Goal: Task Accomplishment & Management: Use online tool/utility

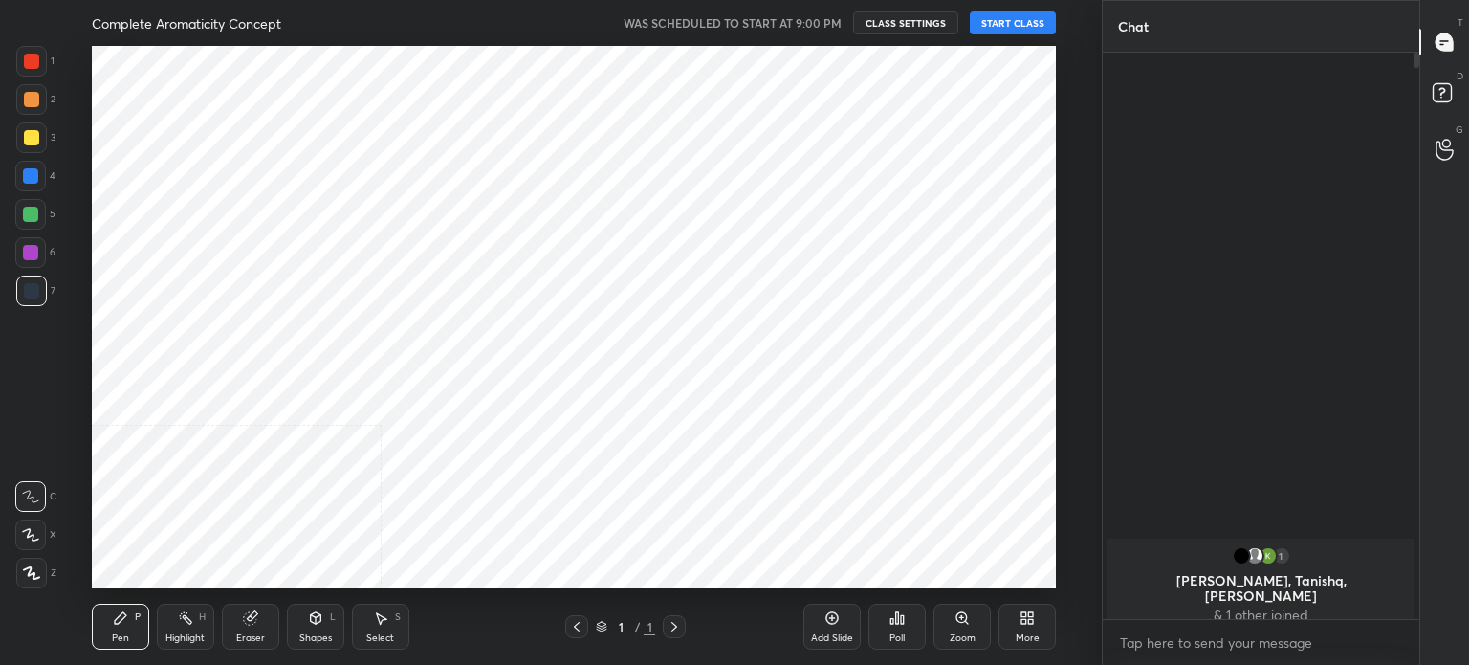
scroll to position [542, 1025]
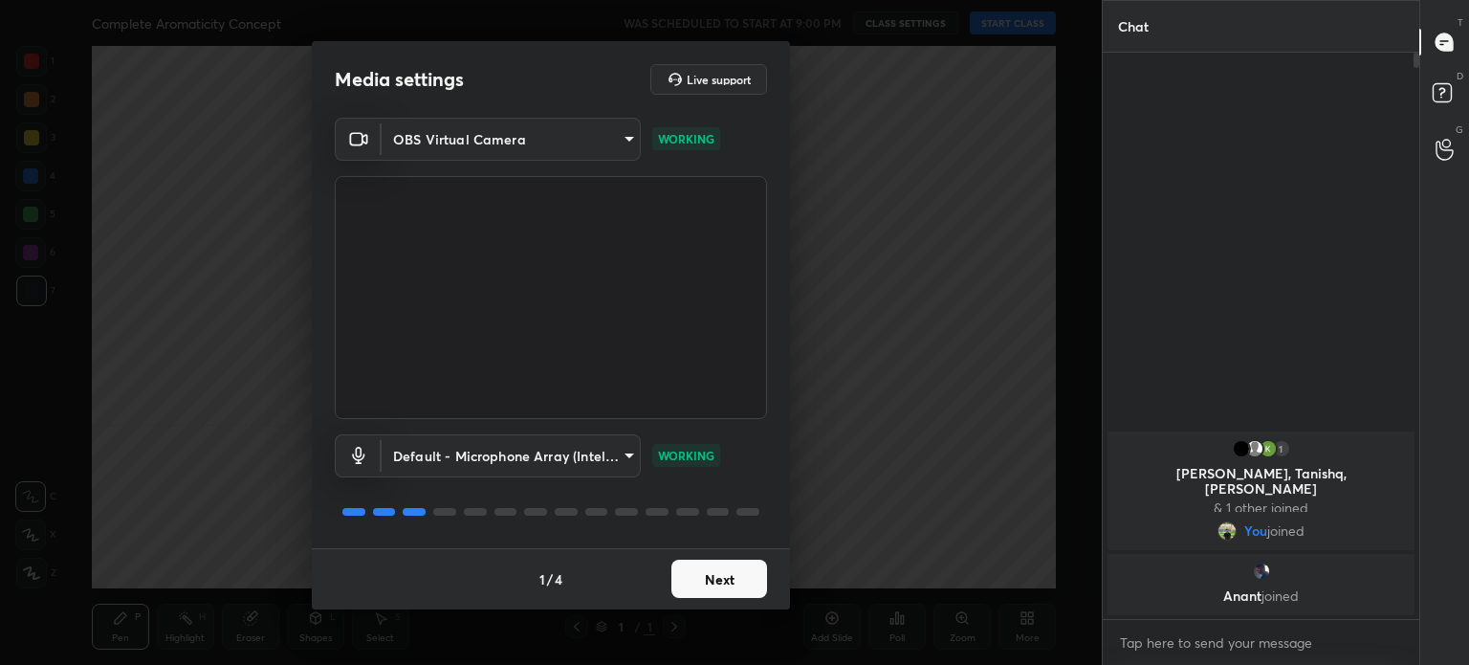
click at [580, 142] on body "1 2 3 4 5 6 7 C X Z C X Z E E Erase all H H Complete Aromaticity Concept WAS SC…" at bounding box center [734, 332] width 1469 height 665
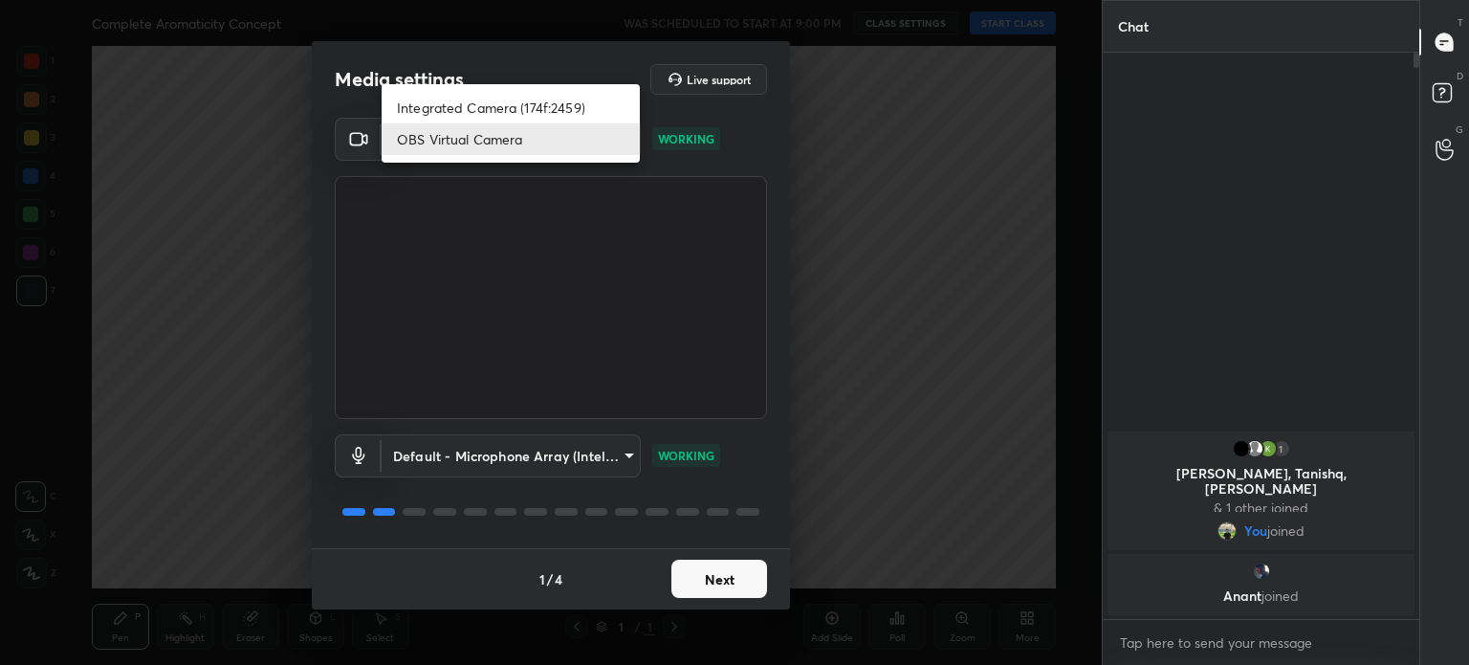
click at [553, 103] on li "Integrated Camera (174f:2459)" at bounding box center [511, 108] width 258 height 32
type input "508fb433e1996cd6e8905166ba7ed748c512908726d307d94b000c2f198a4065"
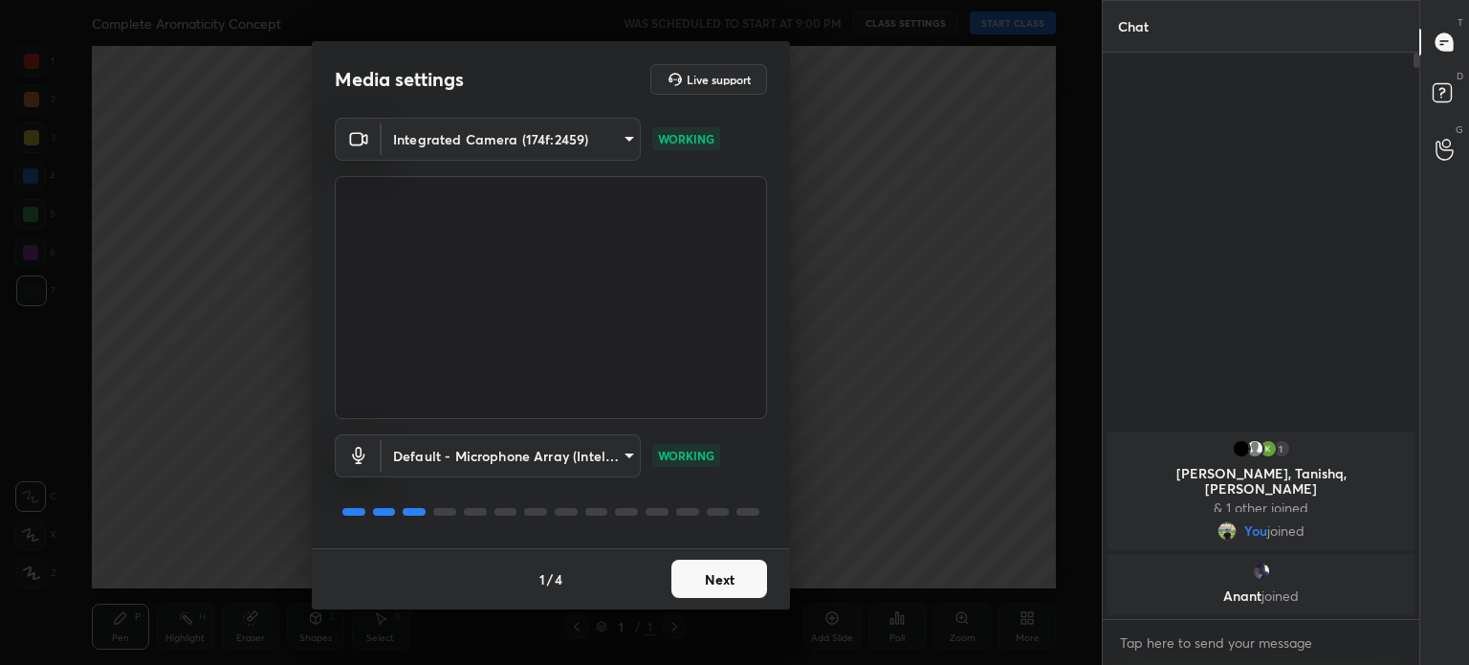
click at [730, 594] on button "Next" at bounding box center [719, 578] width 96 height 38
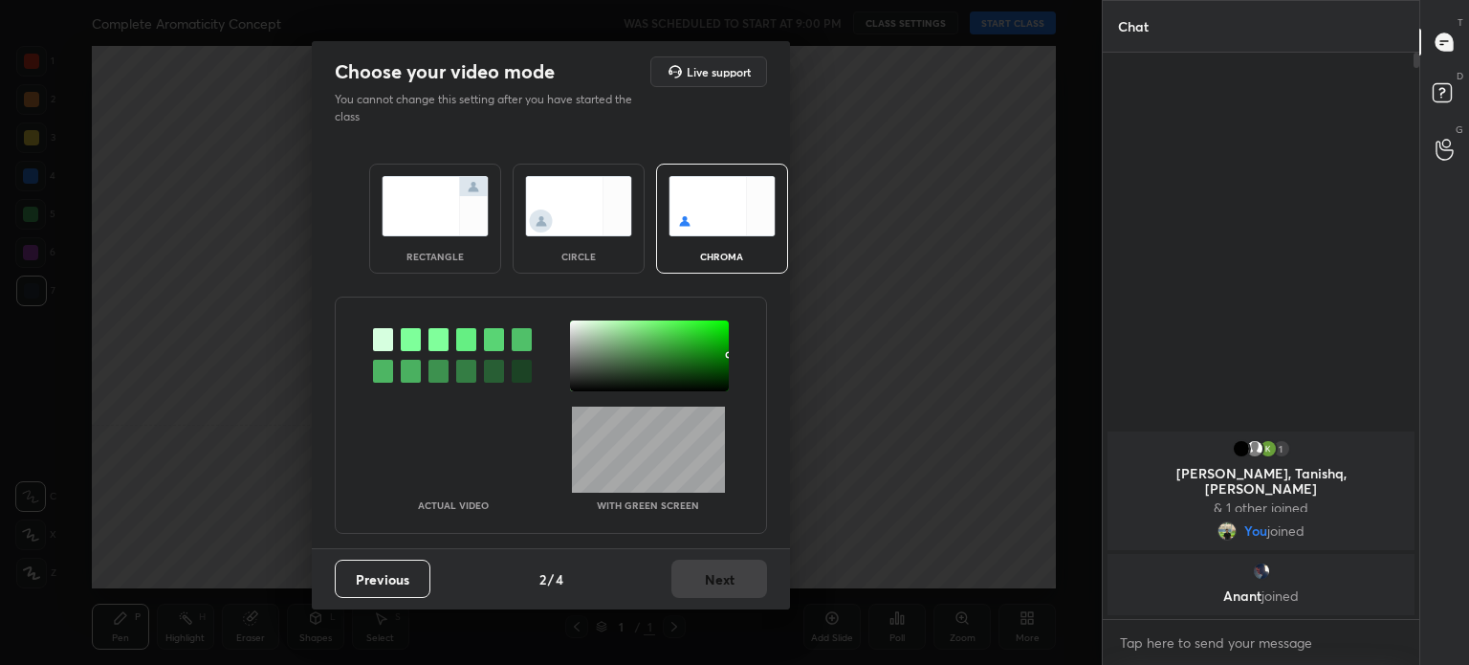
click at [733, 584] on div "Previous 2 / 4 Next" at bounding box center [551, 578] width 478 height 61
click at [594, 249] on div "circle" at bounding box center [579, 219] width 132 height 110
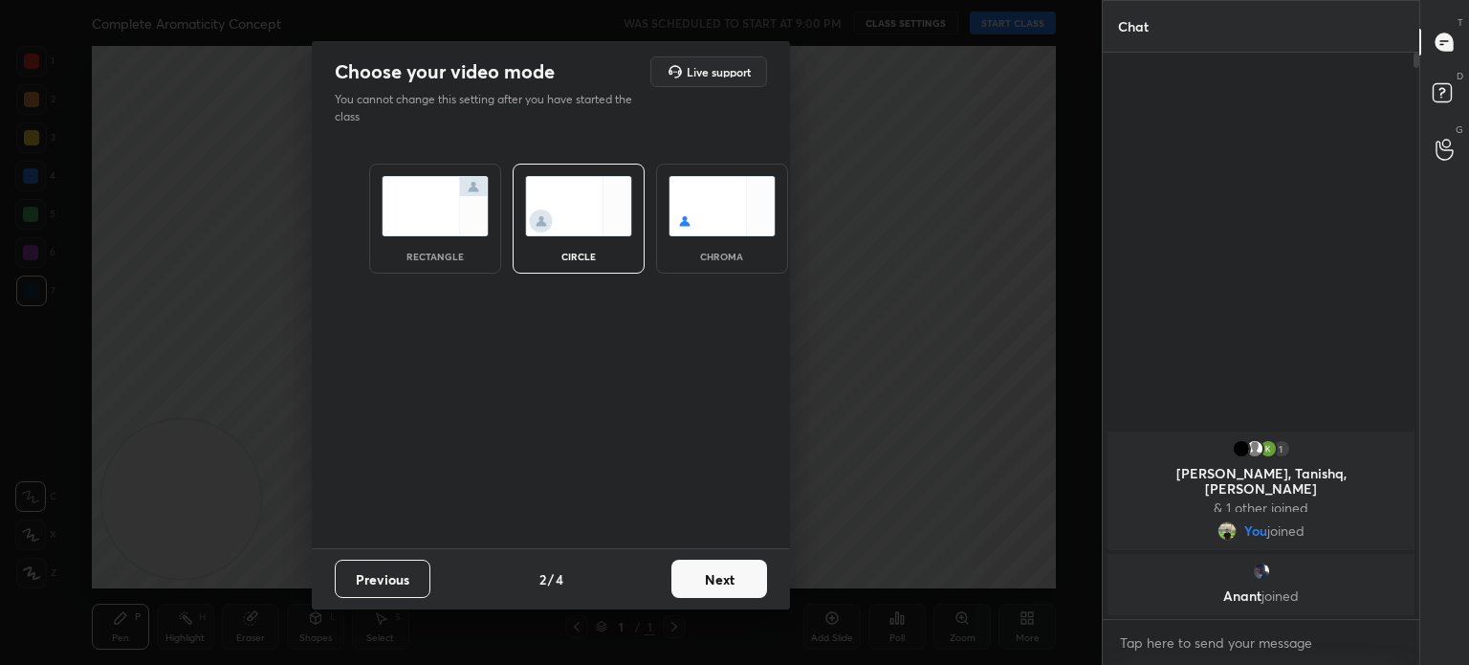
click at [593, 236] on div "circle" at bounding box center [579, 219] width 132 height 110
click at [754, 580] on button "Next" at bounding box center [719, 578] width 96 height 38
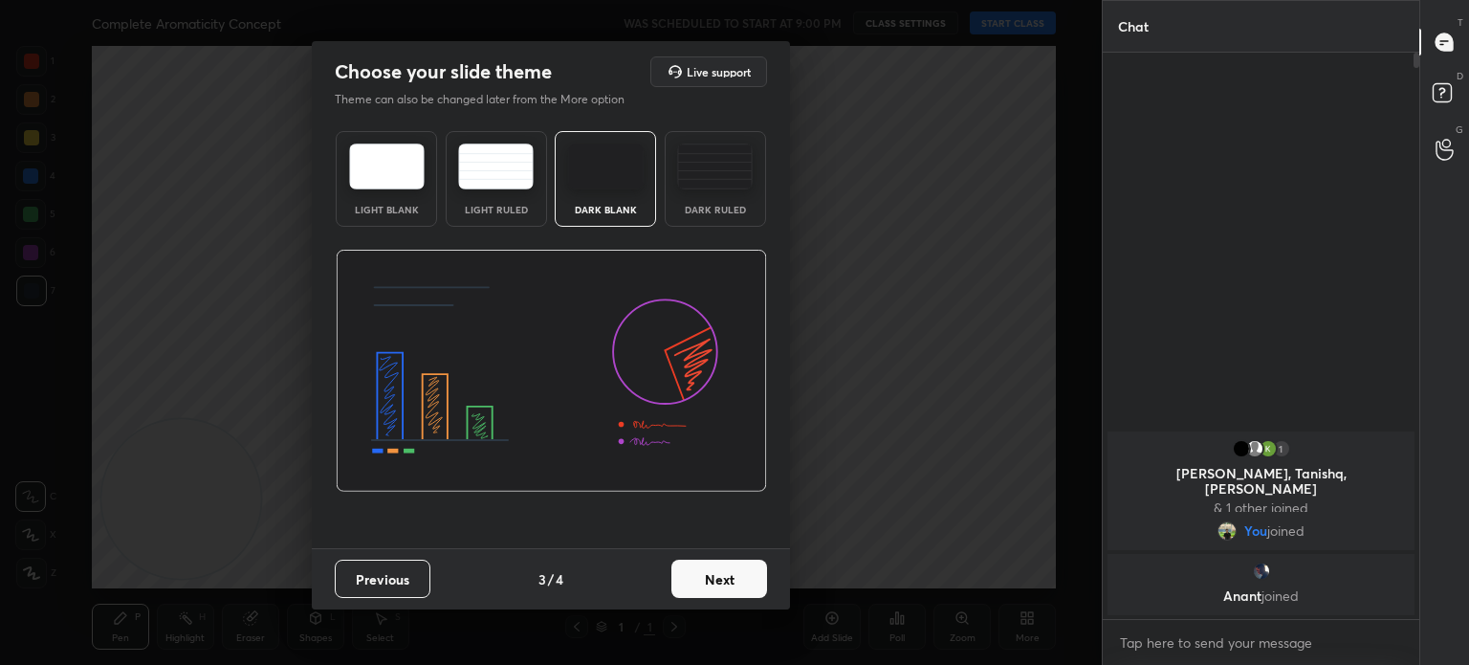
click at [738, 577] on button "Next" at bounding box center [719, 578] width 96 height 38
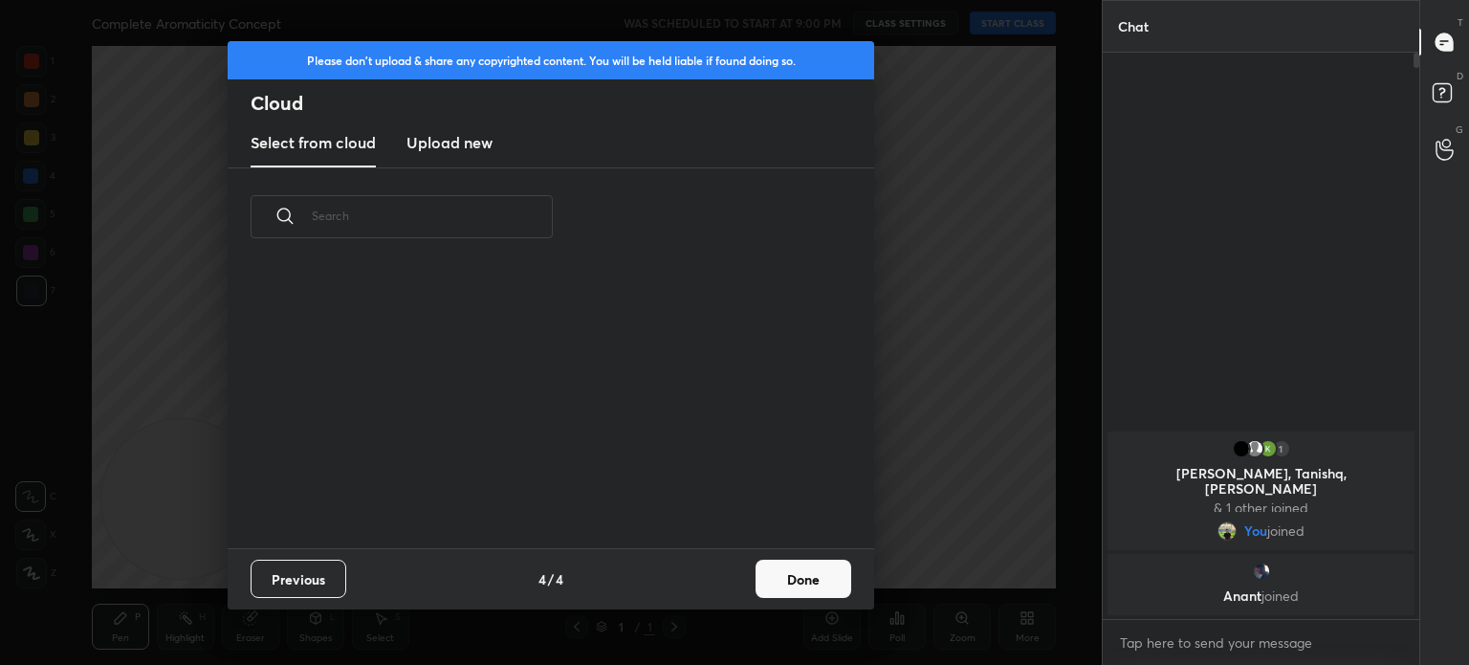
click at [788, 560] on button "Done" at bounding box center [804, 578] width 96 height 38
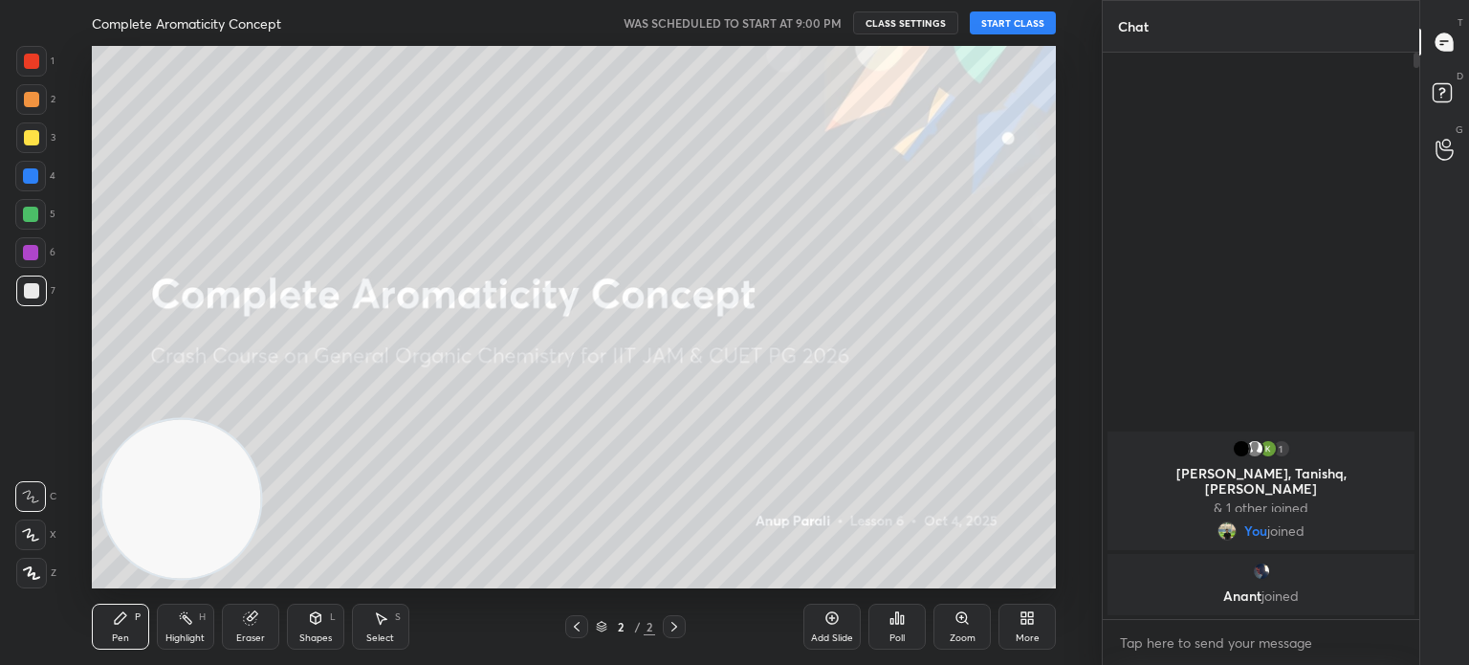
click at [1075, 137] on div "Setting up your live class" at bounding box center [573, 317] width 1025 height 542
click at [1008, 26] on button "START CLASS" at bounding box center [1013, 22] width 86 height 23
click at [1023, 638] on div "More" at bounding box center [1028, 638] width 24 height 10
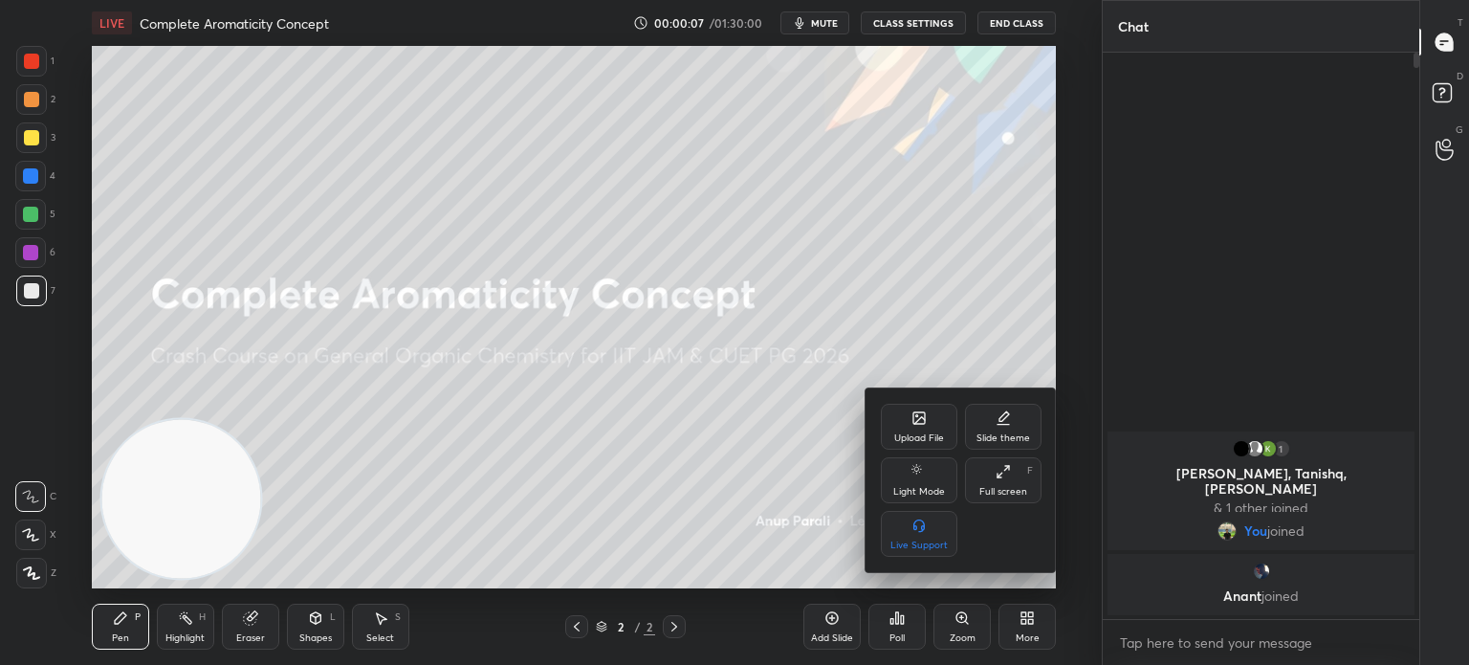
click at [925, 401] on div "Upload File Slide theme Light Mode Full screen F Live Support" at bounding box center [960, 480] width 191 height 184
click at [926, 434] on div "Upload File" at bounding box center [919, 438] width 50 height 10
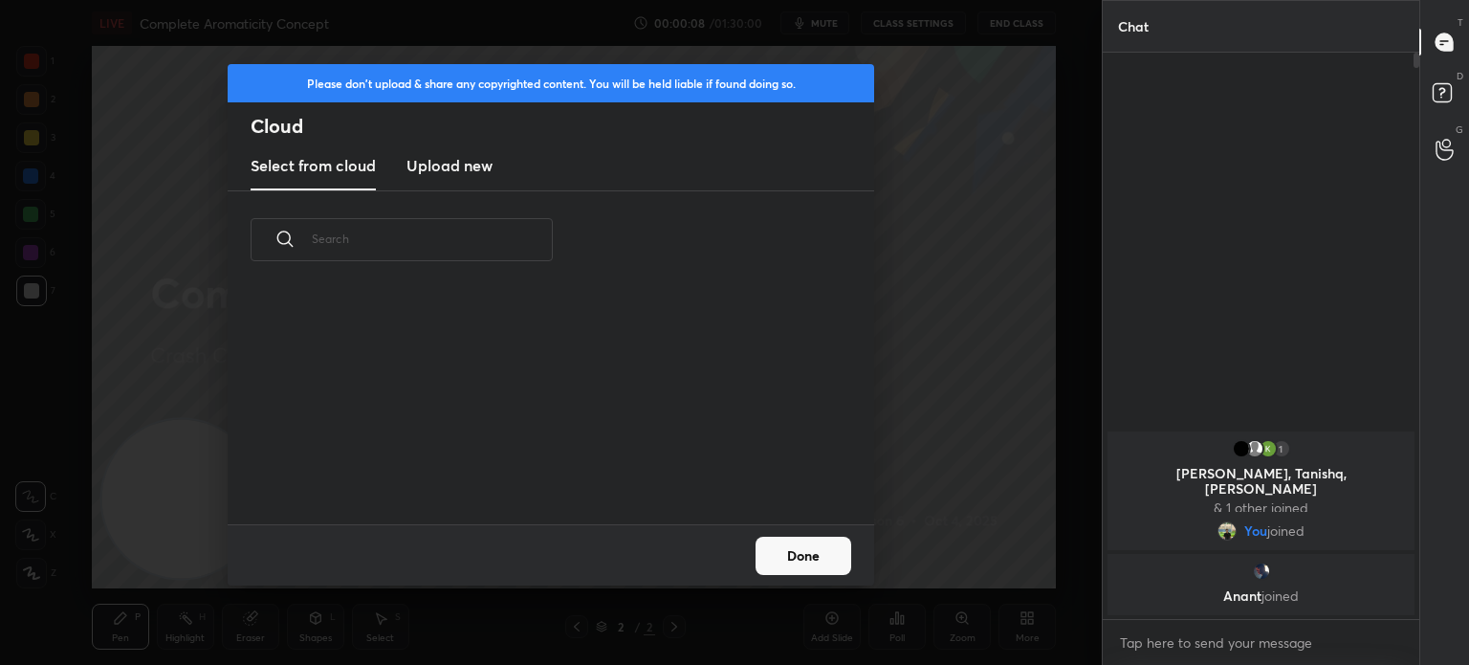
scroll to position [235, 614]
click at [471, 172] on h3 "Upload new" at bounding box center [449, 165] width 86 height 23
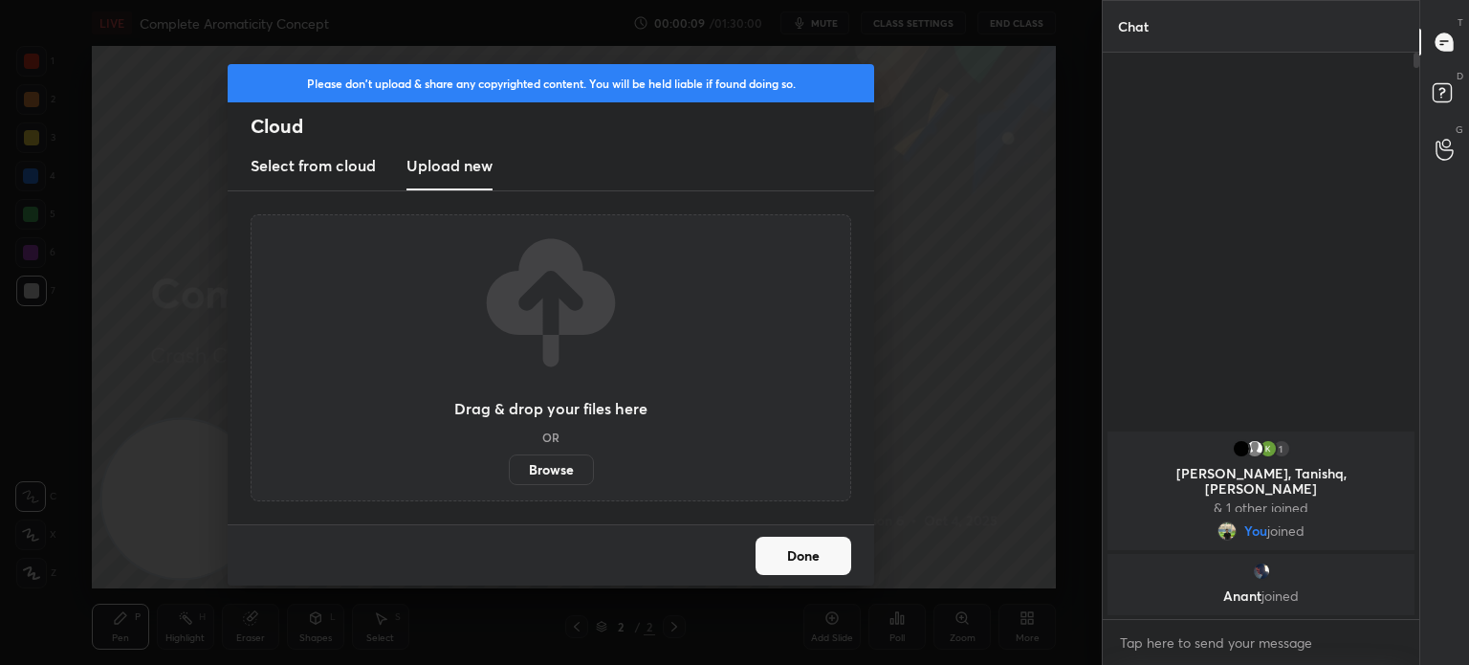
click at [551, 466] on label "Browse" at bounding box center [551, 469] width 85 height 31
click at [509, 466] on input "Browse" at bounding box center [509, 469] width 0 height 31
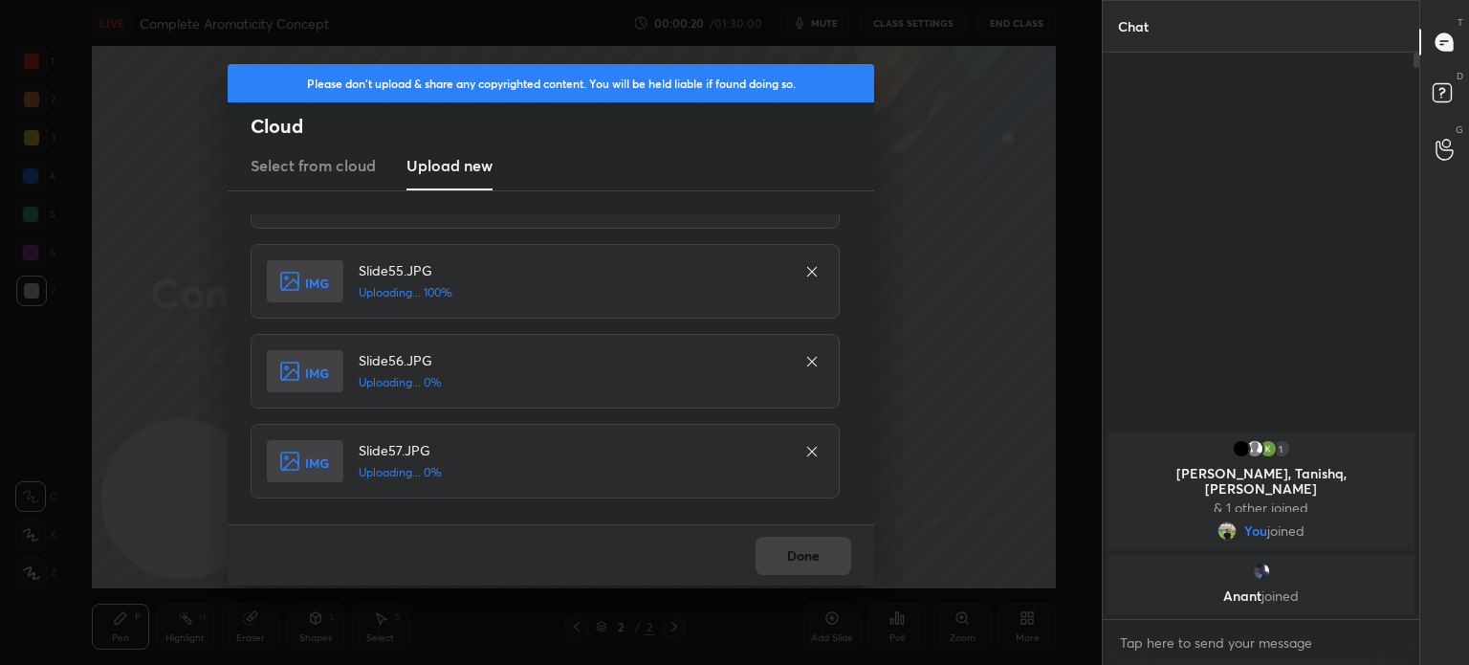
scroll to position [5157, 0]
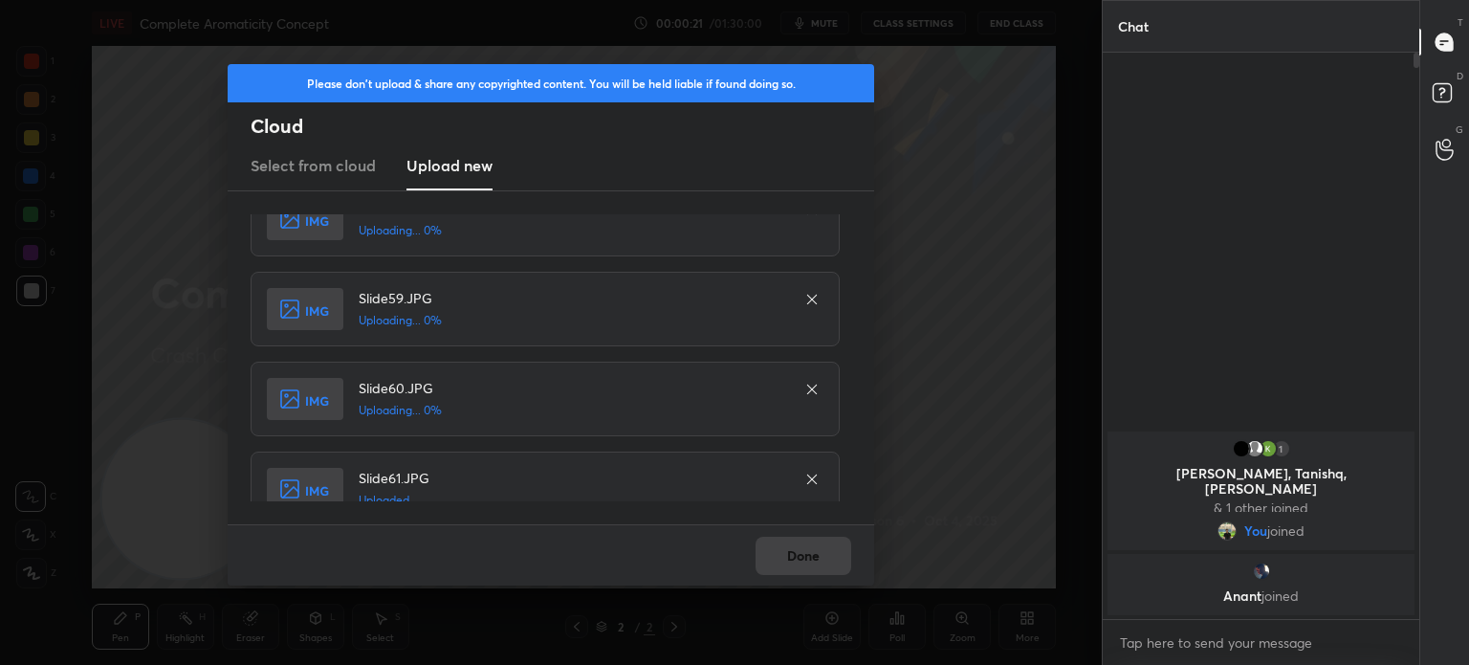
click at [806, 557] on div "Done" at bounding box center [551, 554] width 646 height 61
click at [811, 557] on div "Done" at bounding box center [551, 554] width 646 height 61
click at [808, 556] on div "Done" at bounding box center [551, 554] width 646 height 61
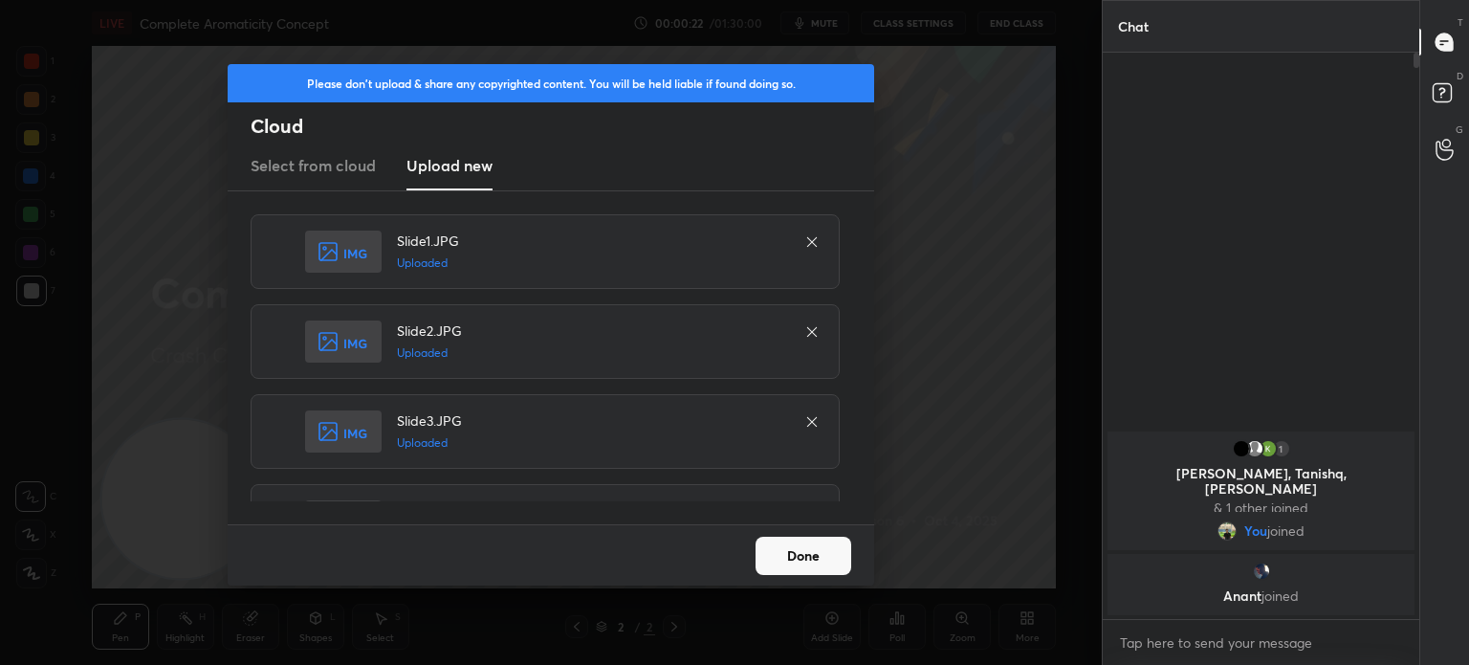
click at [810, 557] on button "Done" at bounding box center [804, 556] width 96 height 38
click at [815, 559] on button "Done" at bounding box center [804, 556] width 96 height 38
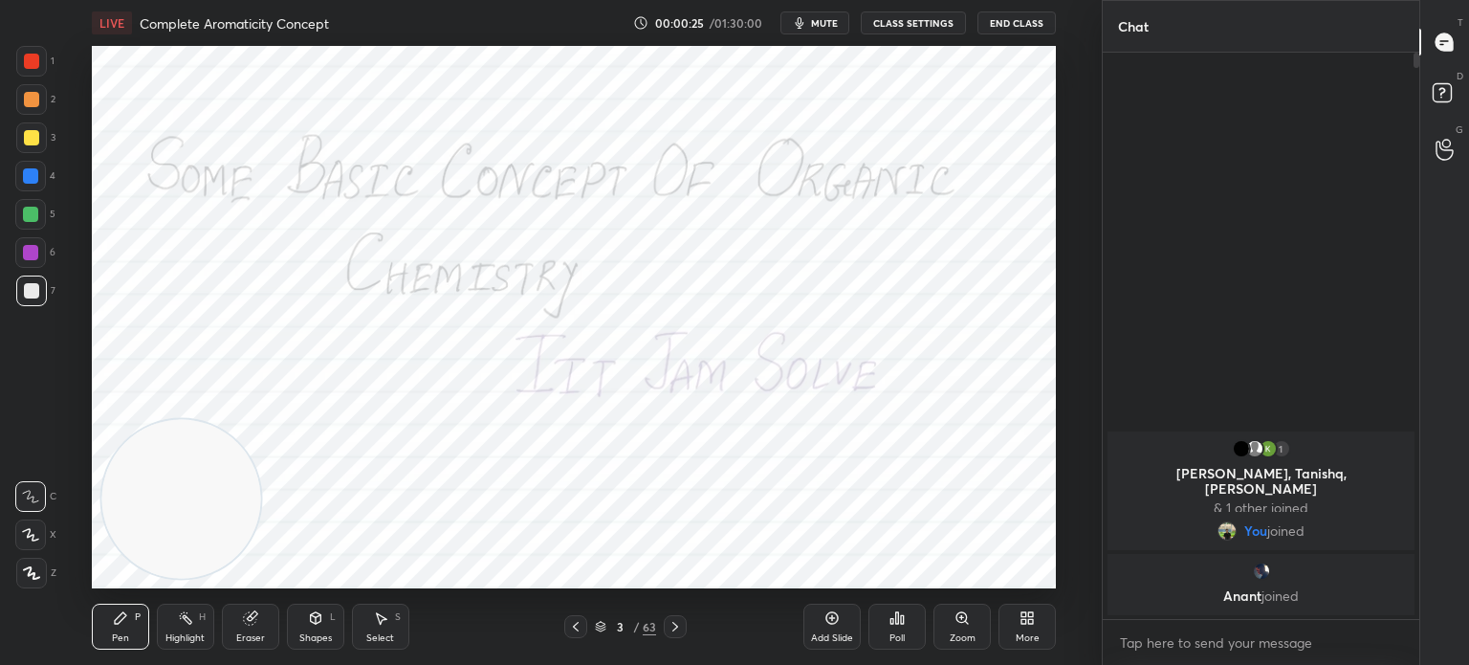
click at [677, 624] on icon at bounding box center [675, 626] width 15 height 15
click at [680, 633] on icon at bounding box center [675, 626] width 15 height 15
click at [678, 626] on icon at bounding box center [675, 626] width 15 height 15
click at [679, 625] on icon at bounding box center [675, 626] width 15 height 15
click at [610, 624] on div "7" at bounding box center [619, 626] width 19 height 11
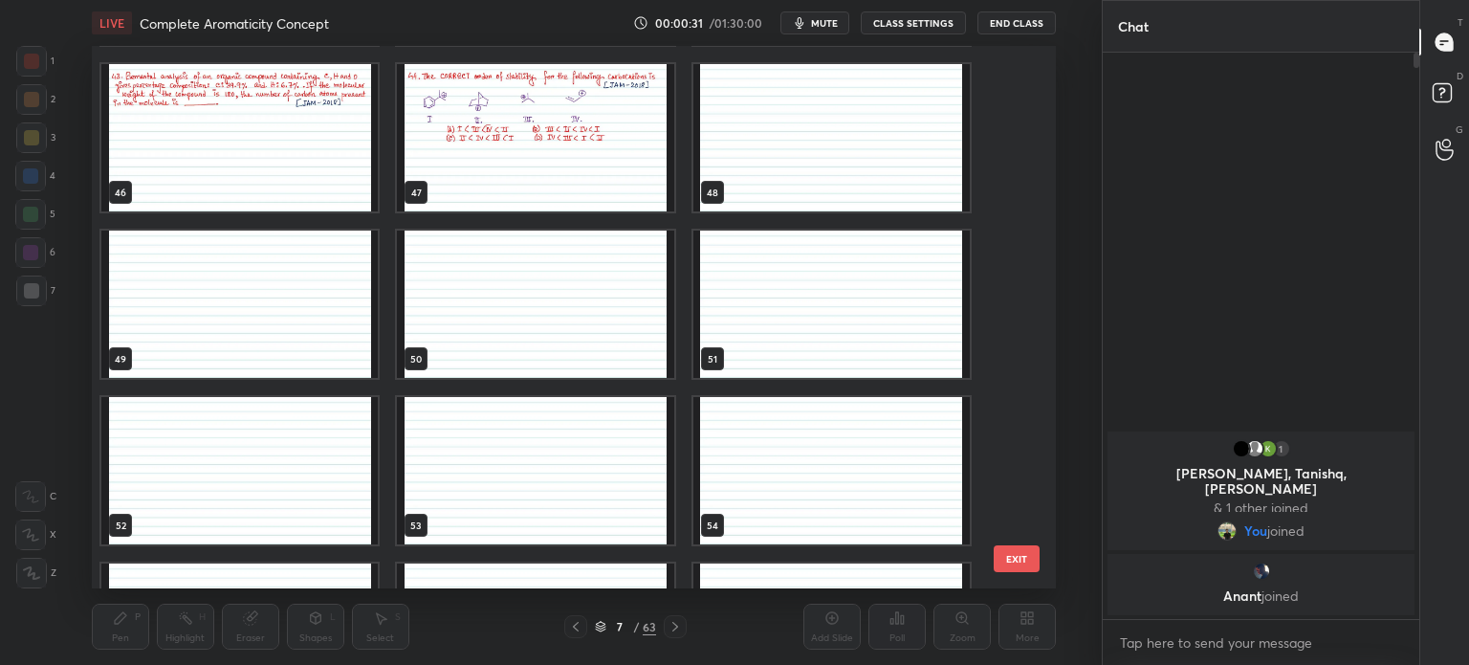
scroll to position [2245, 0]
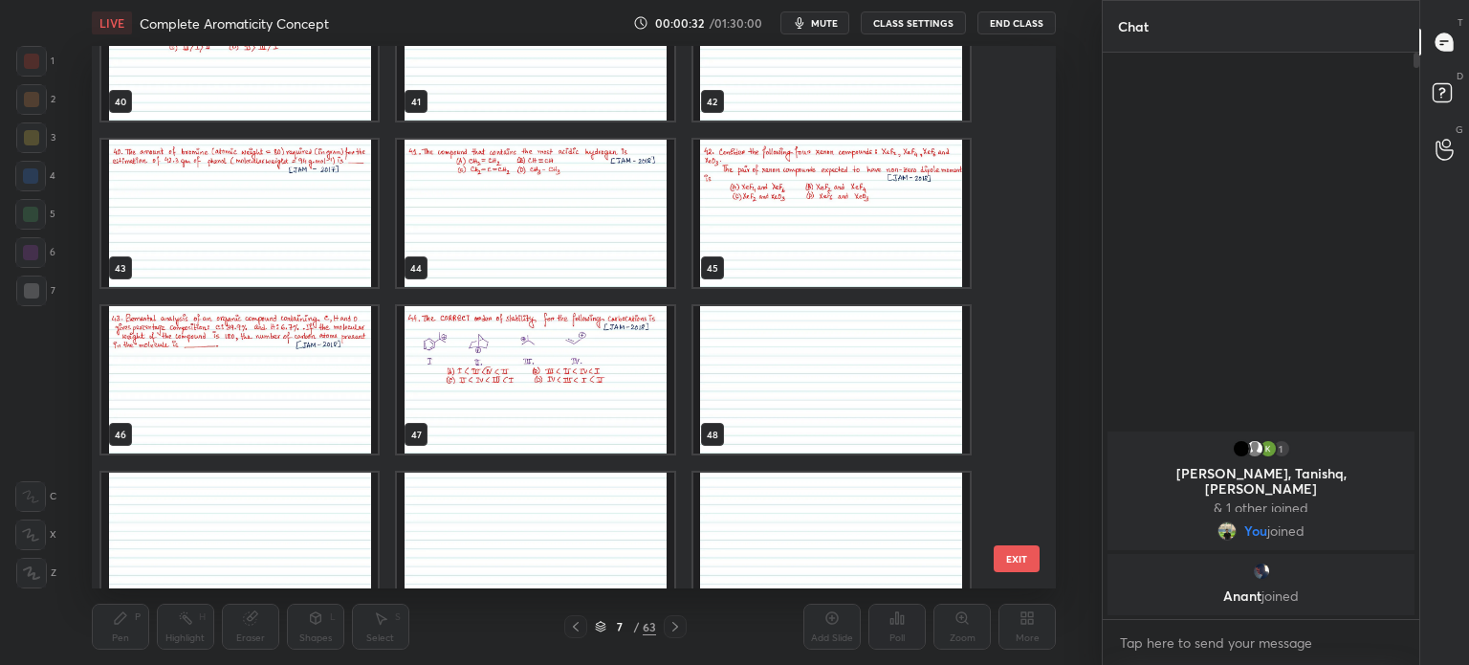
click at [603, 387] on img "grid" at bounding box center [535, 379] width 276 height 147
click at [605, 388] on img "grid" at bounding box center [535, 379] width 276 height 147
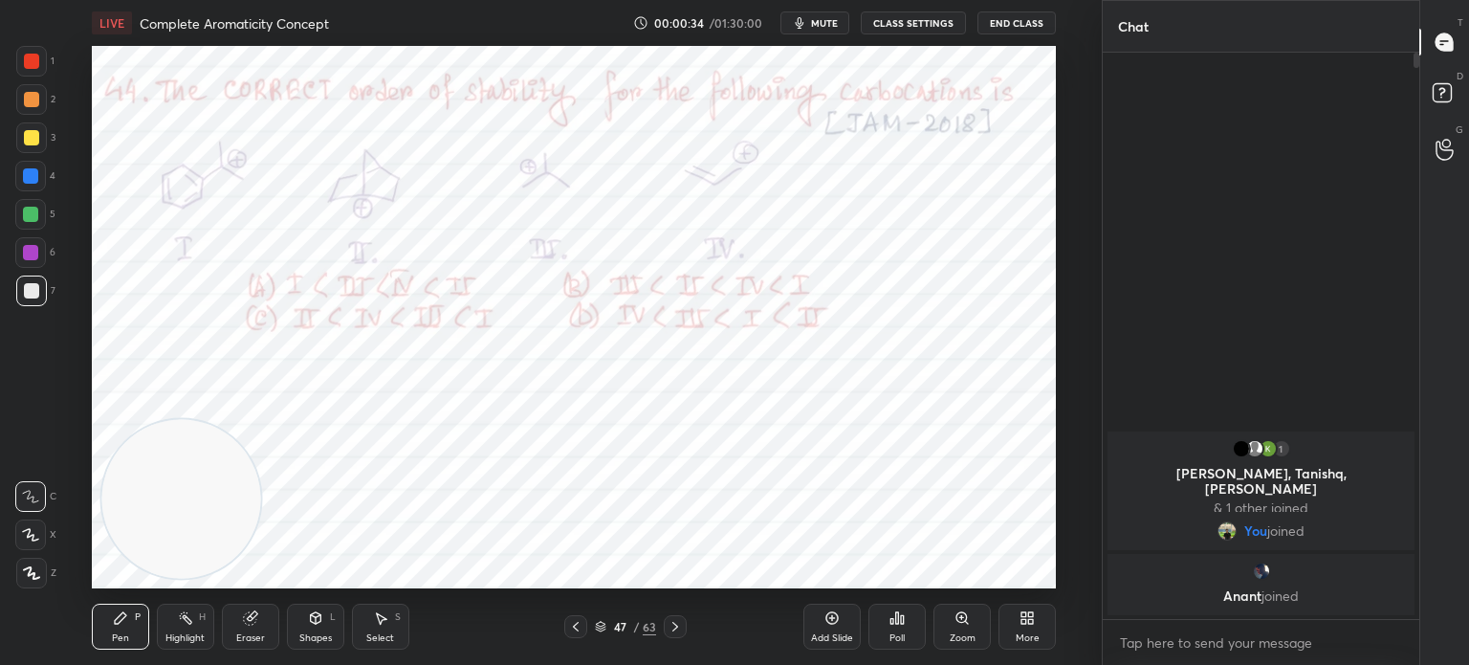
click at [577, 624] on icon at bounding box center [576, 627] width 6 height 10
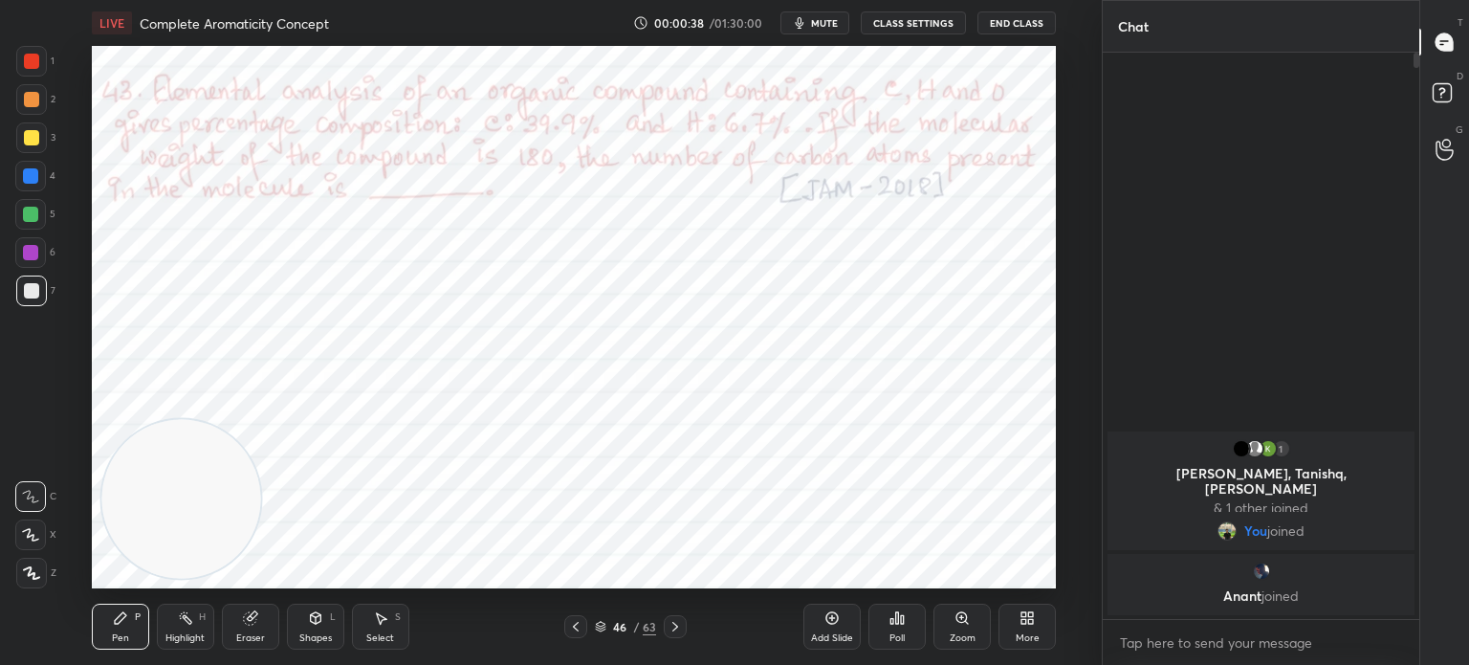
click at [575, 619] on div at bounding box center [575, 626] width 23 height 23
click at [576, 630] on icon at bounding box center [575, 626] width 15 height 15
click at [669, 633] on icon at bounding box center [675, 626] width 15 height 15
click at [580, 629] on icon at bounding box center [575, 626] width 15 height 15
click at [896, 633] on div "Poll" at bounding box center [896, 638] width 15 height 10
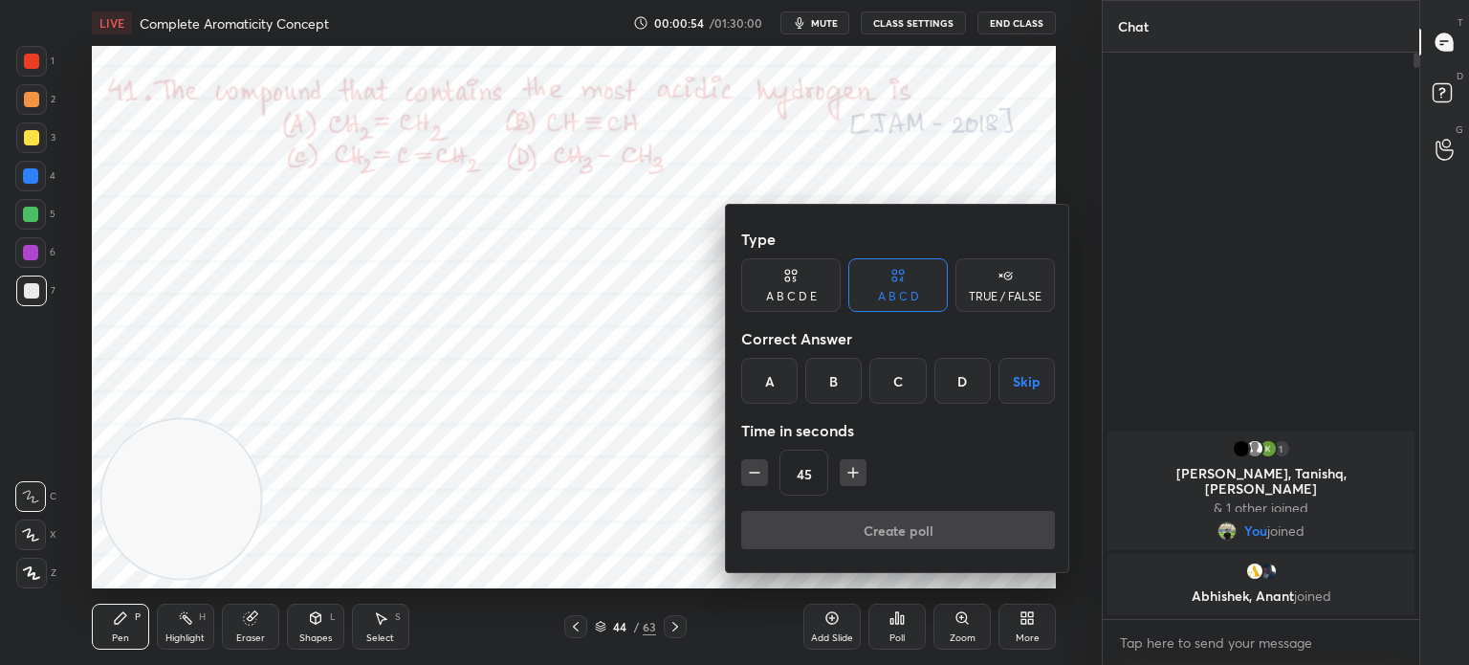
click at [839, 391] on div "B" at bounding box center [833, 381] width 56 height 46
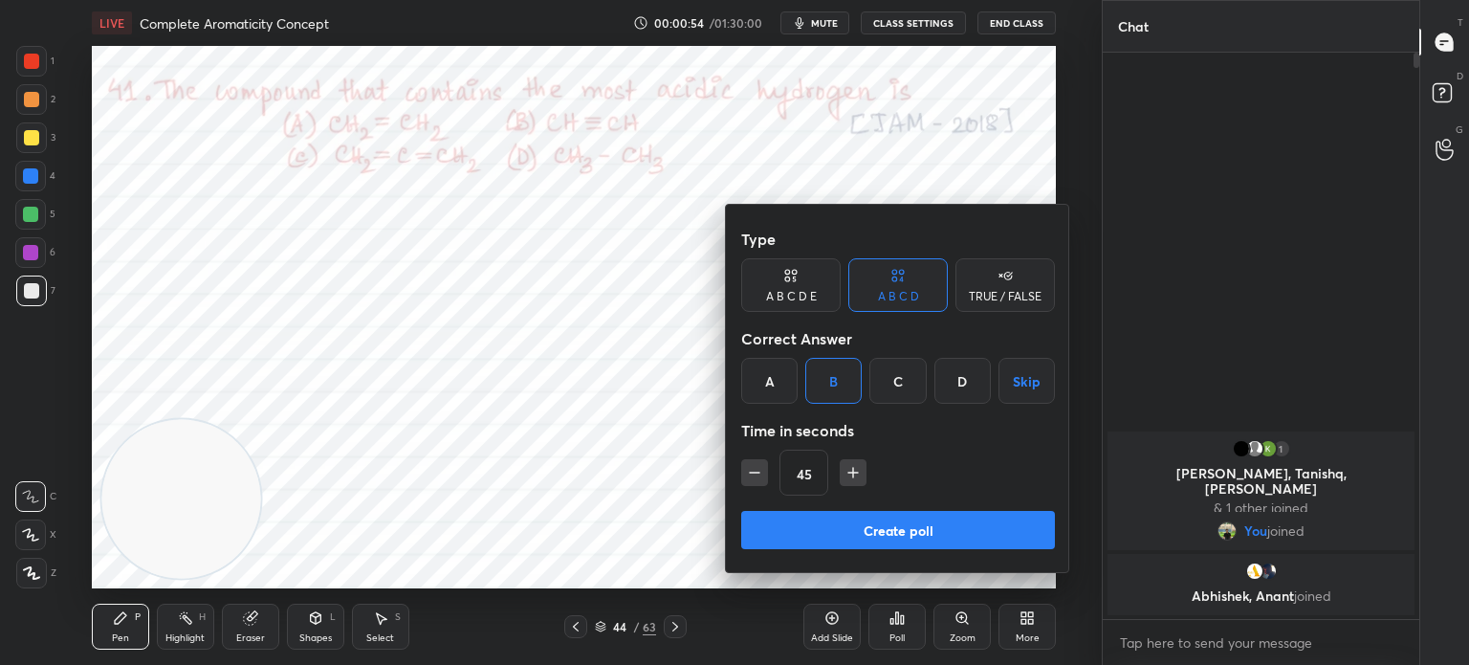
click at [821, 523] on button "Create poll" at bounding box center [898, 530] width 314 height 38
type textarea "x"
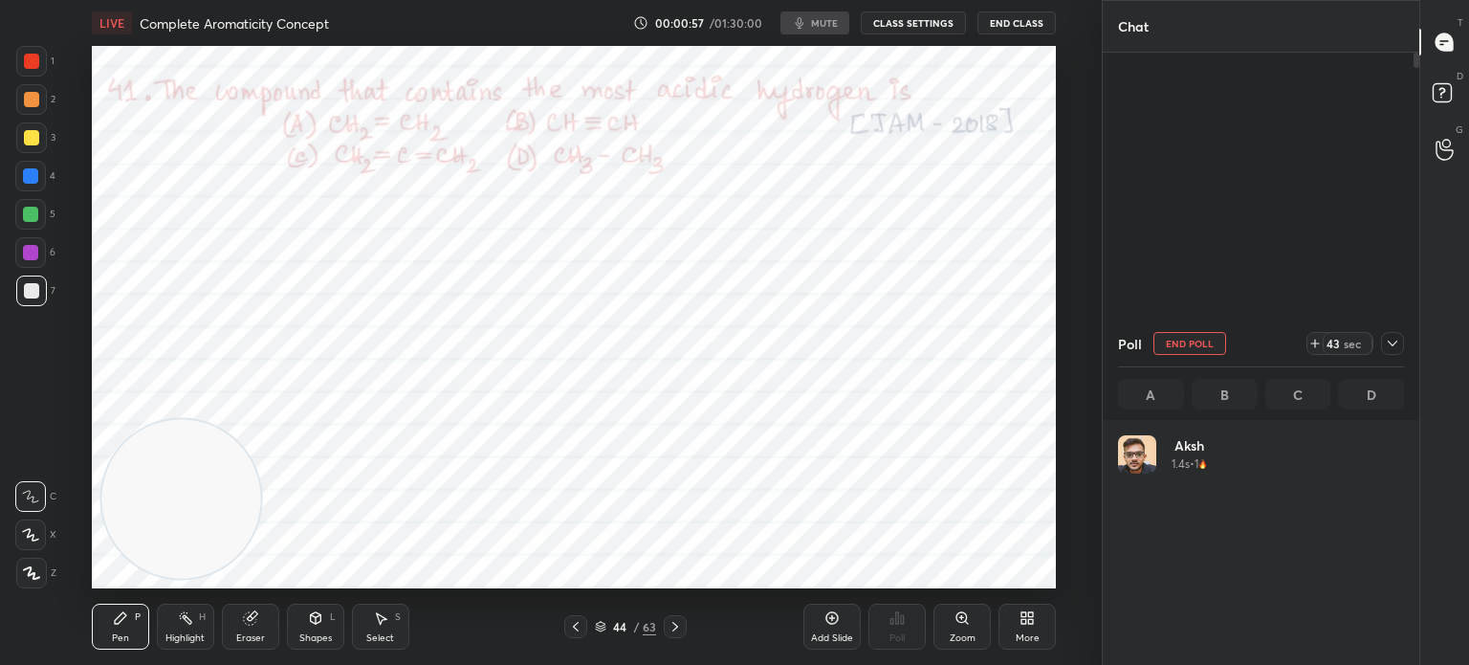
scroll to position [224, 280]
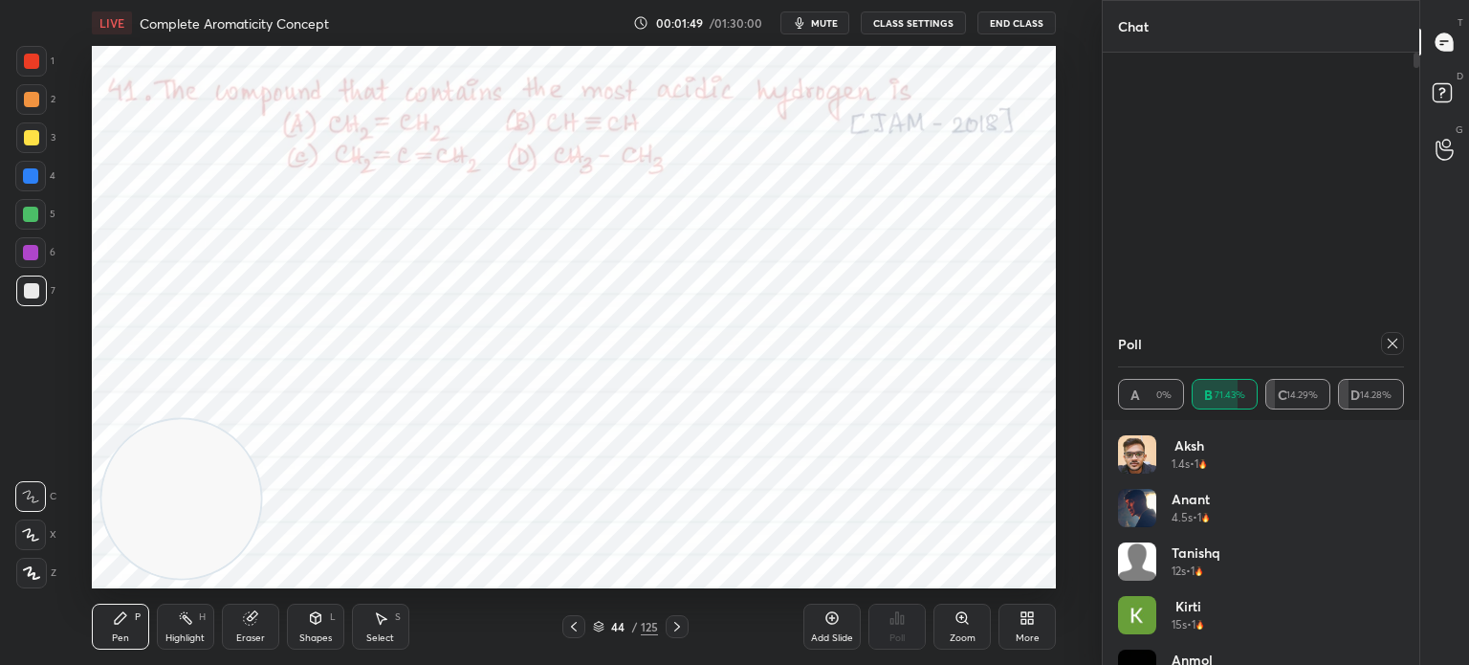
click at [37, 64] on div at bounding box center [31, 61] width 15 height 15
click at [33, 69] on div at bounding box center [31, 61] width 31 height 31
click at [31, 167] on div at bounding box center [30, 176] width 31 height 31
click at [31, 179] on div at bounding box center [30, 175] width 15 height 15
click at [42, 563] on div at bounding box center [31, 573] width 31 height 31
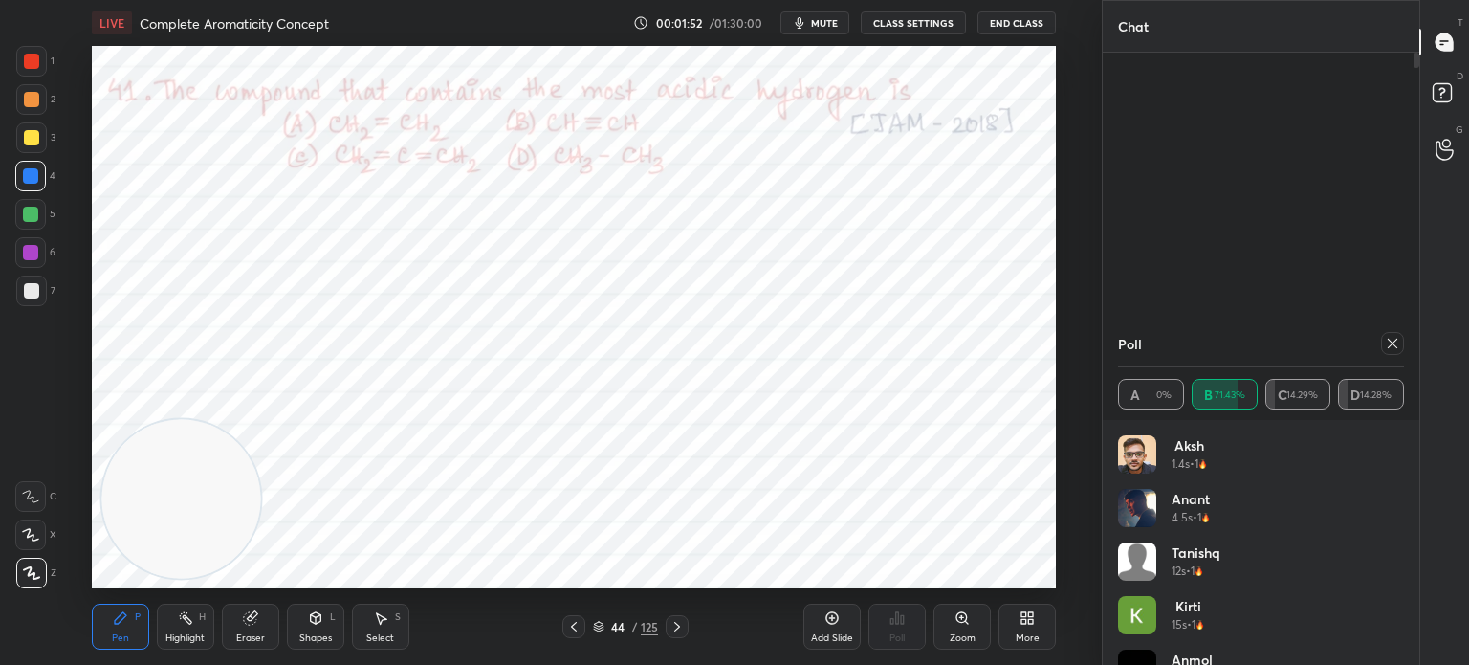
click at [38, 569] on icon at bounding box center [31, 572] width 17 height 13
click at [38, 64] on div at bounding box center [31, 61] width 15 height 15
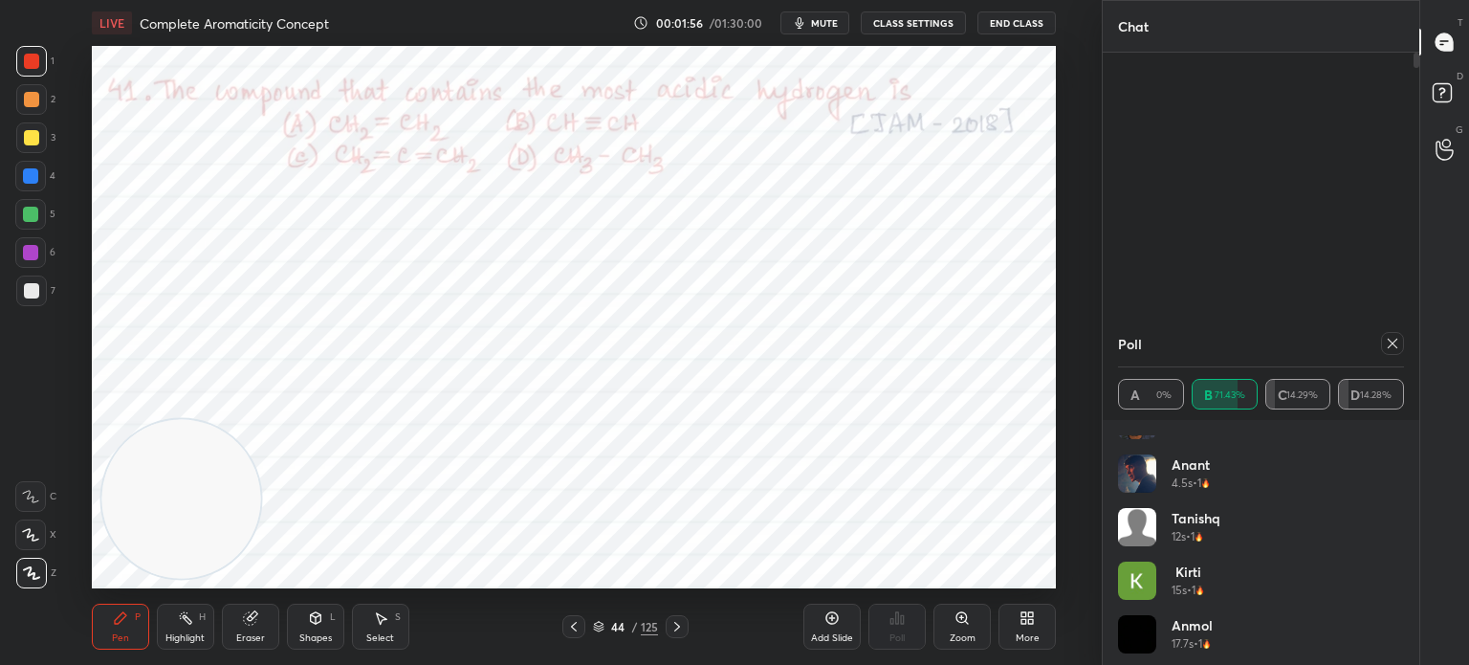
scroll to position [38, 0]
click at [1389, 340] on icon at bounding box center [1393, 344] width 10 height 10
type textarea "x"
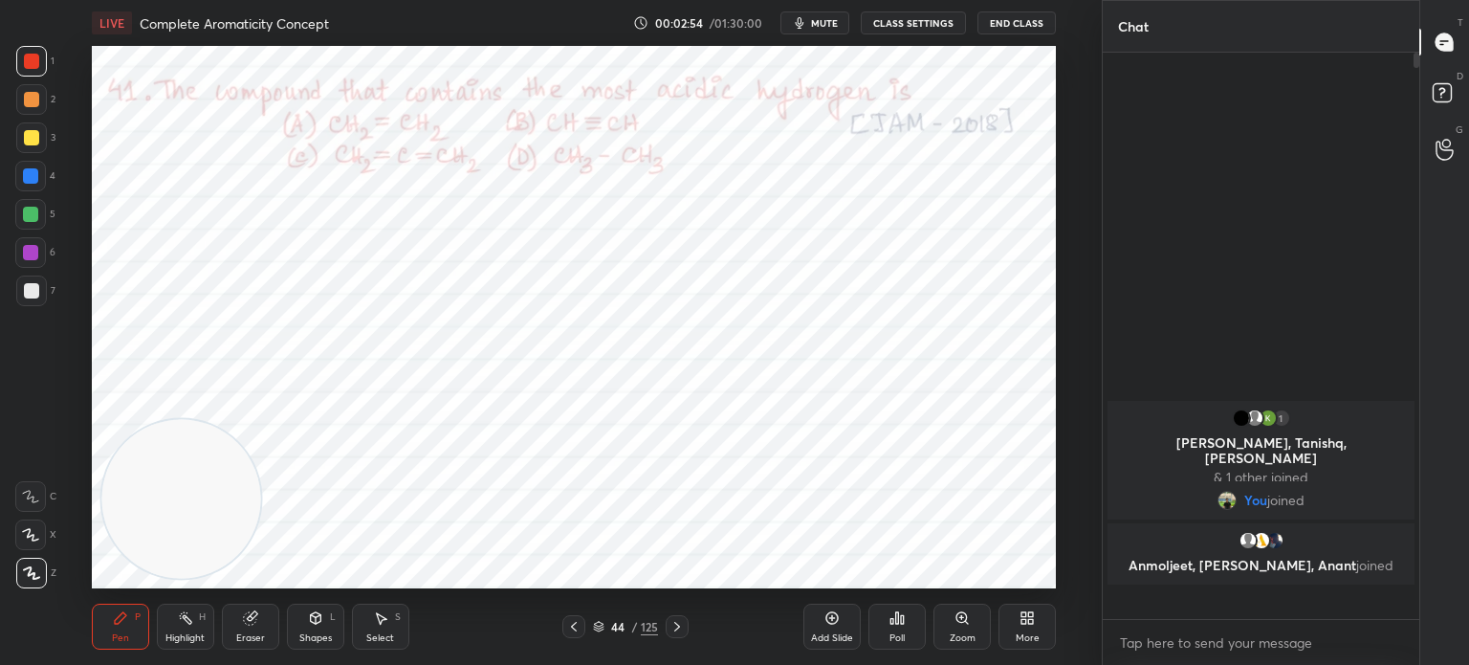
scroll to position [5, 6]
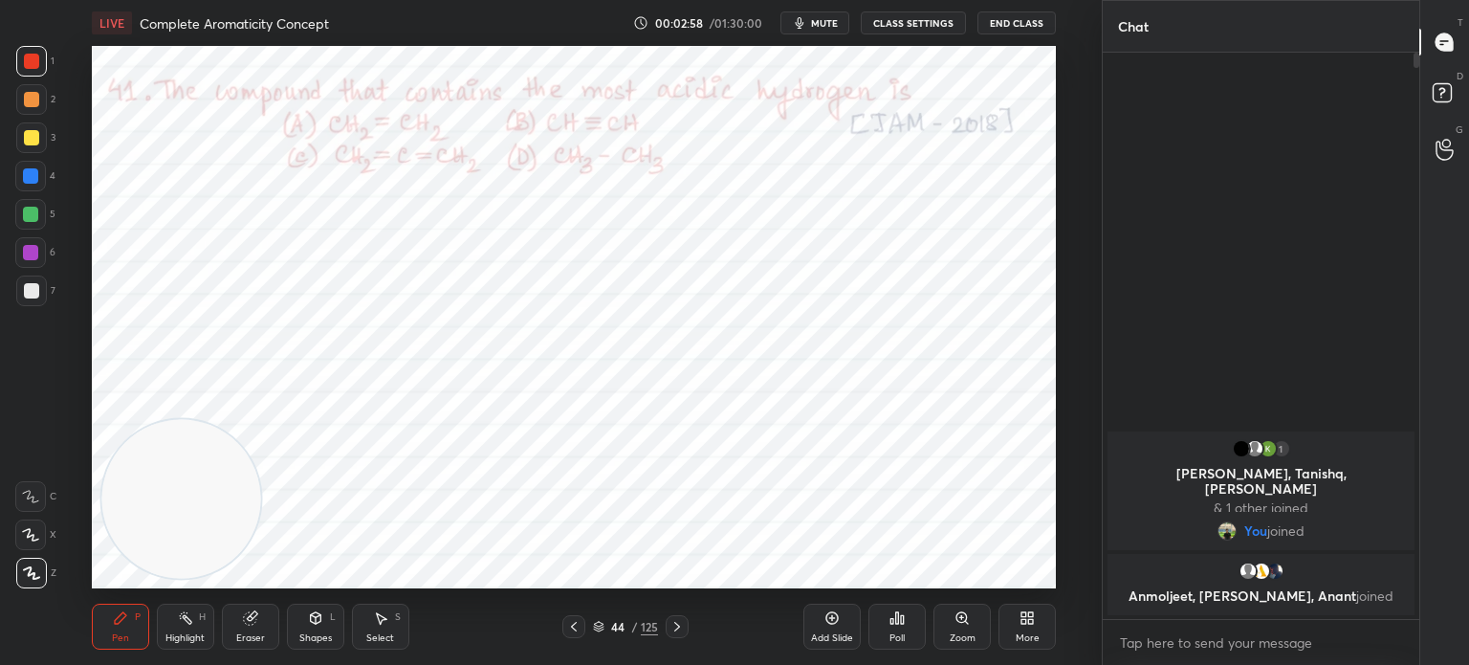
click at [38, 179] on div at bounding box center [30, 176] width 31 height 31
click at [34, 184] on div at bounding box center [30, 176] width 31 height 31
click at [189, 628] on div "Highlight H" at bounding box center [185, 626] width 57 height 46
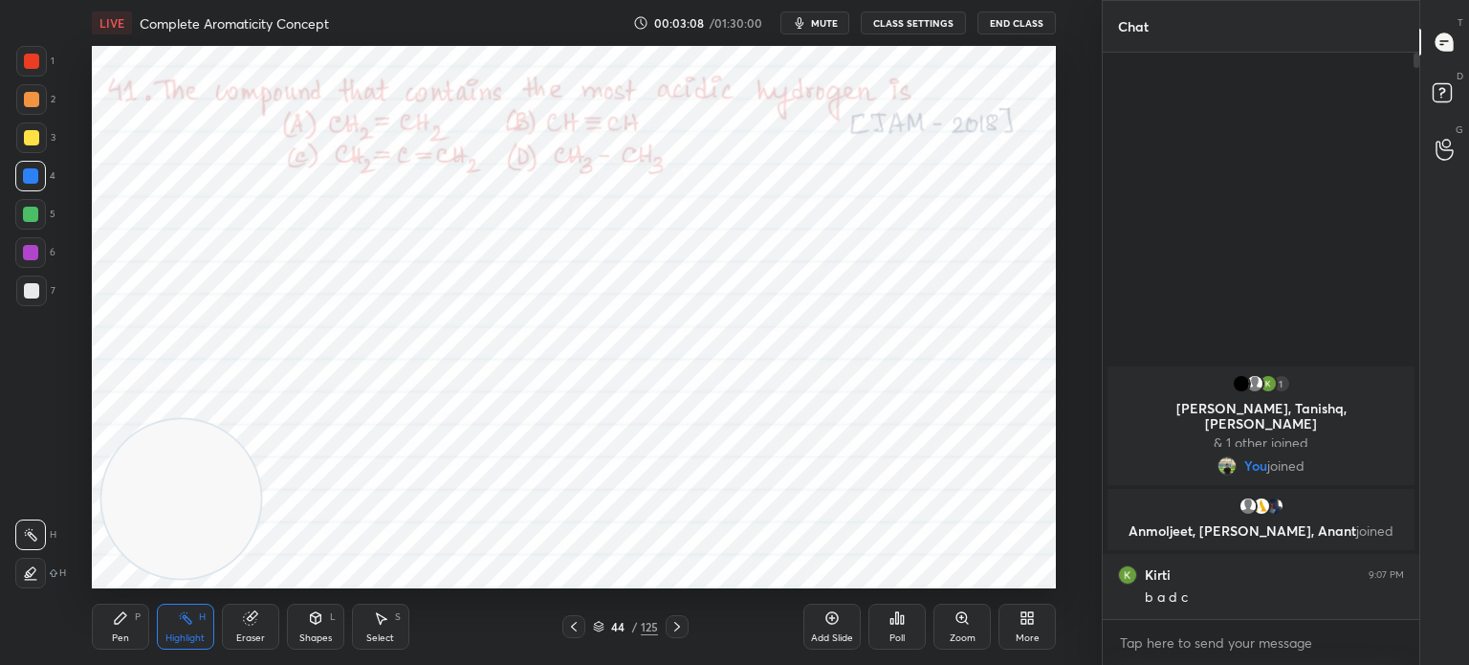
click at [122, 628] on div "Pen P" at bounding box center [120, 626] width 57 height 46
click at [122, 625] on icon at bounding box center [120, 617] width 15 height 15
click at [28, 78] on div "1" at bounding box center [35, 65] width 38 height 38
click at [35, 87] on div at bounding box center [31, 99] width 31 height 31
click at [182, 624] on icon at bounding box center [185, 617] width 15 height 15
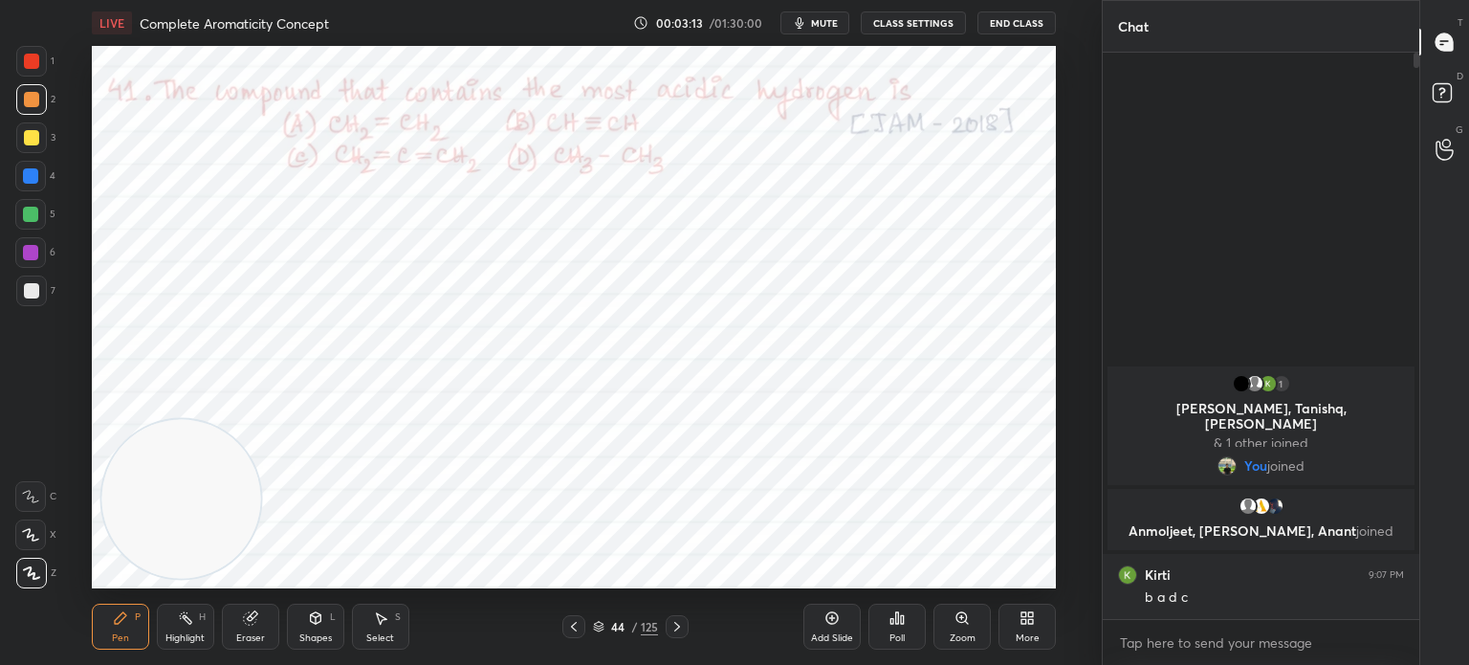
click at [187, 622] on rect at bounding box center [188, 620] width 10 height 10
click at [48, 46] on div "1" at bounding box center [35, 61] width 38 height 31
click at [36, 56] on div at bounding box center [31, 61] width 15 height 15
click at [126, 633] on div "Pen" at bounding box center [120, 638] width 17 height 10
click at [134, 631] on div "Pen P" at bounding box center [120, 626] width 57 height 46
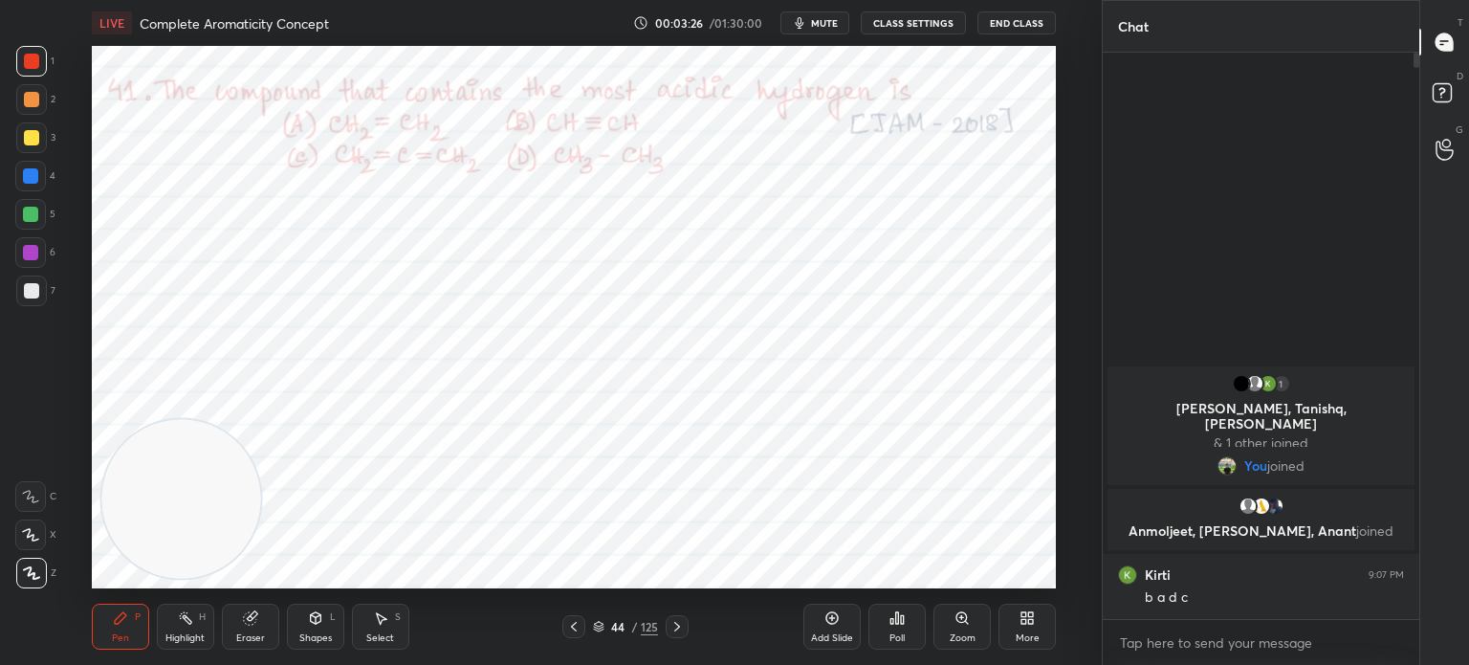
click at [210, 636] on div "Highlight H" at bounding box center [185, 626] width 57 height 46
click at [194, 626] on div "Highlight H" at bounding box center [185, 626] width 57 height 46
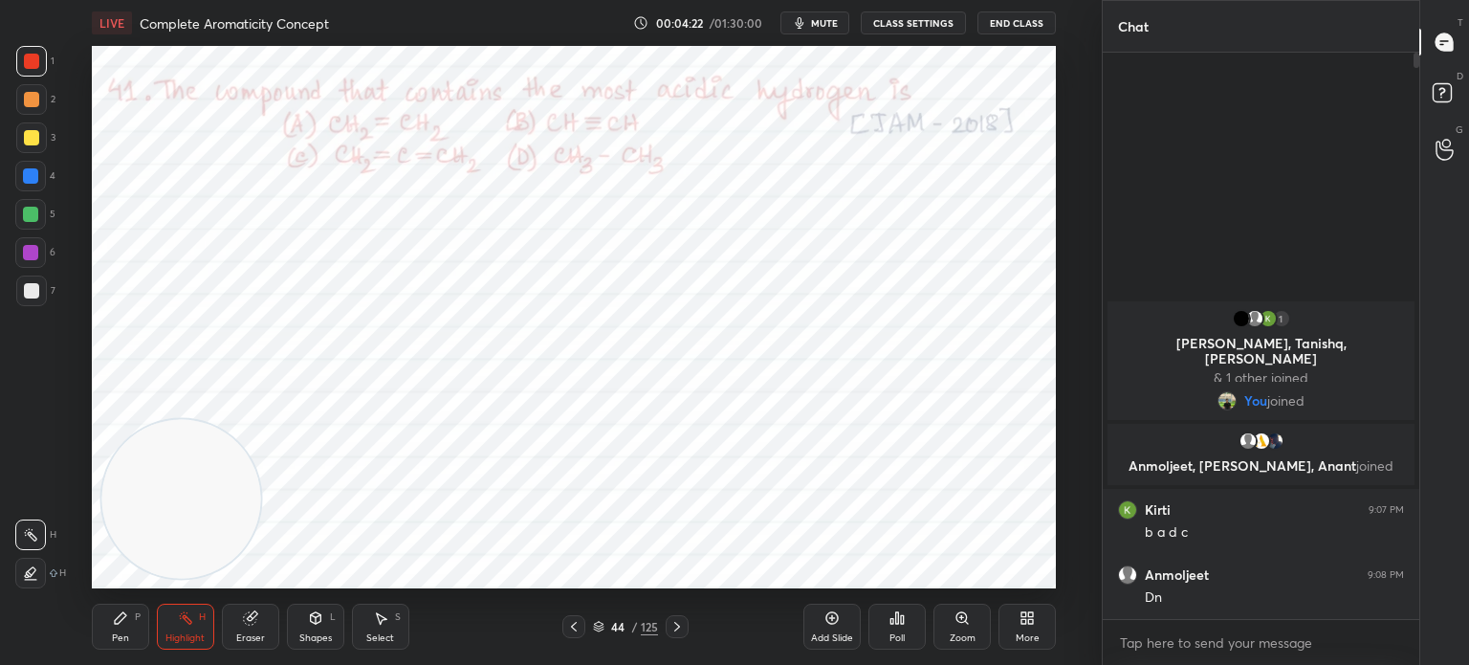
click at [29, 185] on div at bounding box center [30, 176] width 31 height 31
click at [36, 173] on div at bounding box center [30, 175] width 15 height 15
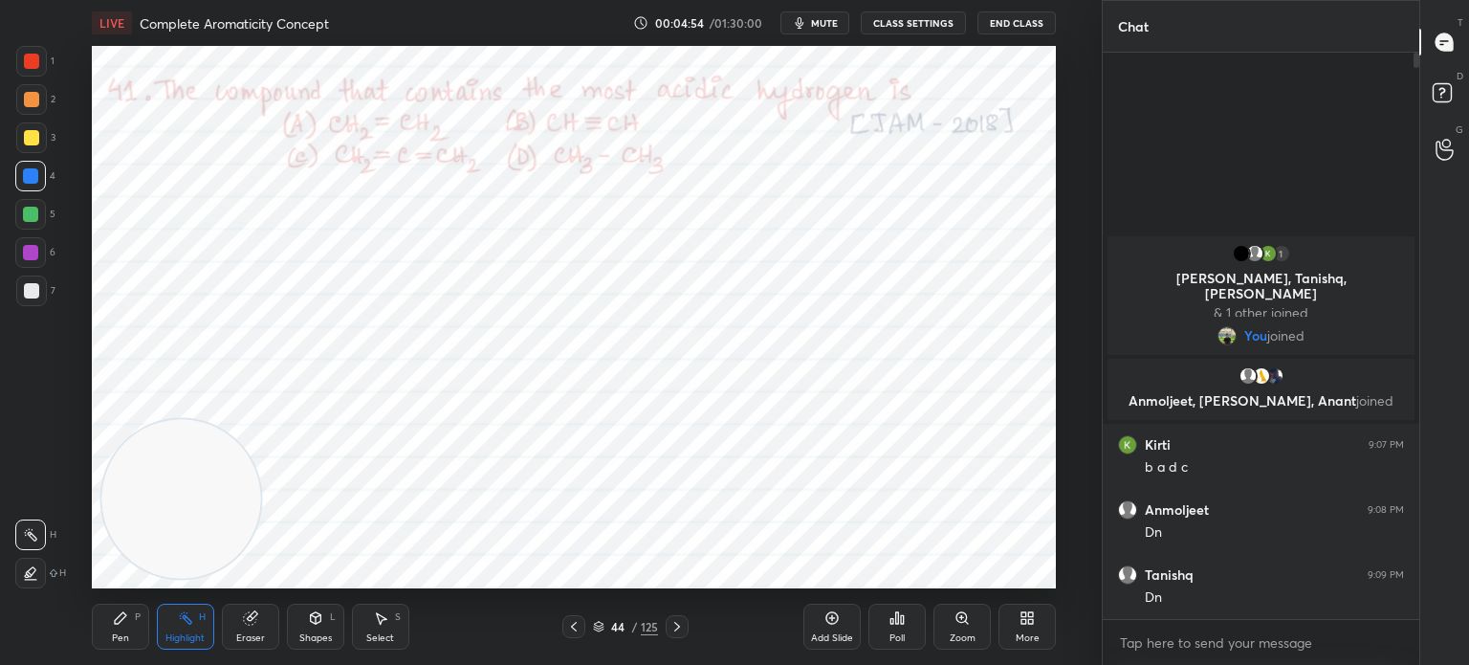
click at [580, 634] on icon at bounding box center [573, 626] width 15 height 15
click at [577, 626] on icon at bounding box center [573, 626] width 15 height 15
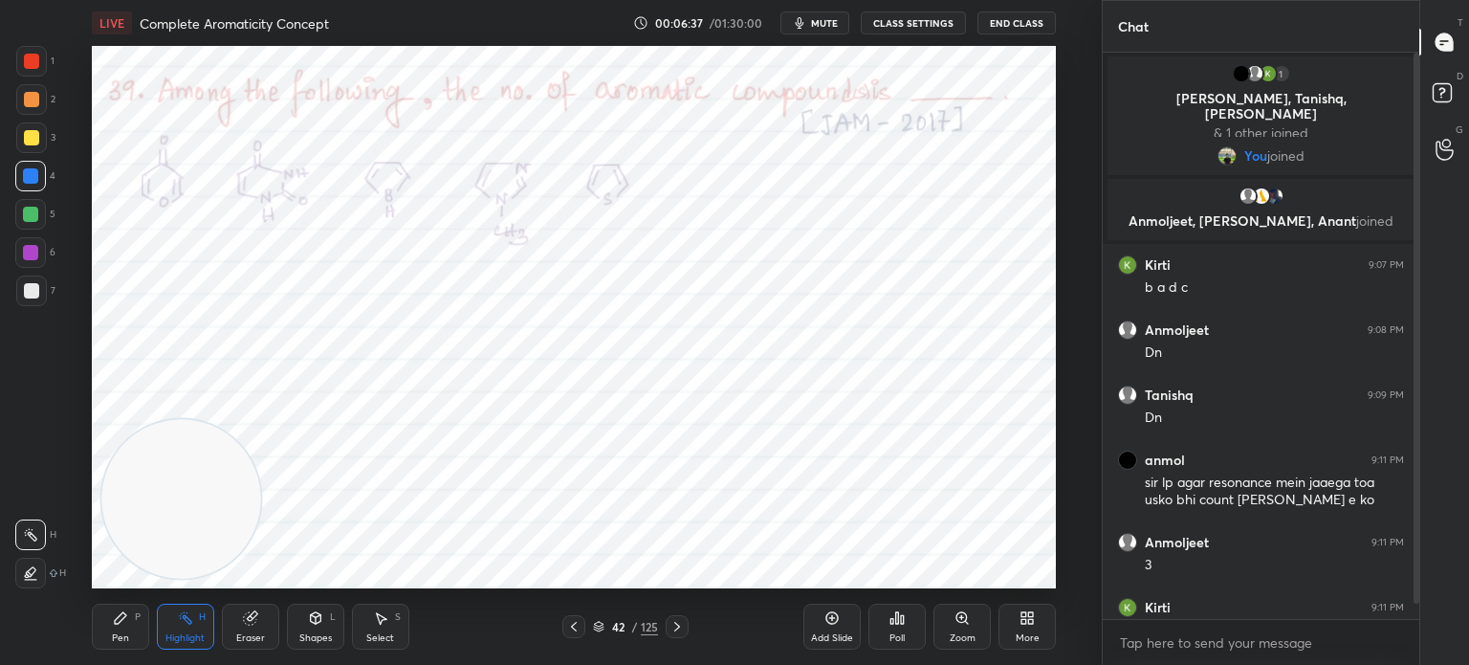
click at [39, 54] on div at bounding box center [31, 61] width 31 height 31
click at [119, 617] on icon at bounding box center [120, 617] width 11 height 11
click at [118, 611] on icon at bounding box center [120, 617] width 15 height 15
click at [205, 626] on div "Highlight H" at bounding box center [185, 626] width 57 height 46
click at [202, 622] on div "H" at bounding box center [202, 617] width 7 height 10
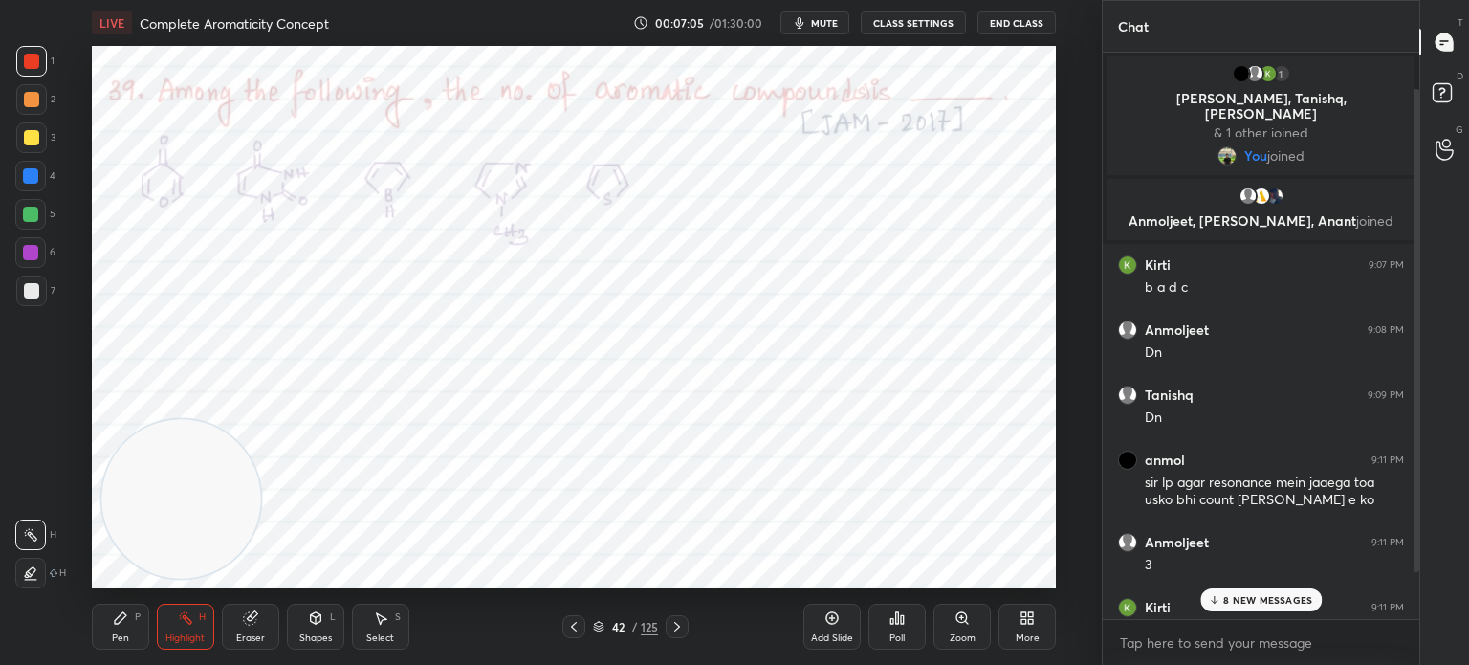
scroll to position [98, 0]
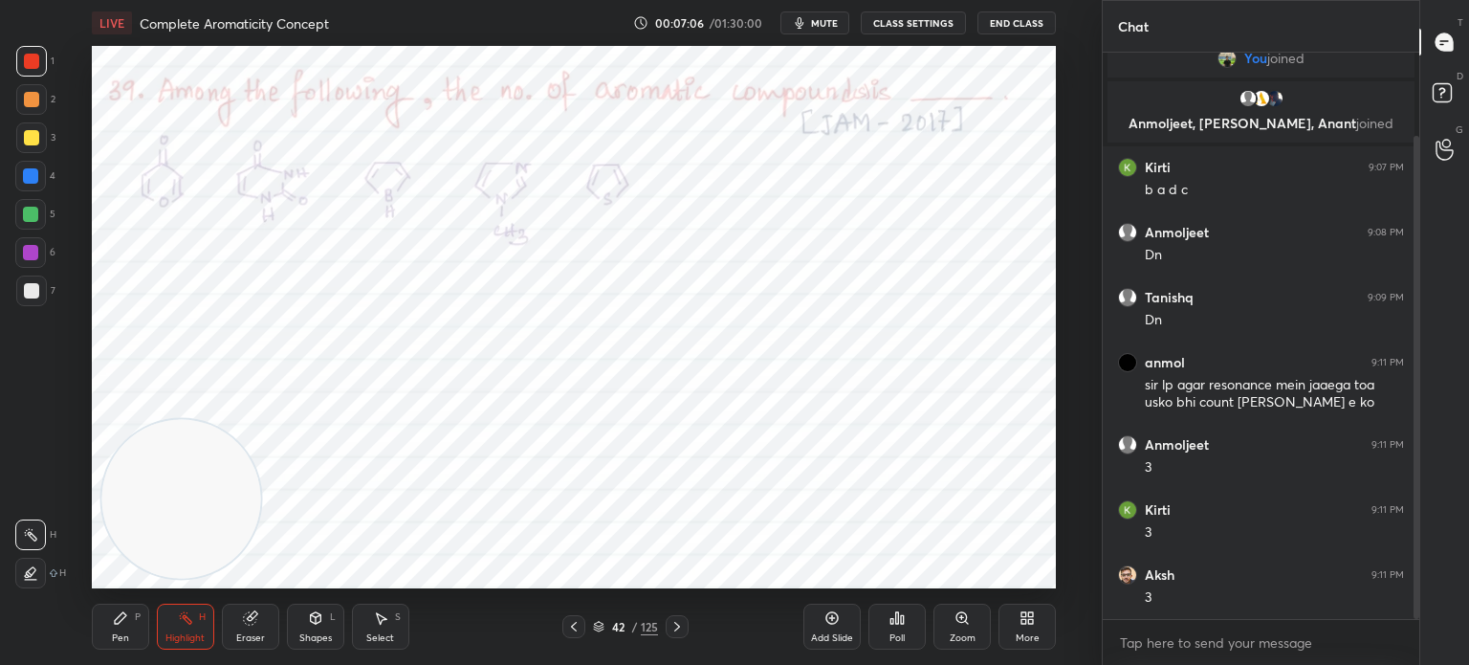
click at [32, 175] on div at bounding box center [30, 175] width 15 height 15
click at [37, 176] on div at bounding box center [30, 175] width 15 height 15
click at [125, 623] on icon at bounding box center [120, 617] width 15 height 15
click at [41, 73] on div at bounding box center [31, 61] width 31 height 31
click at [36, 72] on div at bounding box center [31, 61] width 31 height 31
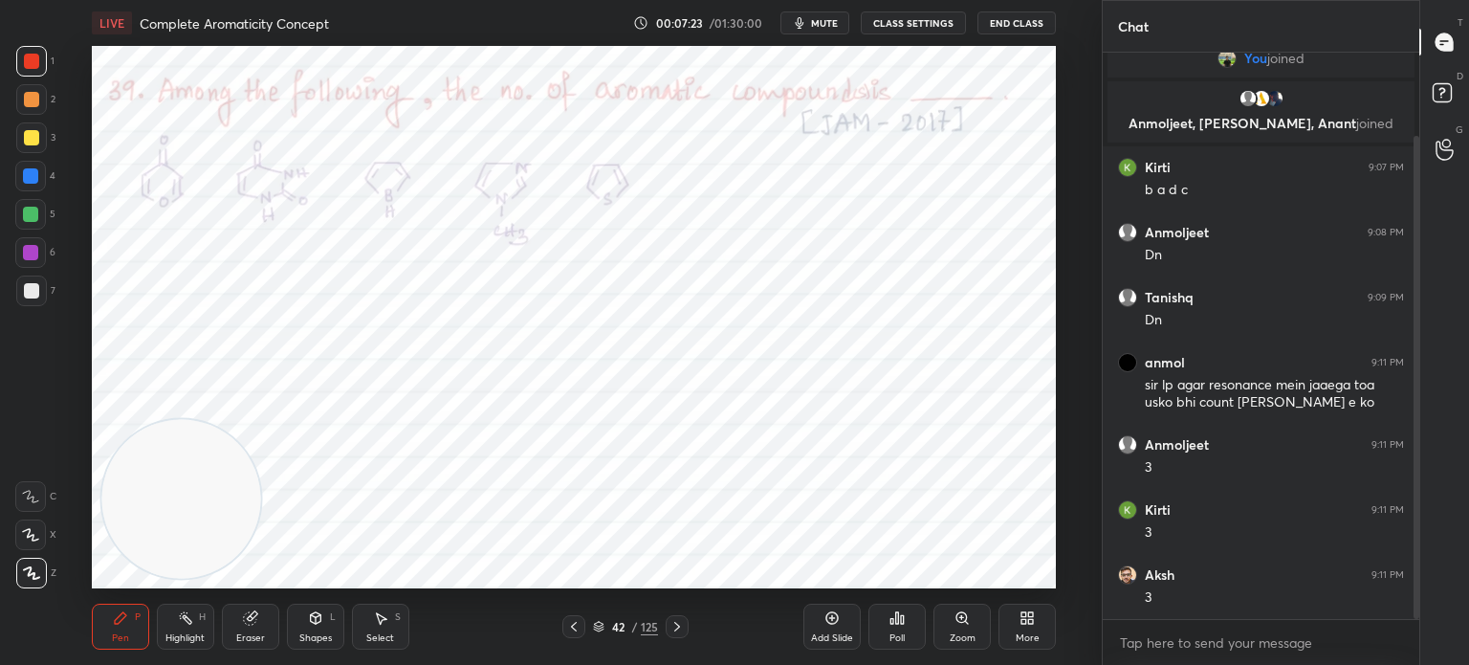
click at [260, 631] on div "Eraser" at bounding box center [250, 626] width 57 height 46
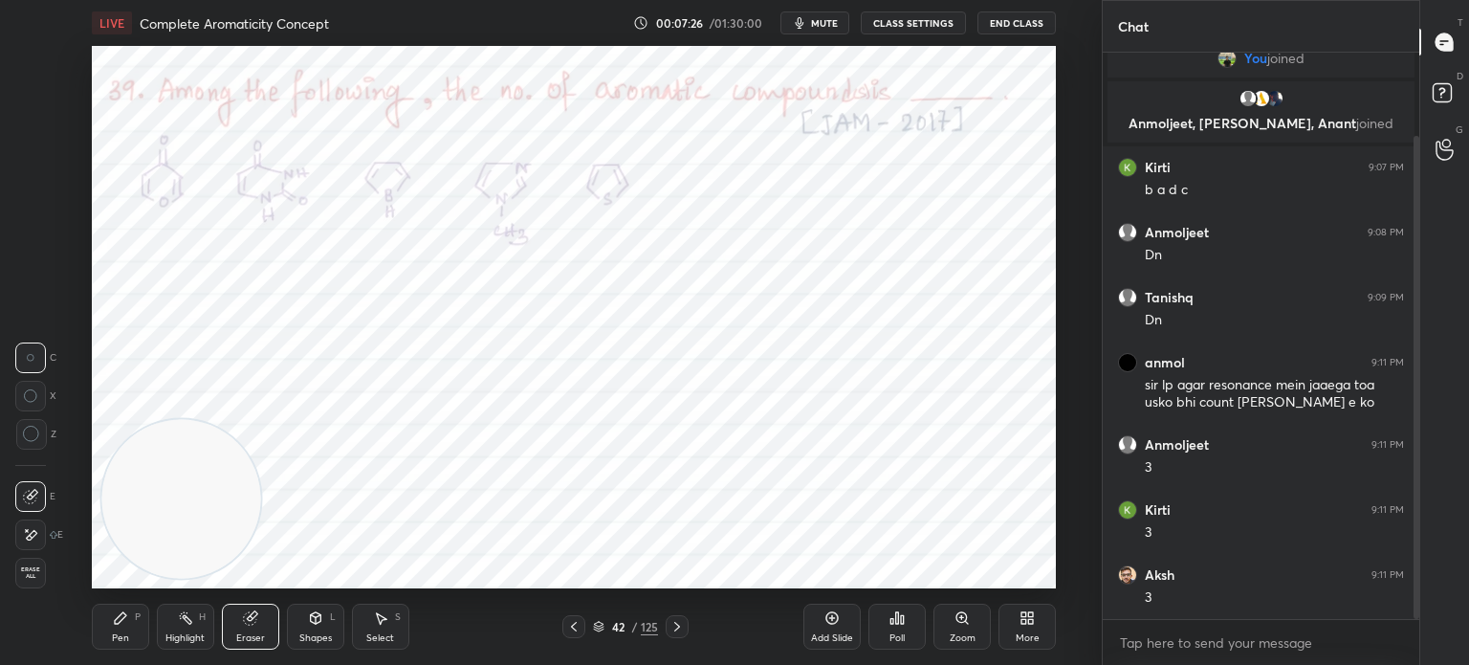
click at [119, 631] on div "Pen P" at bounding box center [120, 626] width 57 height 46
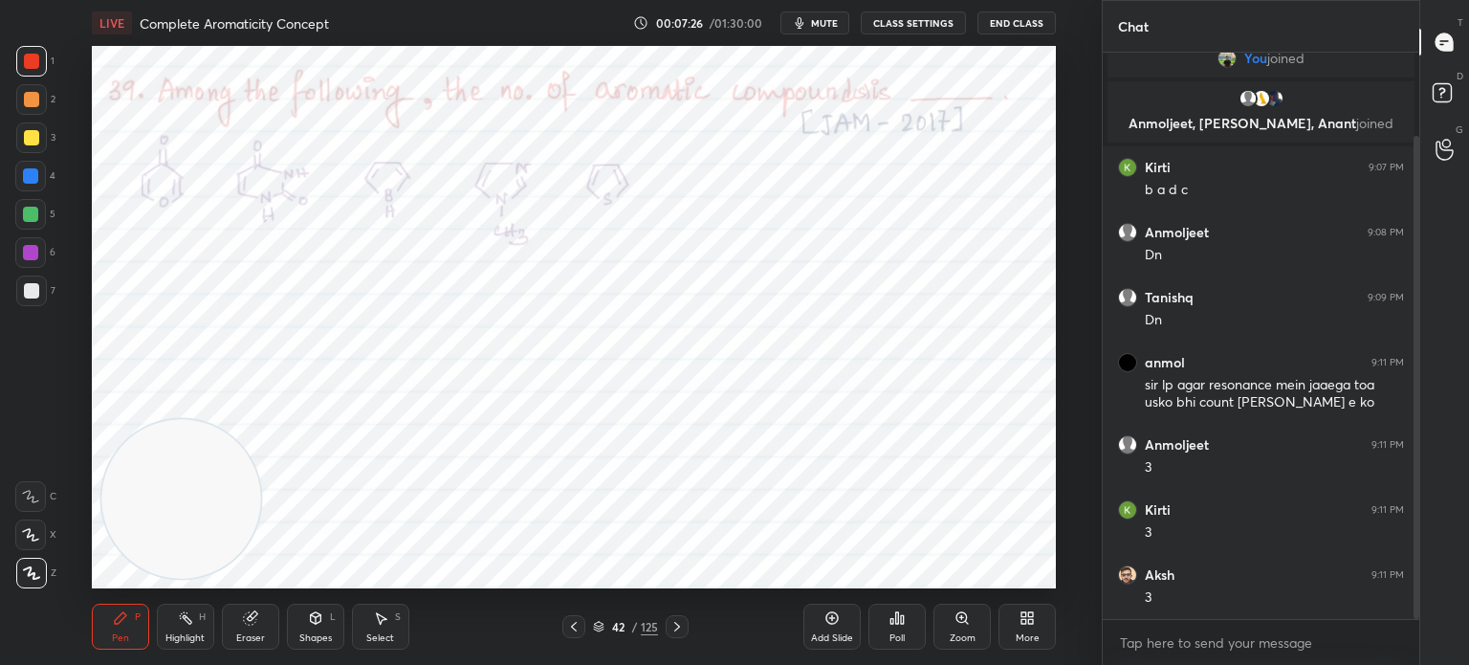
click at [123, 627] on div "Pen P" at bounding box center [120, 626] width 57 height 46
click at [38, 182] on div at bounding box center [30, 176] width 31 height 31
click at [40, 72] on div at bounding box center [31, 61] width 31 height 31
click at [43, 69] on div at bounding box center [31, 61] width 31 height 31
click at [167, 624] on div "Highlight H" at bounding box center [185, 626] width 57 height 46
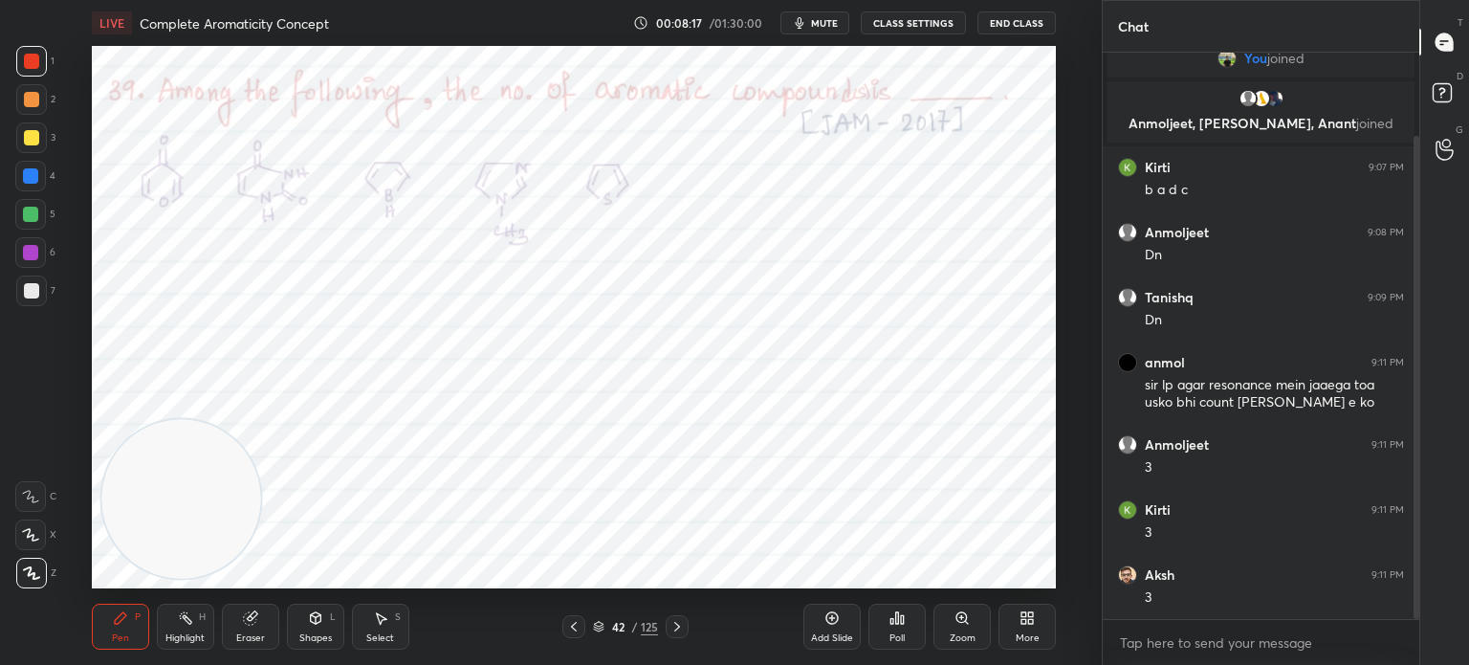
click at [185, 623] on icon at bounding box center [185, 617] width 15 height 15
click at [35, 260] on div at bounding box center [30, 252] width 31 height 31
click at [37, 261] on div at bounding box center [30, 252] width 31 height 31
click at [120, 618] on icon at bounding box center [120, 617] width 11 height 11
click at [264, 639] on div "Eraser" at bounding box center [250, 638] width 29 height 10
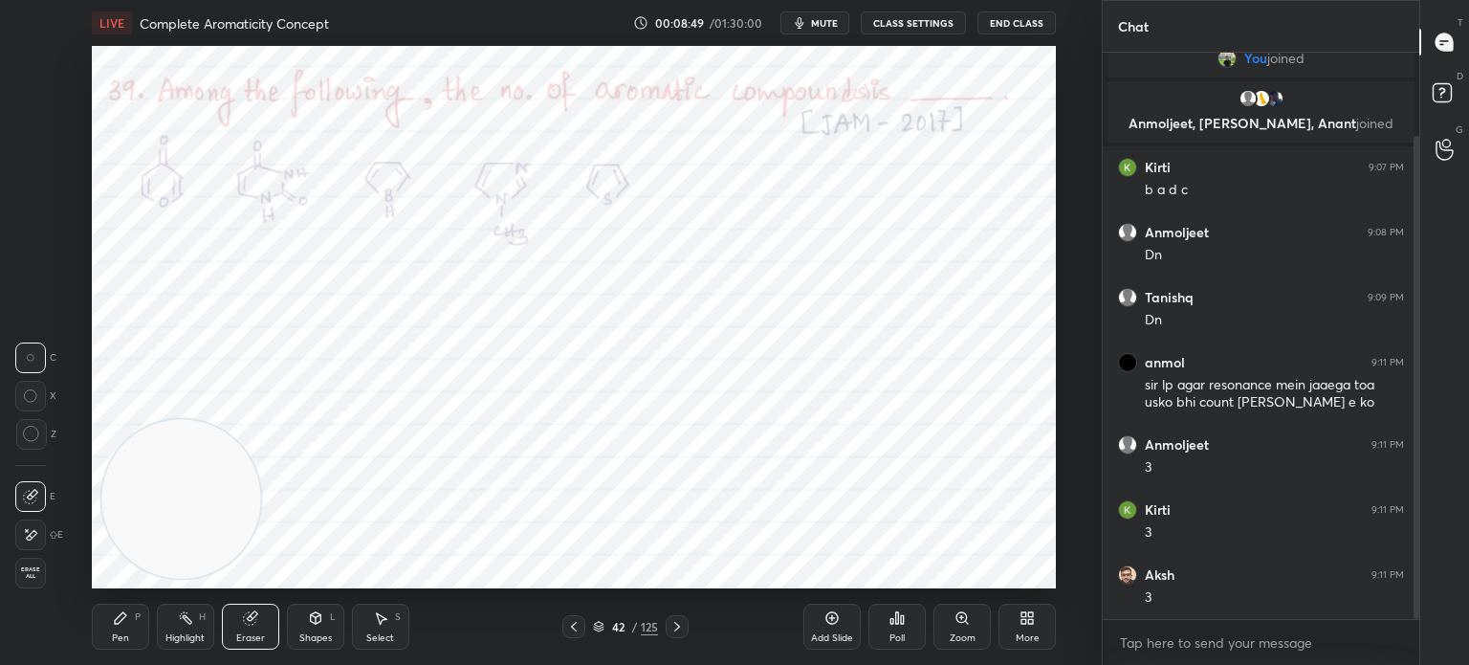
click at [176, 619] on div "Highlight H" at bounding box center [185, 626] width 57 height 46
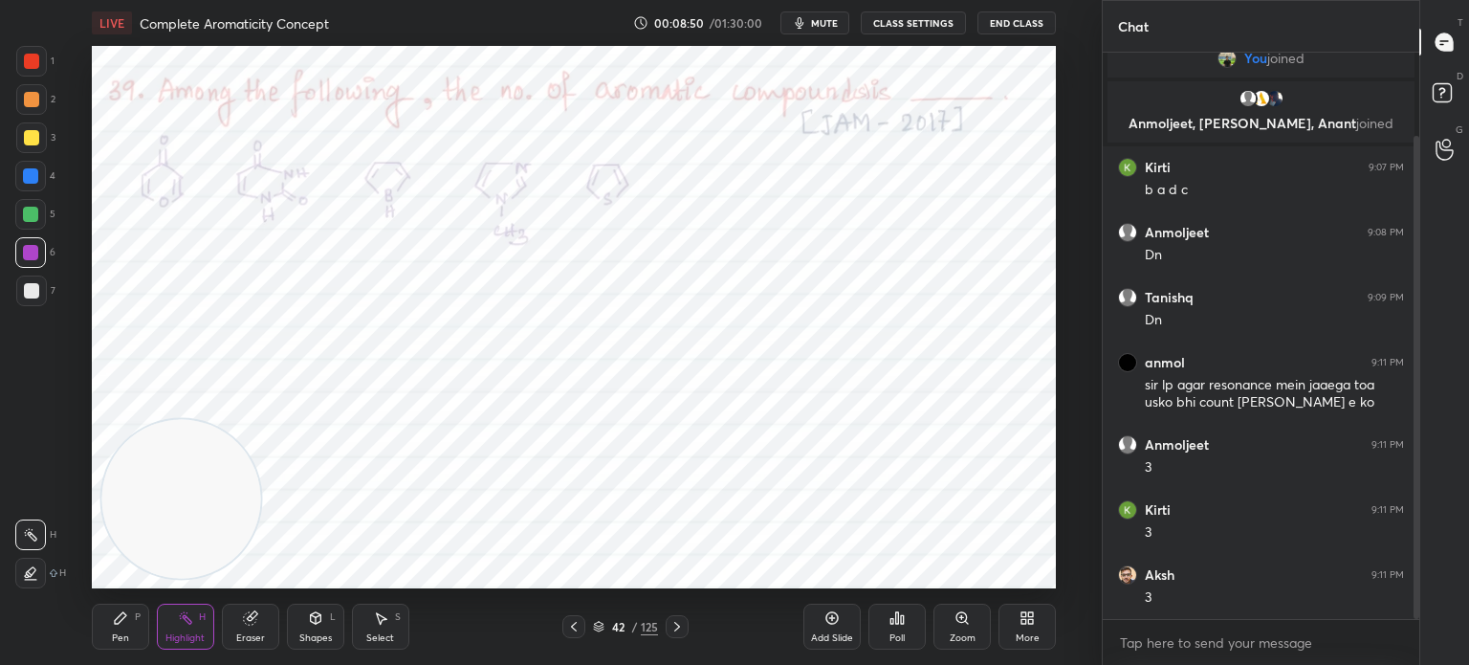
click at [189, 610] on icon at bounding box center [185, 617] width 15 height 15
click at [143, 605] on div "Pen P" at bounding box center [120, 626] width 57 height 46
click at [127, 624] on icon at bounding box center [120, 617] width 15 height 15
click at [131, 624] on div "Pen P" at bounding box center [120, 626] width 57 height 46
click at [264, 630] on div "Eraser" at bounding box center [250, 626] width 57 height 46
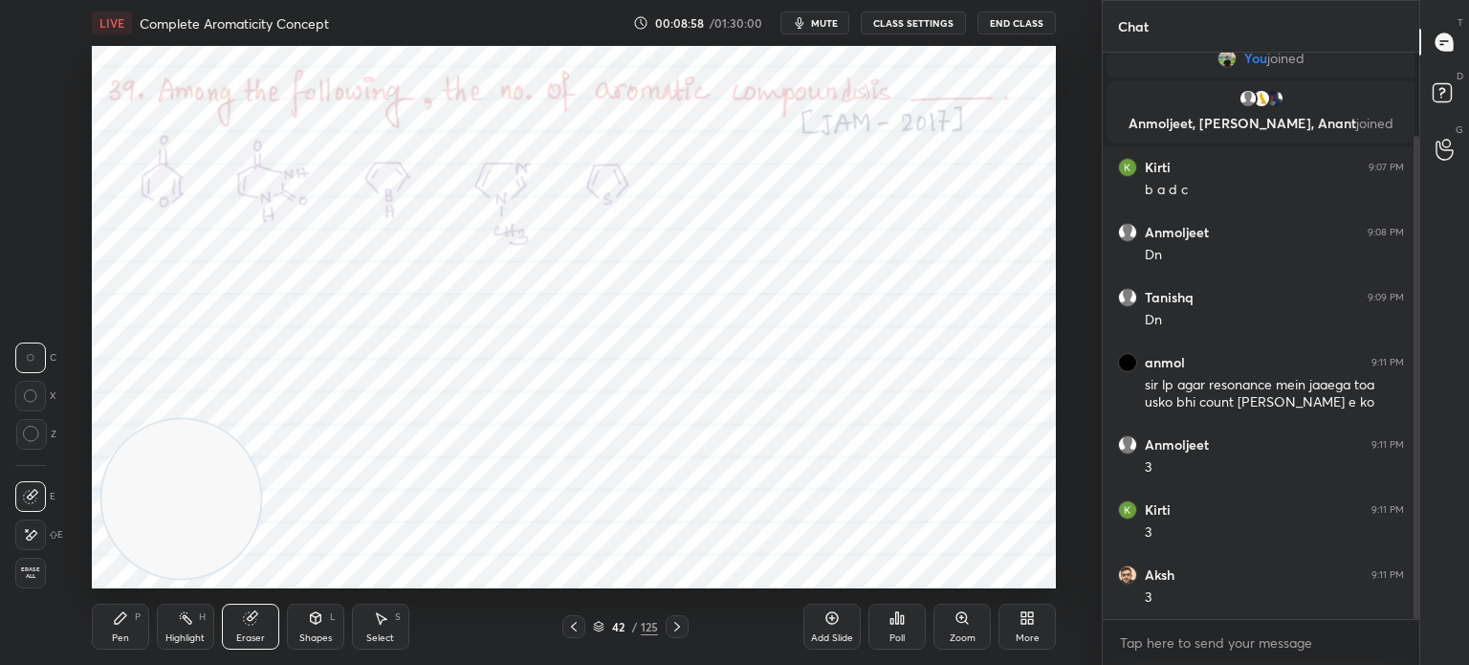
click at [89, 626] on div "LIVE Complete Aromaticity Concept 00:08:58 / 01:30:00 mute CLASS SETTINGS End C…" at bounding box center [573, 332] width 1025 height 665
click at [103, 624] on div "Pen P" at bounding box center [120, 626] width 57 height 46
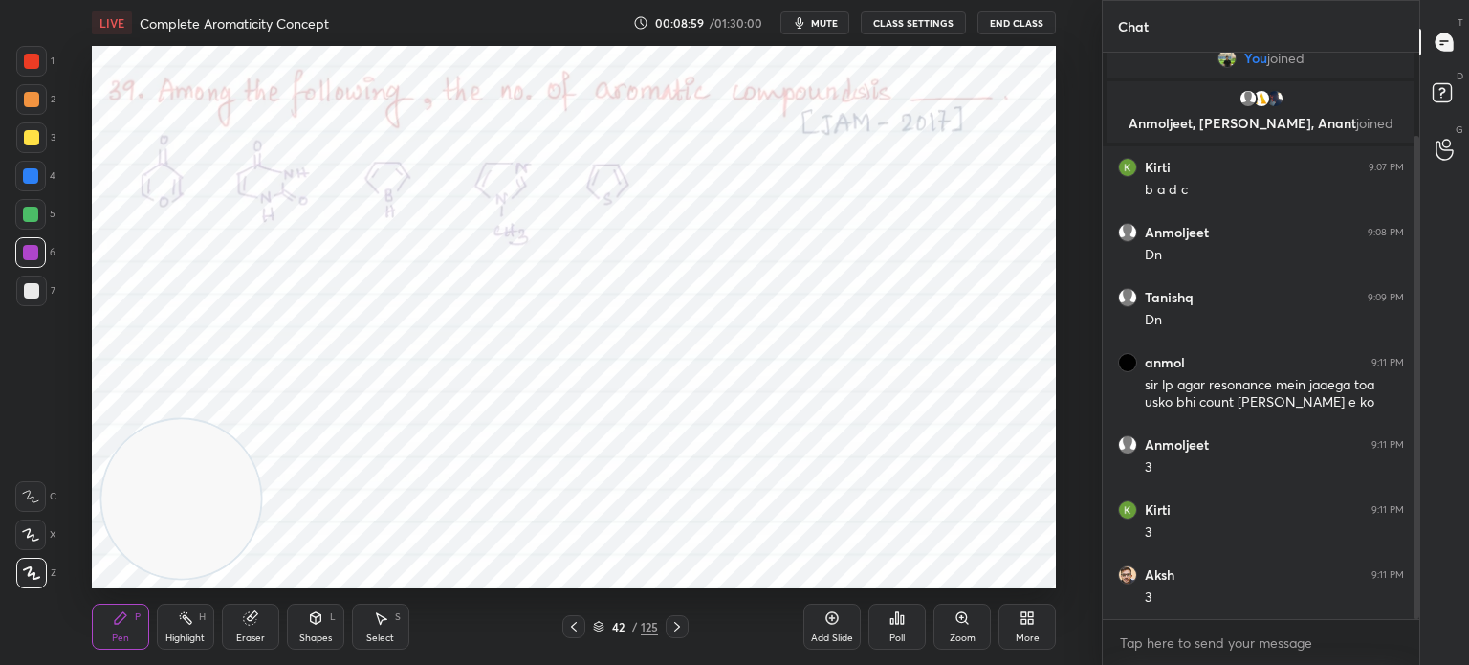
click at [19, 47] on div at bounding box center [31, 61] width 31 height 31
click at [19, 61] on div at bounding box center [31, 61] width 31 height 31
click at [253, 633] on div "Eraser" at bounding box center [250, 638] width 29 height 10
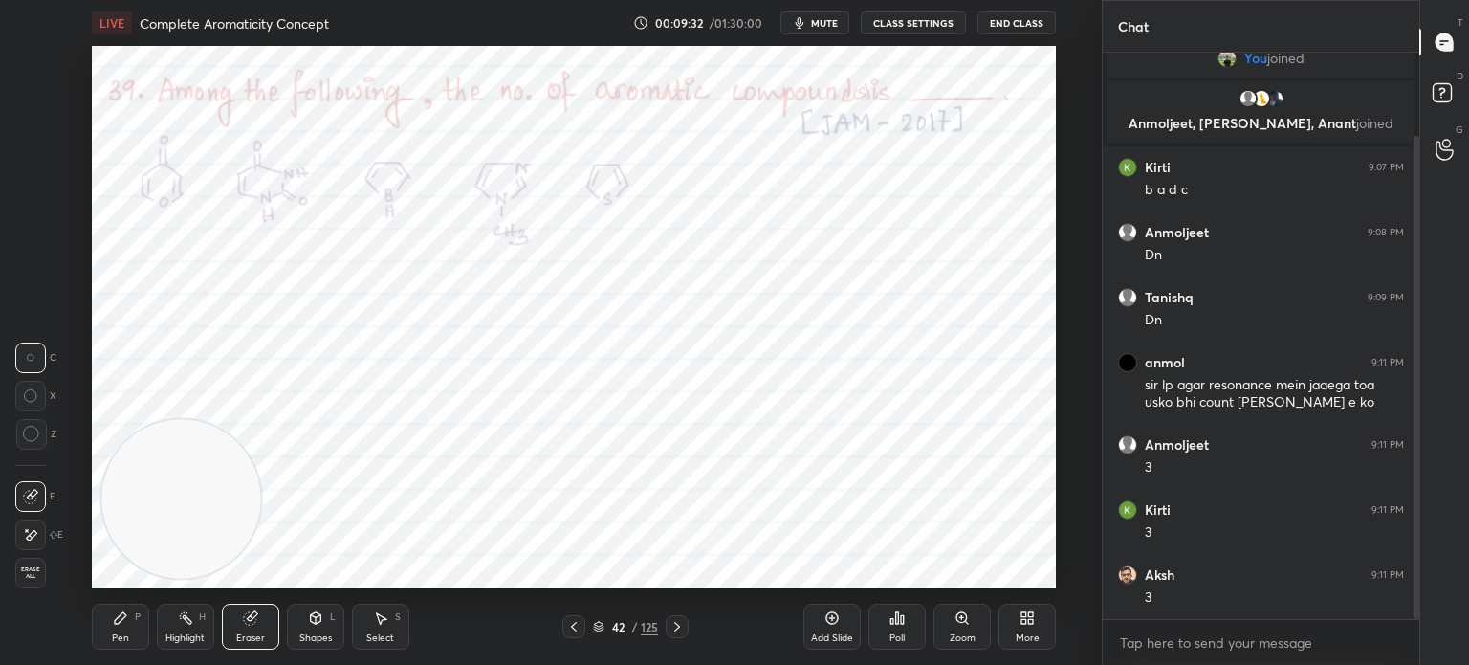
click at [113, 638] on div "Pen" at bounding box center [120, 638] width 17 height 10
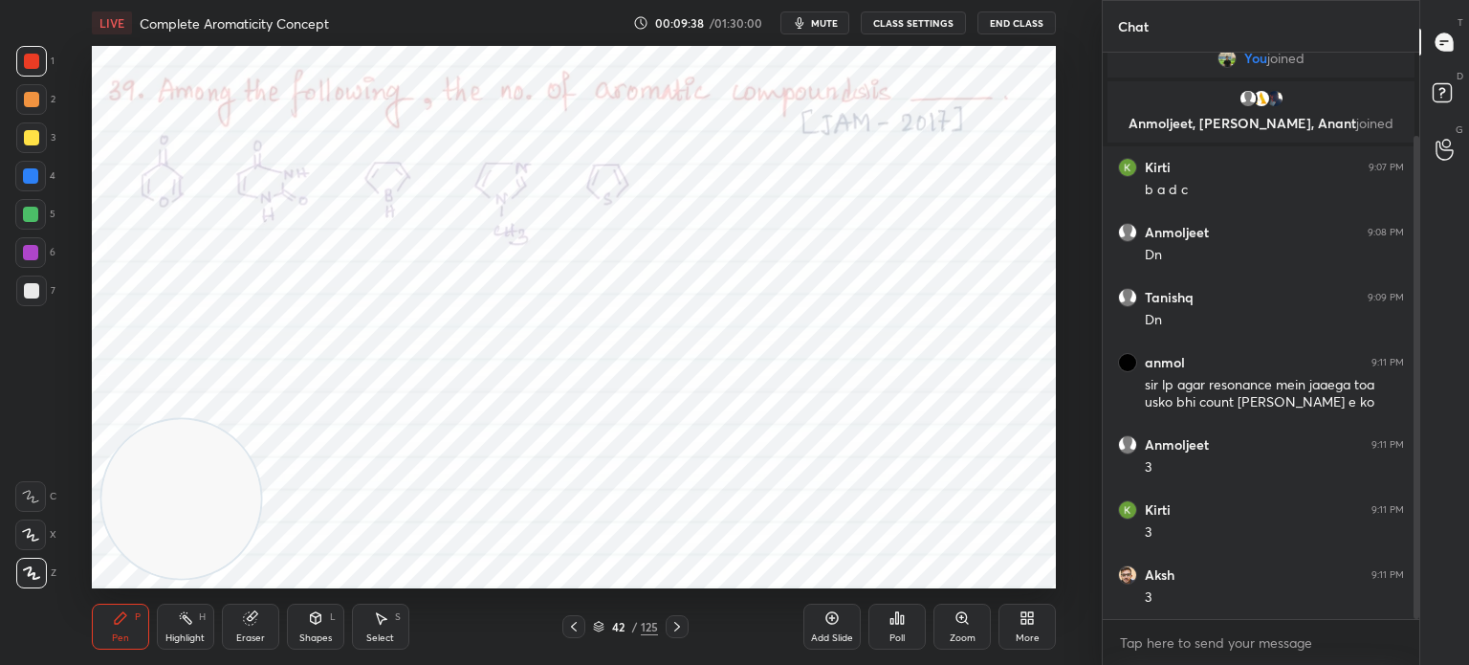
click at [182, 636] on div "Highlight" at bounding box center [184, 638] width 39 height 10
click at [149, 614] on div "Pen P Highlight H Eraser Shapes L Select S" at bounding box center [270, 626] width 356 height 46
click at [137, 622] on div "P" at bounding box center [138, 617] width 6 height 10
click at [37, 213] on div at bounding box center [30, 214] width 15 height 15
click at [38, 216] on div at bounding box center [30, 214] width 31 height 31
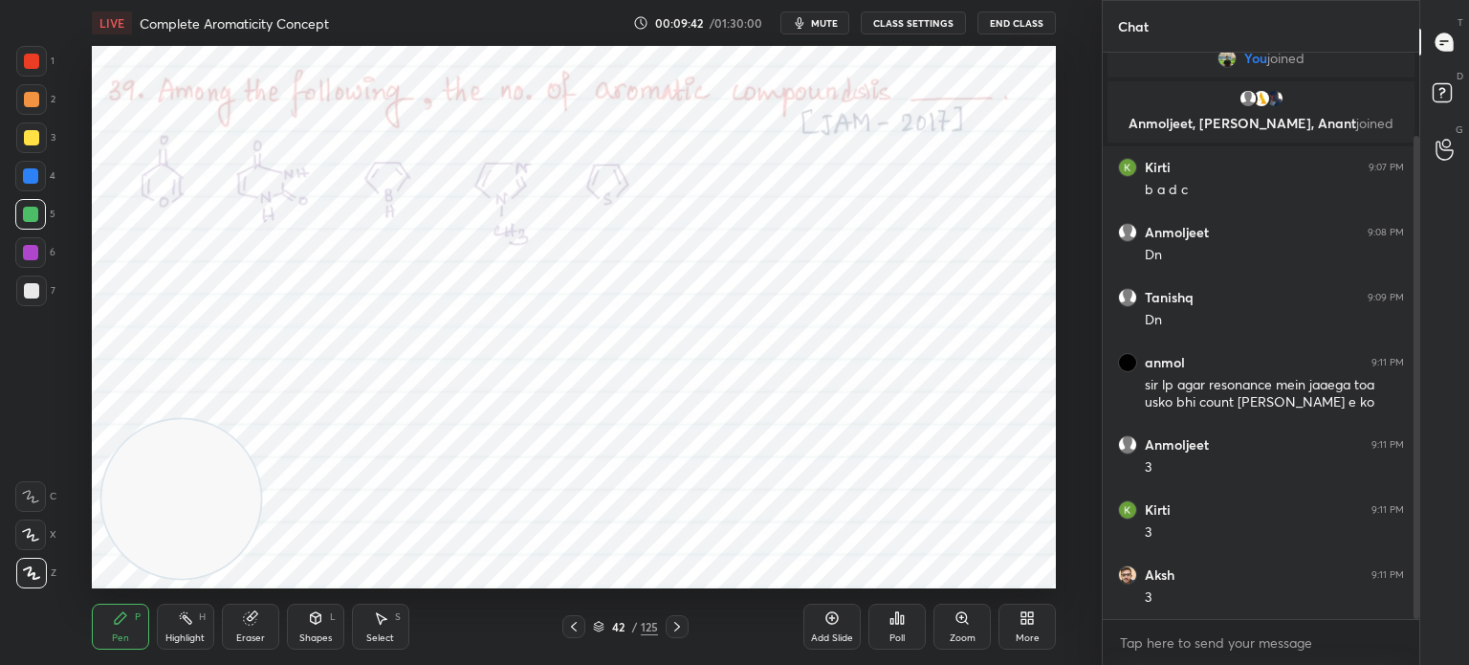
click at [40, 183] on div at bounding box center [30, 176] width 31 height 31
click at [41, 185] on div at bounding box center [30, 176] width 31 height 31
click at [197, 626] on div "Highlight H" at bounding box center [185, 626] width 57 height 46
click at [196, 619] on div "Highlight H" at bounding box center [185, 626] width 57 height 46
click at [37, 62] on div at bounding box center [31, 61] width 15 height 15
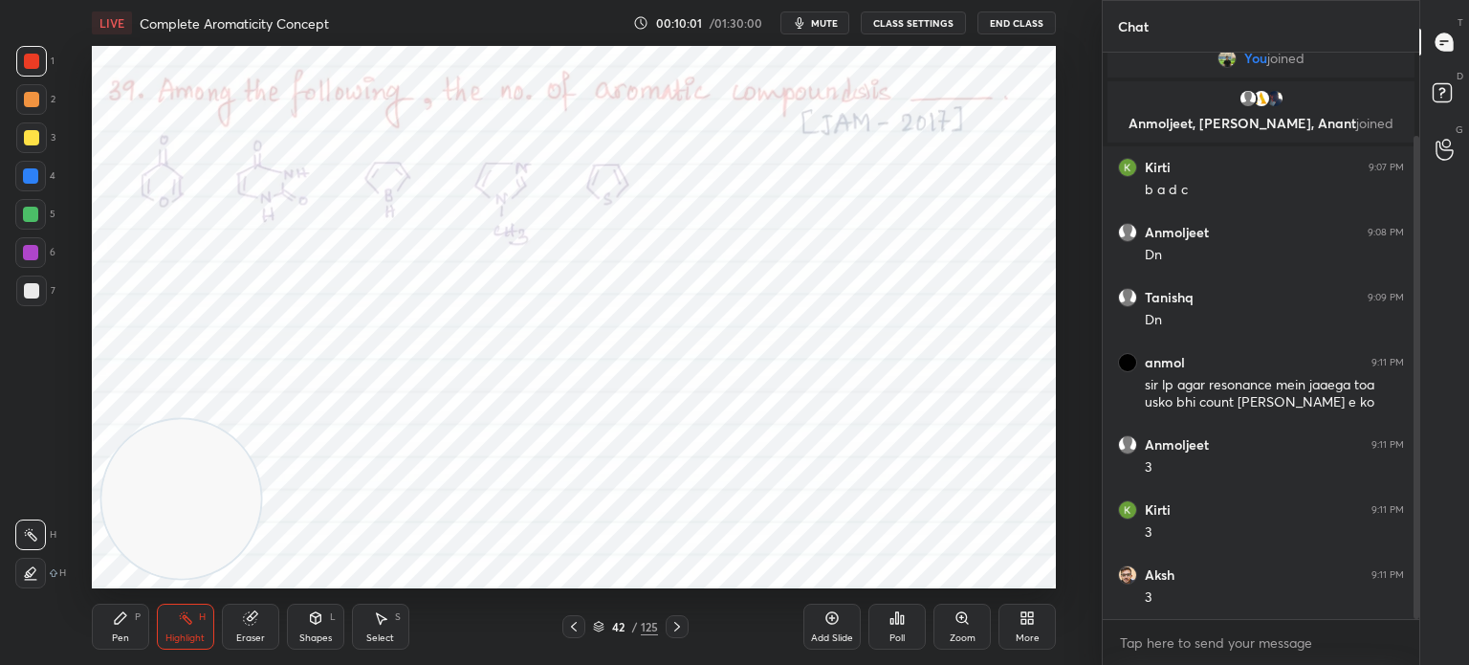
click at [41, 70] on div at bounding box center [31, 61] width 31 height 31
click at [130, 631] on div "Pen P" at bounding box center [120, 626] width 57 height 46
click at [134, 624] on div "Pen P" at bounding box center [120, 626] width 57 height 46
click at [34, 207] on div at bounding box center [30, 214] width 15 height 15
click at [33, 190] on div at bounding box center [30, 176] width 31 height 31
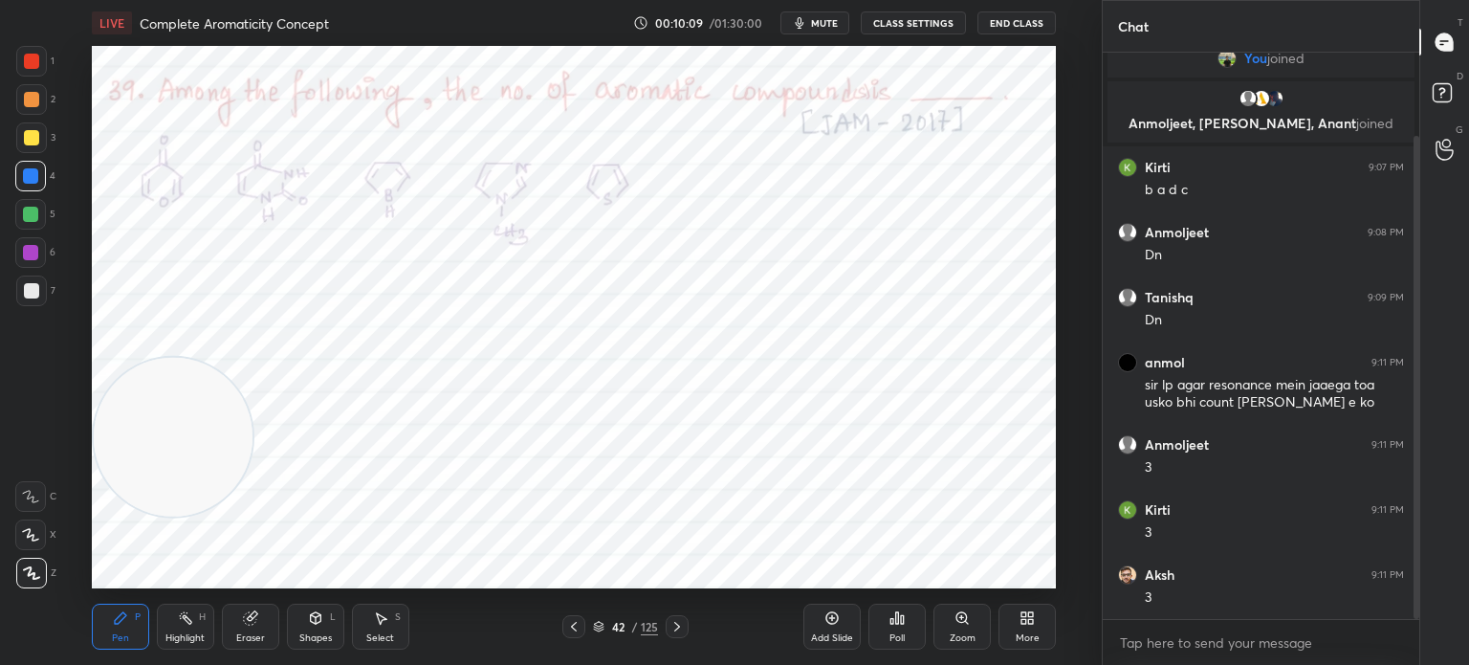
click at [35, 184] on div at bounding box center [30, 176] width 31 height 31
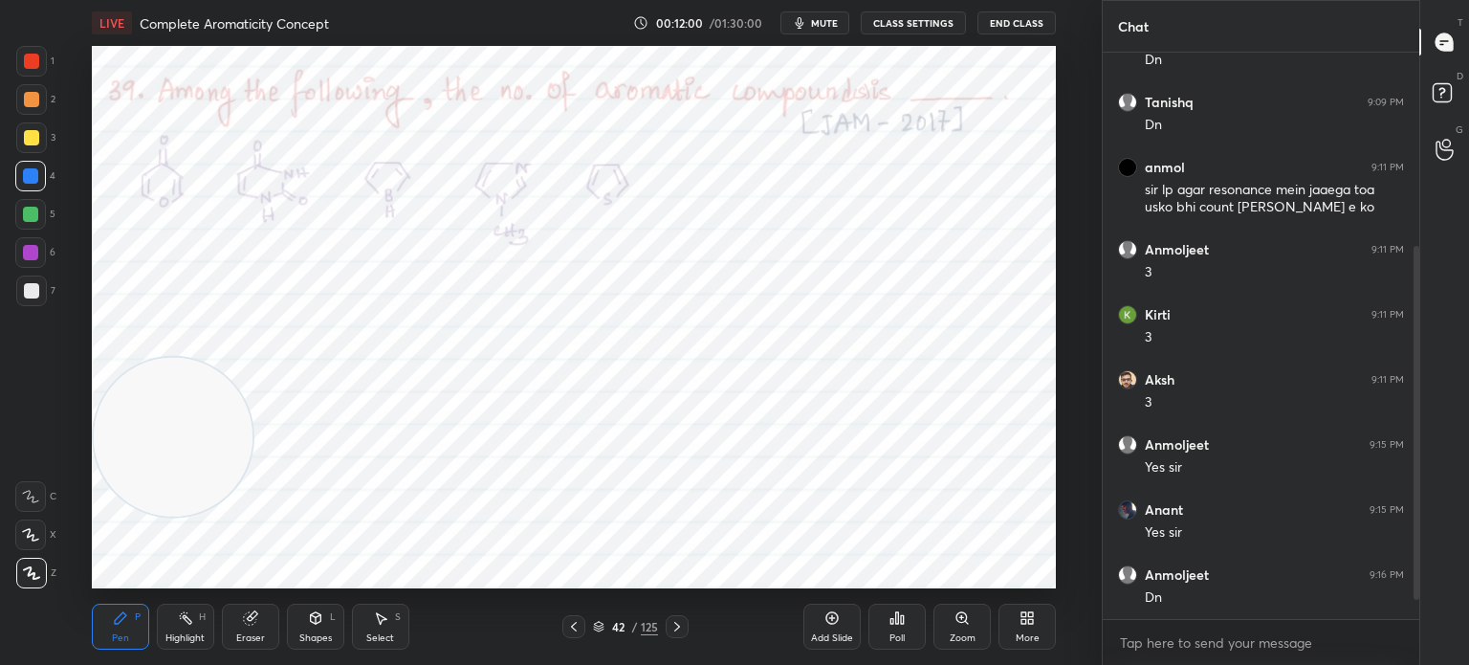
scroll to position [358, 0]
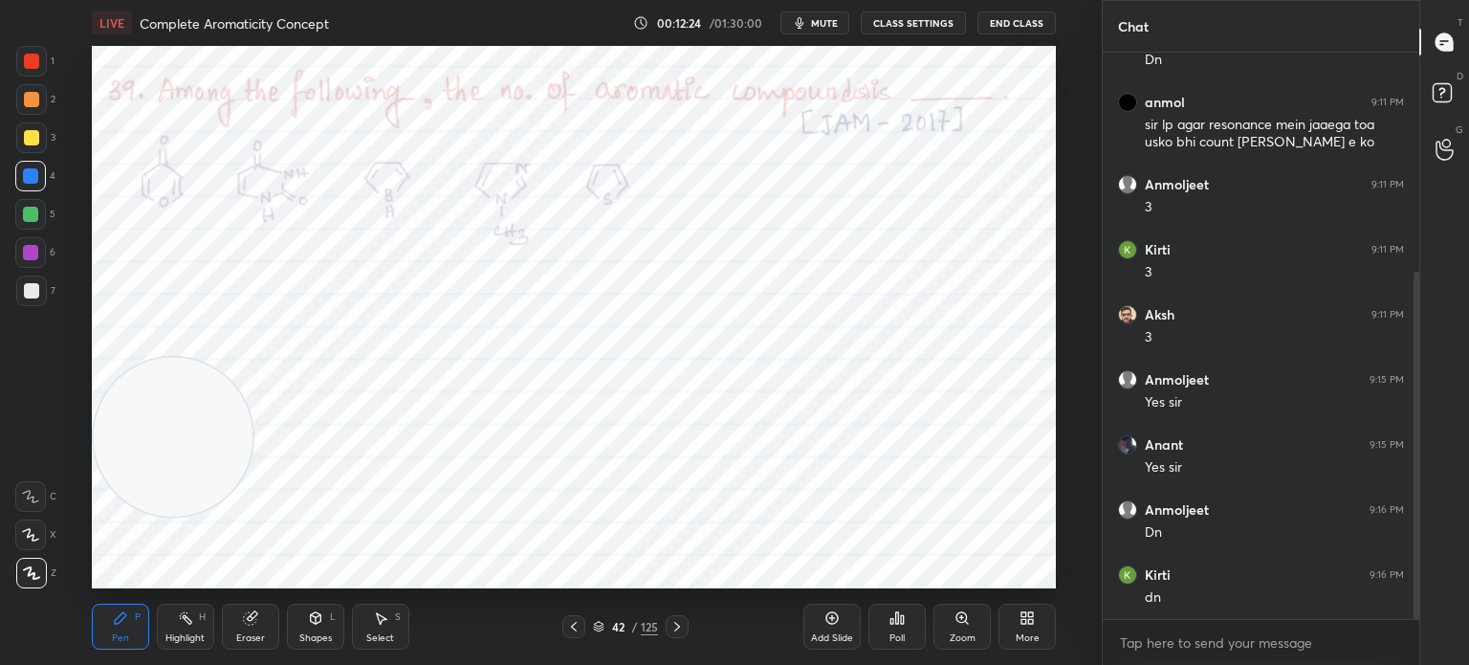
click at [574, 619] on icon at bounding box center [573, 626] width 15 height 15
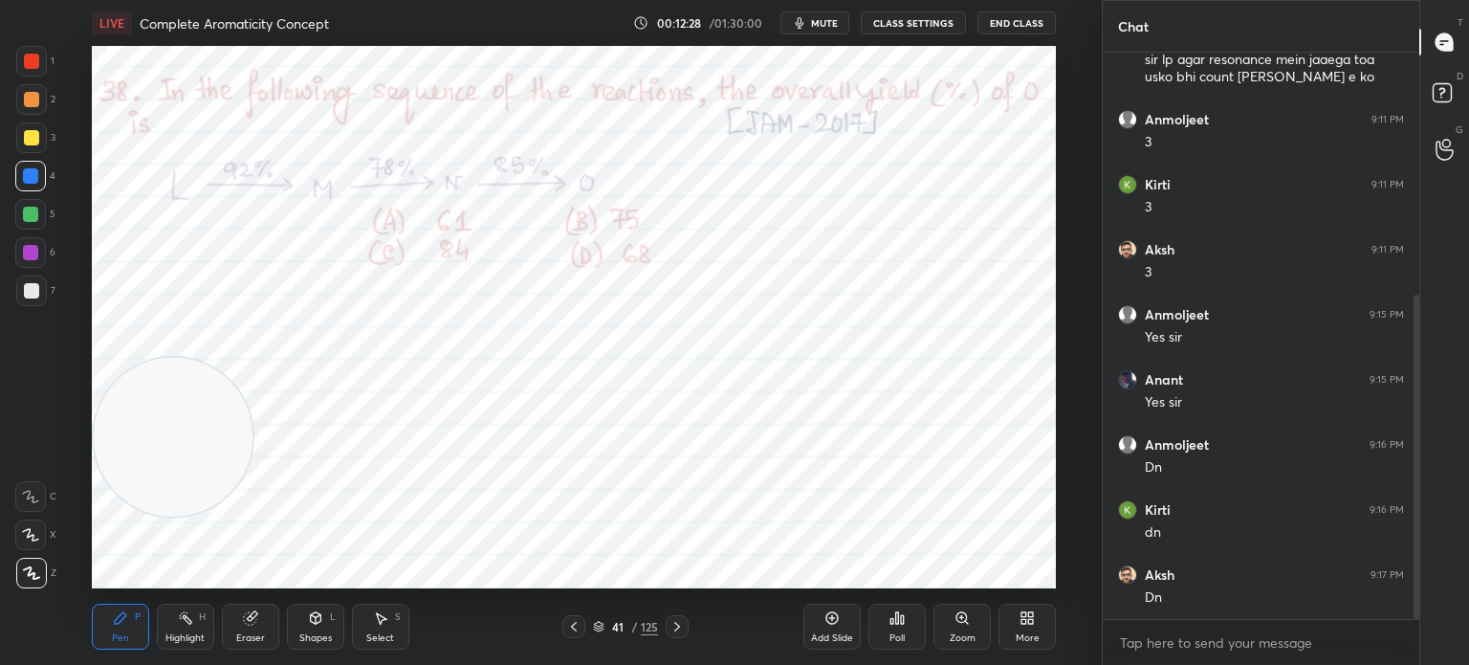
click at [899, 643] on div "Poll" at bounding box center [896, 638] width 15 height 10
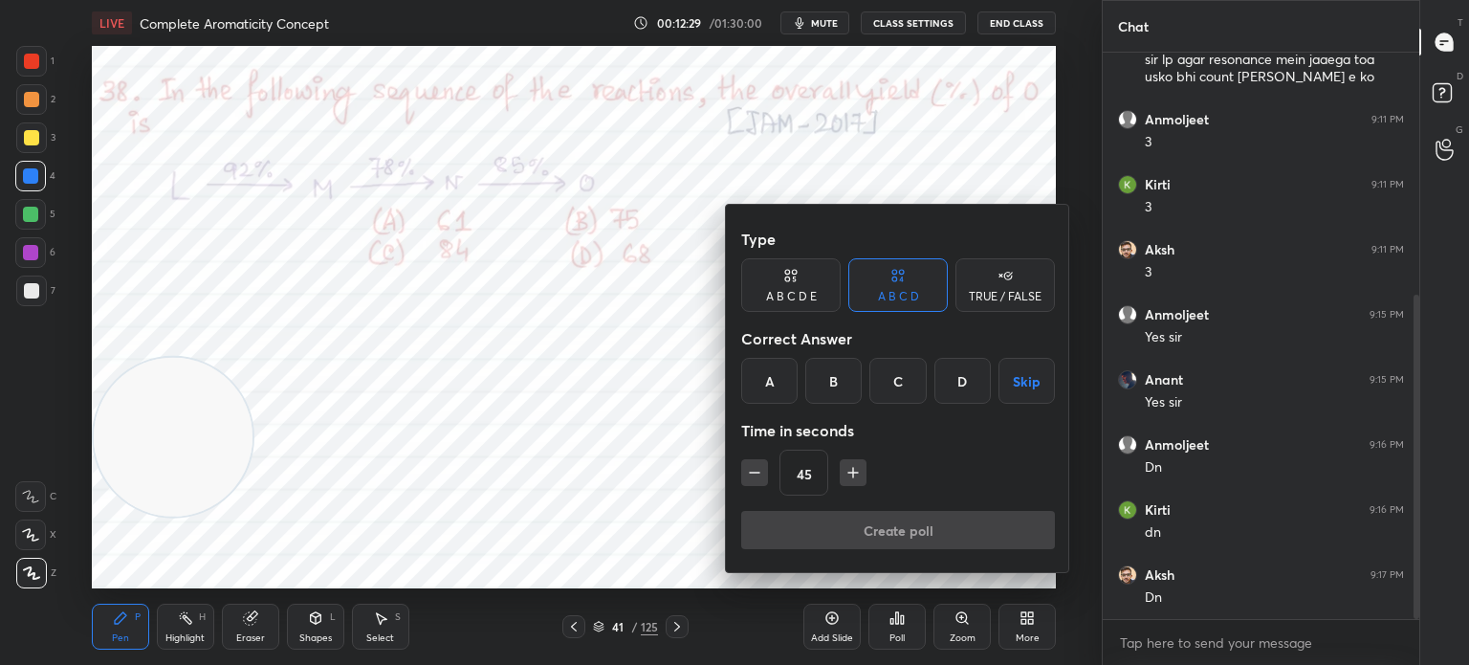
click at [768, 377] on div "A" at bounding box center [769, 381] width 56 height 46
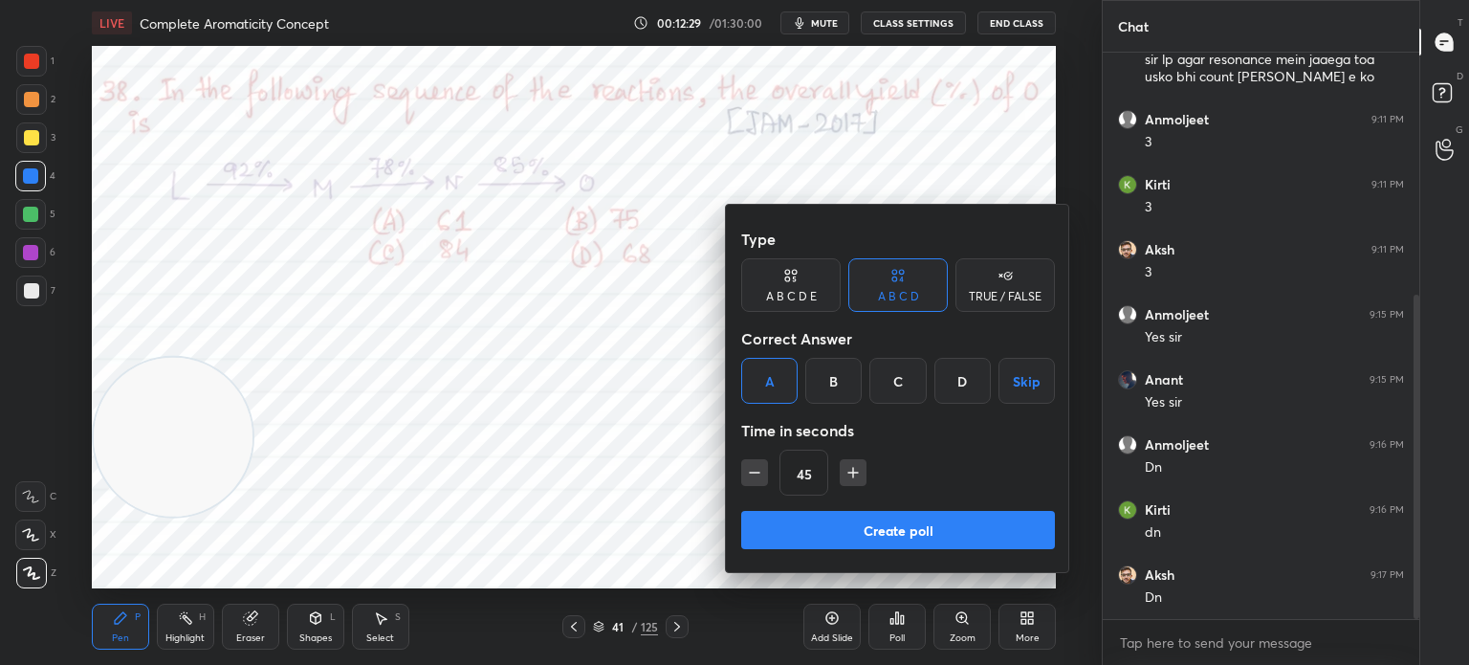
click at [853, 471] on icon "button" at bounding box center [853, 473] width 0 height 10
click at [849, 472] on icon "button" at bounding box center [853, 472] width 10 height 0
click at [853, 471] on icon "button" at bounding box center [853, 473] width 0 height 10
type input "90"
click at [837, 517] on button "Create poll" at bounding box center [898, 530] width 314 height 38
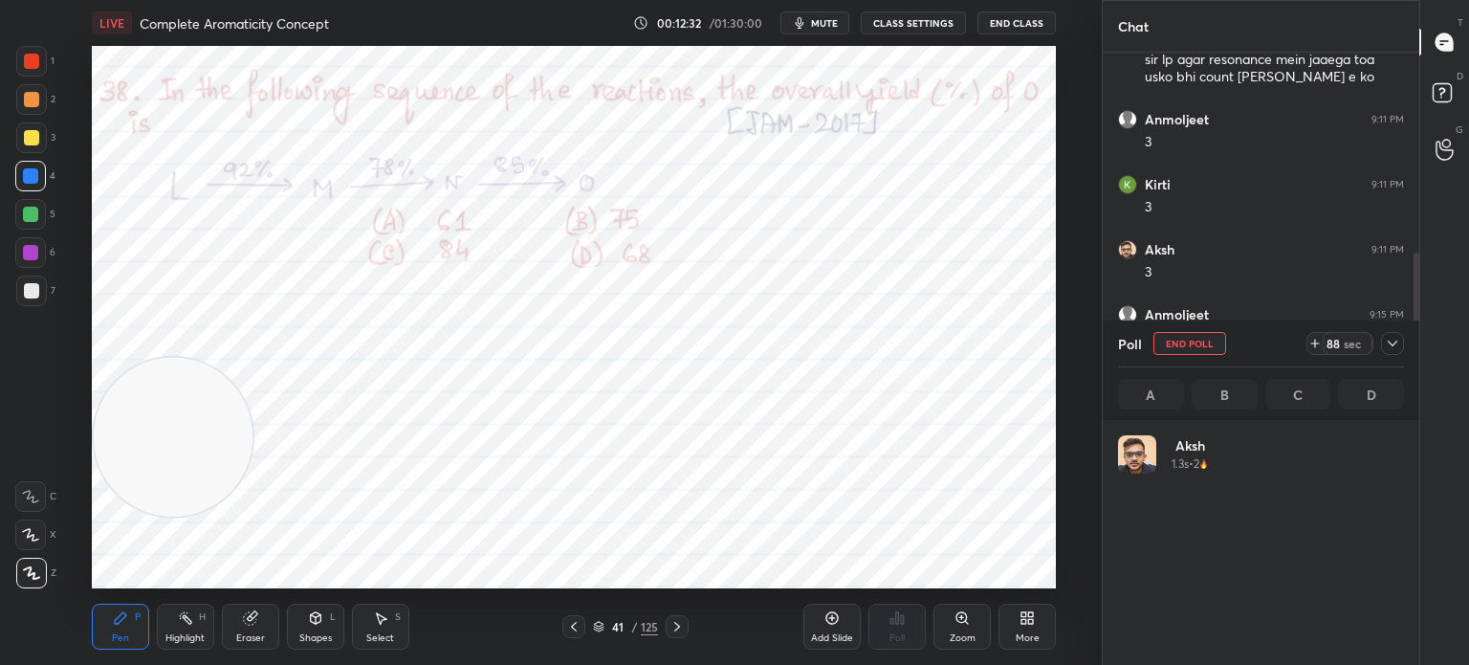
scroll to position [224, 280]
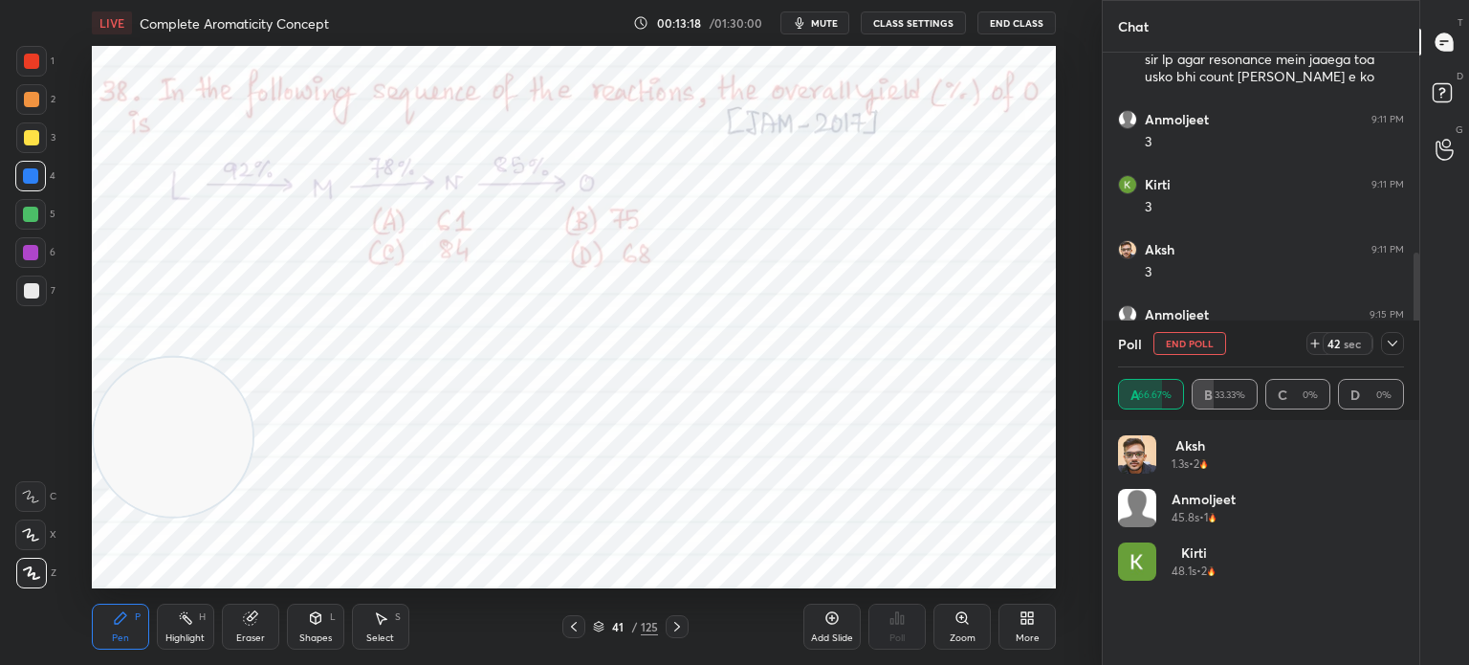
click at [29, 58] on div at bounding box center [31, 61] width 15 height 15
click at [33, 58] on div at bounding box center [31, 61] width 15 height 15
click at [1396, 359] on div "Poll End Poll 1 sec" at bounding box center [1261, 343] width 286 height 46
click at [1396, 350] on icon at bounding box center [1392, 343] width 15 height 15
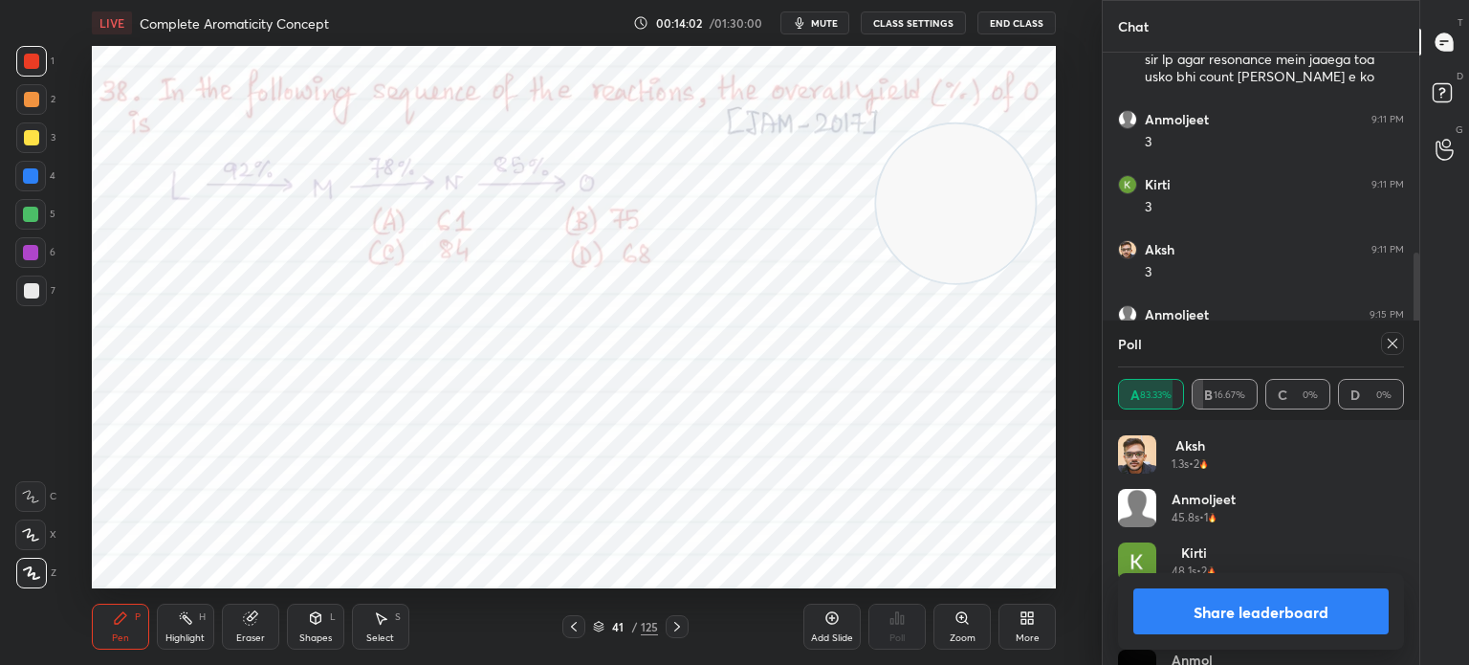
click at [1401, 342] on div at bounding box center [1392, 343] width 23 height 23
type textarea "x"
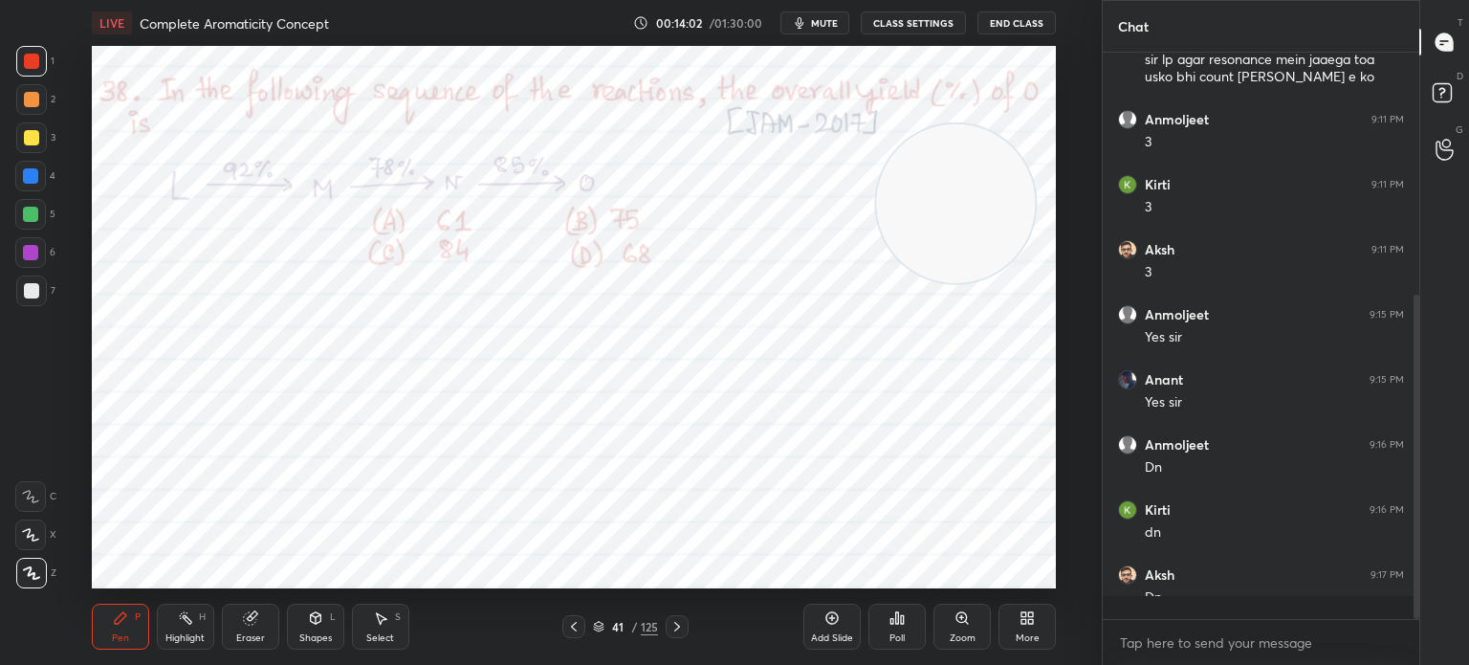
scroll to position [555, 311]
click at [193, 626] on div "Highlight H" at bounding box center [185, 626] width 57 height 46
click at [578, 628] on icon at bounding box center [573, 626] width 15 height 15
click at [910, 622] on div "Poll" at bounding box center [896, 626] width 57 height 46
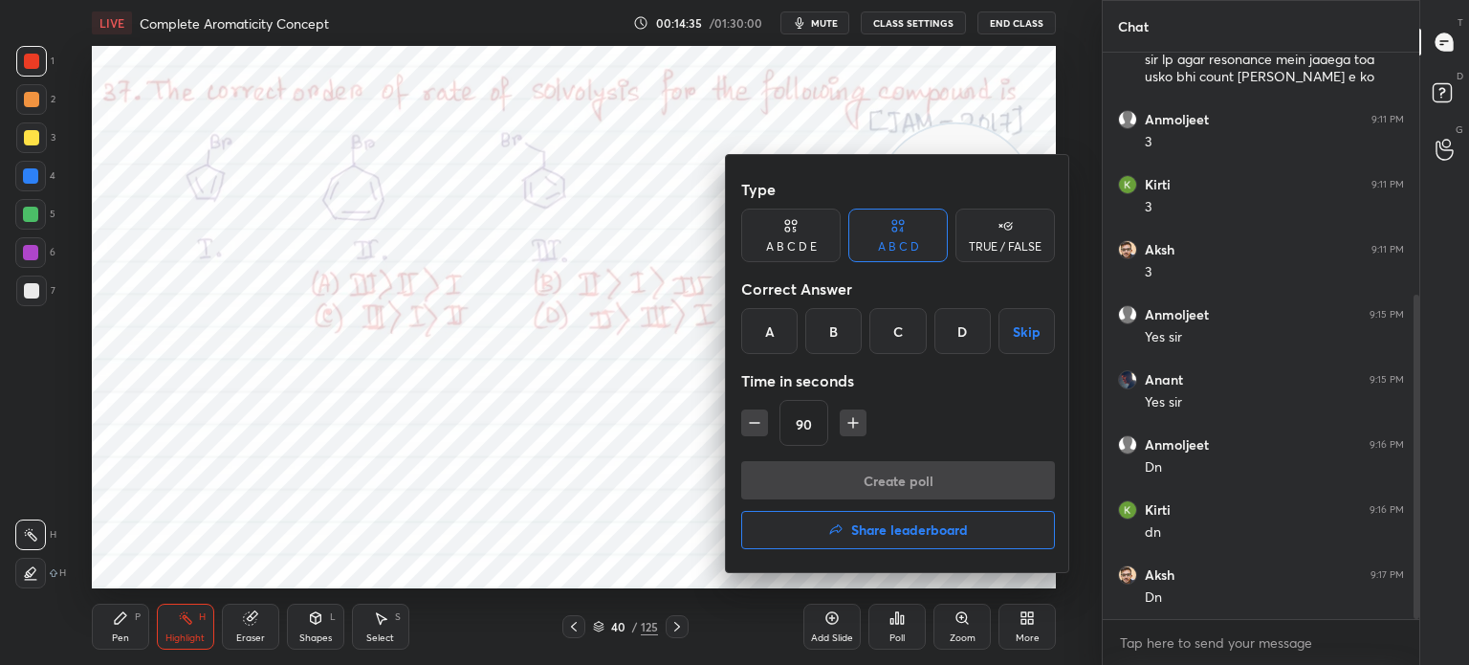
click at [956, 306] on div "Correct Answer" at bounding box center [898, 289] width 314 height 38
click at [754, 410] on button "button" at bounding box center [754, 422] width 27 height 27
click at [754, 427] on icon "button" at bounding box center [754, 422] width 19 height 19
type input "60"
click at [966, 330] on div "D" at bounding box center [962, 331] width 56 height 46
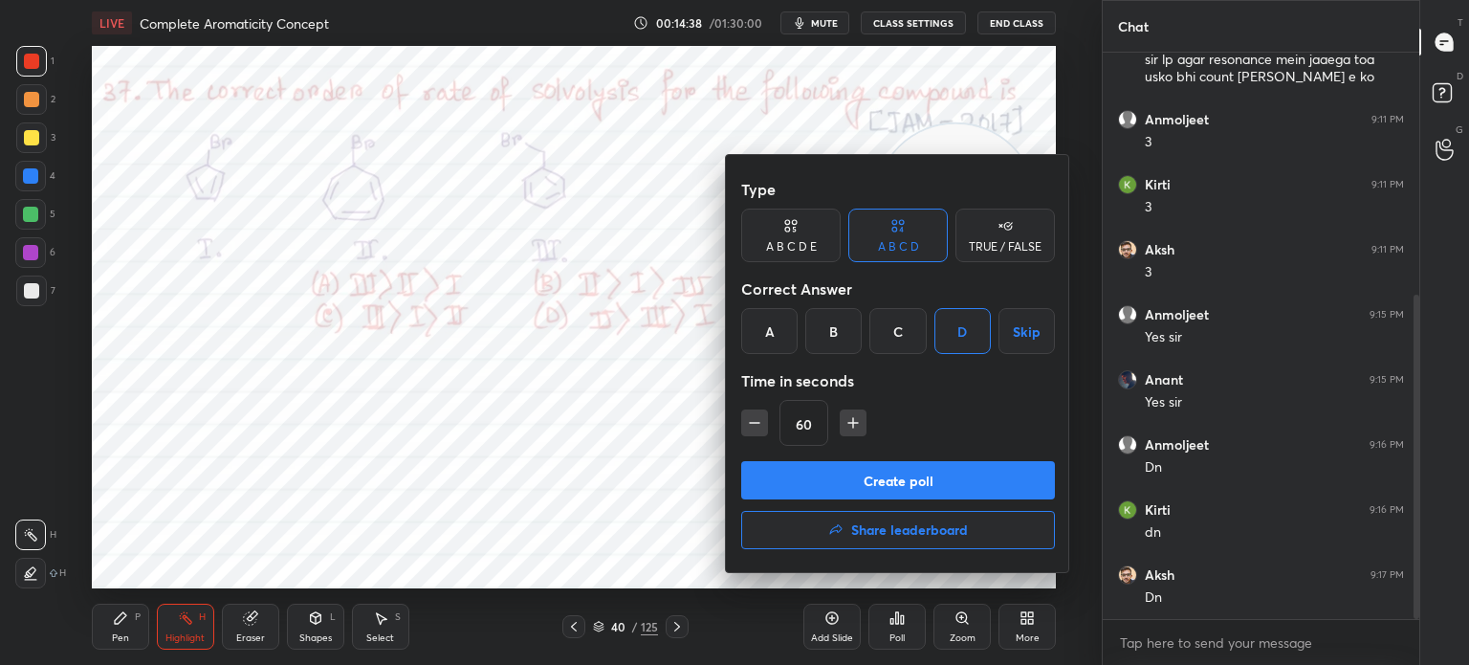
click at [830, 497] on button "Create poll" at bounding box center [898, 480] width 314 height 38
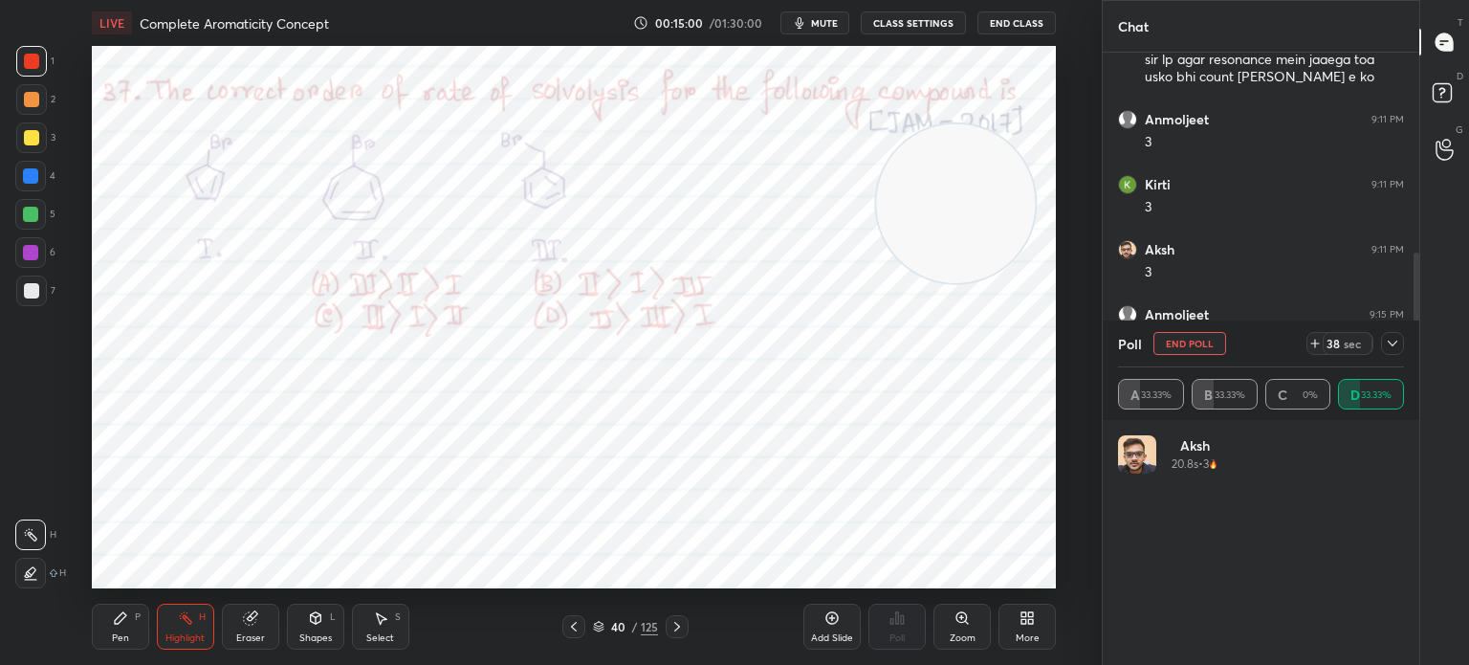
scroll to position [224, 280]
click at [118, 609] on div "Pen P" at bounding box center [120, 626] width 57 height 46
click at [121, 614] on icon at bounding box center [120, 617] width 11 height 11
click at [46, 180] on div at bounding box center [30, 176] width 31 height 31
click at [47, 187] on div "4" at bounding box center [35, 176] width 40 height 31
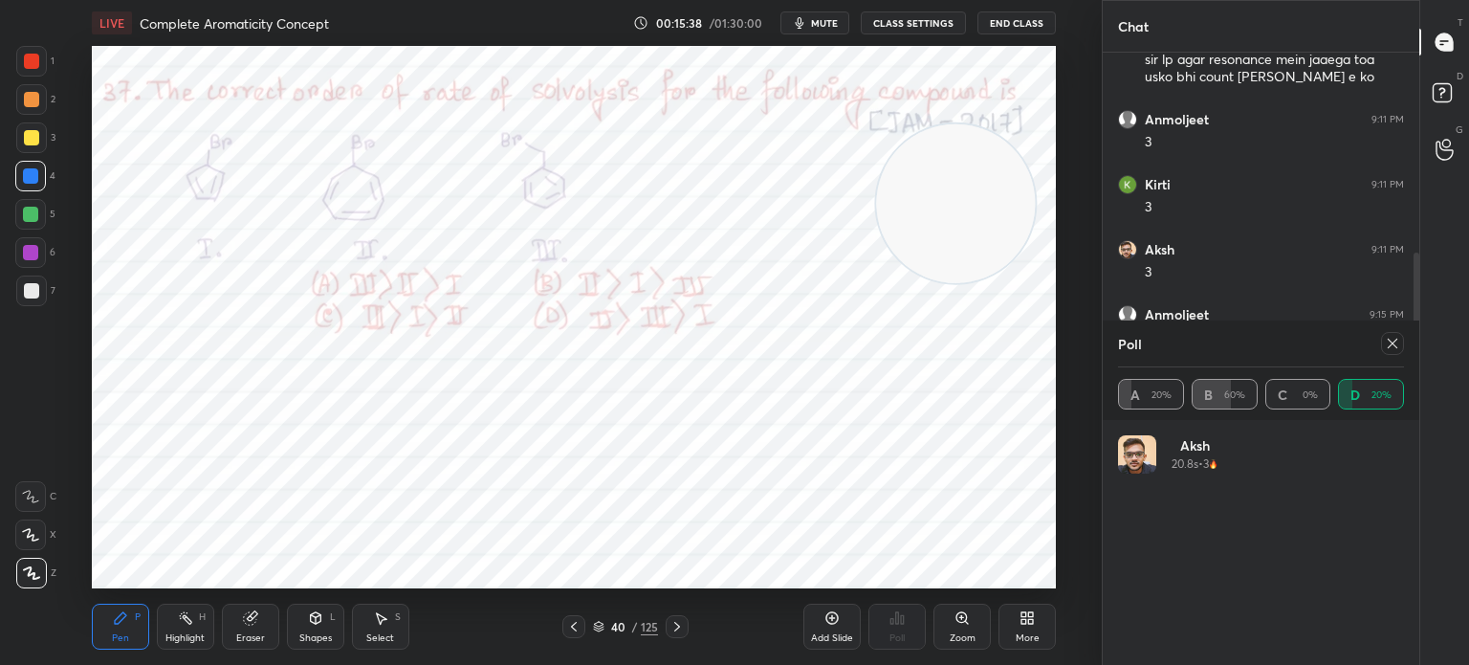
click at [195, 630] on div "Highlight H" at bounding box center [185, 626] width 57 height 46
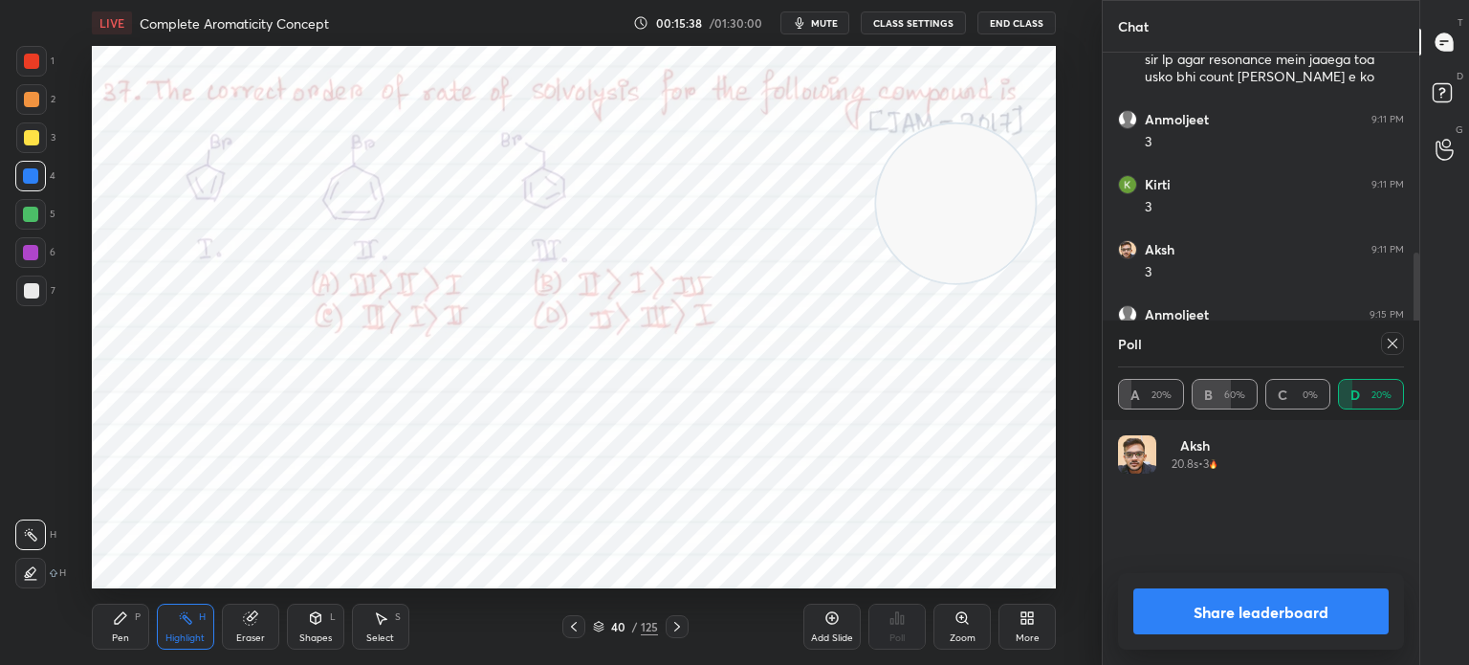
click at [197, 639] on div "Highlight" at bounding box center [184, 638] width 39 height 10
click at [135, 649] on div "Pen P" at bounding box center [120, 626] width 57 height 46
click at [138, 634] on div "Pen P" at bounding box center [120, 626] width 57 height 46
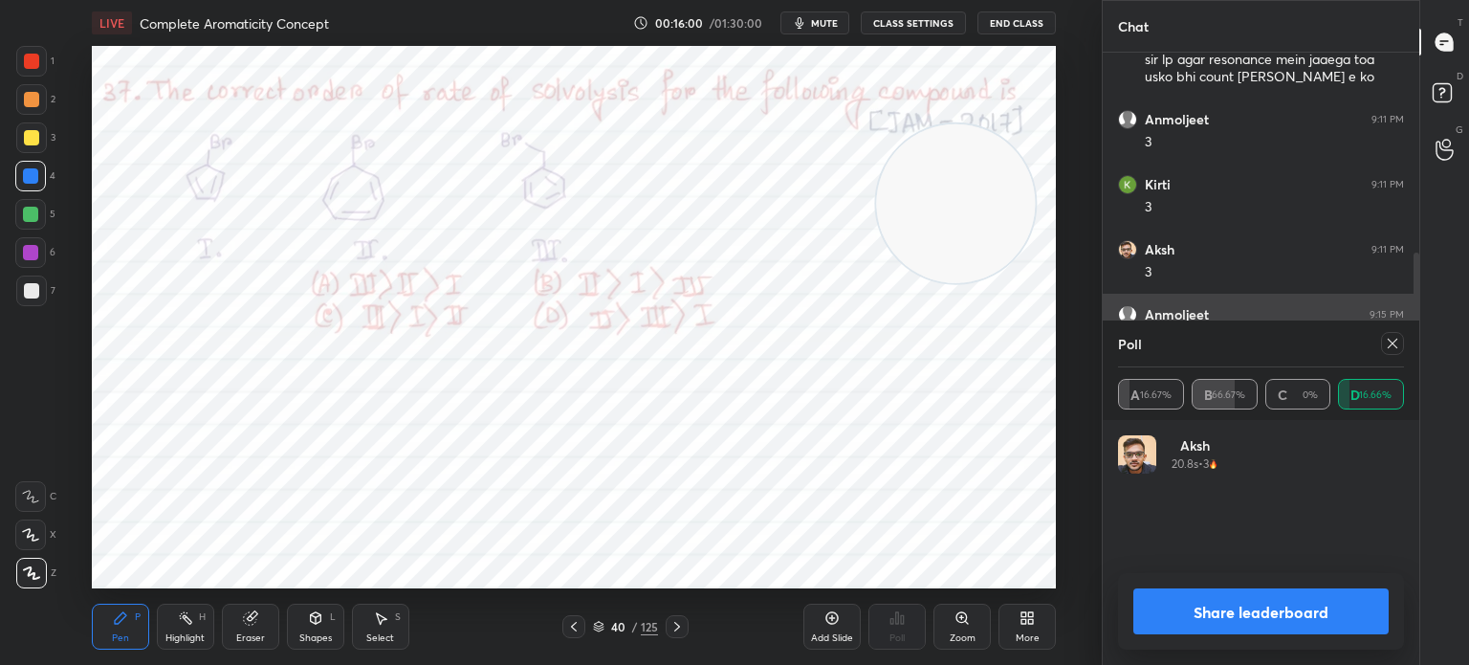
click at [1395, 344] on icon at bounding box center [1392, 343] width 15 height 15
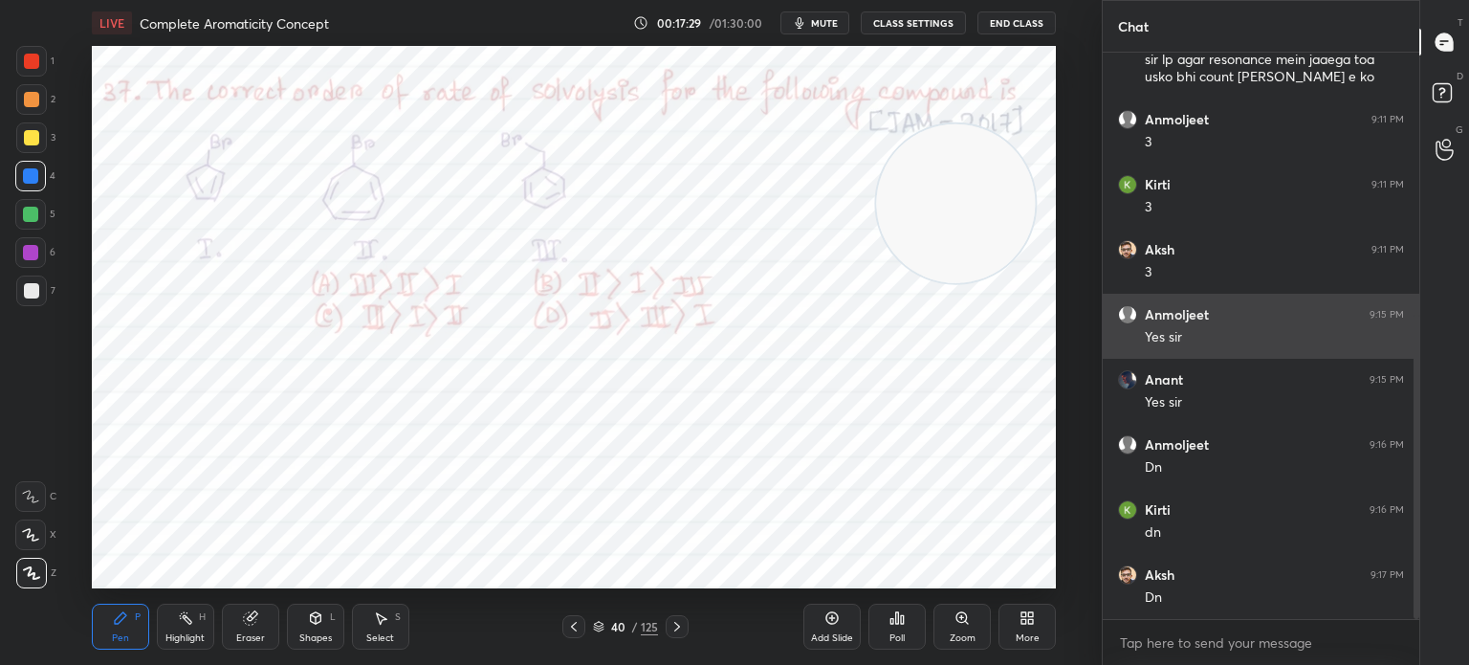
scroll to position [488, 0]
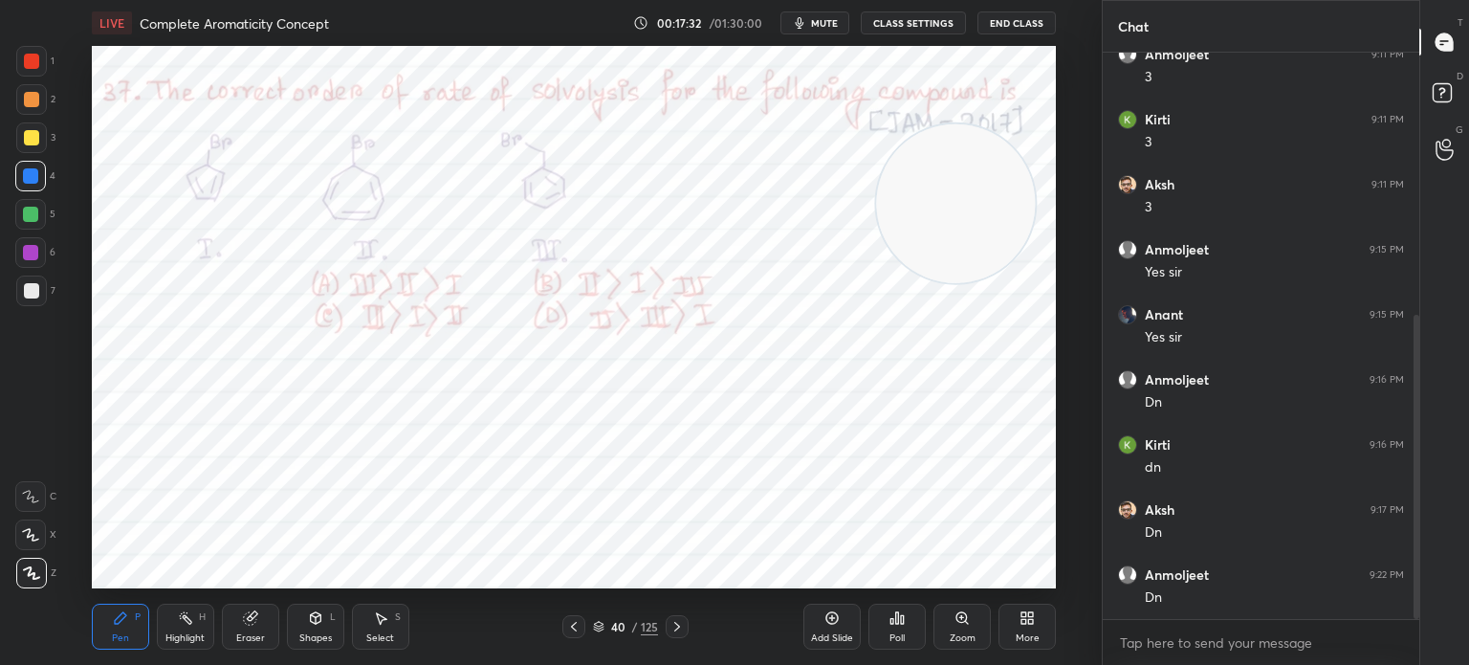
click at [566, 627] on icon at bounding box center [573, 626] width 15 height 15
click at [570, 629] on icon at bounding box center [573, 626] width 15 height 15
click at [590, 612] on div "Pen P Highlight H Eraser Shapes L Select S 38 / 125 Add Slide Poll Zoom More" at bounding box center [574, 626] width 964 height 77
click at [585, 626] on div at bounding box center [573, 626] width 23 height 23
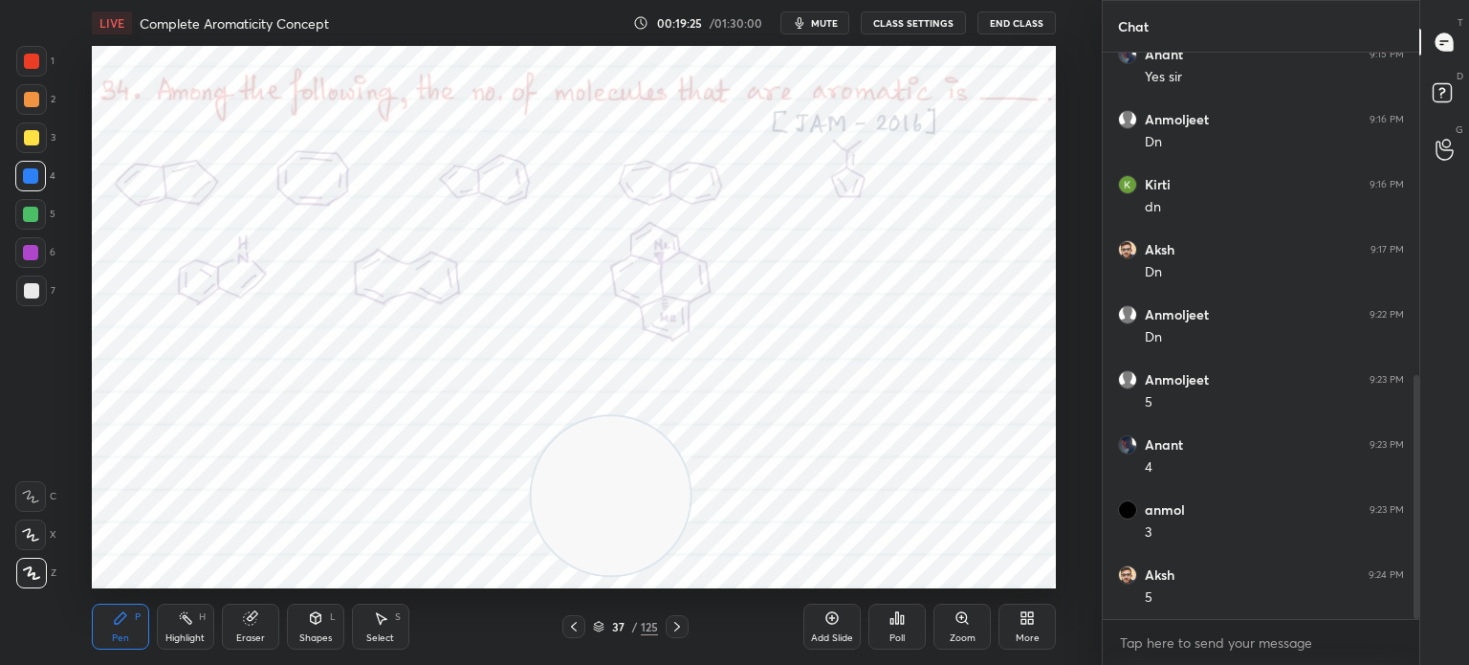
scroll to position [813, 0]
click at [42, 71] on div at bounding box center [31, 61] width 31 height 31
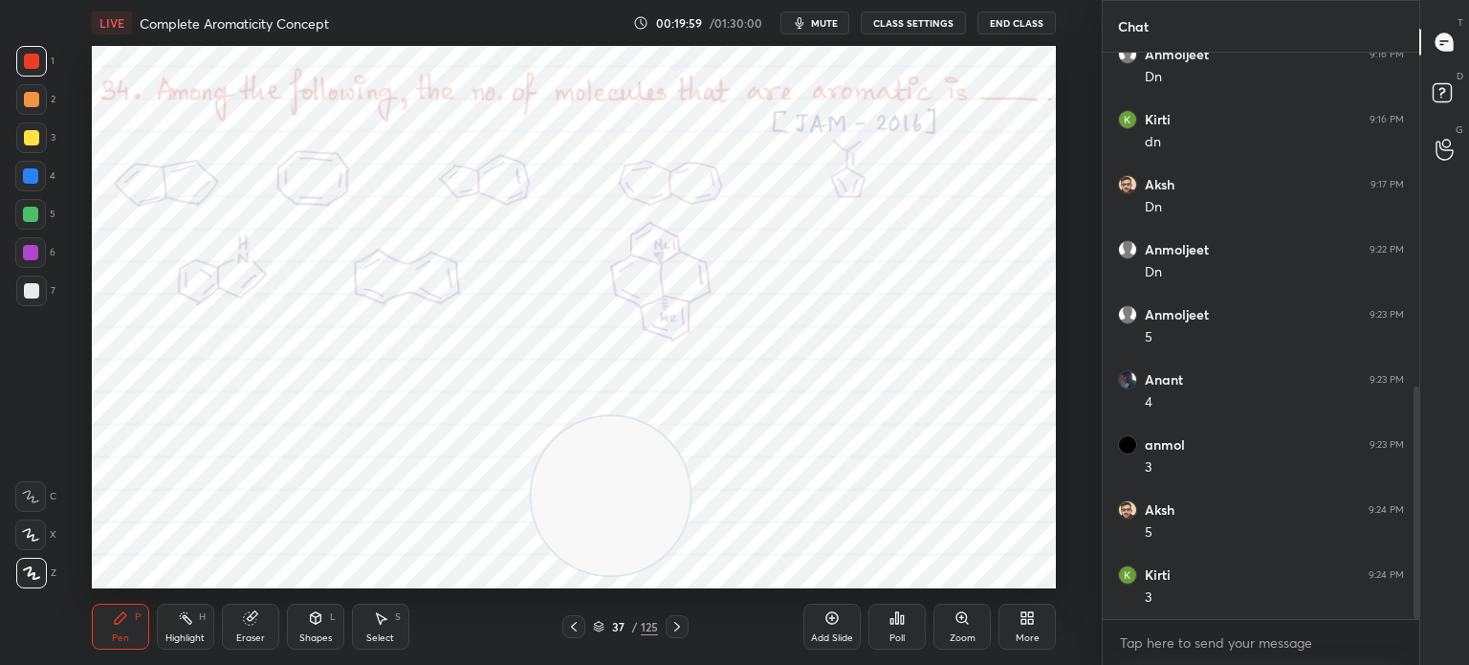
click at [207, 631] on div "Highlight H" at bounding box center [185, 626] width 57 height 46
click at [210, 632] on div "Highlight H" at bounding box center [185, 626] width 57 height 46
click at [246, 606] on div "Eraser" at bounding box center [250, 626] width 57 height 46
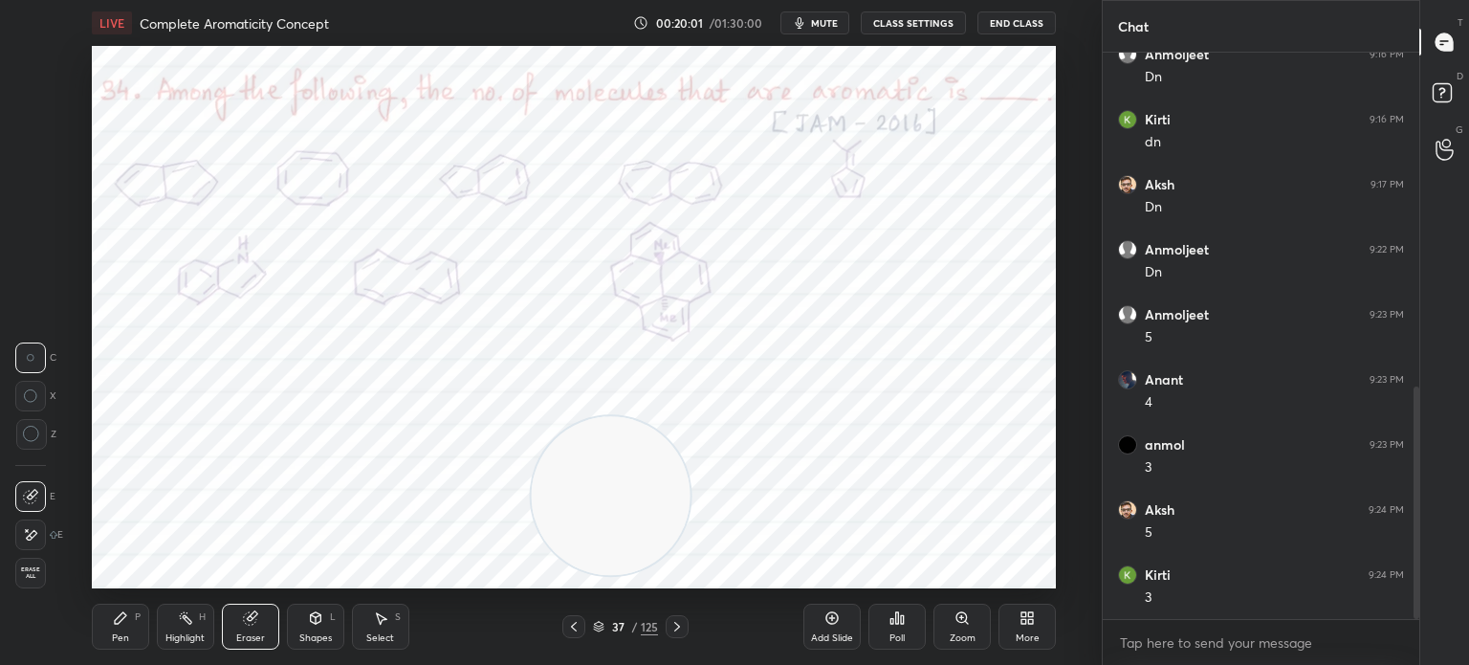
click at [126, 634] on div "Pen" at bounding box center [120, 638] width 17 height 10
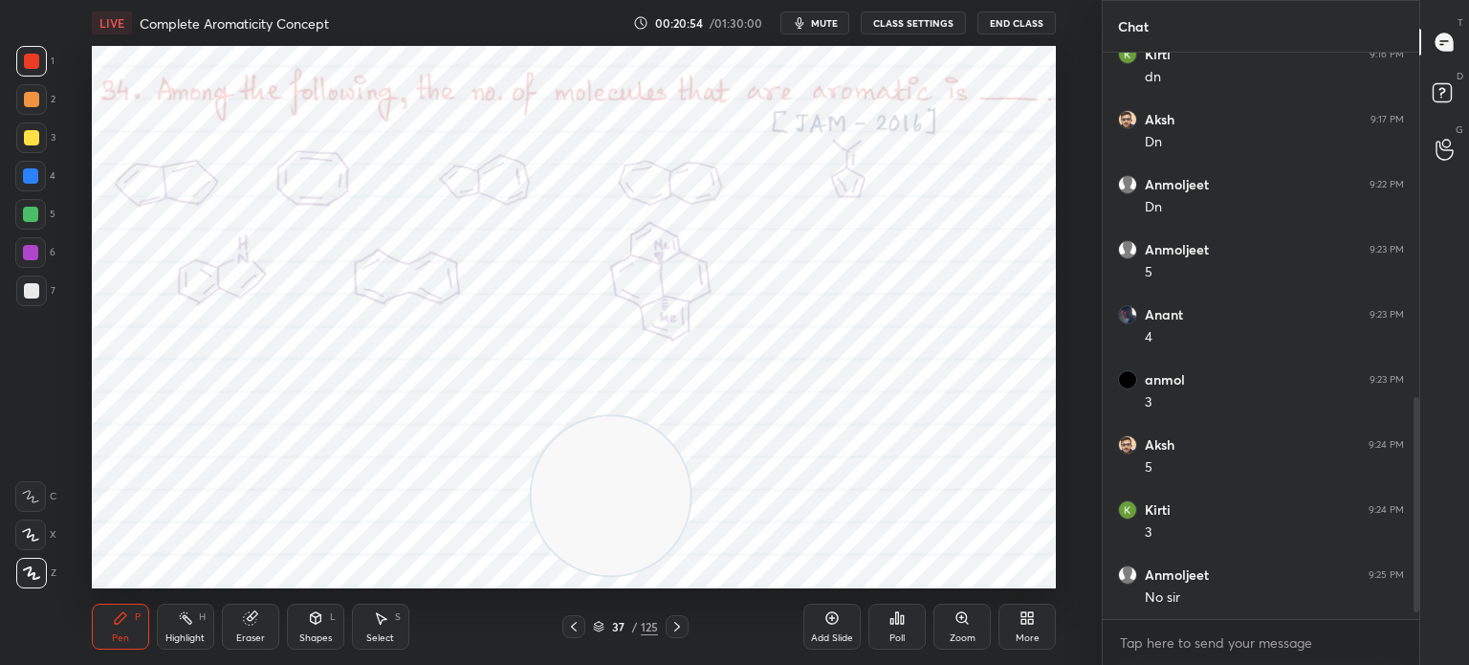
scroll to position [943, 0]
click at [190, 626] on div "Highlight H" at bounding box center [185, 626] width 57 height 46
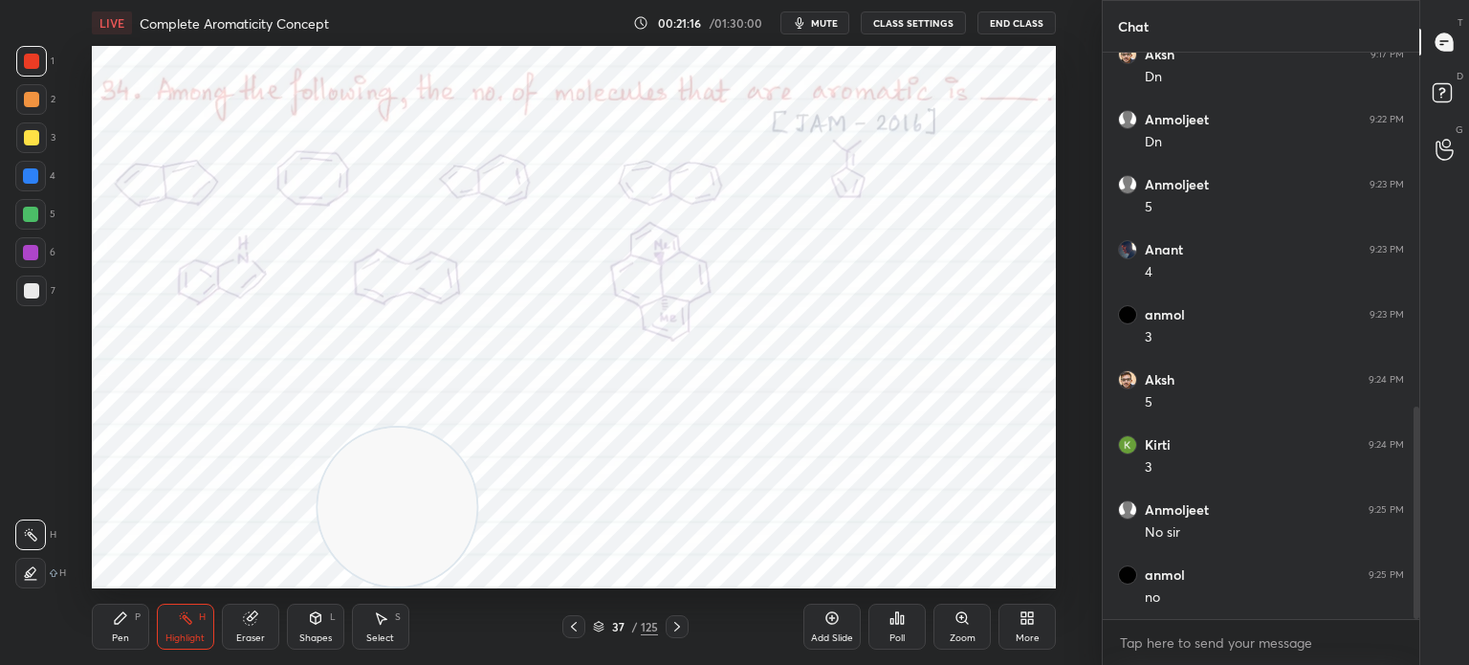
click at [115, 630] on div "Pen P" at bounding box center [120, 626] width 57 height 46
click at [130, 622] on div "Pen P" at bounding box center [120, 626] width 57 height 46
click at [179, 619] on icon at bounding box center [185, 617] width 15 height 15
click at [186, 614] on circle at bounding box center [187, 613] width 2 height 2
click at [599, 624] on icon at bounding box center [598, 626] width 11 height 11
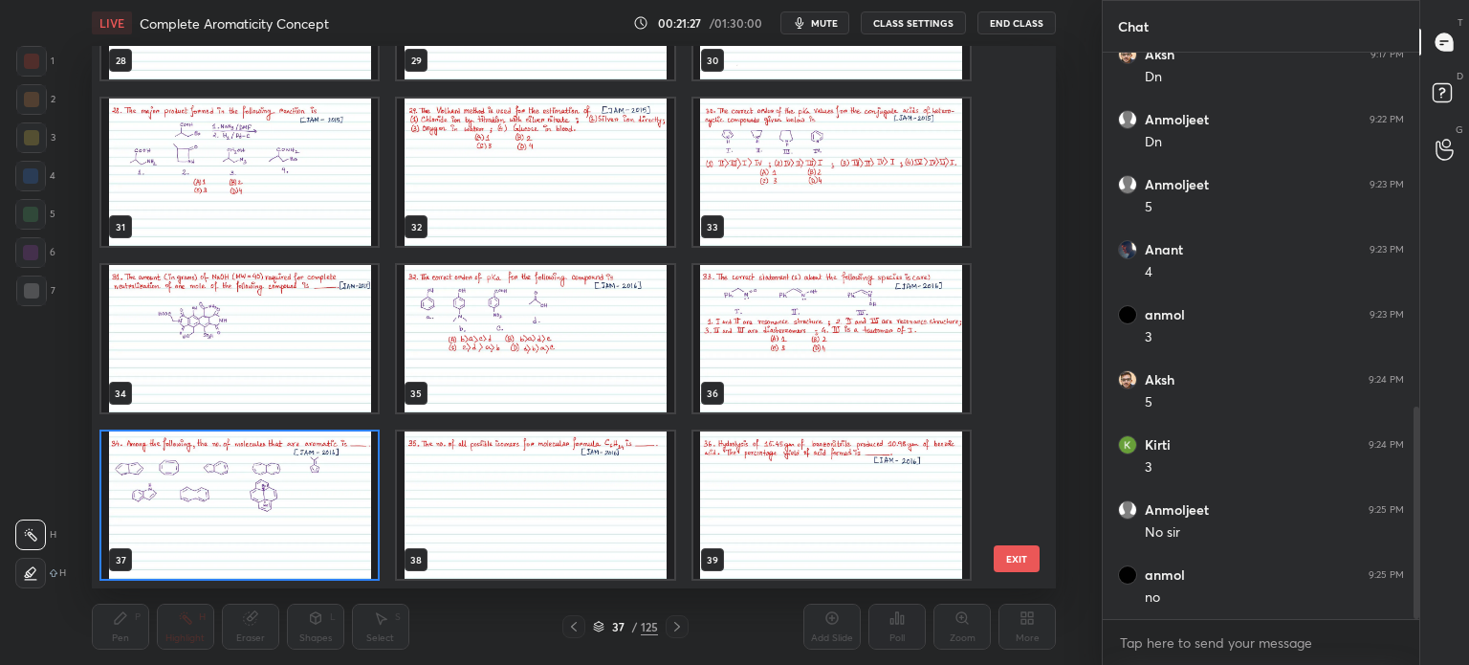
scroll to position [1008, 0]
click at [218, 505] on img "grid" at bounding box center [239, 504] width 276 height 147
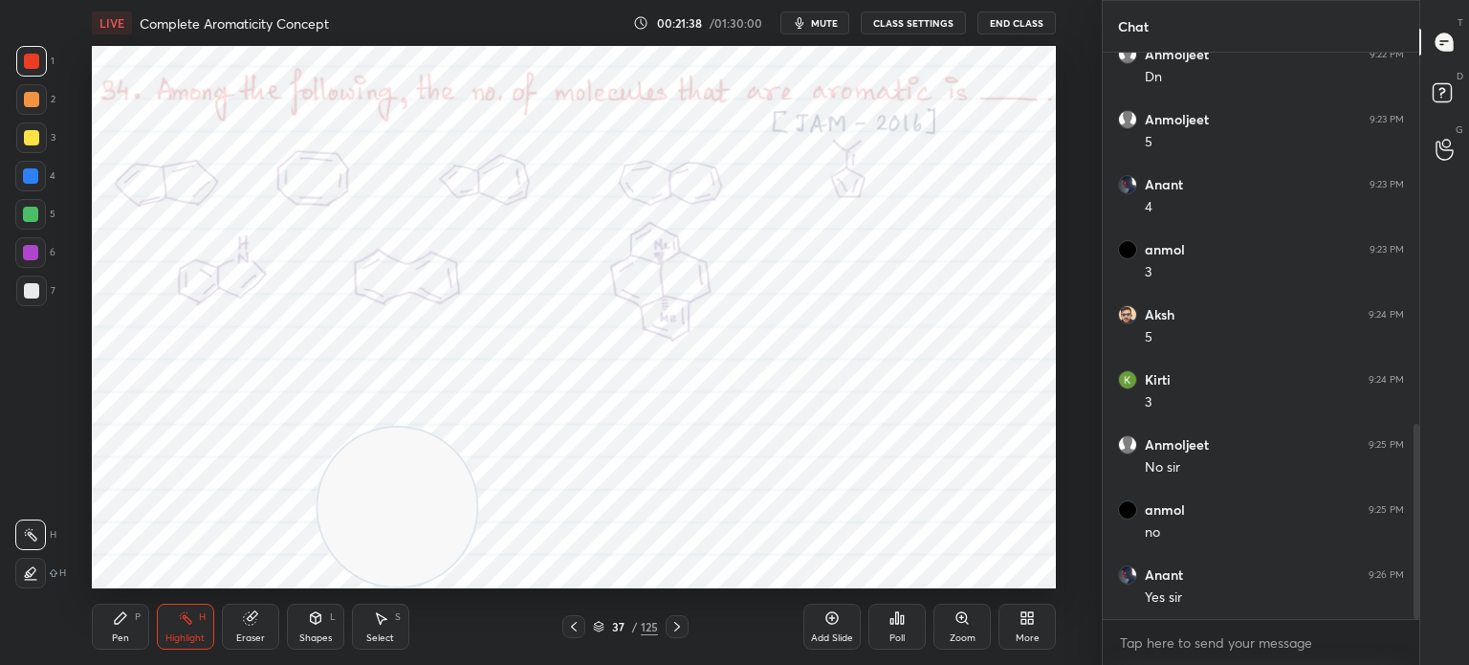
scroll to position [1073, 0]
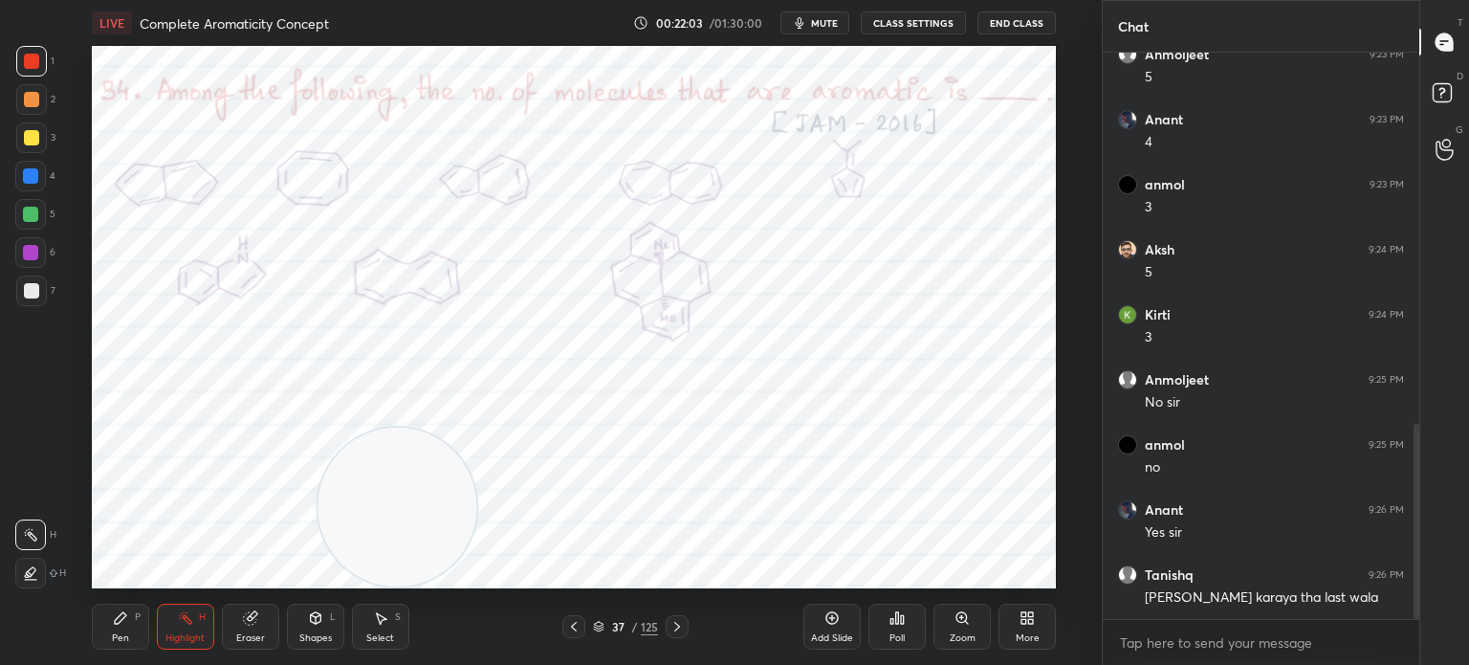
click at [601, 633] on div "37 / 125" at bounding box center [625, 626] width 65 height 17
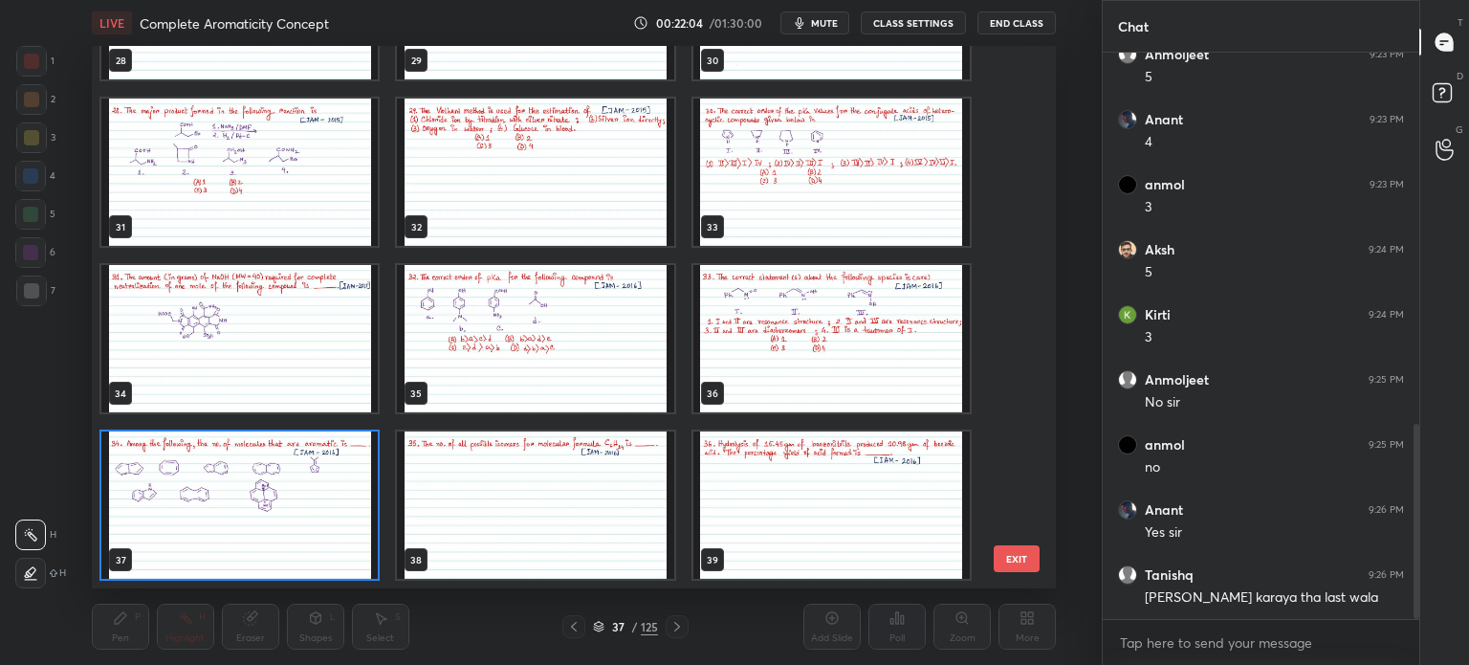
scroll to position [1138, 0]
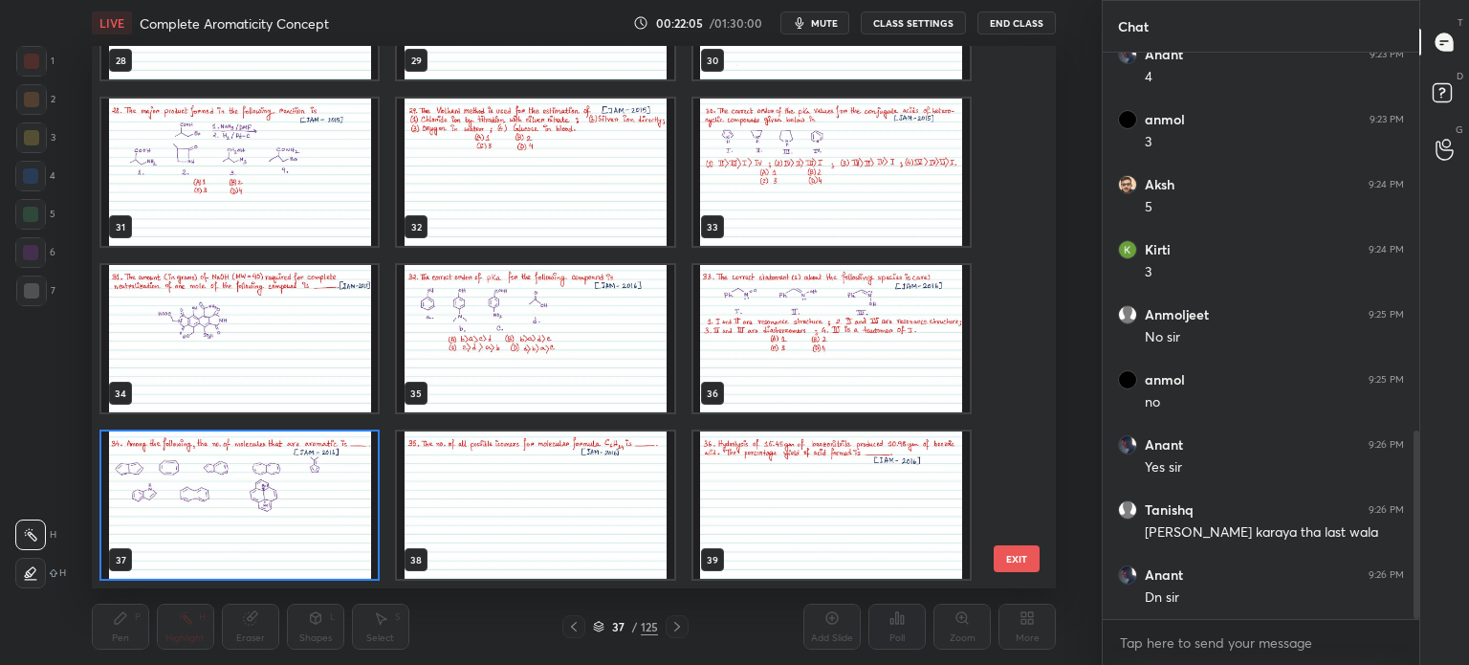
click at [268, 536] on img "grid" at bounding box center [239, 504] width 276 height 147
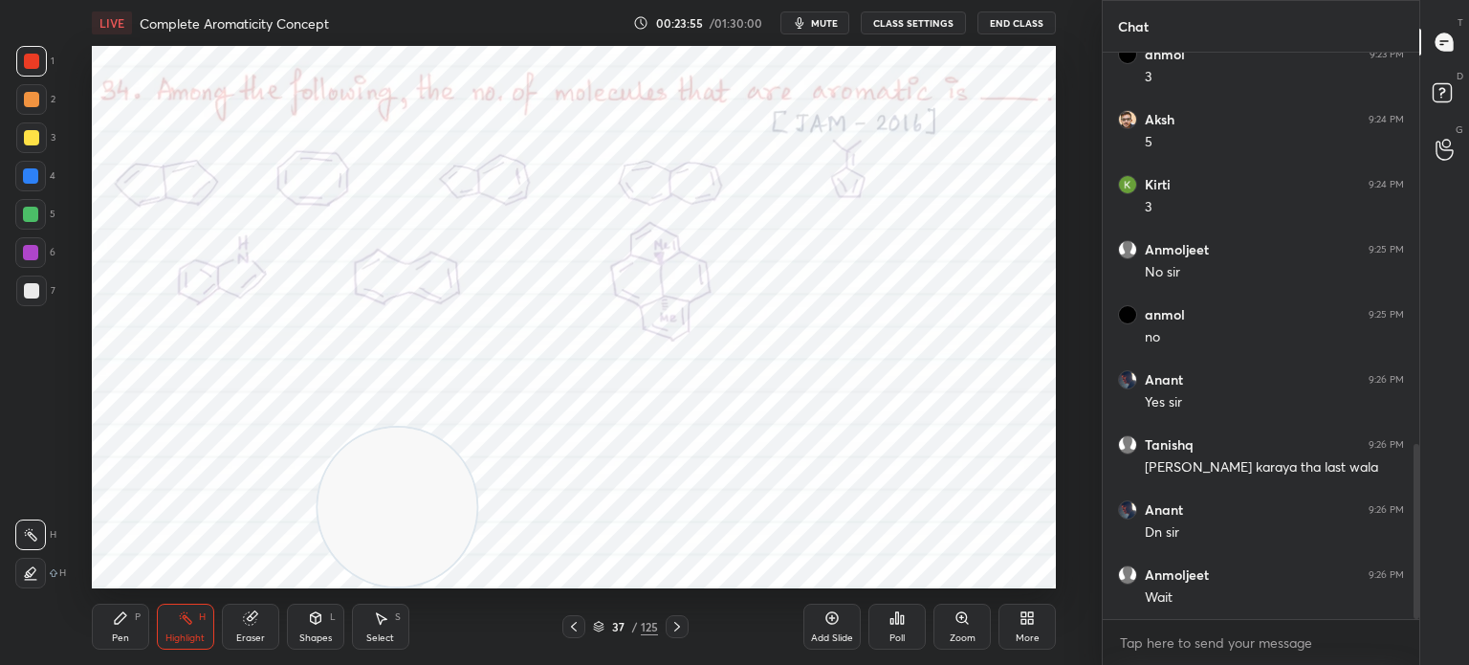
scroll to position [1268, 0]
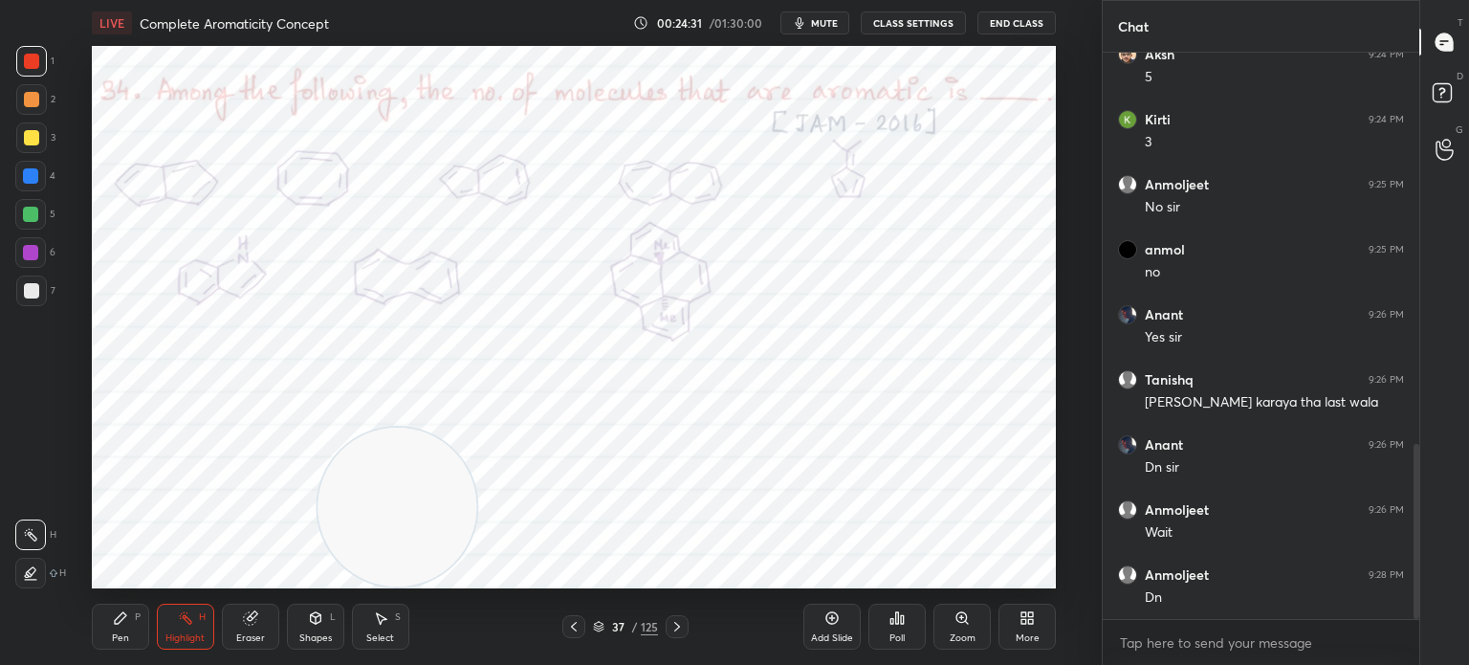
click at [570, 630] on icon at bounding box center [573, 626] width 15 height 15
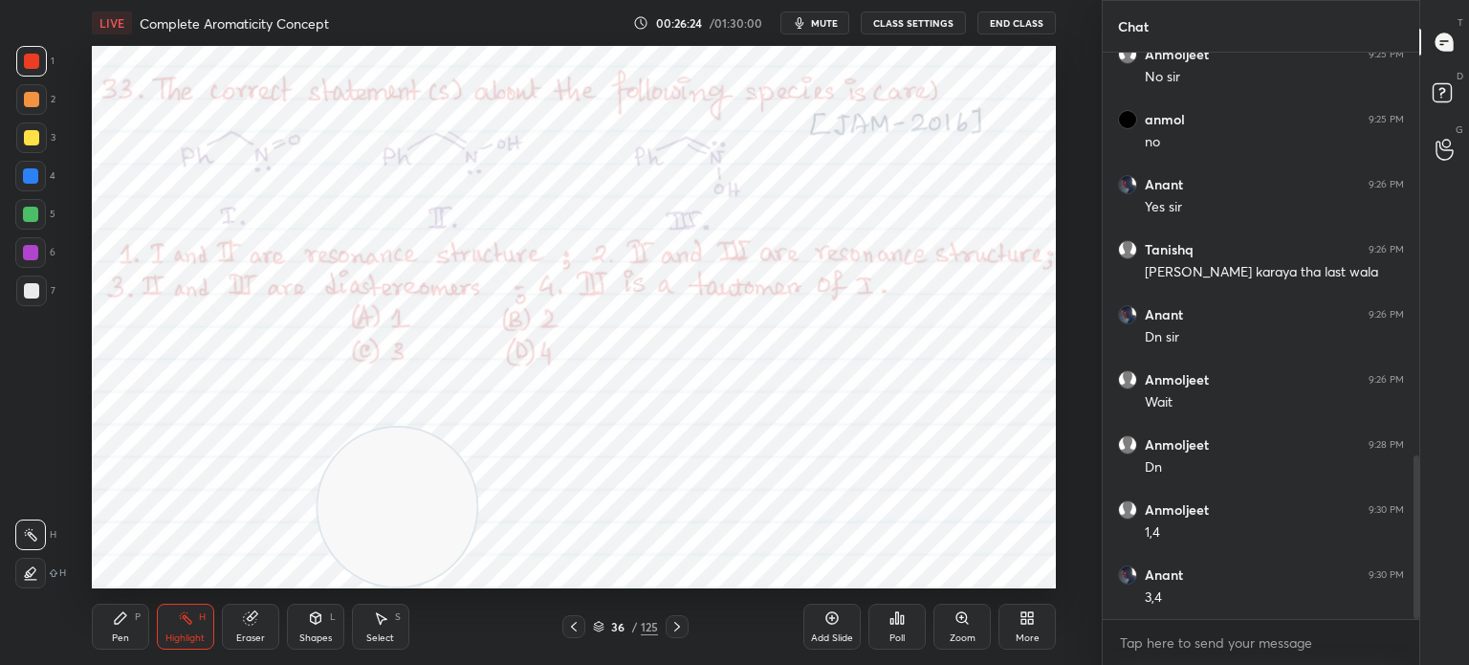
scroll to position [1463, 0]
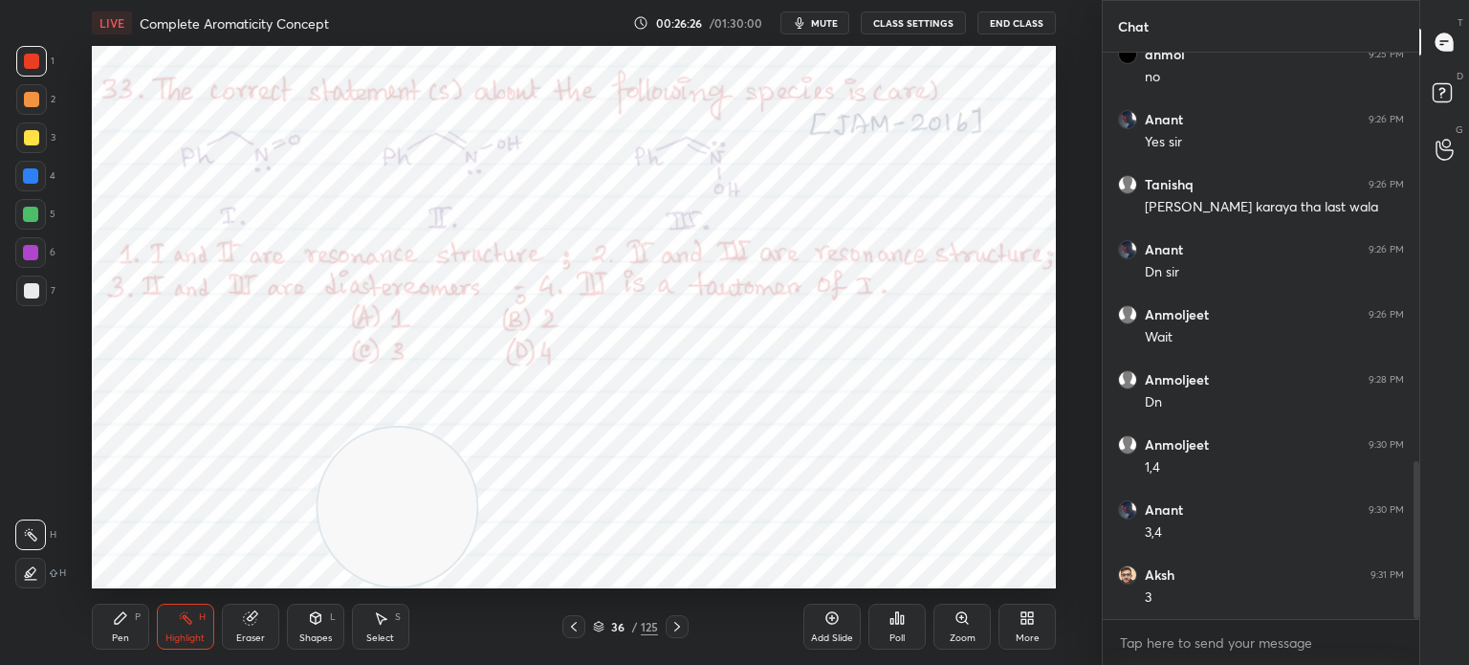
click at [122, 611] on icon at bounding box center [120, 617] width 15 height 15
click at [120, 615] on icon at bounding box center [120, 617] width 11 height 11
click at [183, 617] on rect at bounding box center [188, 620] width 10 height 10
click at [38, 175] on div at bounding box center [30, 175] width 15 height 15
click at [41, 174] on div at bounding box center [30, 176] width 31 height 31
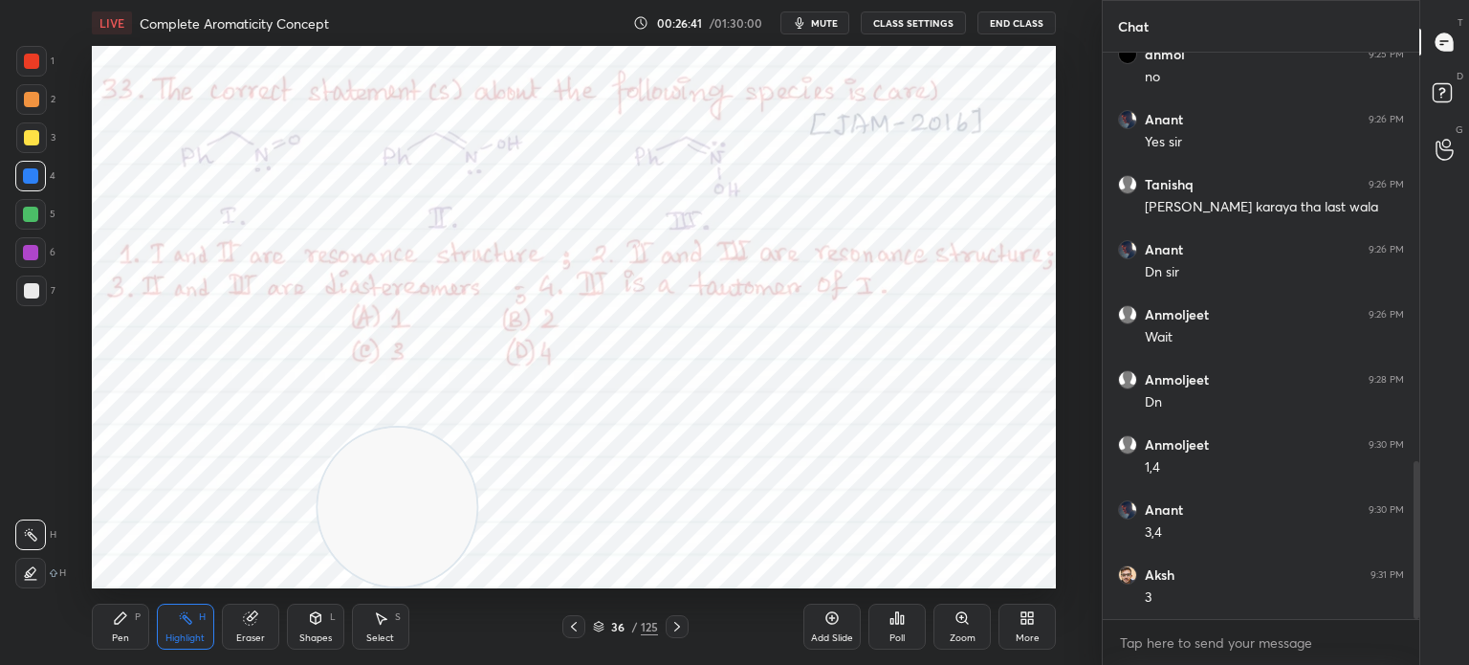
click at [118, 622] on icon at bounding box center [120, 617] width 11 height 11
click at [123, 611] on icon at bounding box center [120, 617] width 15 height 15
click at [170, 629] on div "Highlight H" at bounding box center [185, 626] width 57 height 46
click at [183, 603] on div "Highlight H" at bounding box center [185, 626] width 57 height 46
click at [99, 633] on div "Pen P" at bounding box center [120, 626] width 57 height 46
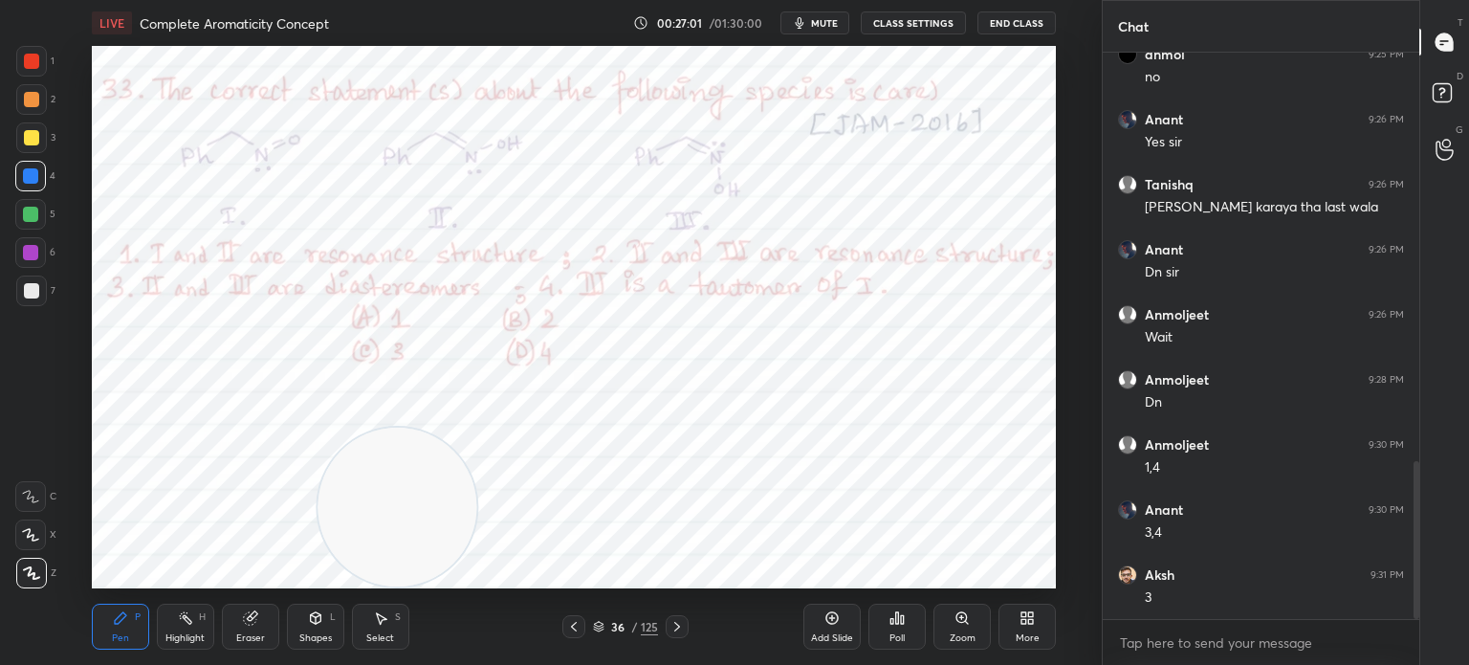
click at [133, 631] on div "Pen P" at bounding box center [120, 626] width 57 height 46
click at [168, 627] on div "Highlight H" at bounding box center [185, 626] width 57 height 46
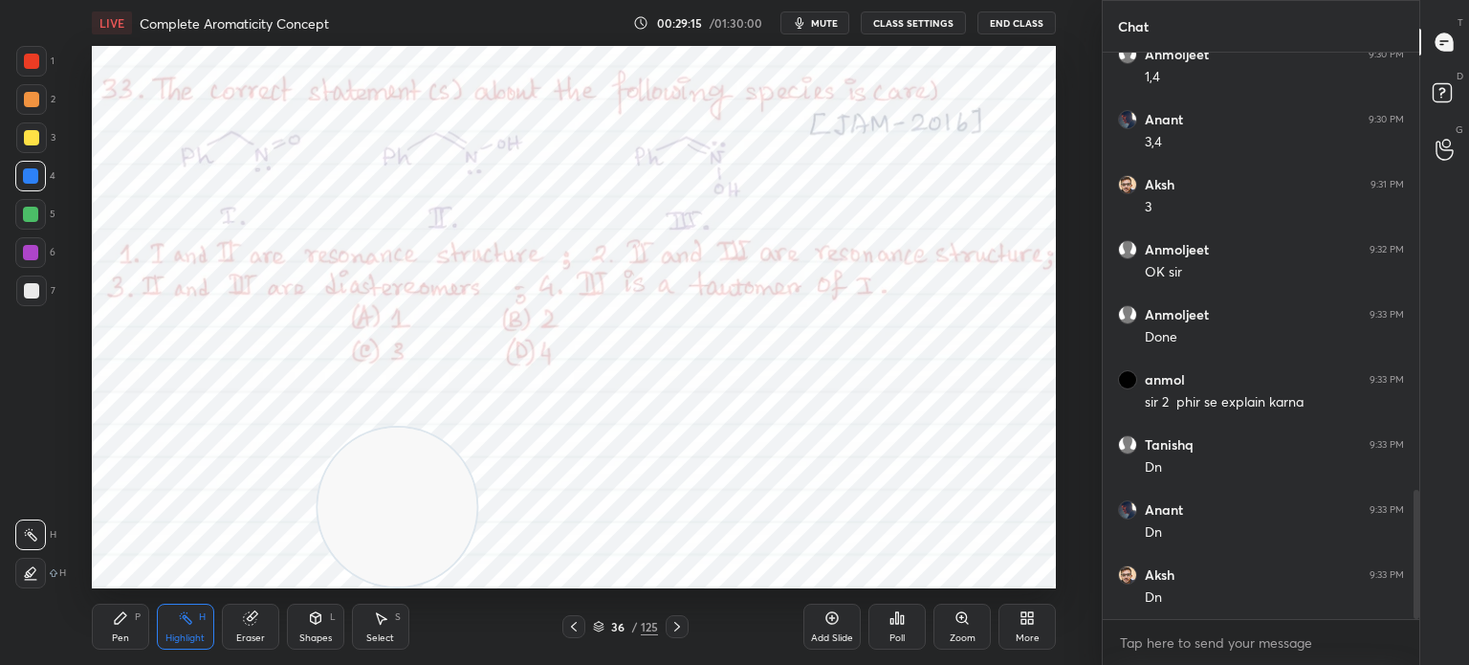
scroll to position [1918, 0]
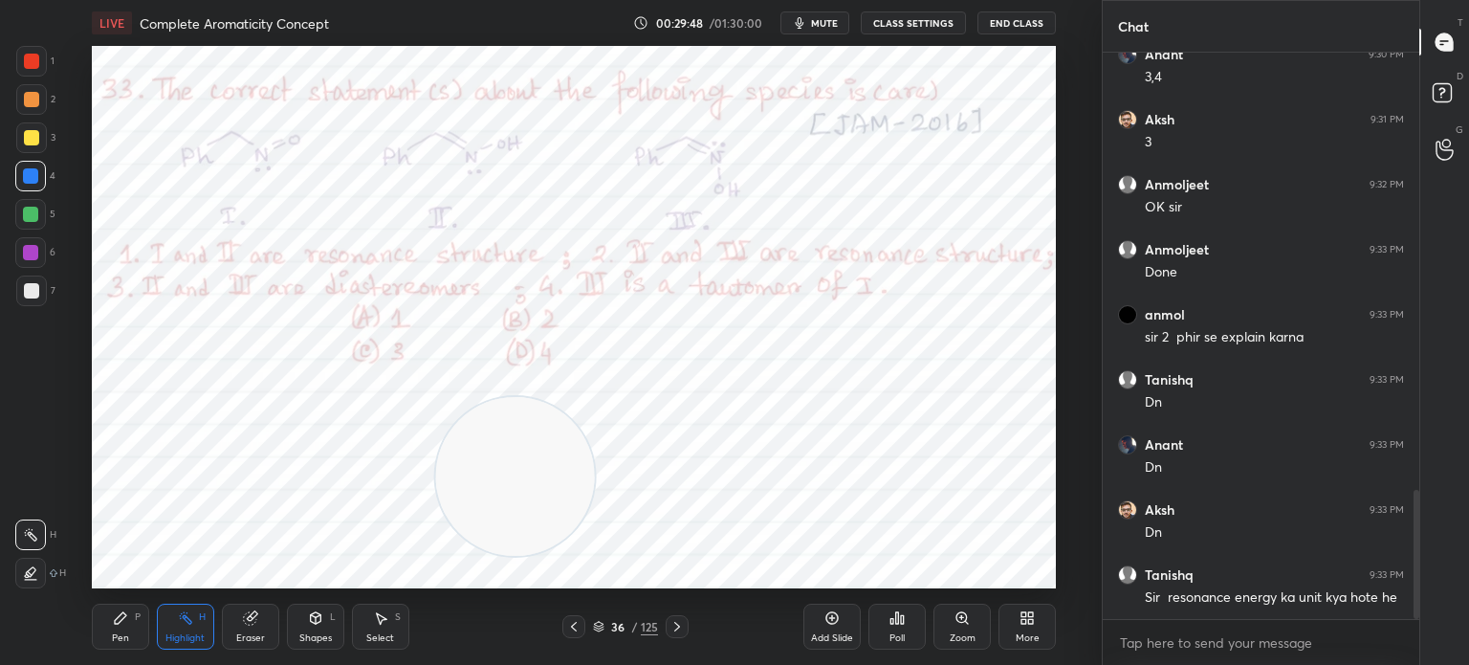
click at [561, 626] on div "36 / 125" at bounding box center [626, 626] width 356 height 23
click at [568, 626] on icon at bounding box center [573, 626] width 15 height 15
click at [913, 623] on div "Poll" at bounding box center [896, 626] width 57 height 46
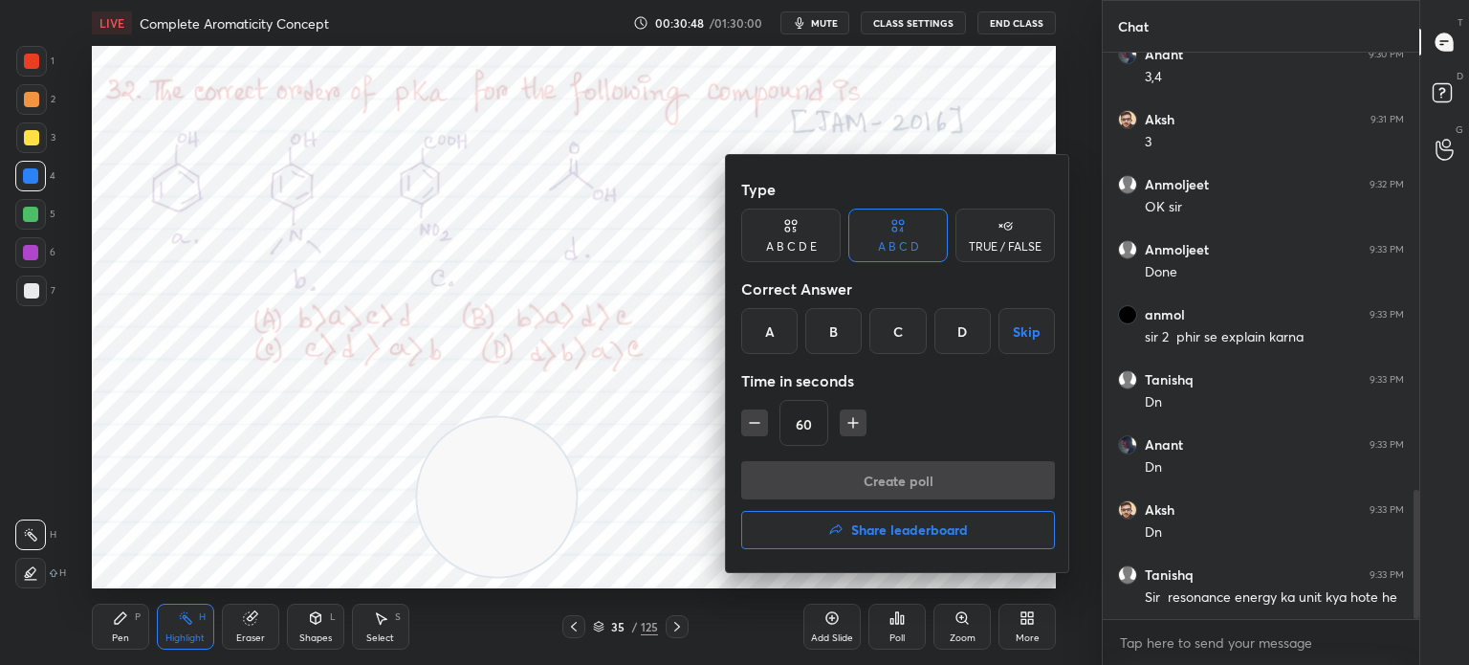
scroll to position [1983, 0]
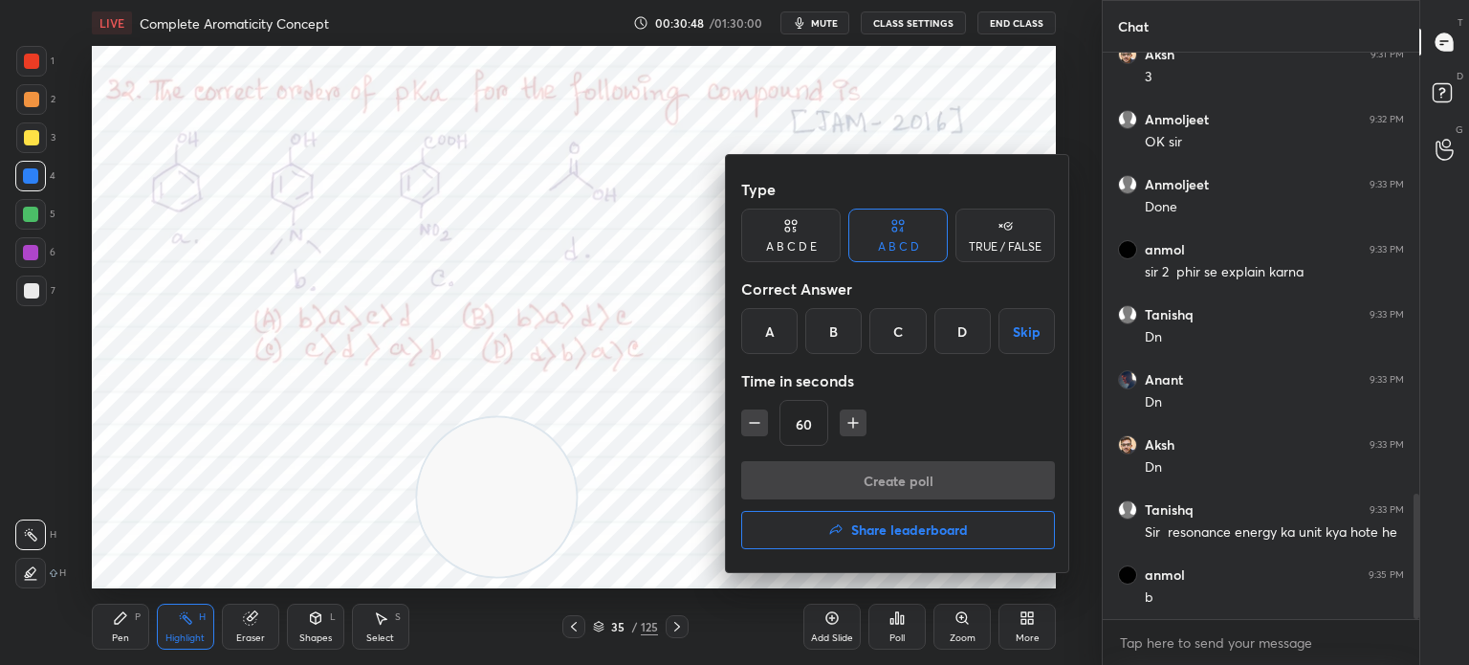
click at [830, 345] on div "B" at bounding box center [833, 331] width 56 height 46
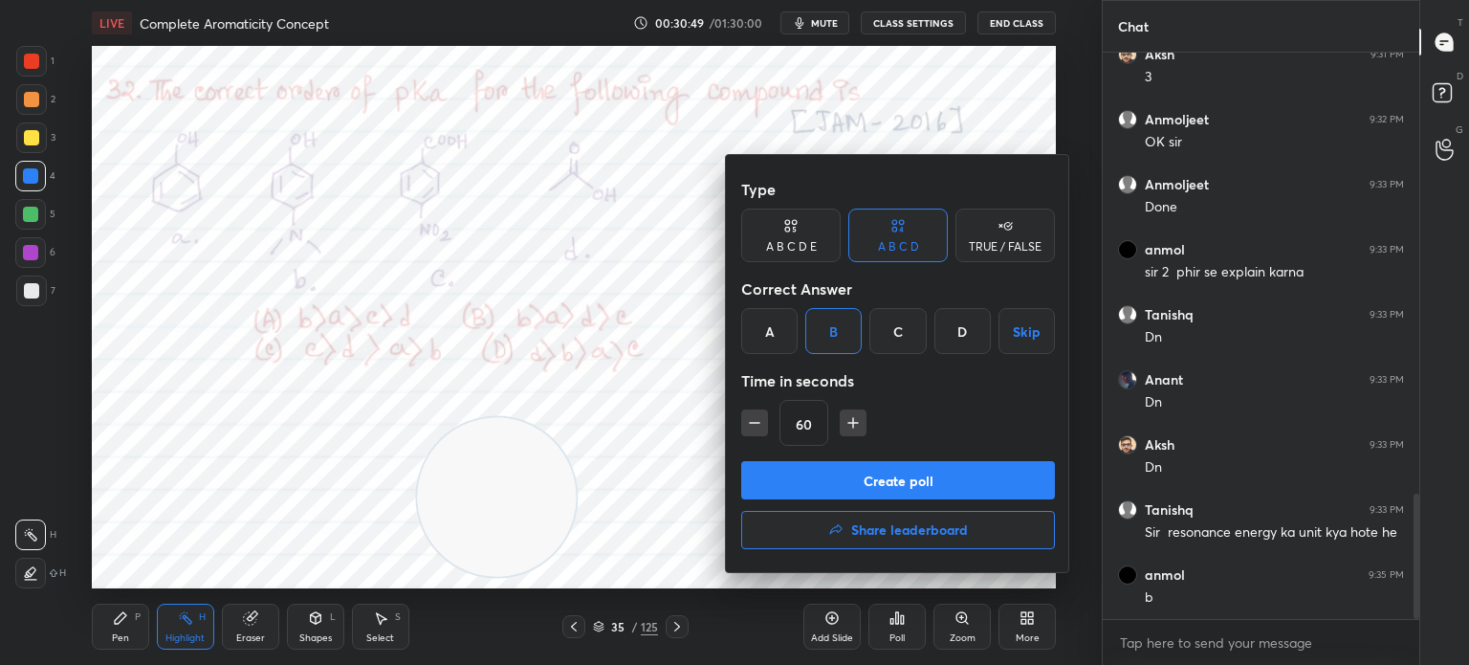
click at [845, 480] on button "Create poll" at bounding box center [898, 480] width 314 height 38
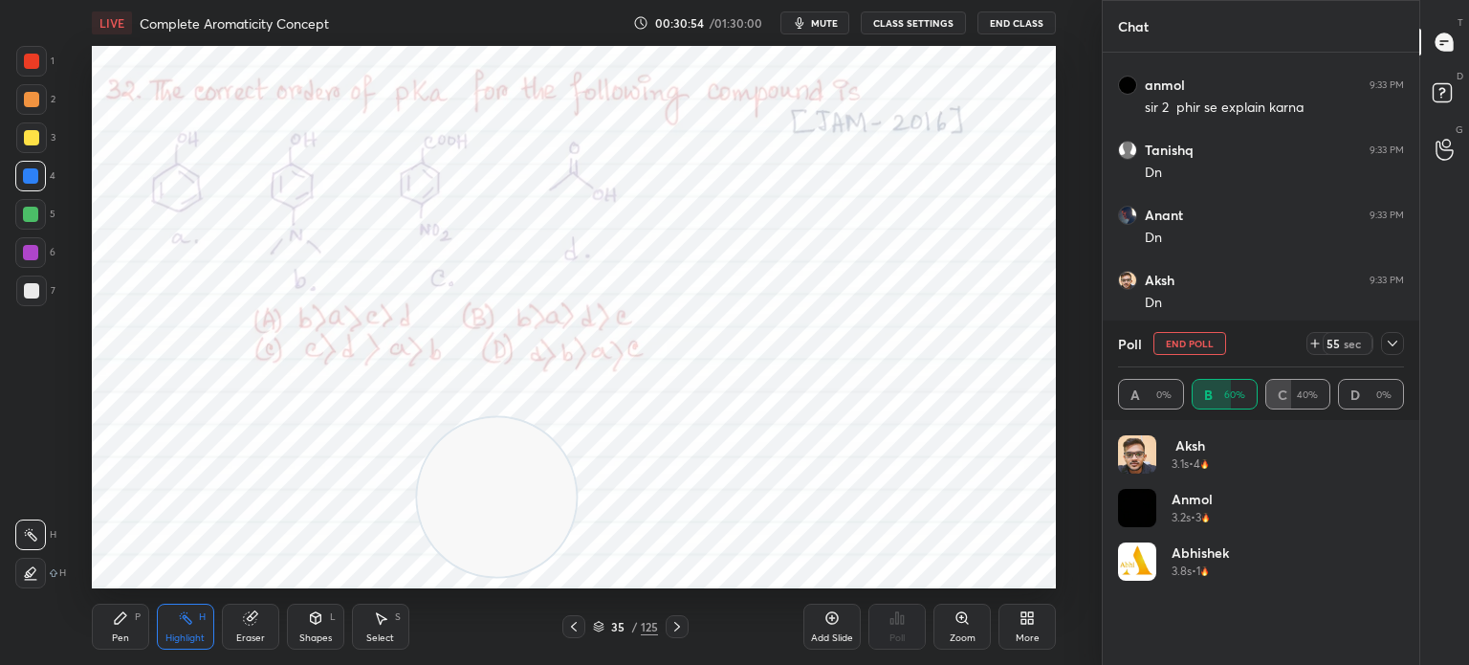
scroll to position [224, 280]
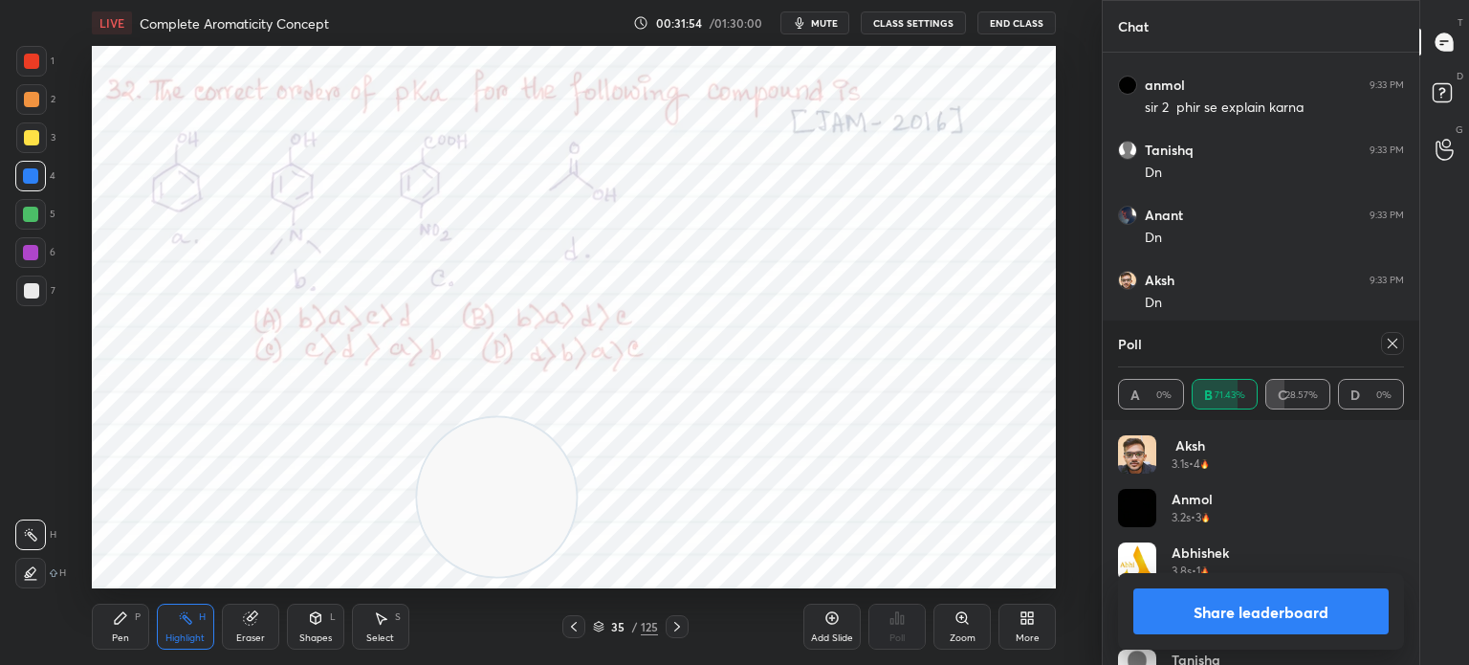
click at [1400, 343] on div at bounding box center [1392, 343] width 23 height 23
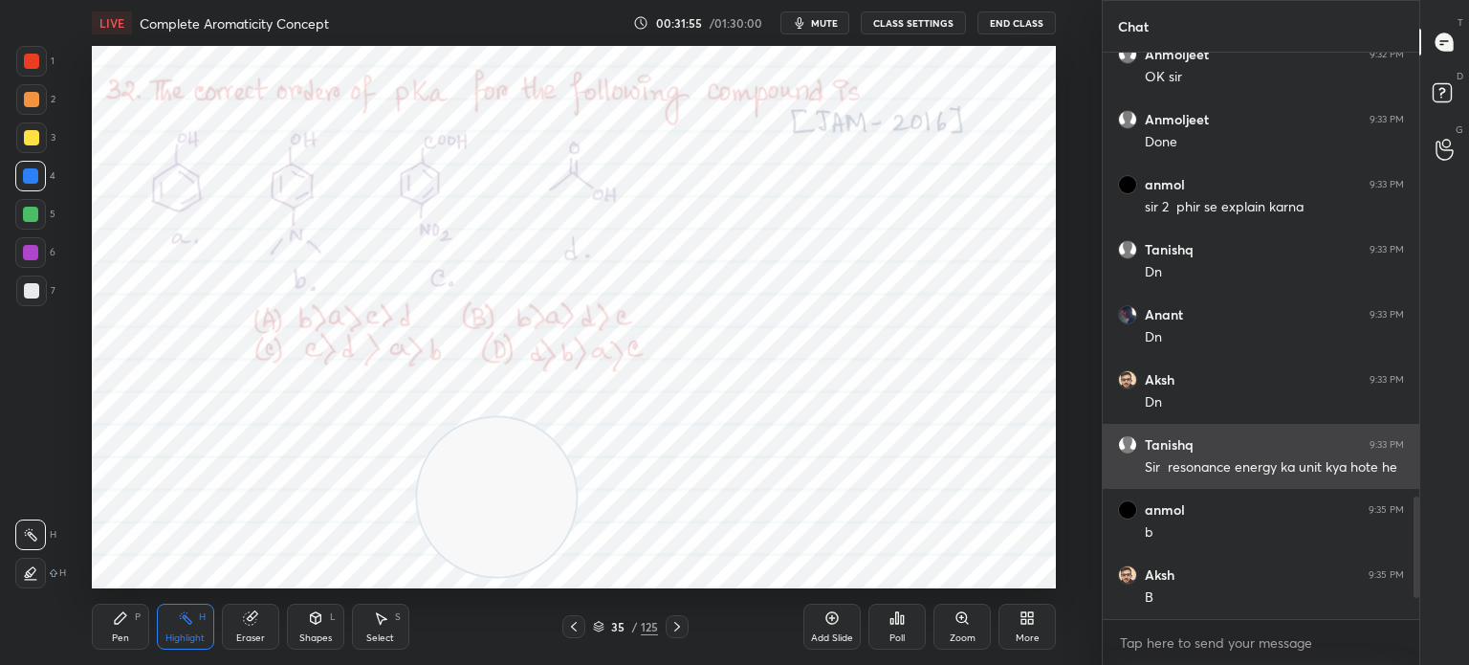
scroll to position [560, 311]
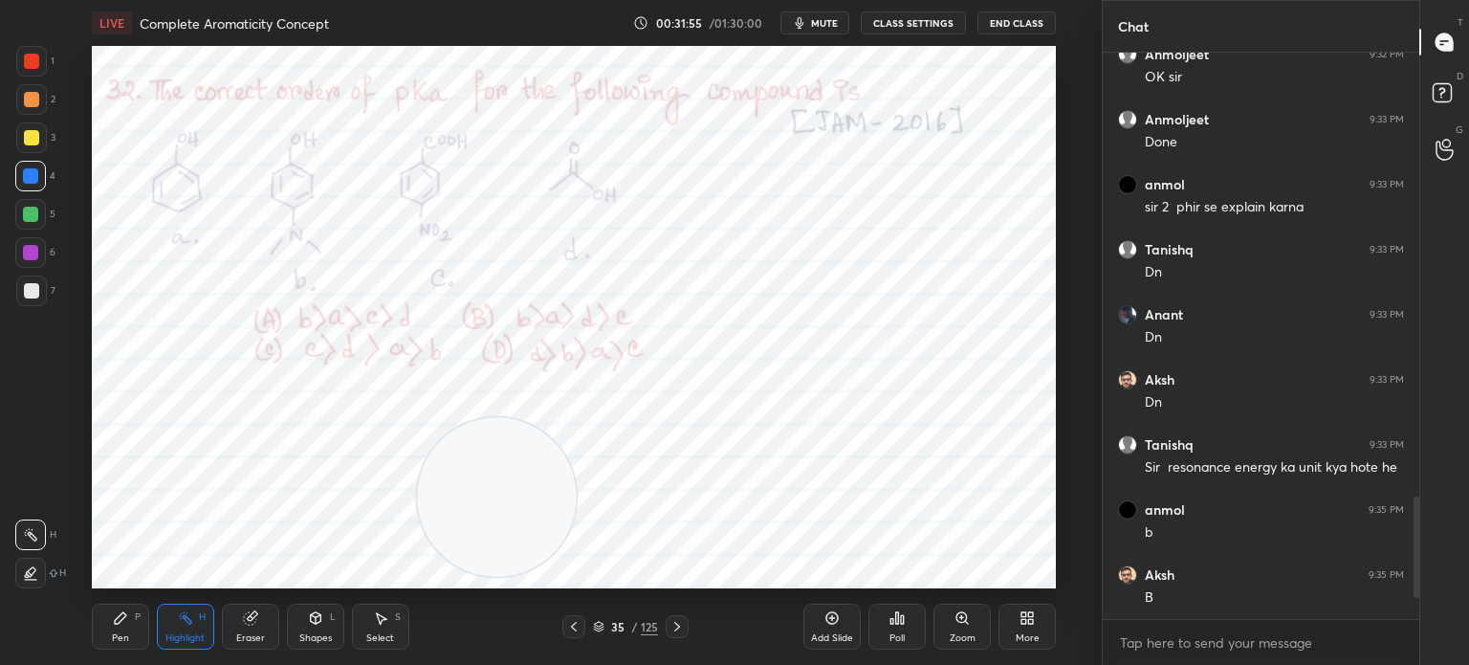
click at [43, 54] on div at bounding box center [31, 61] width 31 height 31
click at [44, 60] on div at bounding box center [31, 61] width 31 height 31
click at [90, 613] on div "LIVE Complete Aromaticity Concept 00:31:56 / 01:30:00 mute CLASS SETTINGS End C…" at bounding box center [573, 332] width 1025 height 665
click at [111, 624] on div "Pen P" at bounding box center [120, 626] width 57 height 46
click at [222, 627] on div "Eraser" at bounding box center [250, 626] width 57 height 46
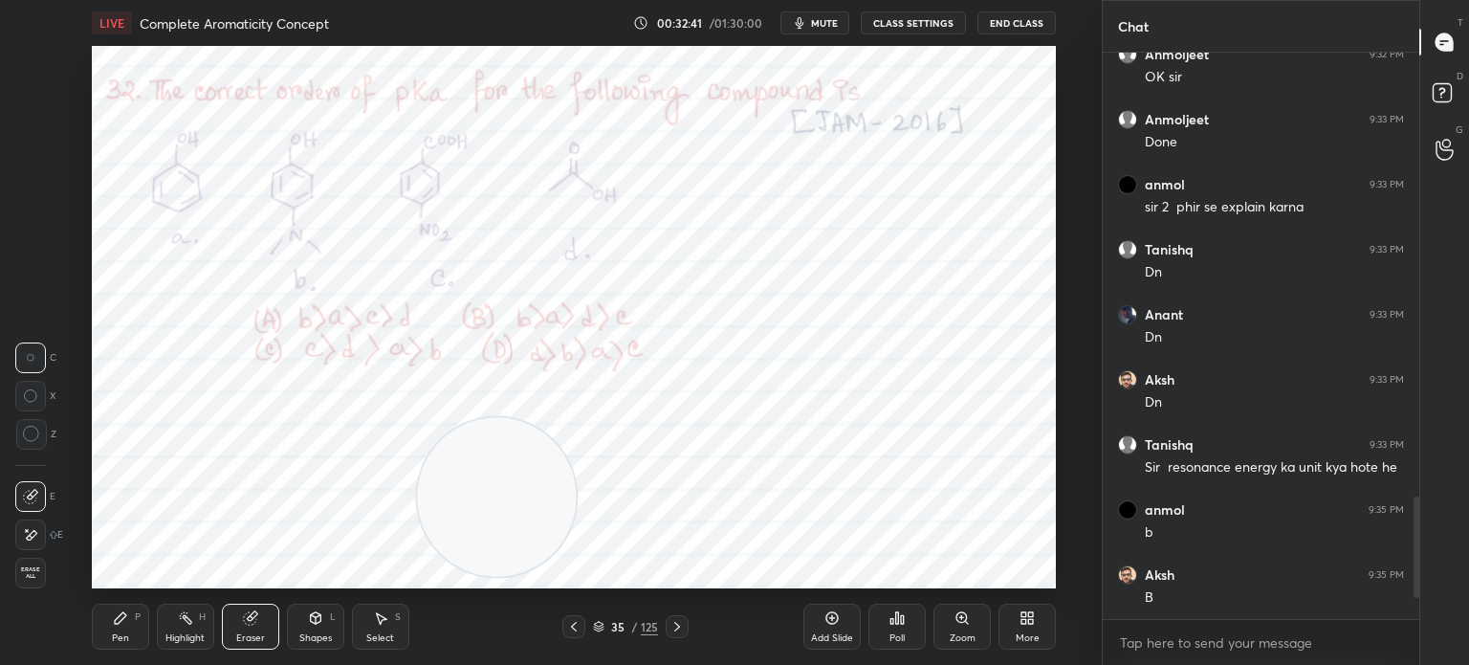
click at [186, 629] on div "Highlight H" at bounding box center [185, 626] width 57 height 46
click at [188, 619] on rect at bounding box center [188, 620] width 10 height 10
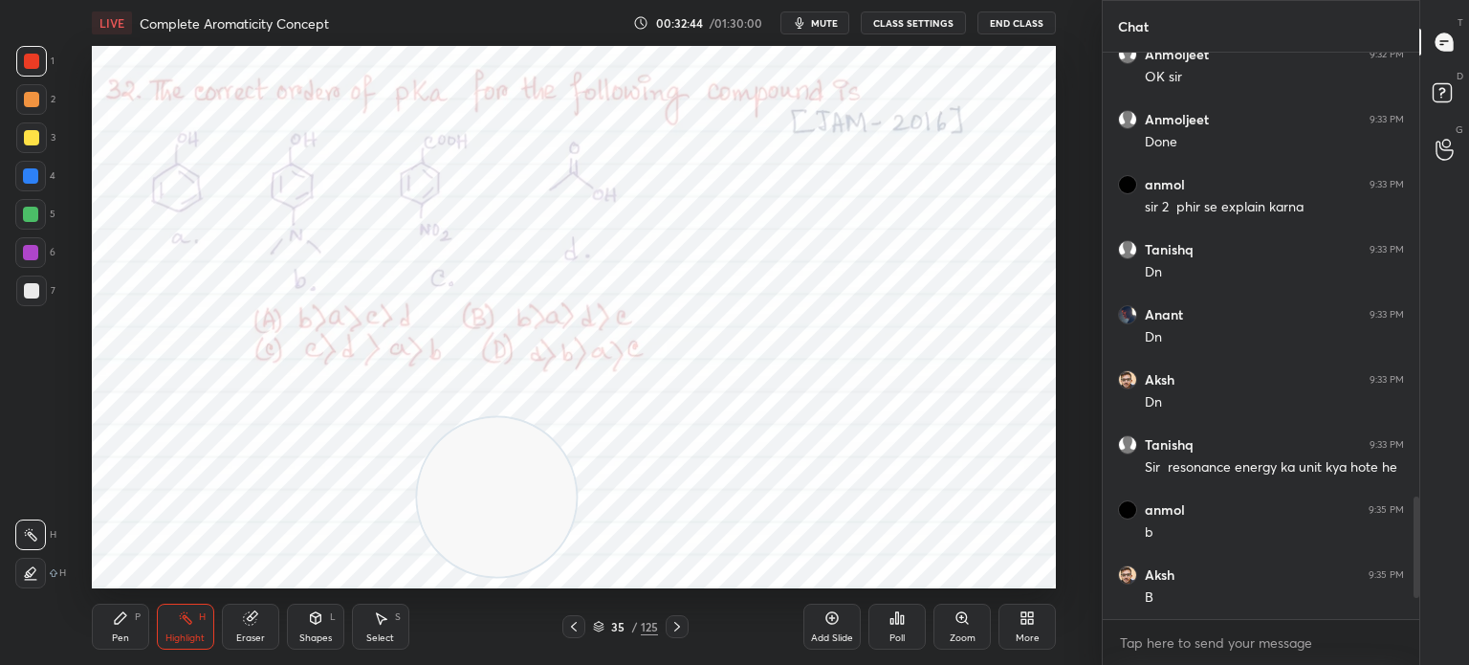
click at [131, 610] on div "Pen P" at bounding box center [120, 626] width 57 height 46
click at [227, 620] on div "Eraser" at bounding box center [250, 626] width 57 height 46
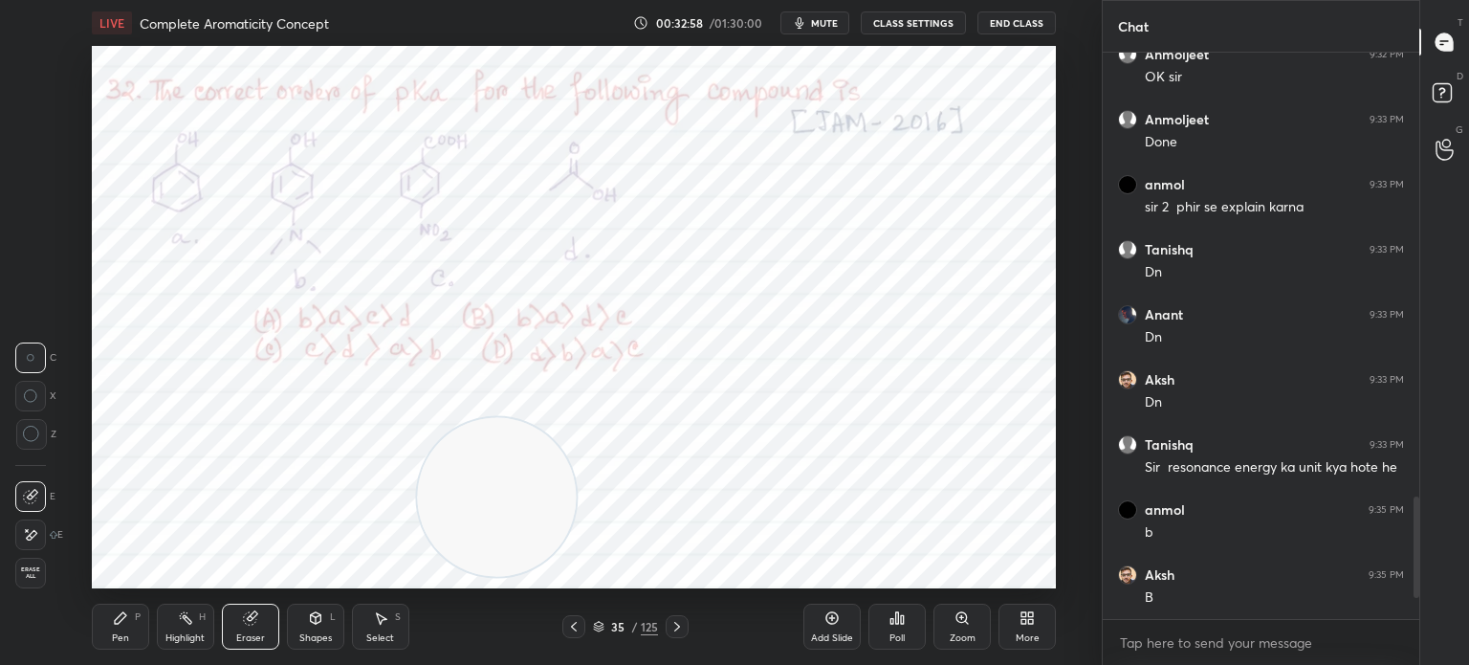
click at [253, 616] on icon at bounding box center [252, 616] width 11 height 10
click at [97, 630] on div "Pen P" at bounding box center [120, 626] width 57 height 46
click at [114, 626] on div "Pen P" at bounding box center [120, 626] width 57 height 46
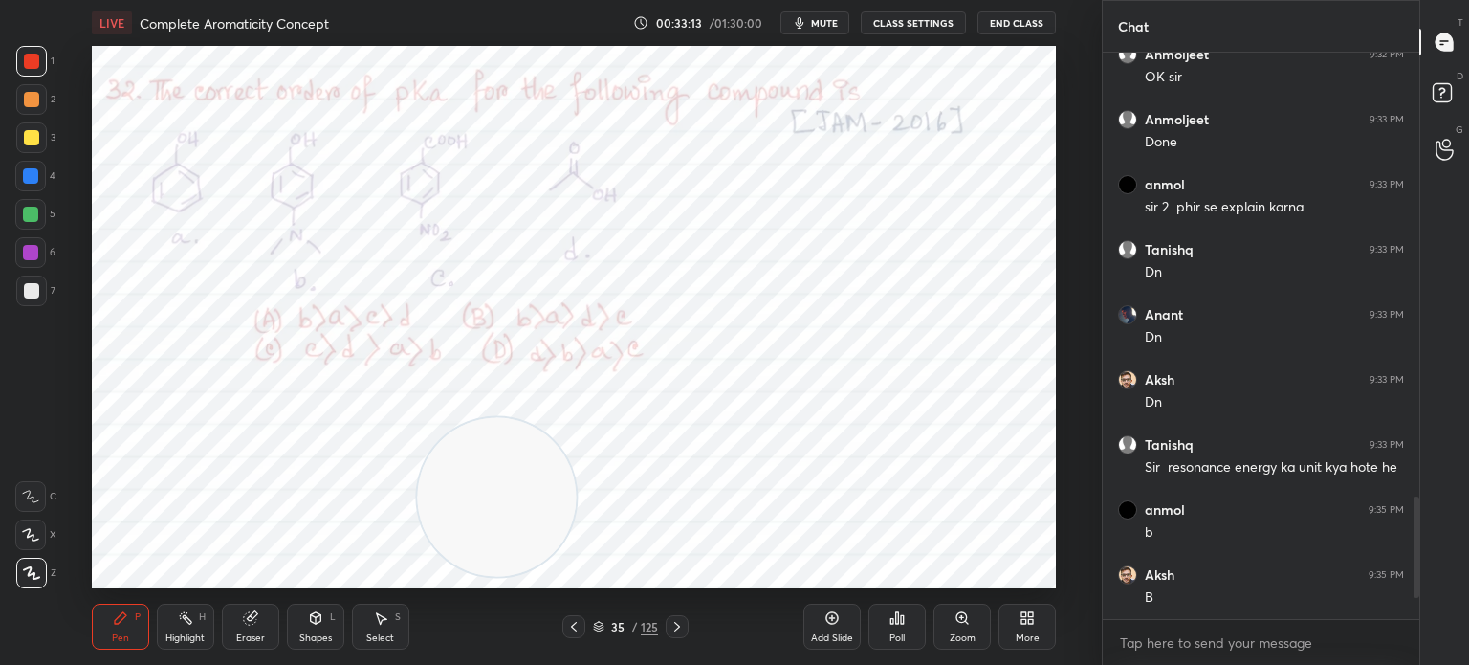
click at [228, 618] on div "Eraser" at bounding box center [250, 626] width 57 height 46
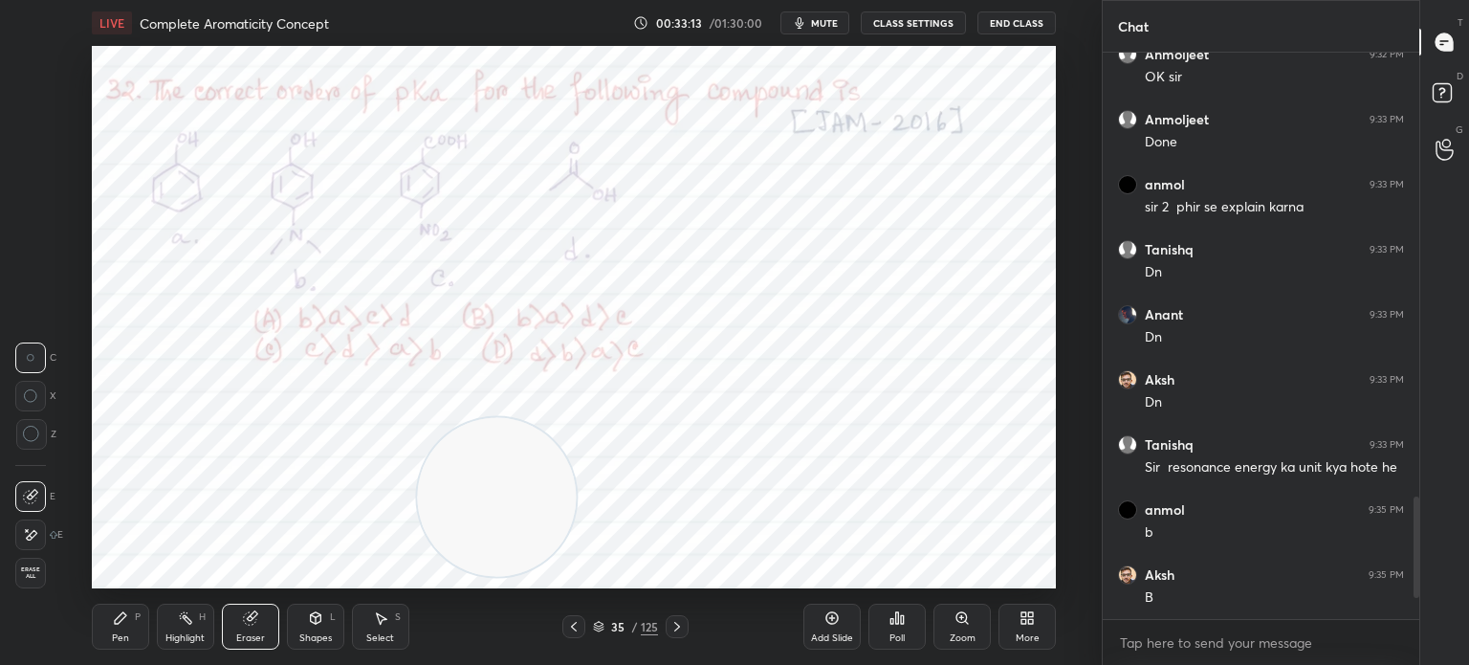
click at [253, 631] on div "Eraser" at bounding box center [250, 626] width 57 height 46
click at [108, 623] on div "Pen P" at bounding box center [120, 626] width 57 height 46
click at [142, 615] on div "Pen P" at bounding box center [120, 626] width 57 height 46
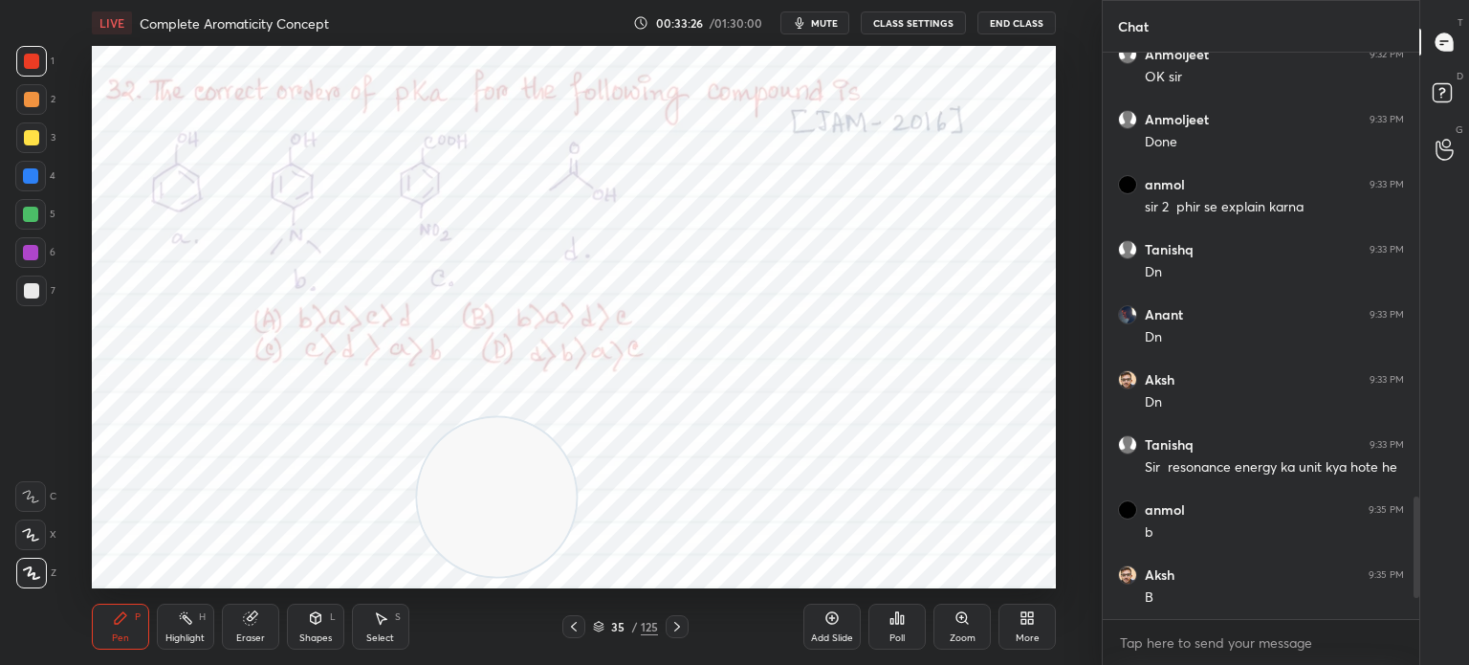
click at [264, 640] on div "Eraser" at bounding box center [250, 638] width 29 height 10
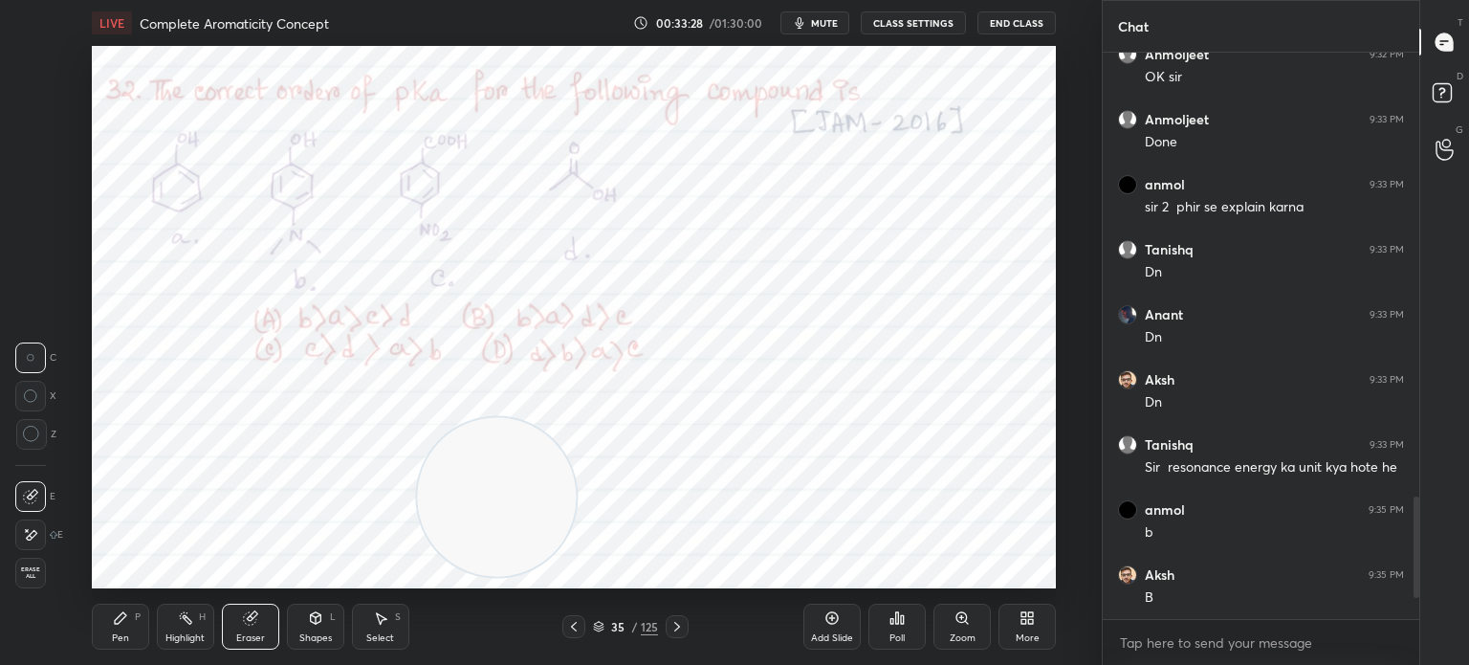
click at [115, 634] on div "Pen" at bounding box center [120, 638] width 17 height 10
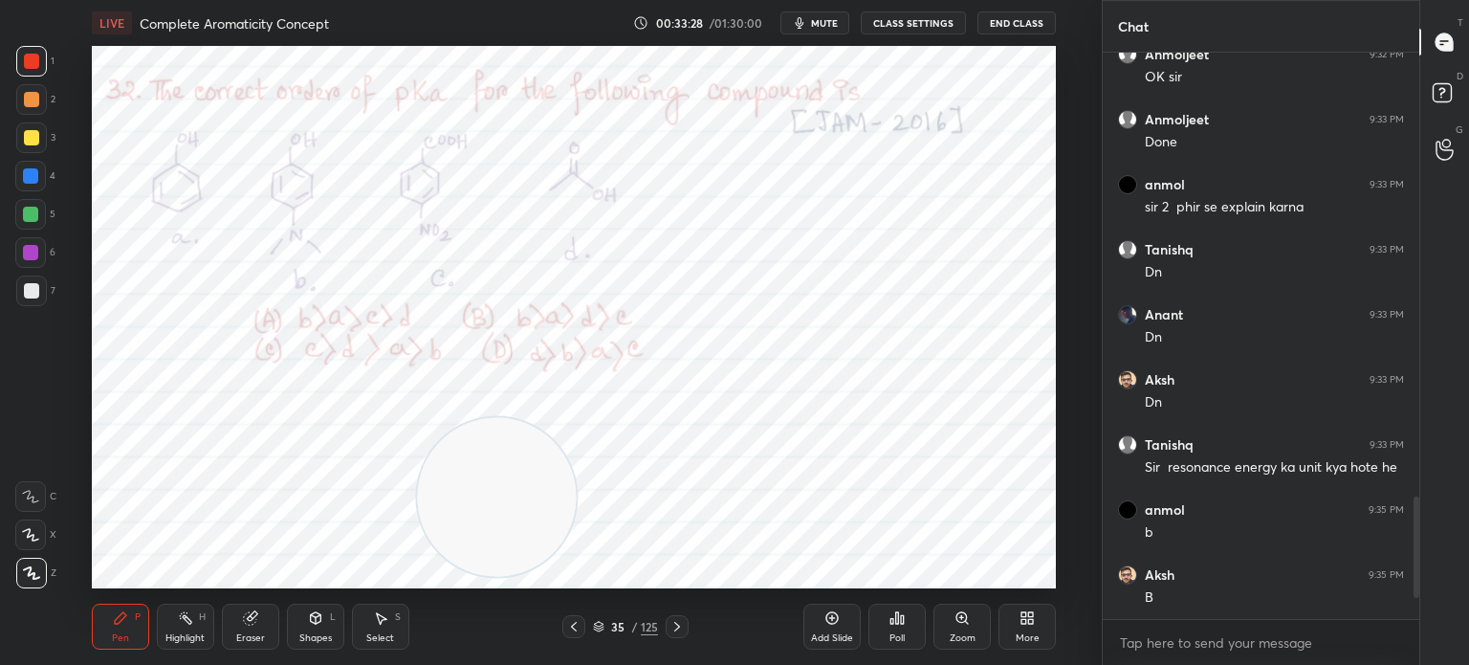
click at [141, 635] on div "Pen P" at bounding box center [120, 626] width 57 height 46
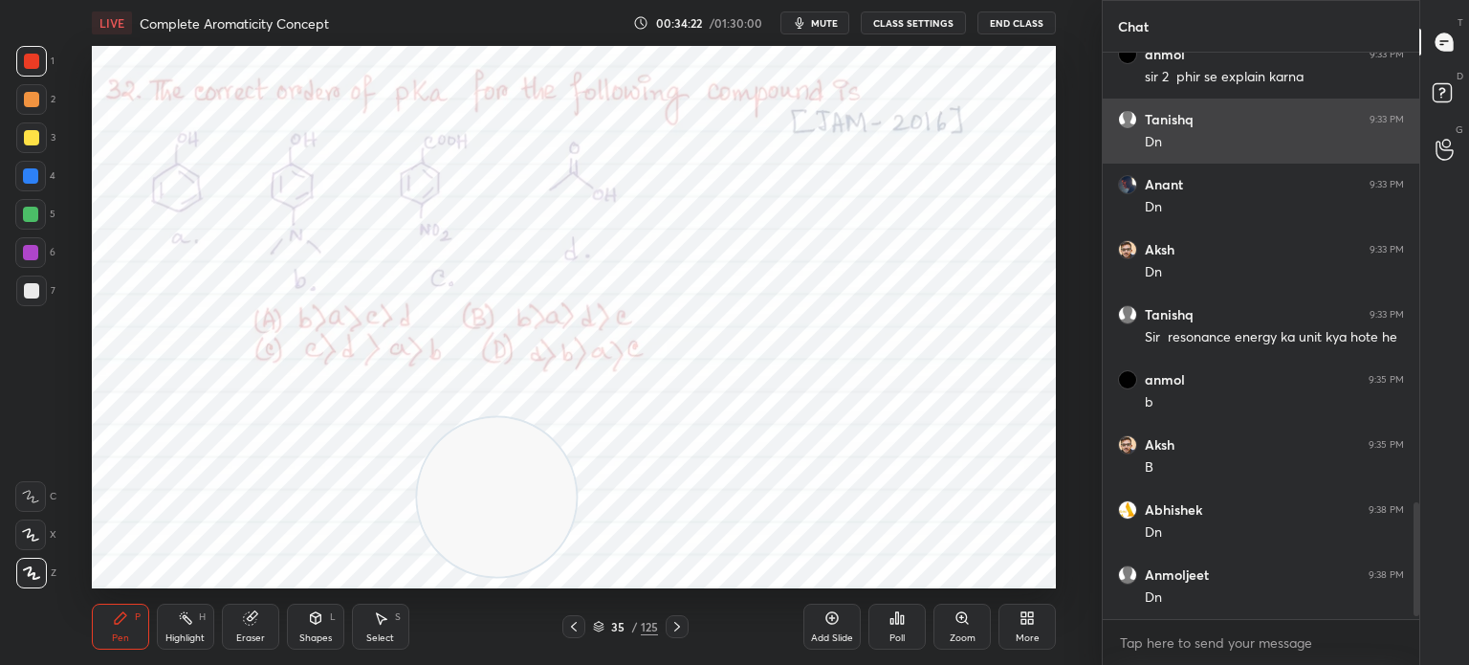
scroll to position [2244, 0]
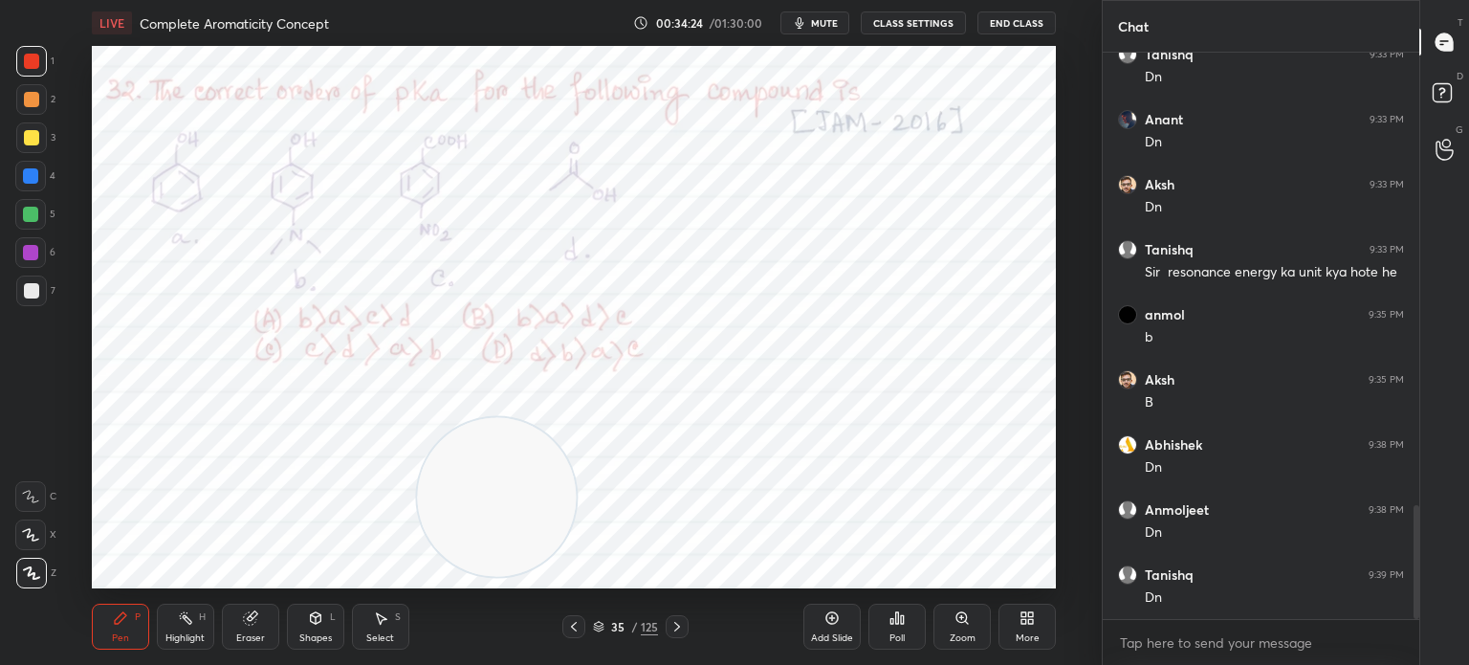
click at [578, 639] on div "Pen P Highlight H Eraser Shapes L Select S 35 / 125 Add Slide Poll Zoom More" at bounding box center [574, 626] width 964 height 77
click at [559, 634] on div "35 / 125" at bounding box center [626, 626] width 356 height 23
click at [568, 625] on icon at bounding box center [573, 626] width 15 height 15
click at [180, 622] on icon at bounding box center [185, 617] width 15 height 15
click at [199, 633] on div "Highlight" at bounding box center [184, 638] width 39 height 10
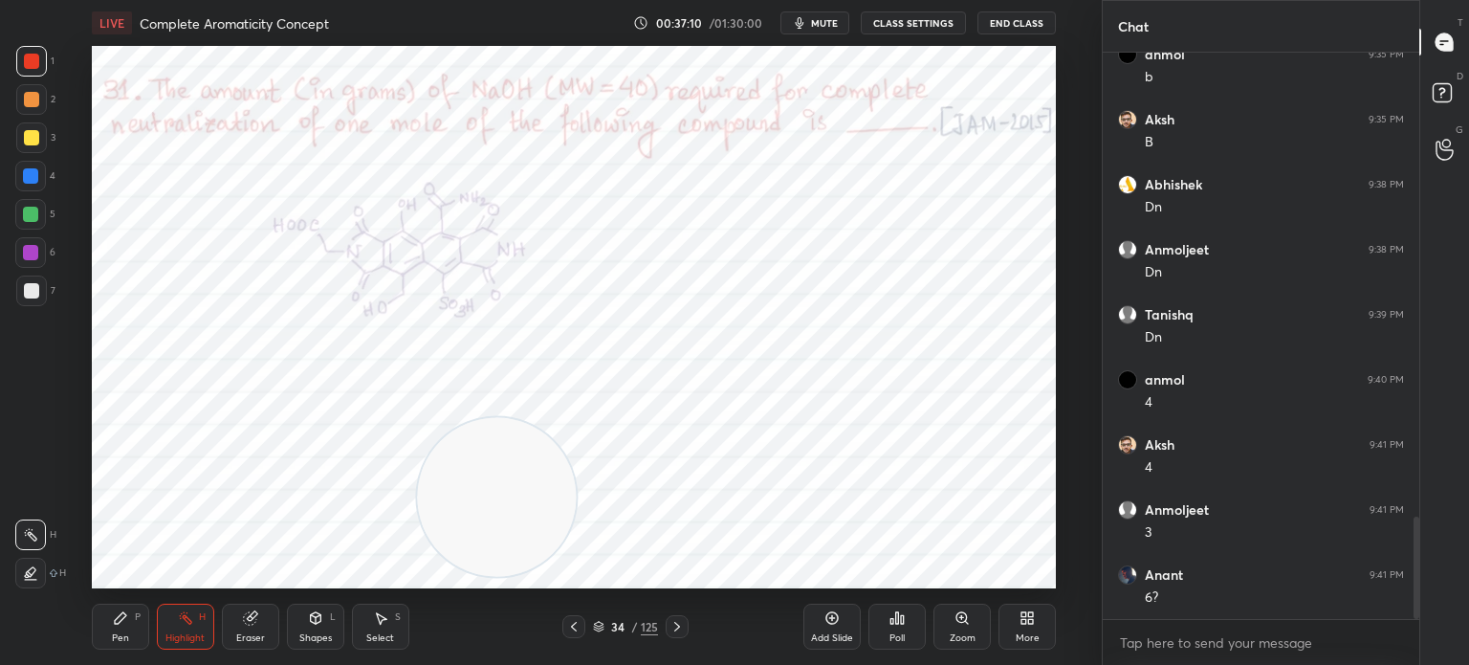
scroll to position [2569, 0]
click at [129, 619] on div "Pen P" at bounding box center [120, 626] width 57 height 46
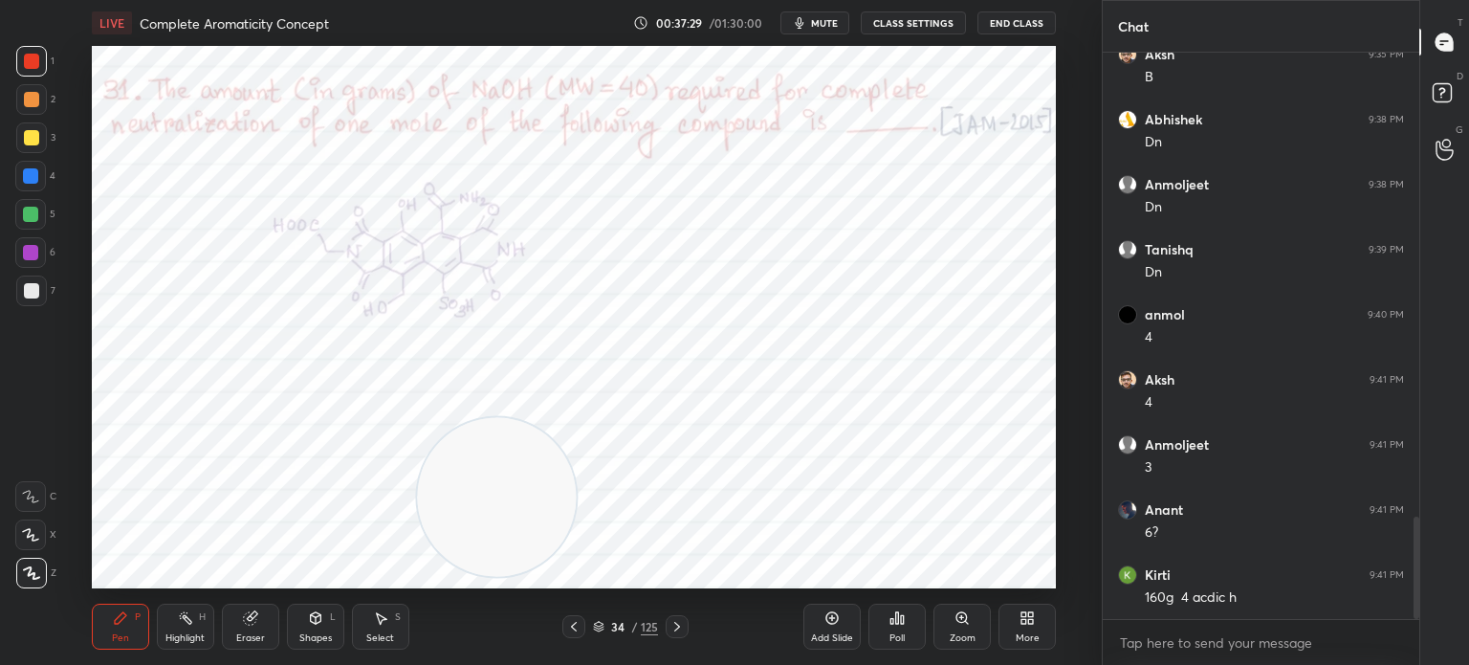
click at [140, 617] on div "P" at bounding box center [138, 617] width 6 height 10
click at [203, 638] on div "Highlight" at bounding box center [184, 638] width 39 height 10
click at [163, 637] on div "Highlight H" at bounding box center [185, 626] width 57 height 46
click at [158, 635] on div "Highlight H" at bounding box center [185, 626] width 57 height 46
click at [155, 634] on div "Pen P Highlight H Eraser Shapes L Select S" at bounding box center [270, 626] width 356 height 46
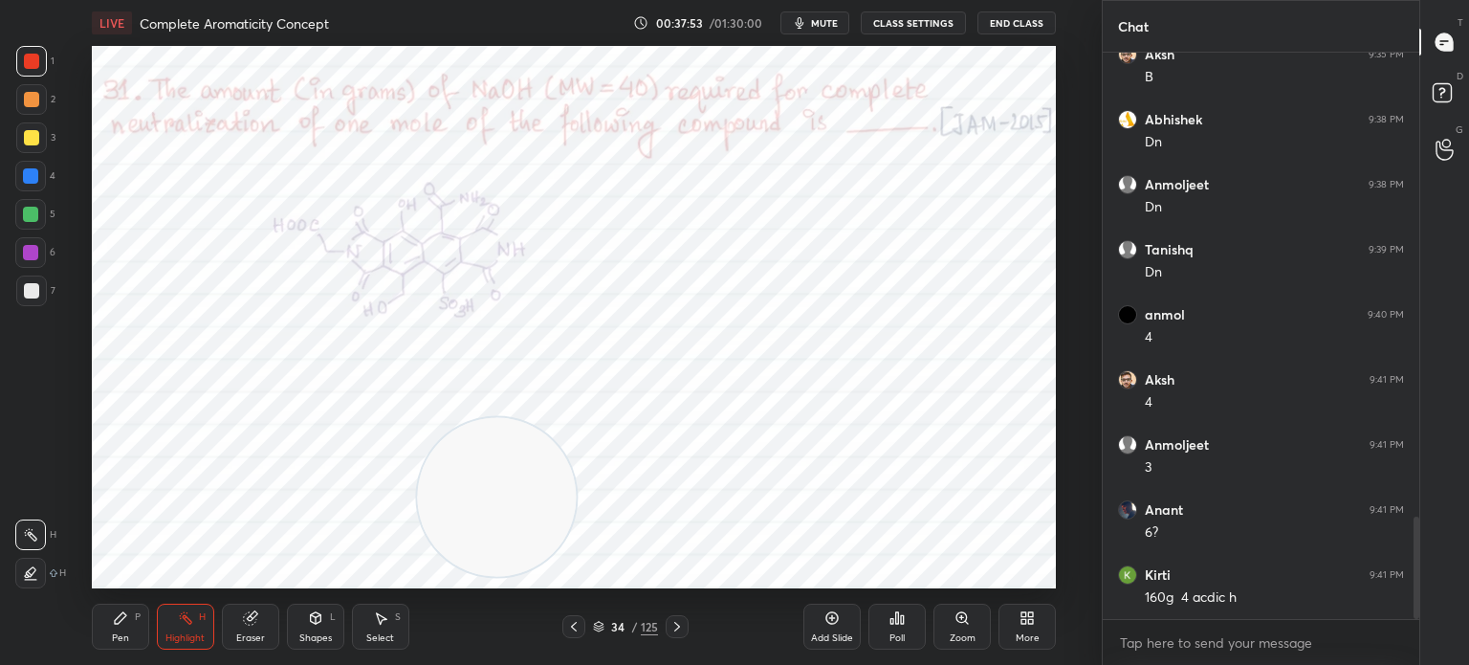
click at [155, 636] on div "Pen P Highlight H Eraser Shapes L Select S" at bounding box center [270, 626] width 356 height 46
click at [151, 638] on div "Pen P Highlight H Eraser Shapes L Select S" at bounding box center [270, 626] width 356 height 46
click at [177, 635] on div "Highlight" at bounding box center [184, 638] width 39 height 10
click at [187, 621] on rect at bounding box center [188, 620] width 10 height 10
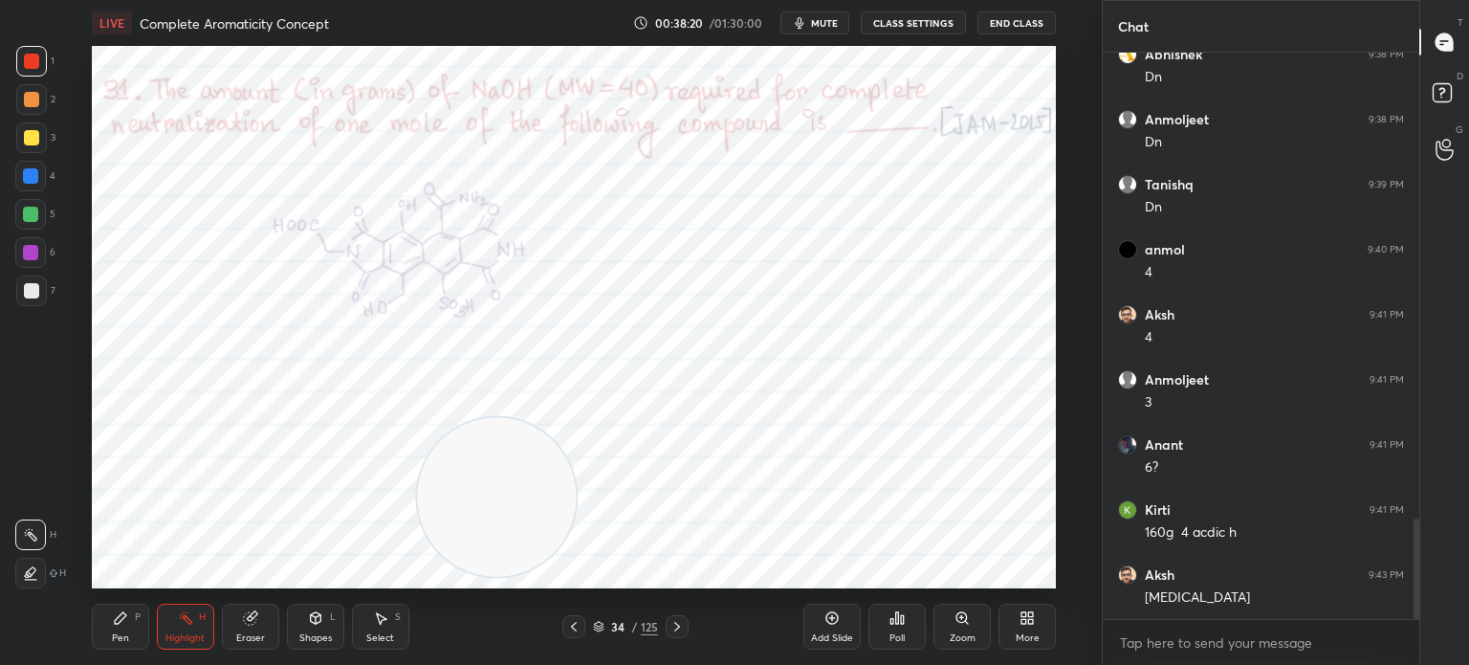
click at [105, 629] on div "Pen P" at bounding box center [120, 626] width 57 height 46
click at [34, 189] on div at bounding box center [30, 176] width 31 height 31
click at [45, 179] on div at bounding box center [30, 176] width 31 height 31
click at [233, 620] on div "Eraser" at bounding box center [250, 626] width 57 height 46
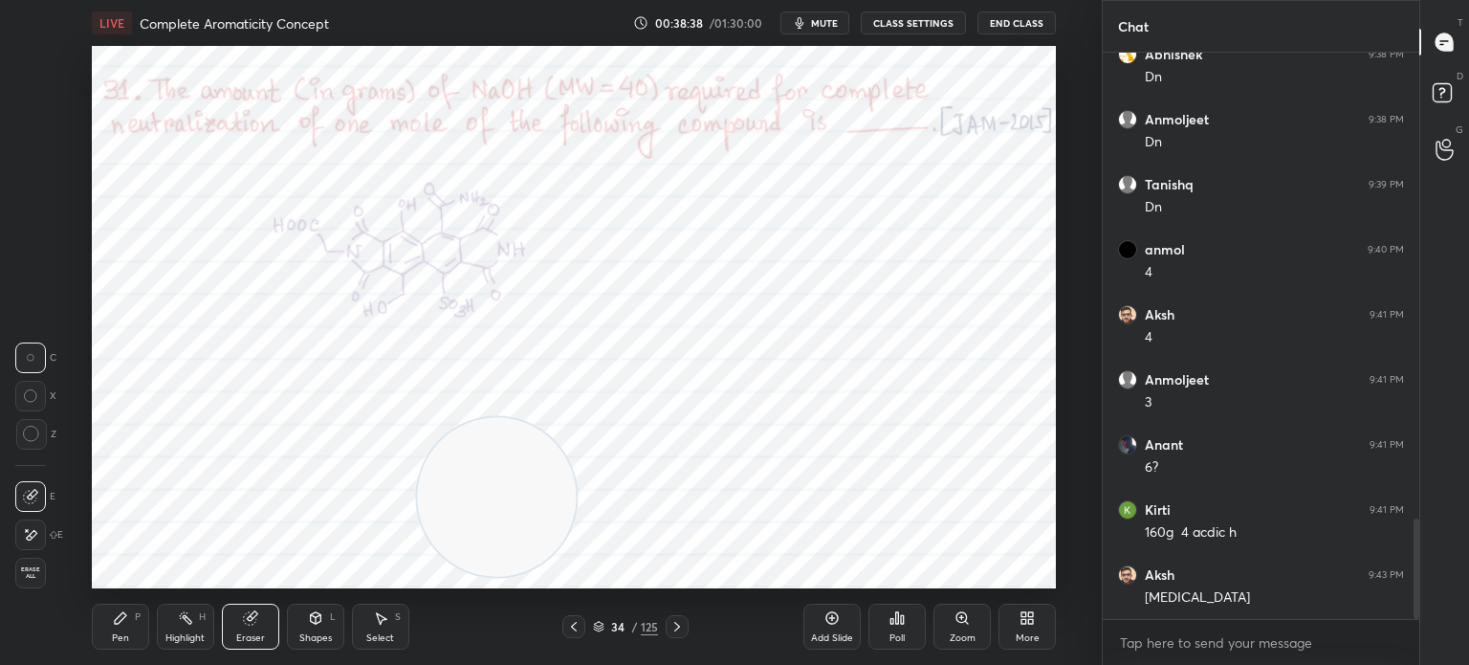
click at [268, 616] on div "Eraser" at bounding box center [250, 626] width 57 height 46
click at [107, 641] on div "Pen P" at bounding box center [120, 626] width 57 height 46
click at [138, 620] on div "P" at bounding box center [138, 617] width 6 height 10
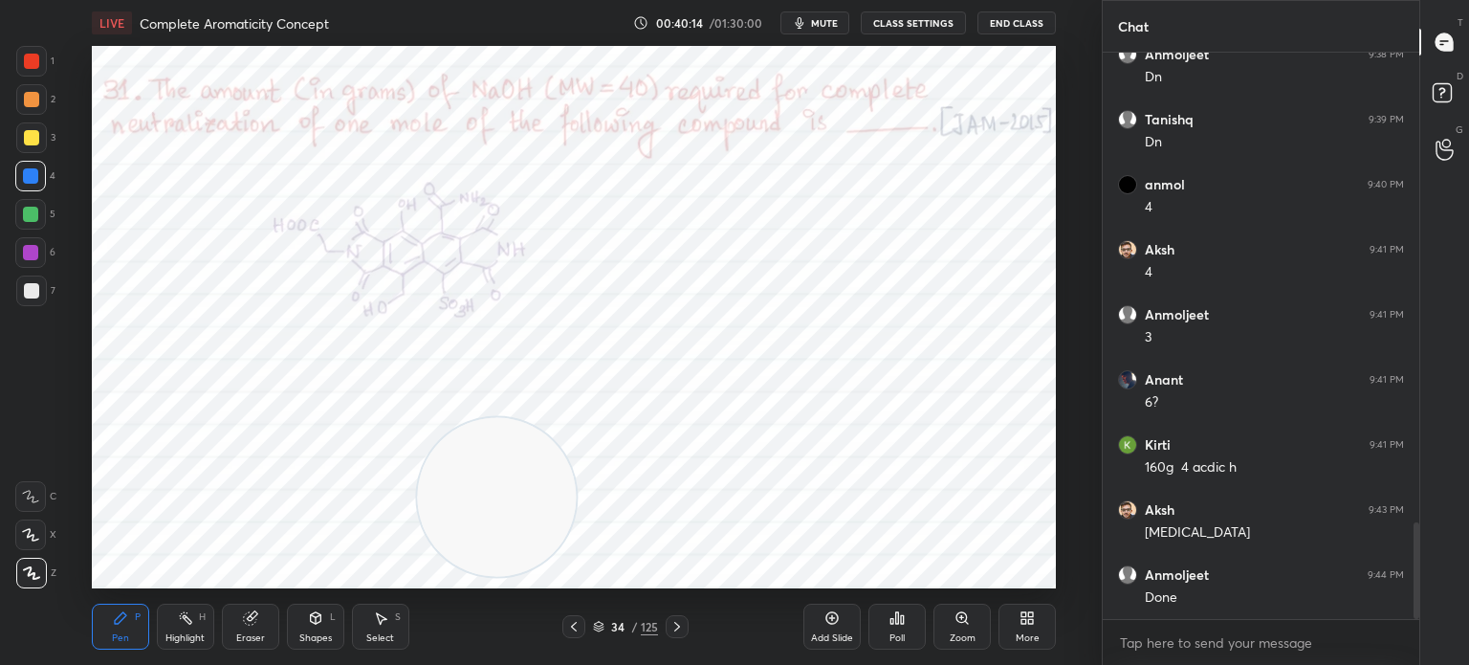
scroll to position [2764, 0]
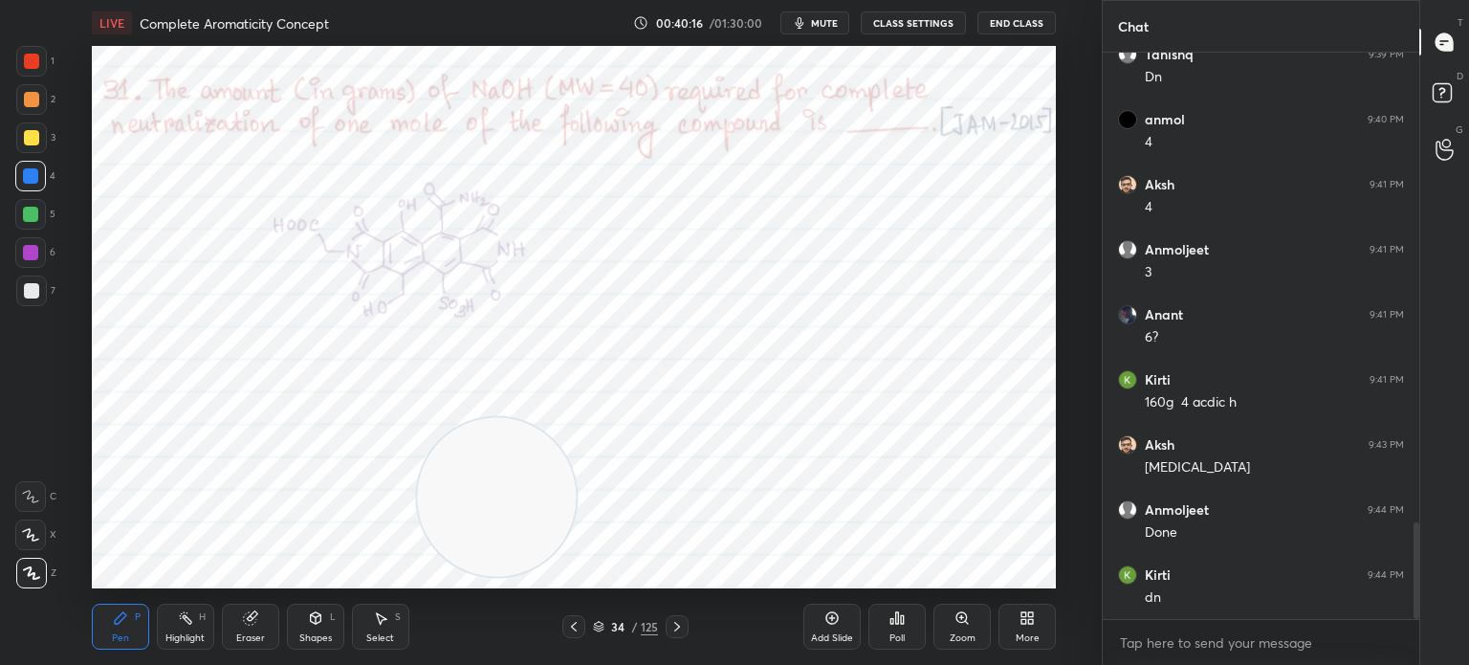
click at [599, 622] on icon at bounding box center [598, 626] width 11 height 11
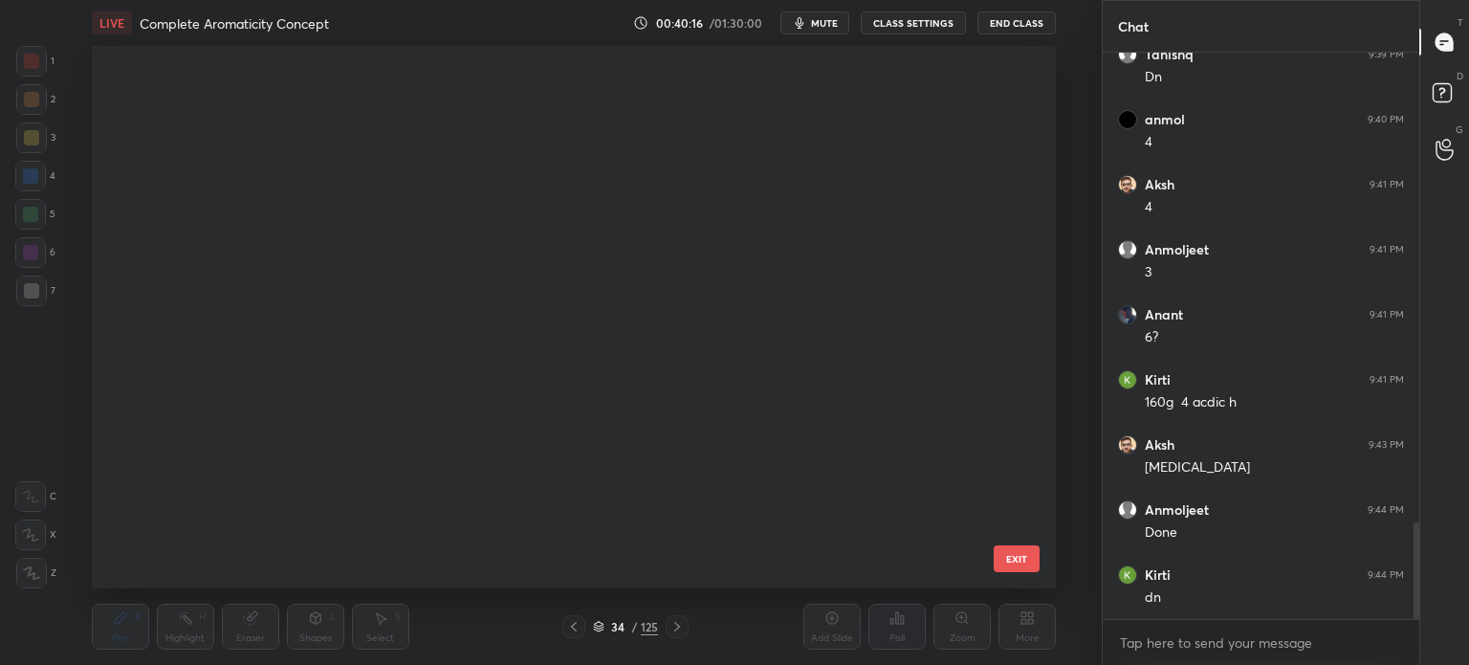
scroll to position [537, 955]
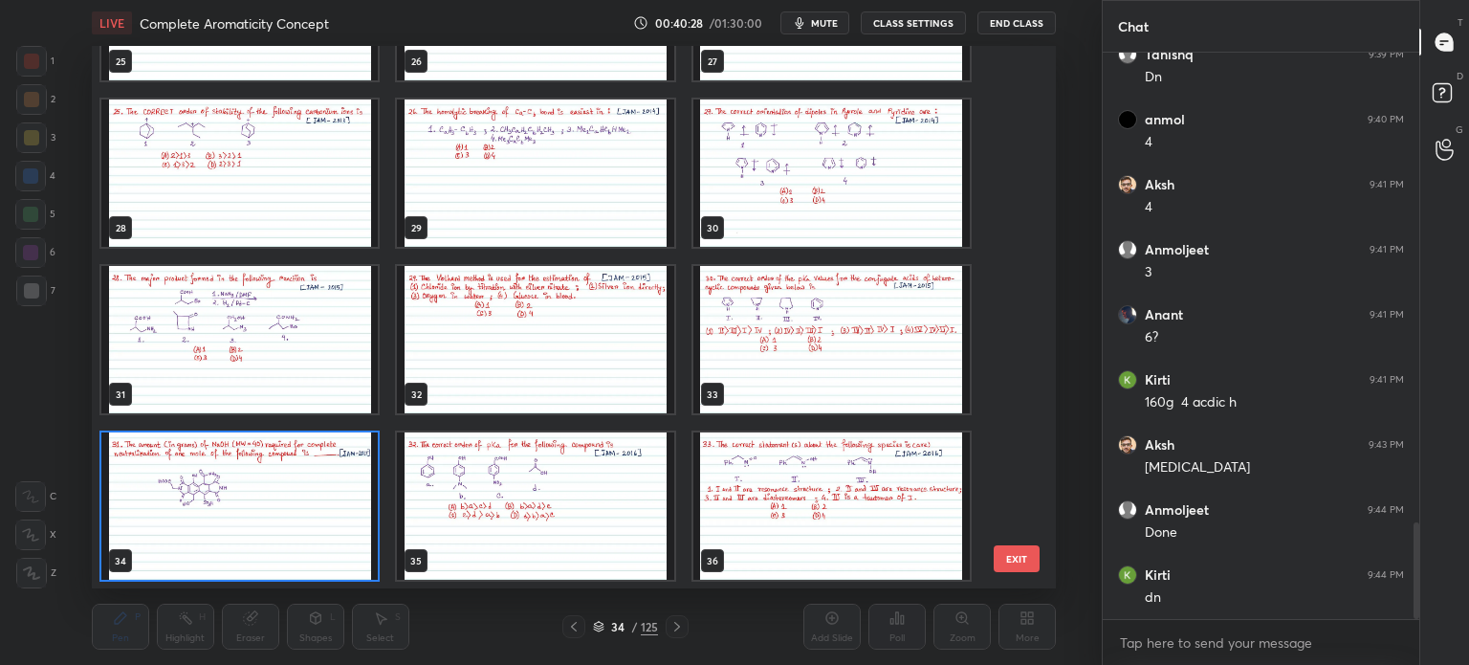
click at [296, 499] on img "grid" at bounding box center [239, 505] width 276 height 147
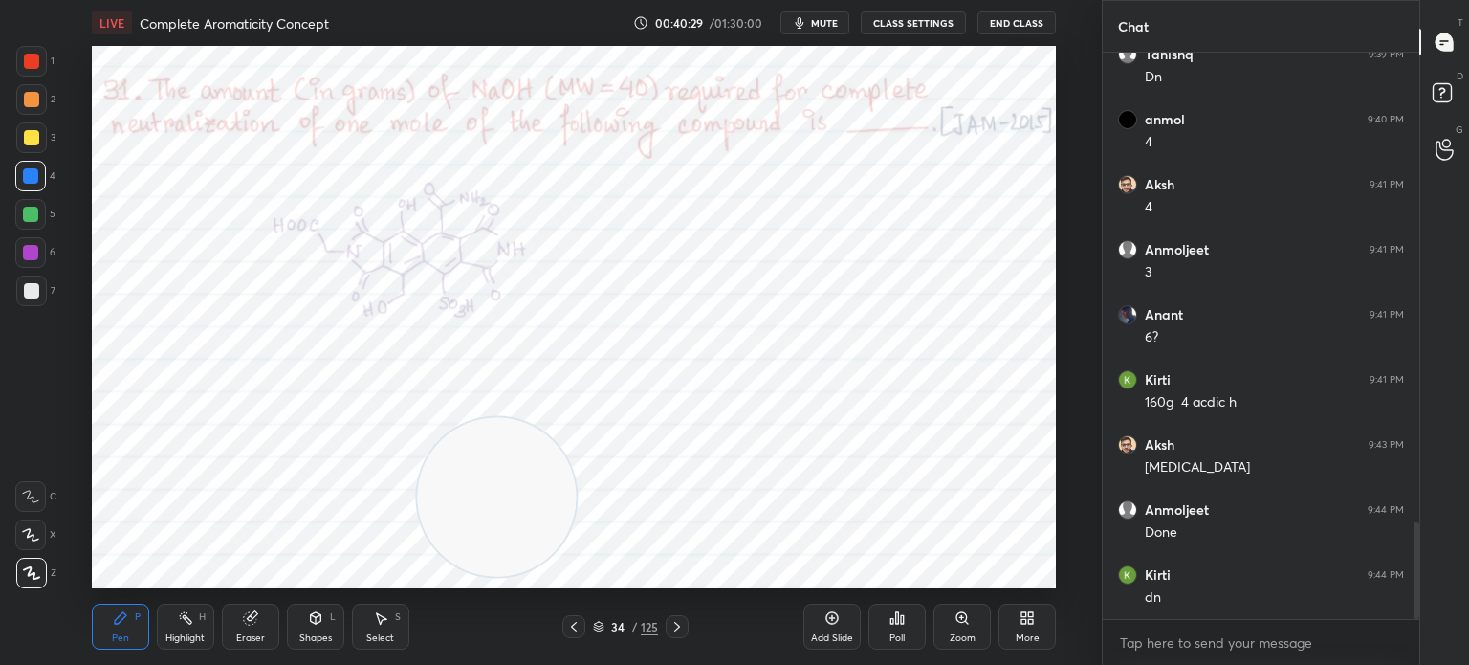
click at [299, 504] on img "grid" at bounding box center [239, 505] width 276 height 147
click at [577, 624] on icon at bounding box center [573, 626] width 15 height 15
click at [668, 626] on div at bounding box center [677, 626] width 23 height 23
click at [575, 626] on icon at bounding box center [573, 626] width 15 height 15
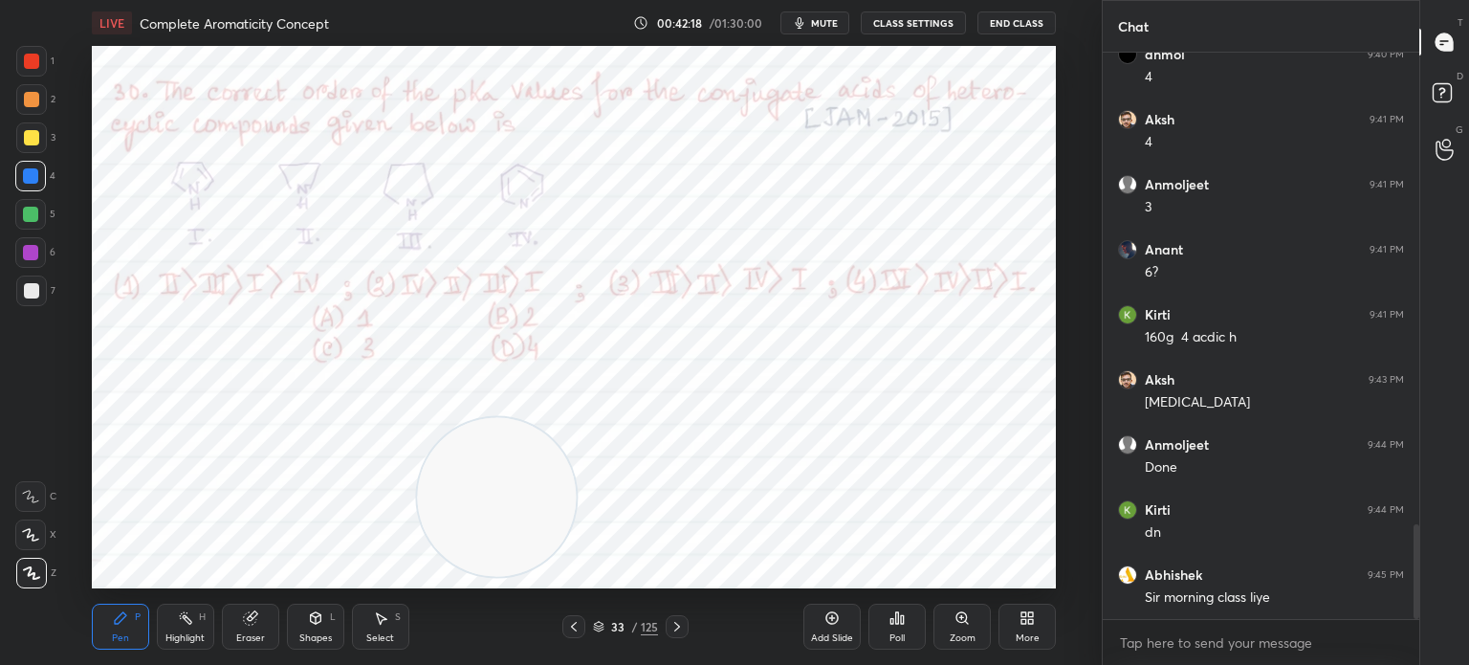
click at [911, 639] on div "Poll" at bounding box center [896, 626] width 57 height 46
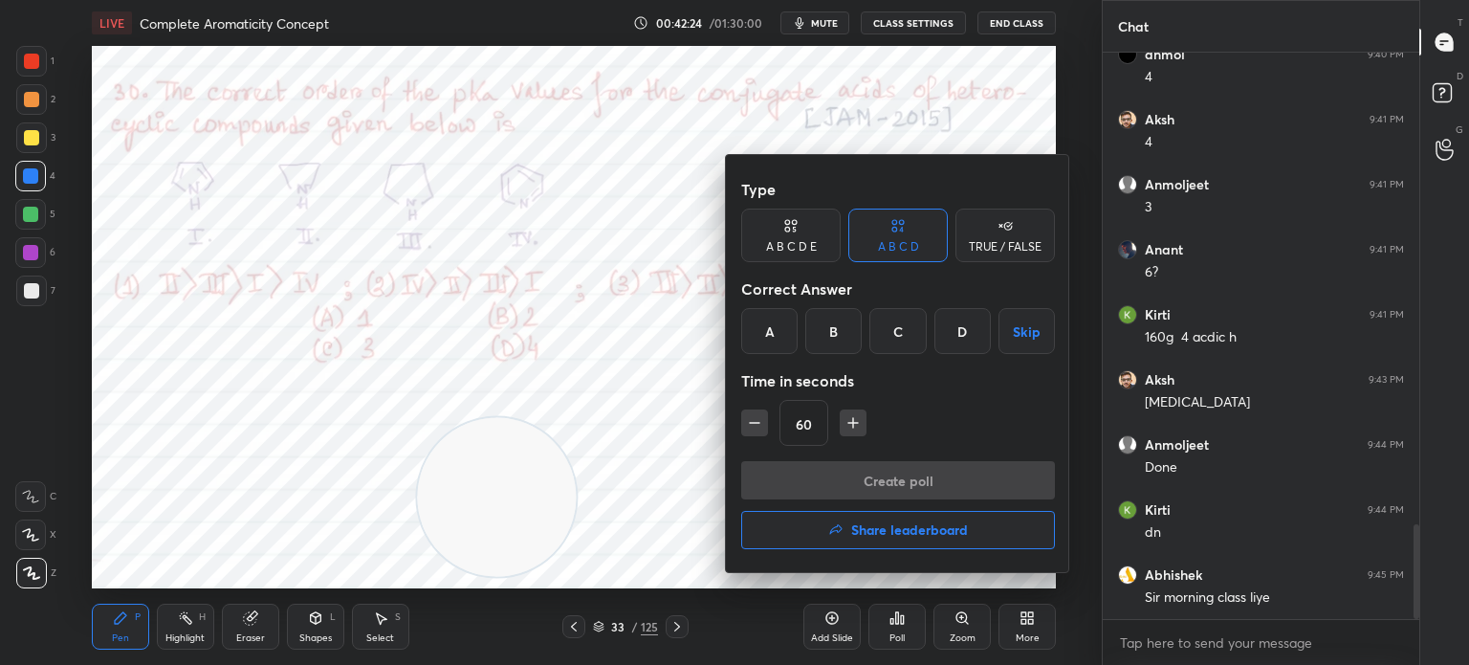
click at [910, 340] on div "C" at bounding box center [897, 331] width 56 height 46
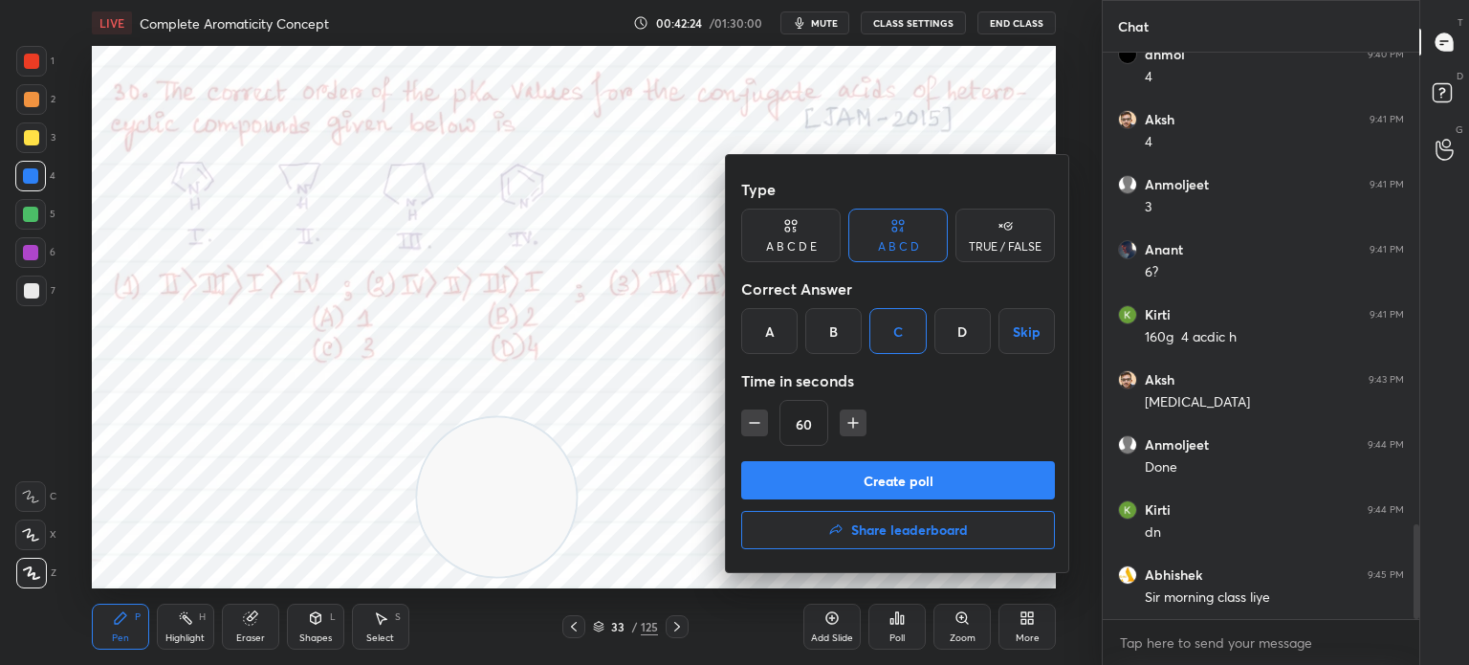
click at [884, 482] on button "Create poll" at bounding box center [898, 480] width 314 height 38
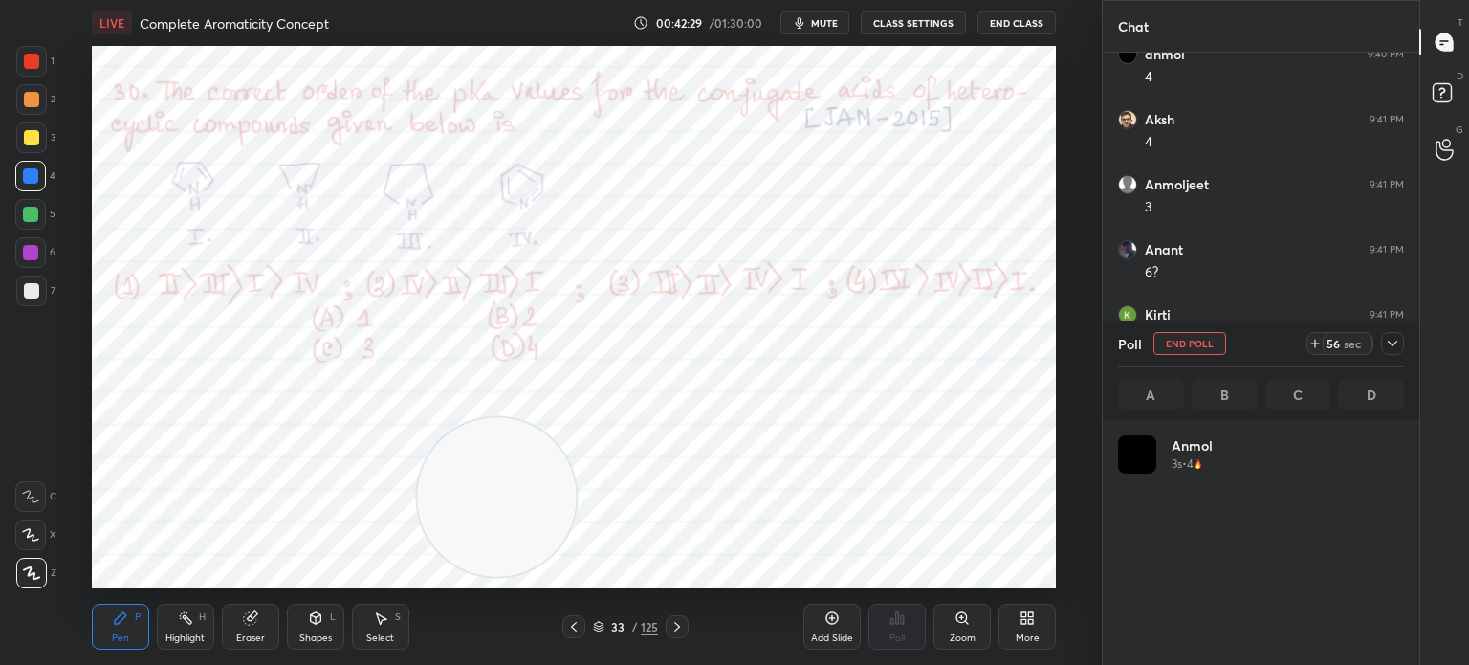
scroll to position [224, 280]
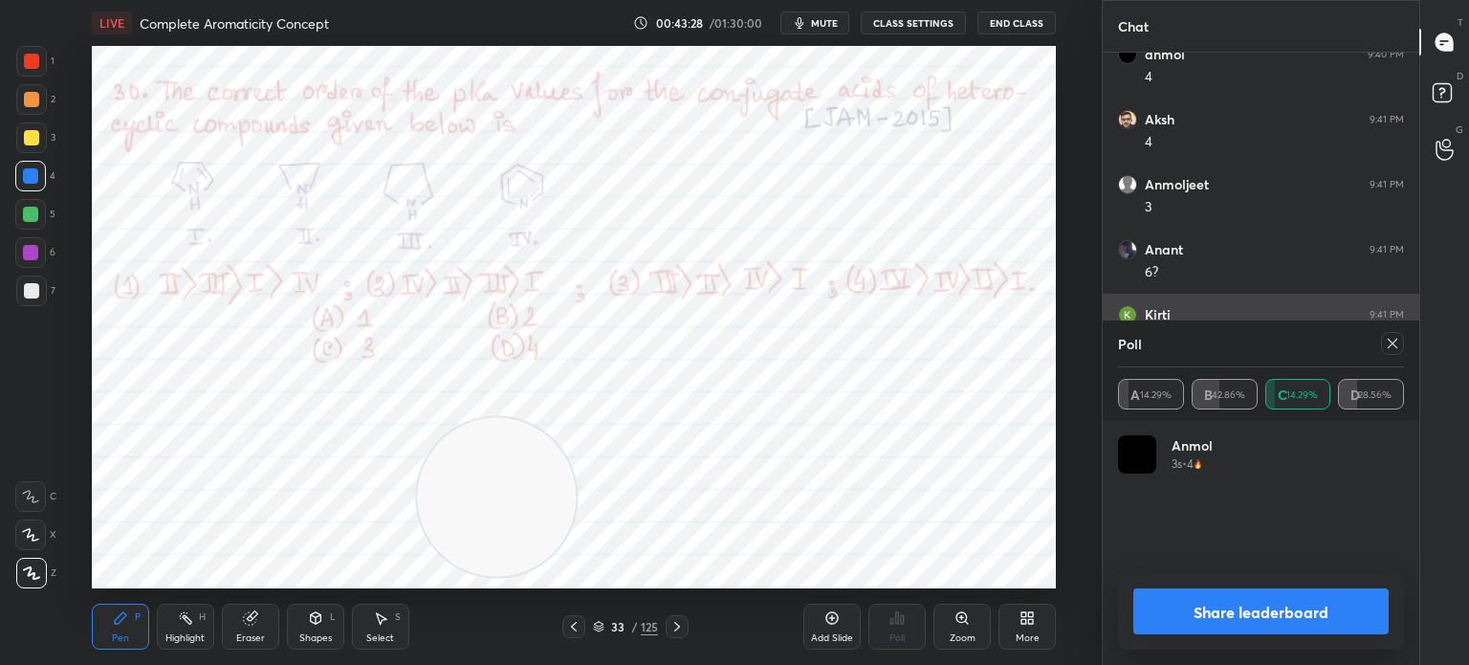
click at [1396, 340] on icon at bounding box center [1392, 343] width 15 height 15
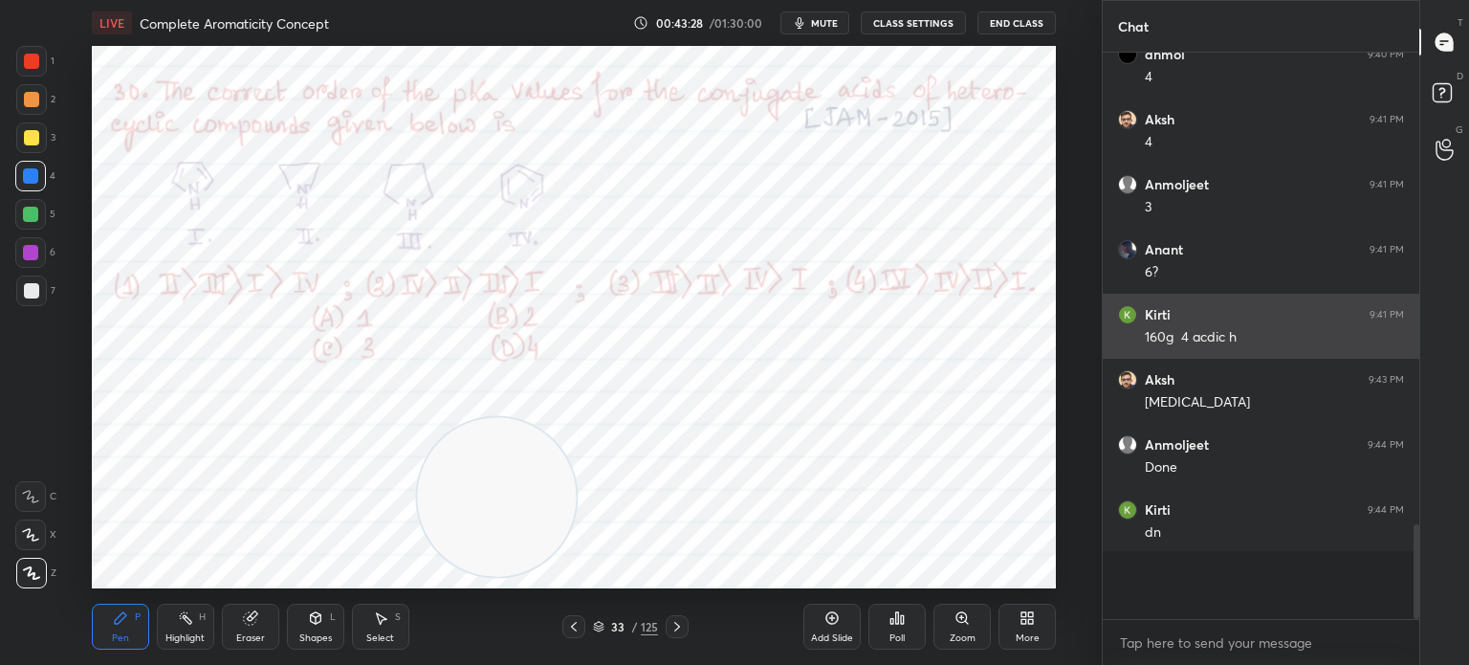
scroll to position [6, 6]
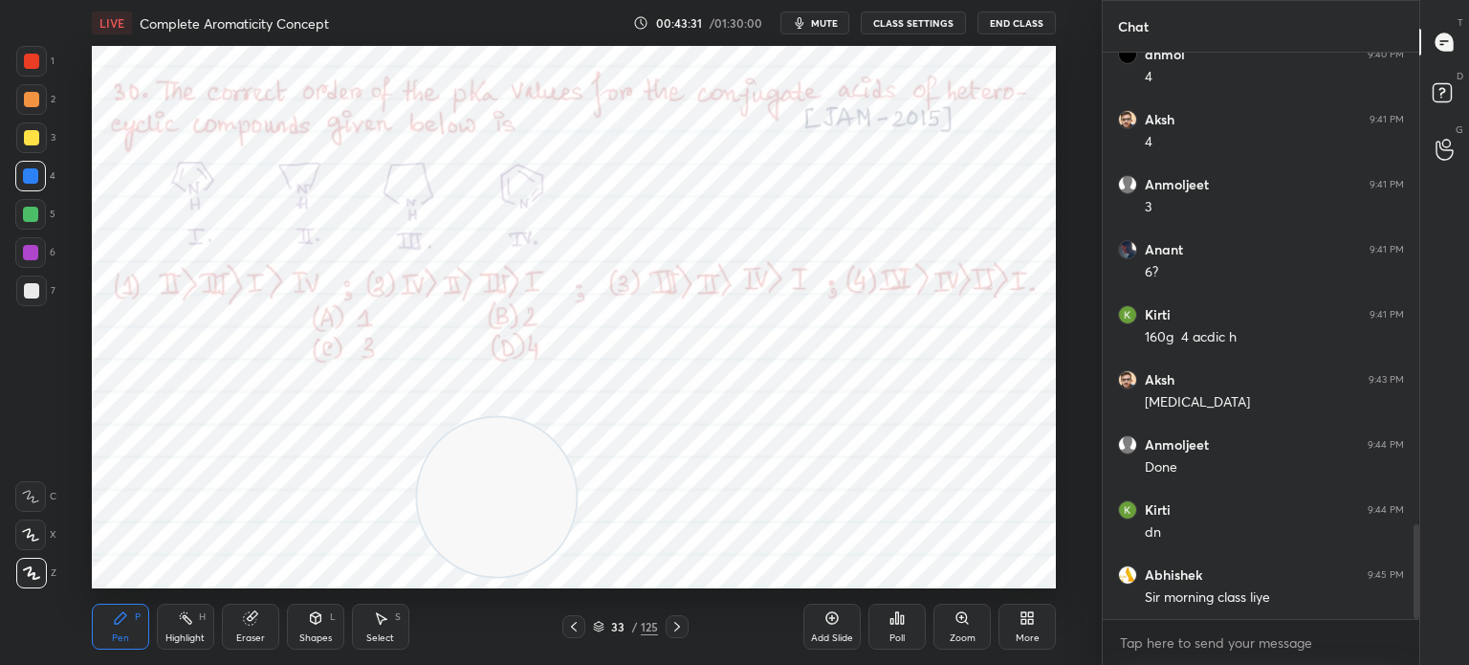
click at [32, 48] on div at bounding box center [31, 61] width 31 height 31
click at [21, 60] on div at bounding box center [31, 61] width 31 height 31
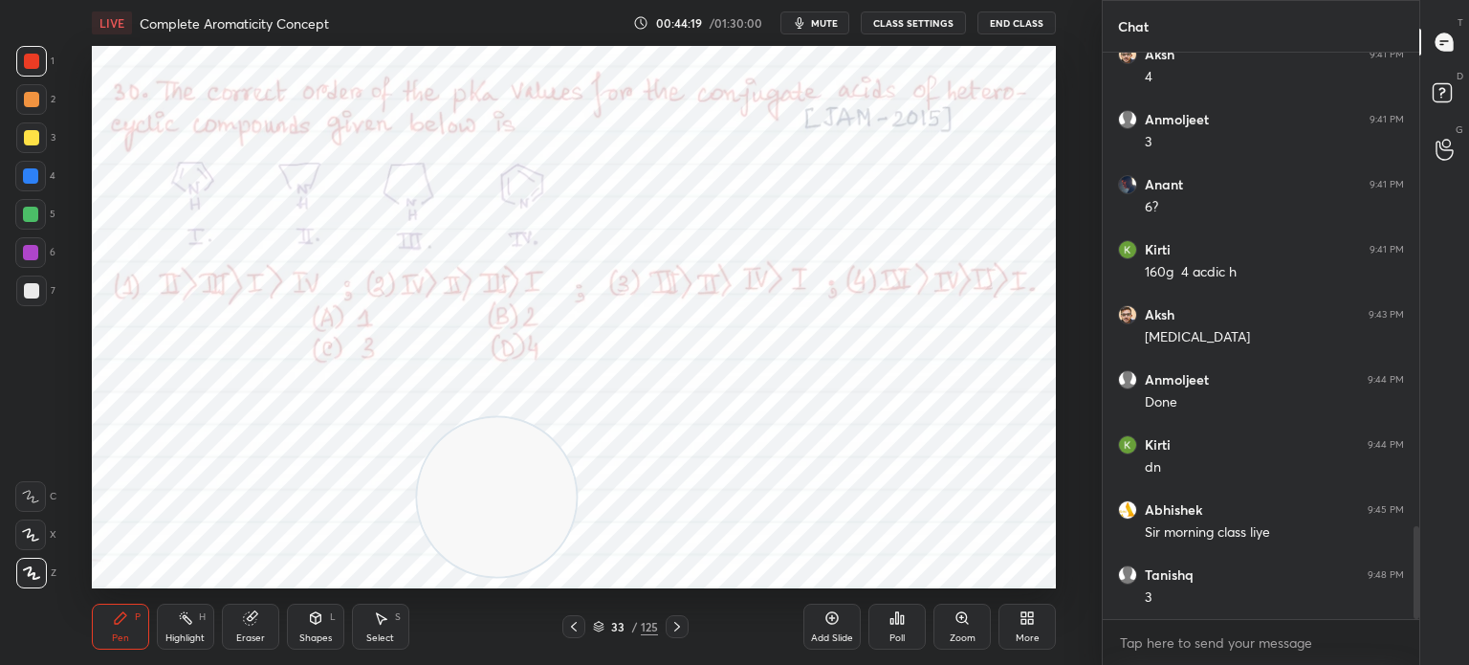
click at [310, 621] on icon at bounding box center [315, 617] width 11 height 11
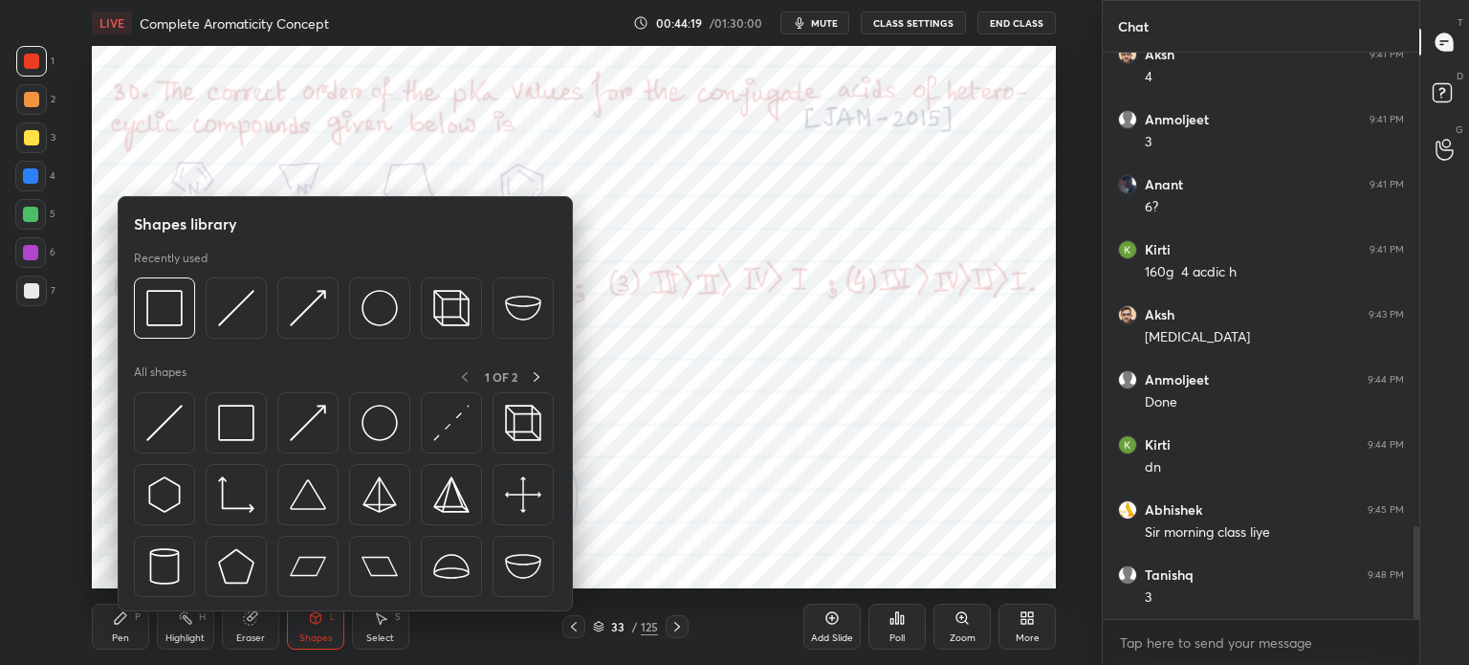
click at [264, 626] on div "Eraser" at bounding box center [250, 626] width 57 height 46
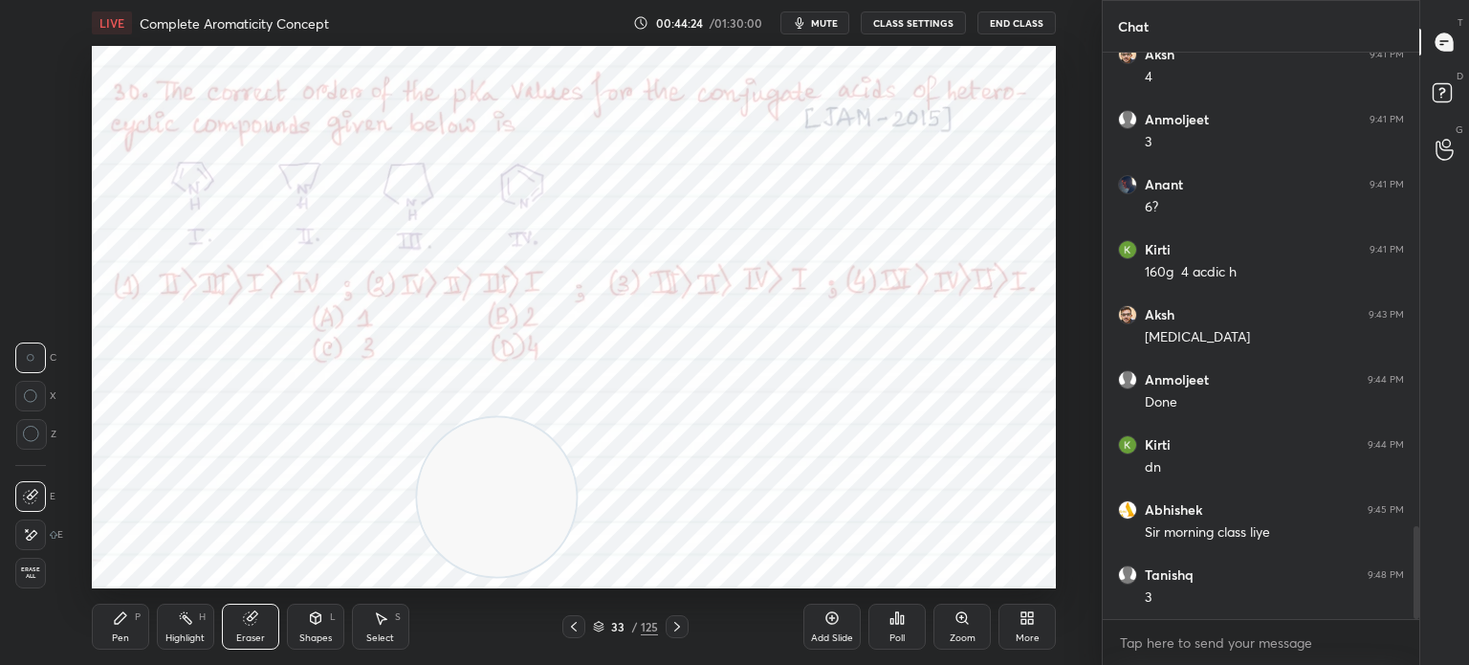
click at [110, 634] on div "Pen P" at bounding box center [120, 626] width 57 height 46
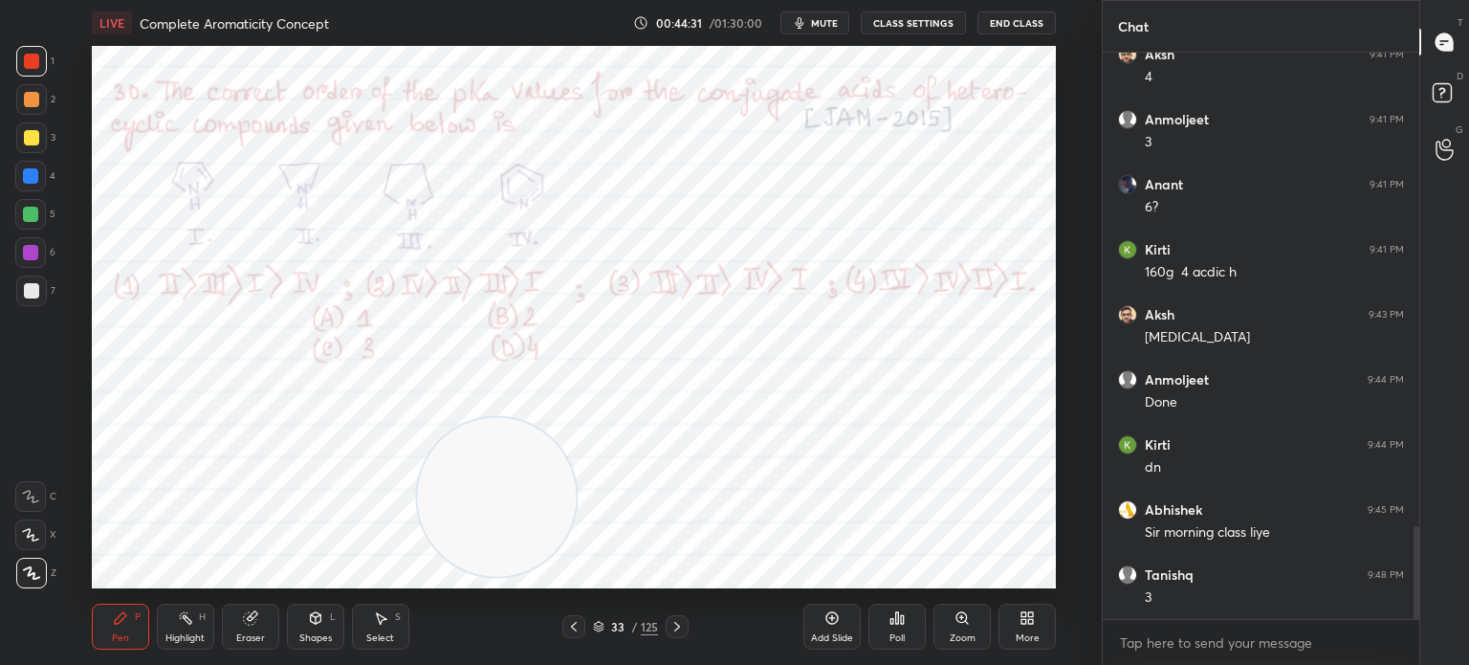
click at [173, 630] on div "Highlight H" at bounding box center [185, 626] width 57 height 46
click at [600, 624] on icon at bounding box center [598, 626] width 11 height 11
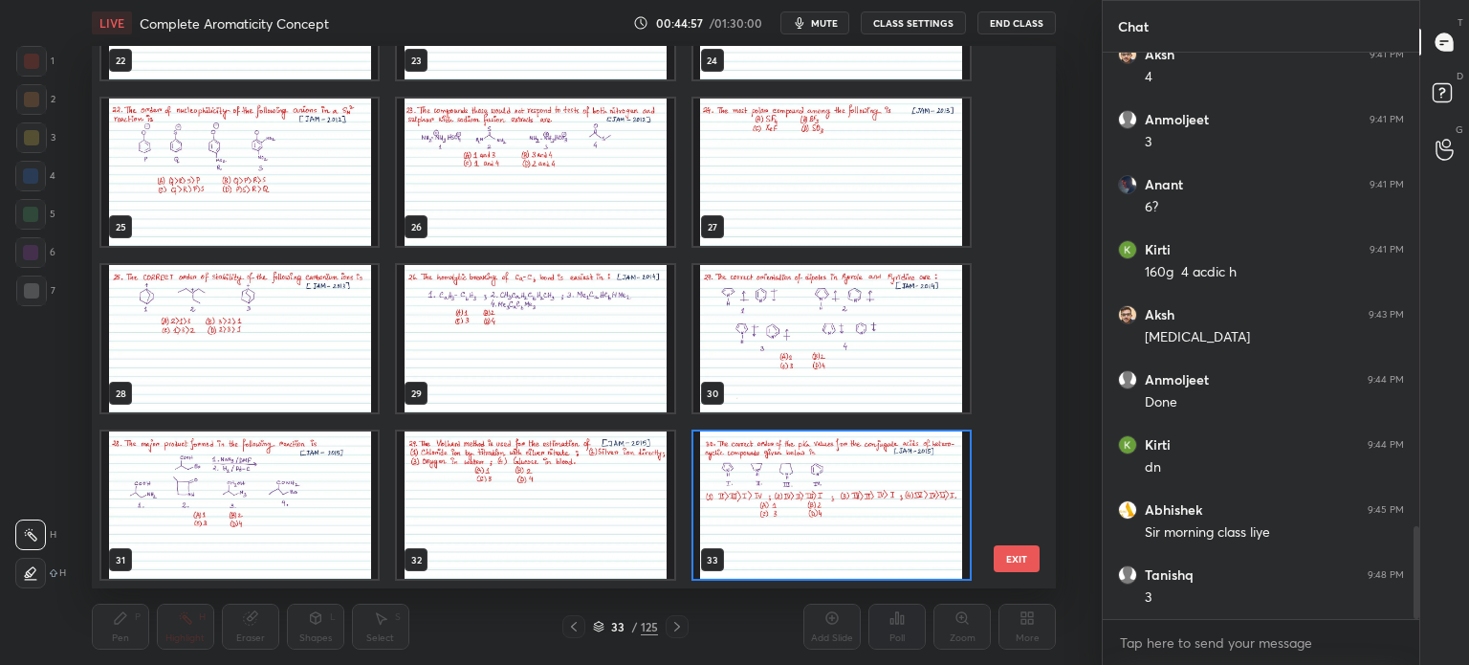
scroll to position [537, 955]
click at [1035, 573] on div "22 23 24 25 26 27 28 29 30 31 32 33 34 35 36 37 38 39 EXIT" at bounding box center [574, 317] width 964 height 542
click at [1012, 549] on button "EXIT" at bounding box center [1017, 558] width 46 height 27
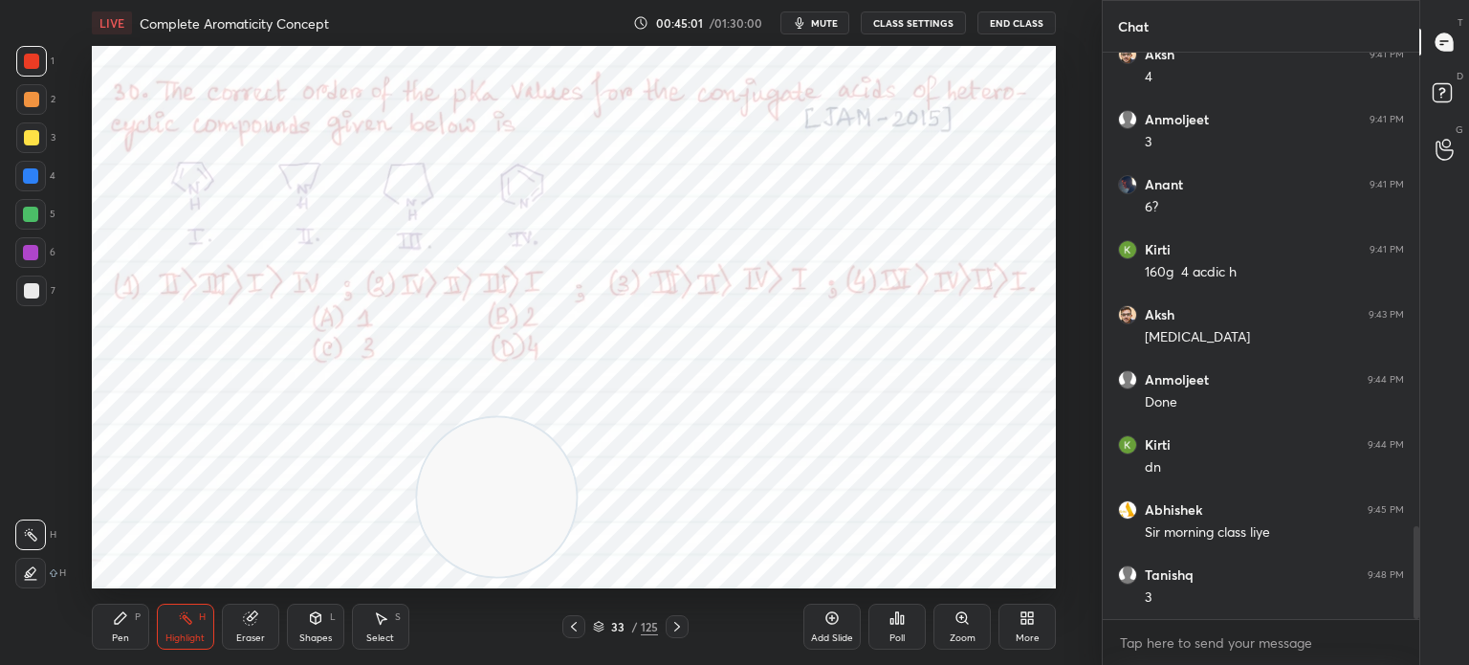
scroll to position [0, 0]
click at [115, 631] on div "Pen P" at bounding box center [120, 626] width 57 height 46
click at [142, 643] on div "Pen P" at bounding box center [120, 626] width 57 height 46
click at [606, 628] on div "33 / 125" at bounding box center [625, 626] width 65 height 17
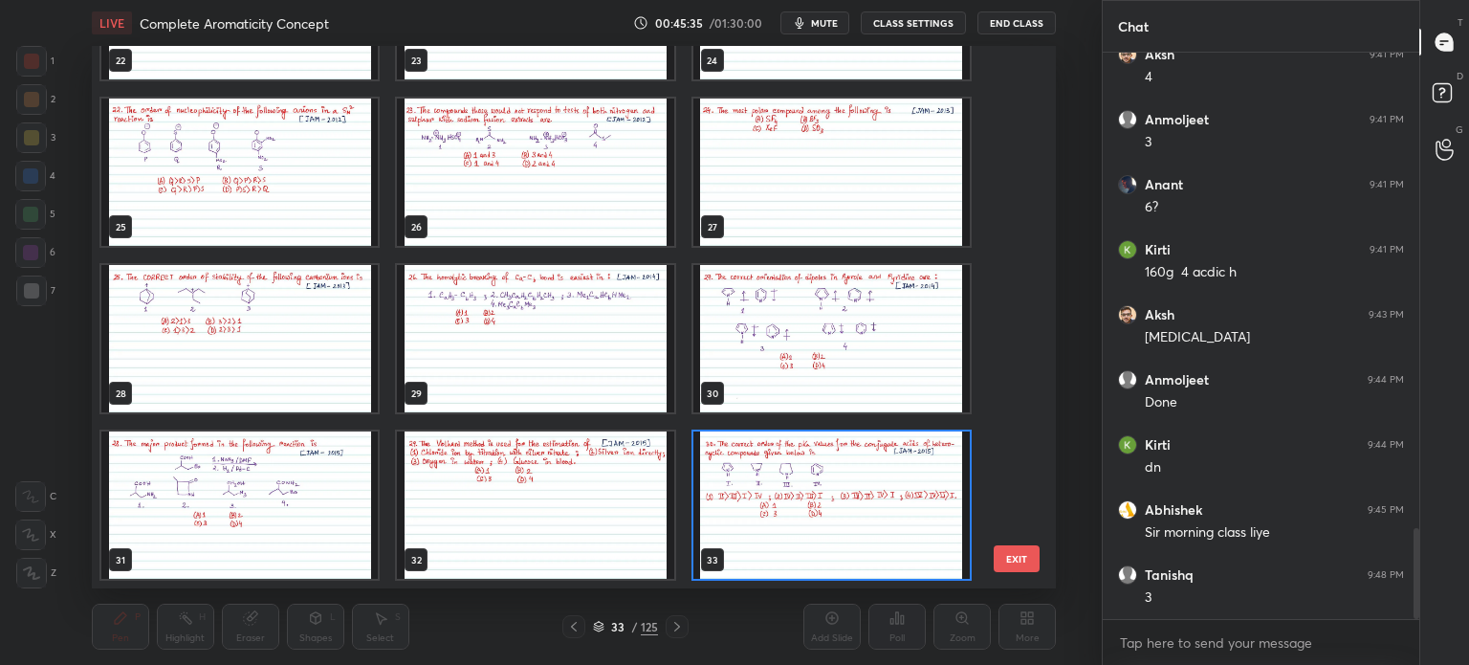
scroll to position [2959, 0]
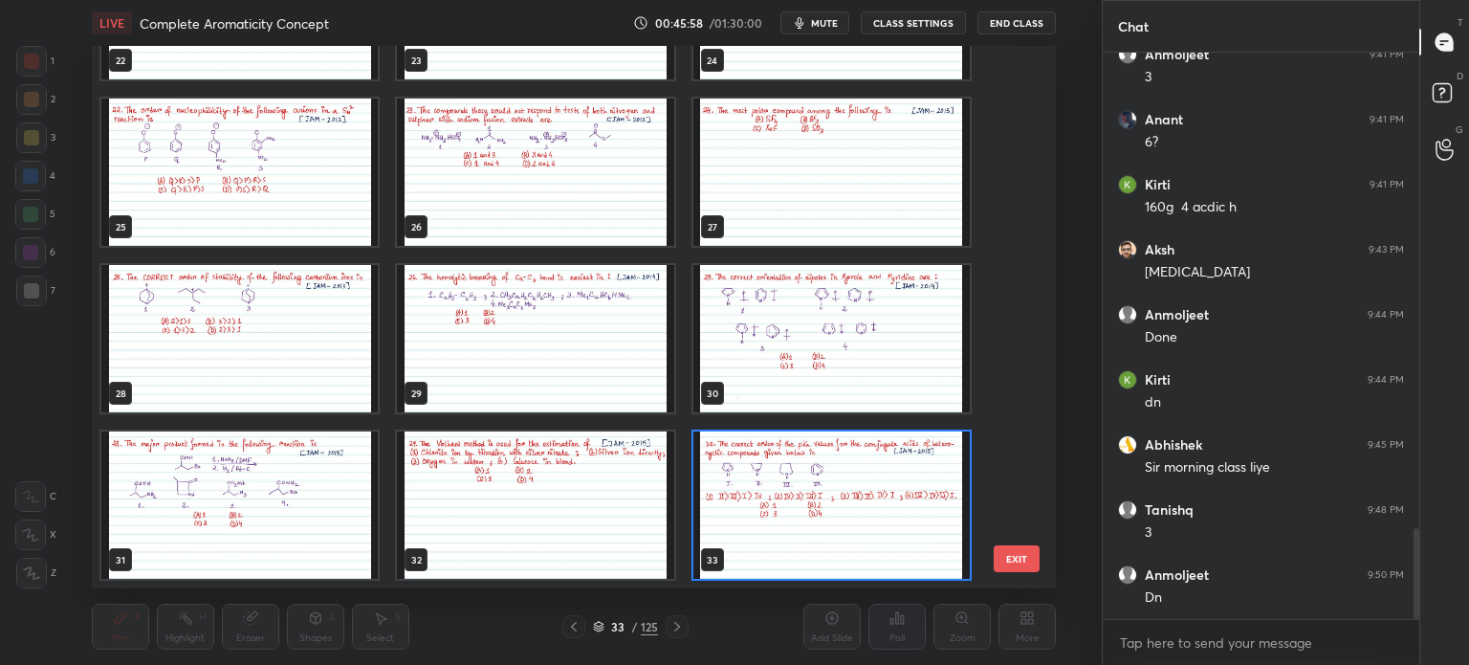
click at [600, 351] on img "grid" at bounding box center [535, 338] width 276 height 147
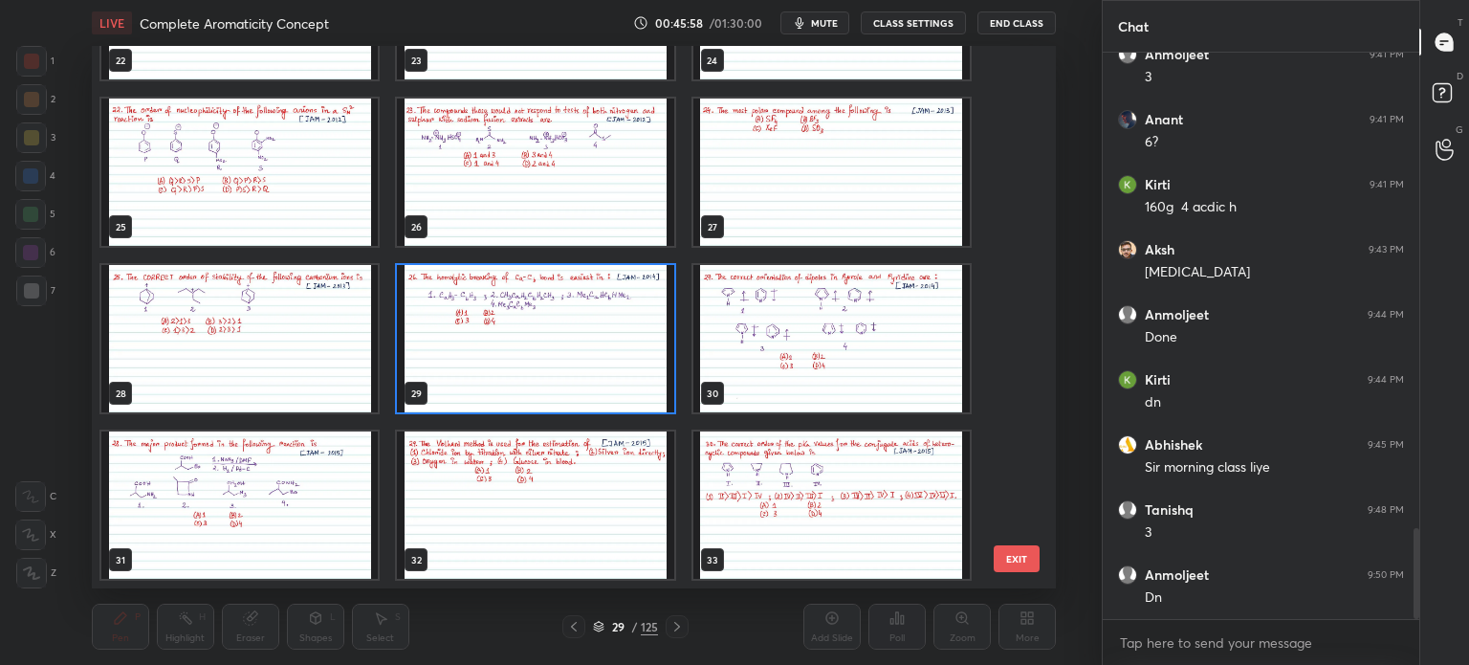
scroll to position [1250, 0]
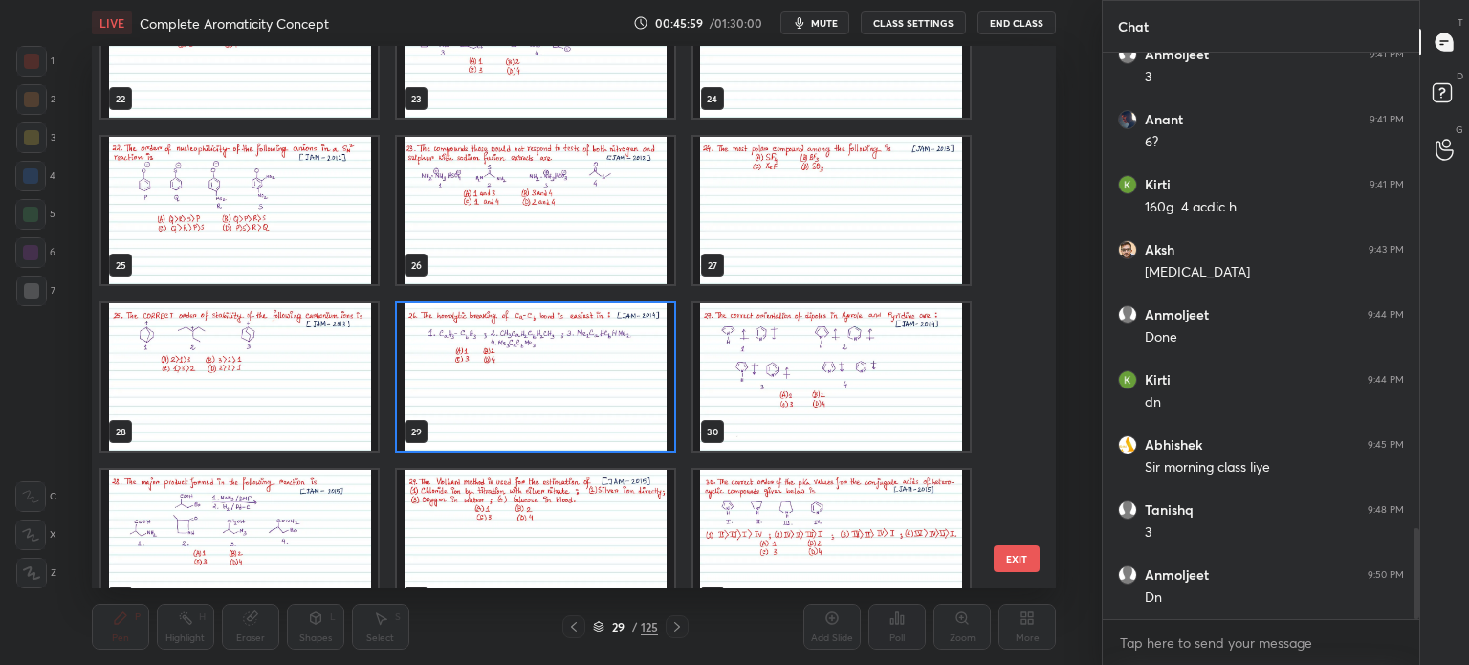
click at [612, 395] on img "grid" at bounding box center [535, 376] width 276 height 147
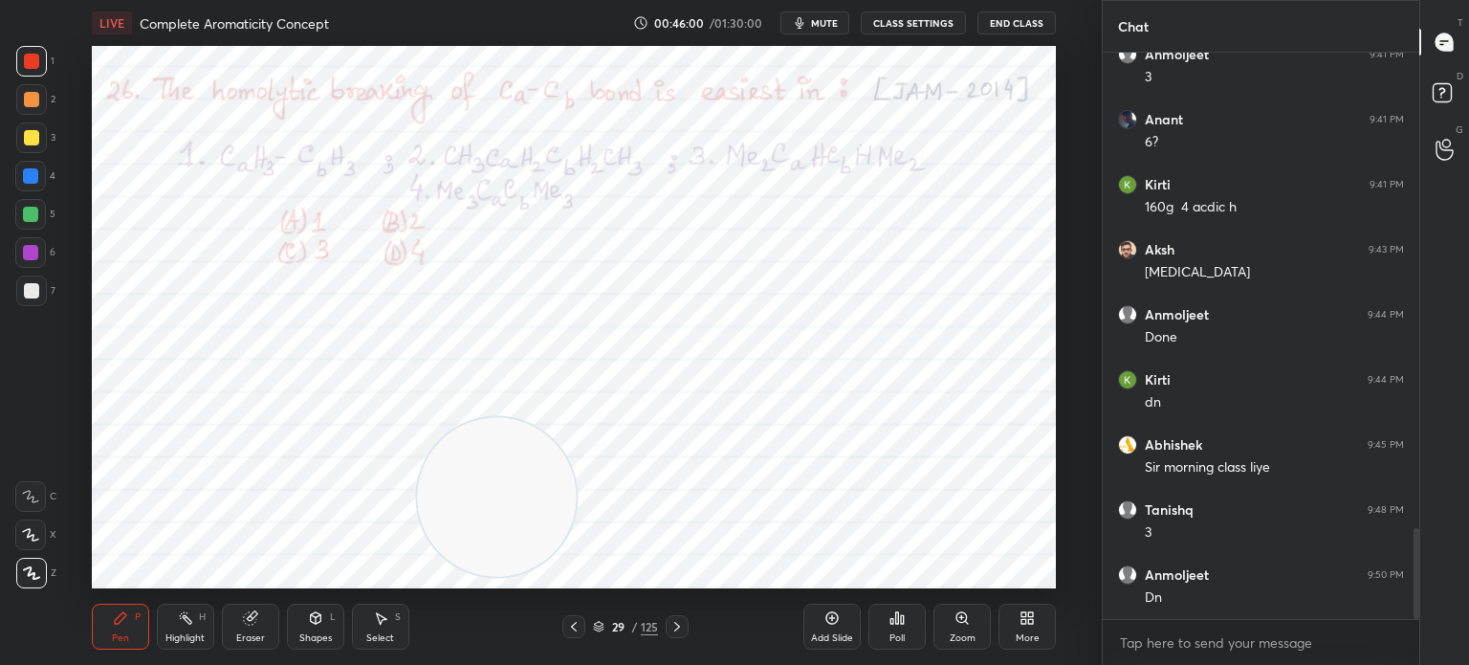
scroll to position [0, 0]
click at [909, 630] on div "Poll" at bounding box center [896, 626] width 57 height 46
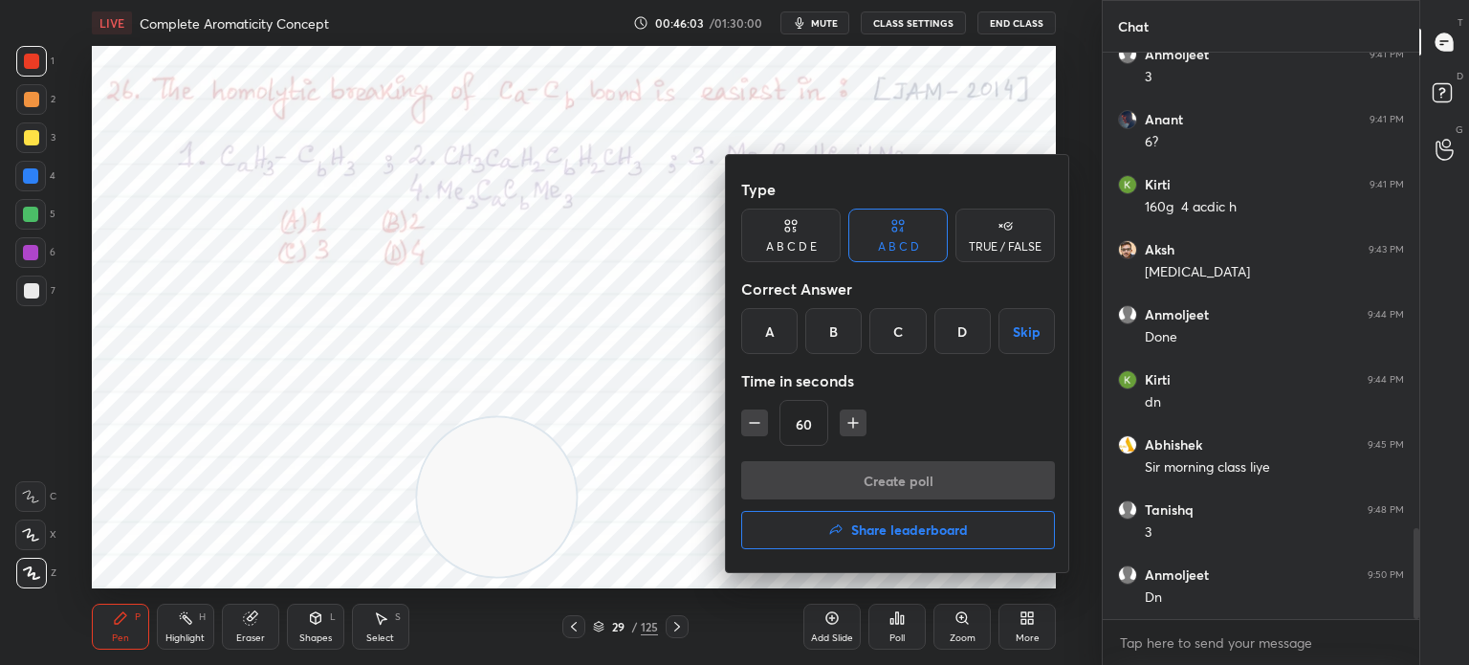
click at [957, 339] on div "D" at bounding box center [962, 331] width 56 height 46
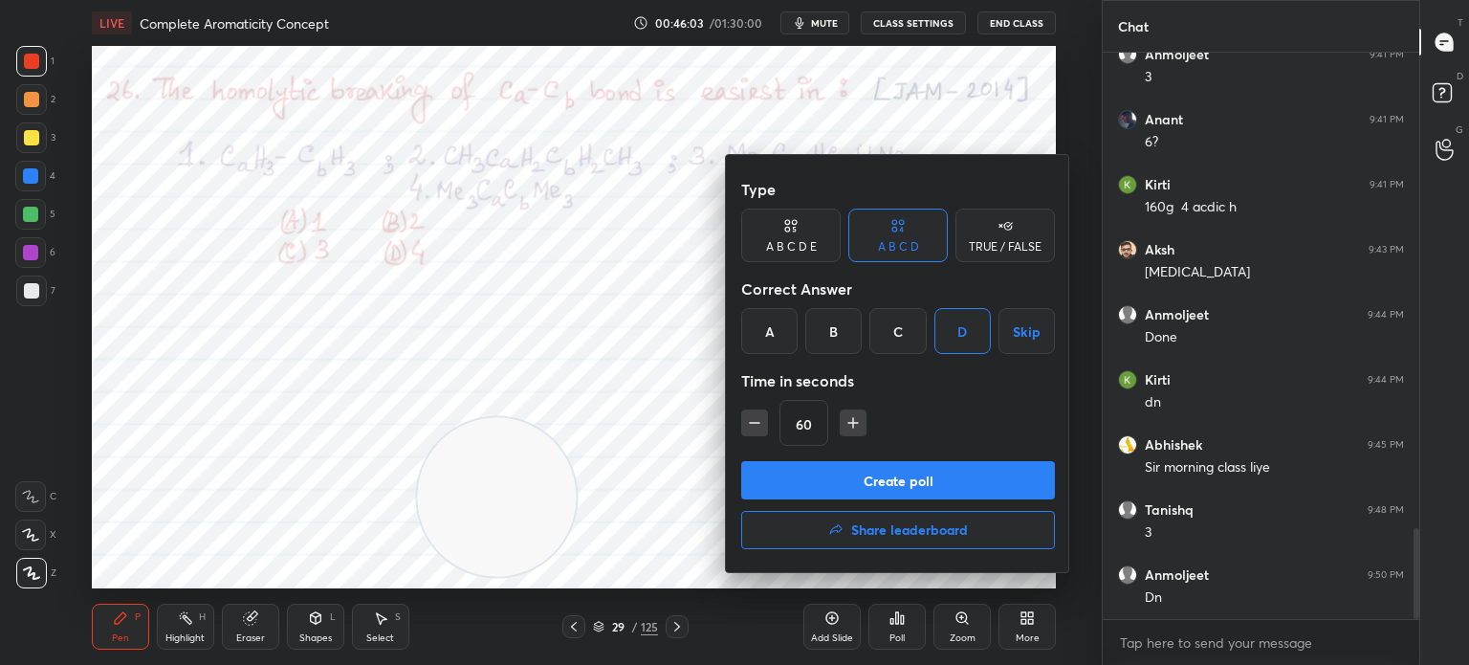
click at [841, 482] on button "Create poll" at bounding box center [898, 480] width 314 height 38
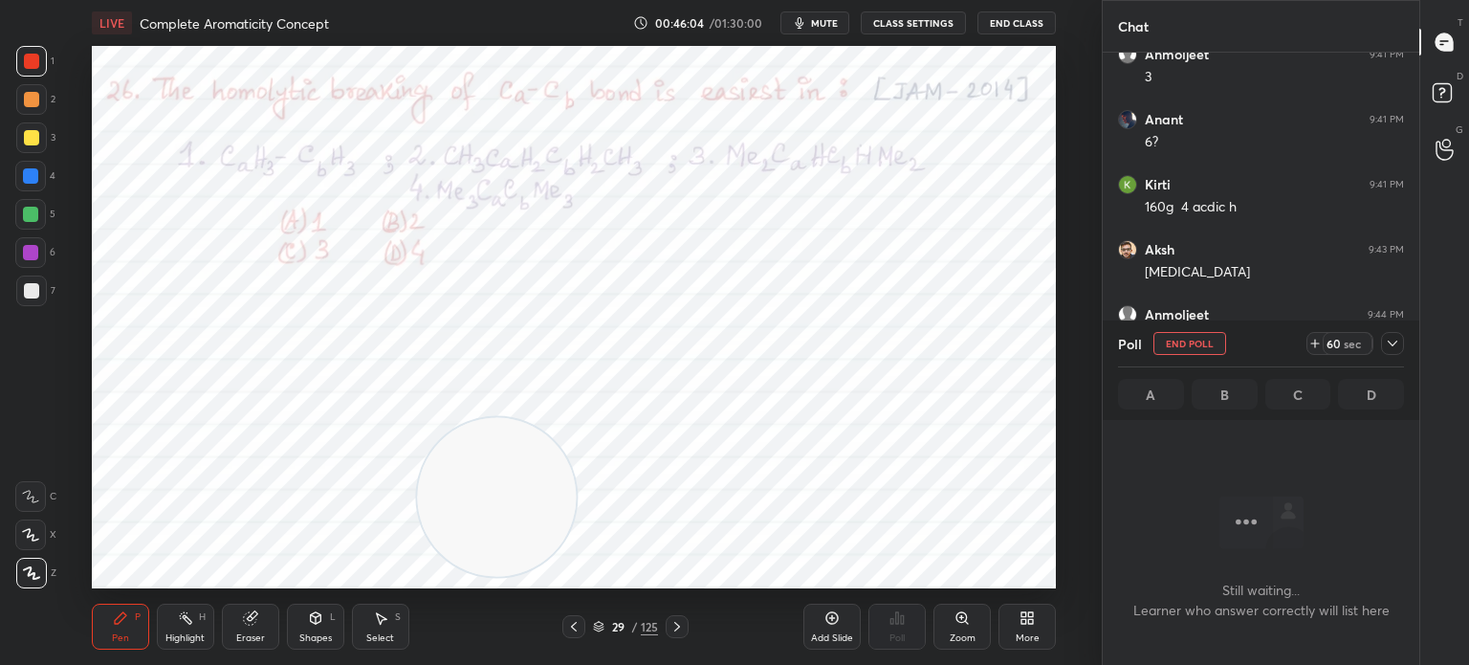
scroll to position [7, 6]
click at [823, 37] on div "LIVE Complete Aromaticity Concept 00:46:05 / 01:30:00 mute CLASS SETTINGS End C…" at bounding box center [574, 23] width 964 height 46
click at [841, 32] on button "mute" at bounding box center [814, 22] width 69 height 23
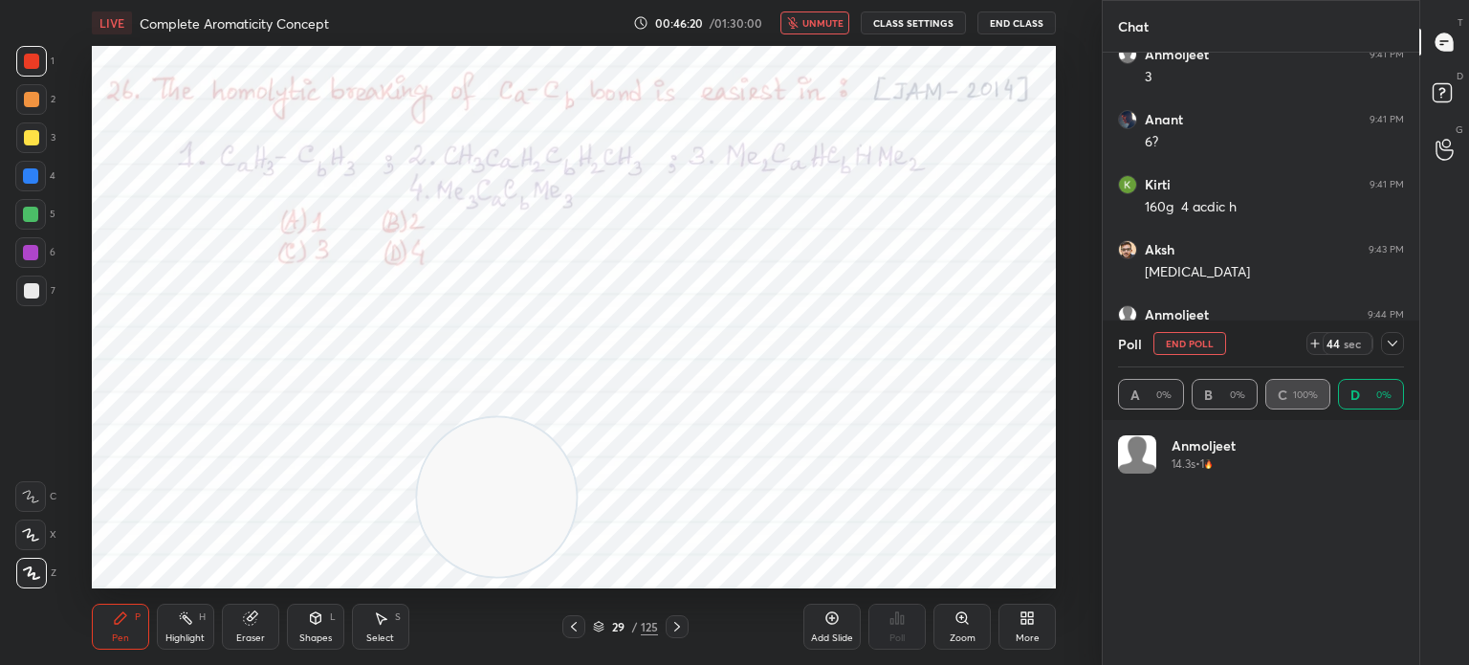
scroll to position [224, 280]
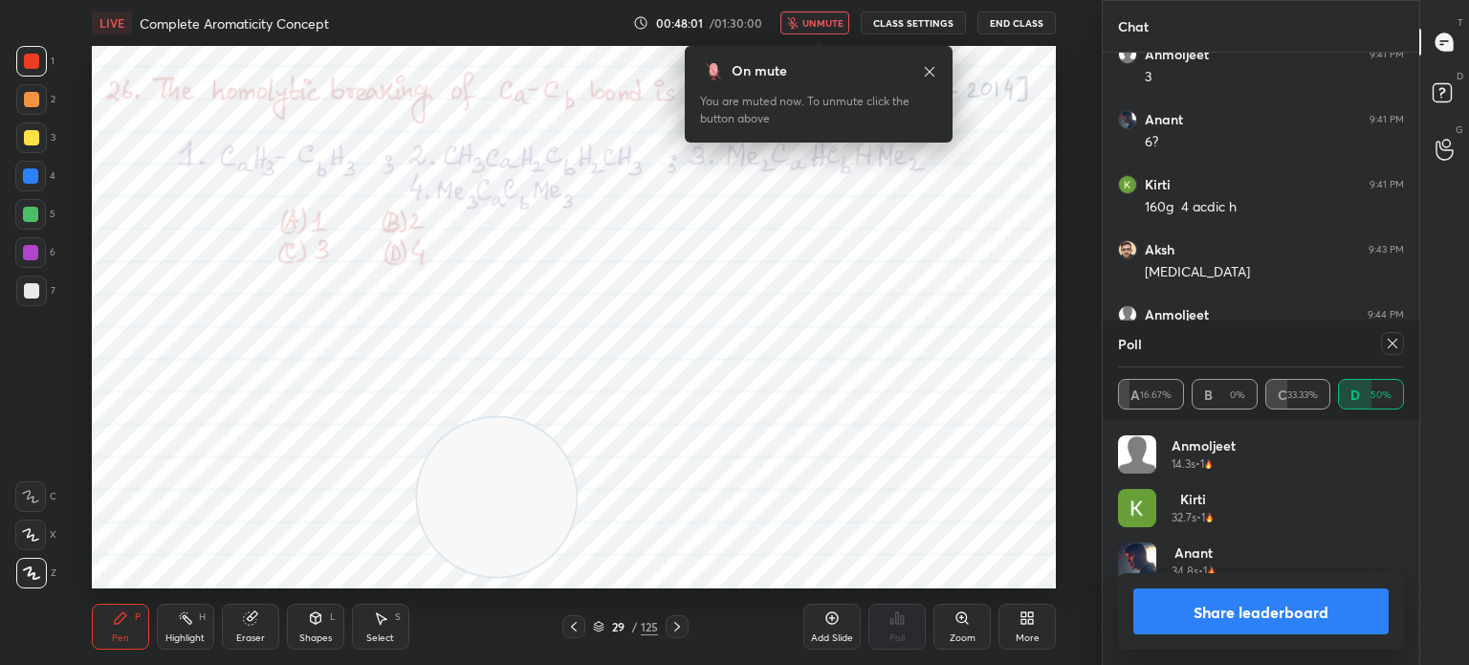
click at [834, 19] on span "unmute" at bounding box center [822, 22] width 41 height 13
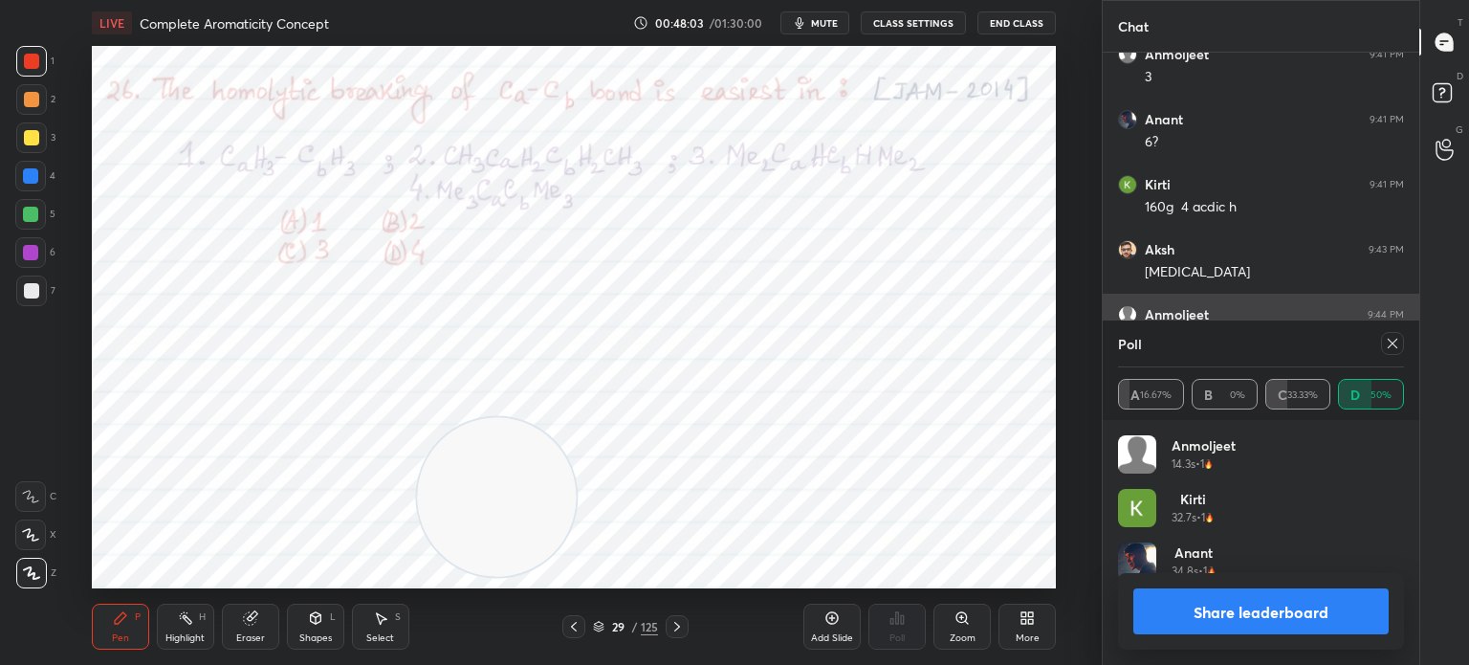
click at [1384, 344] on div at bounding box center [1392, 343] width 23 height 23
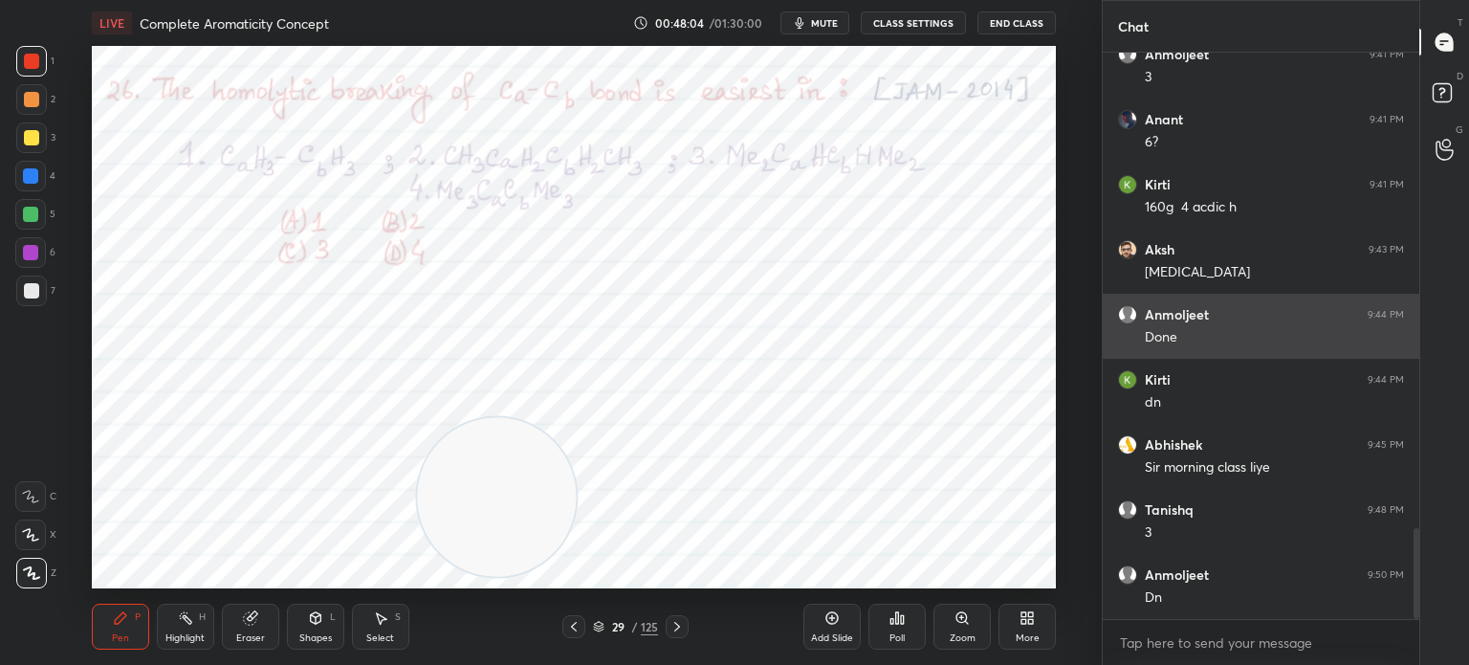
scroll to position [402, 311]
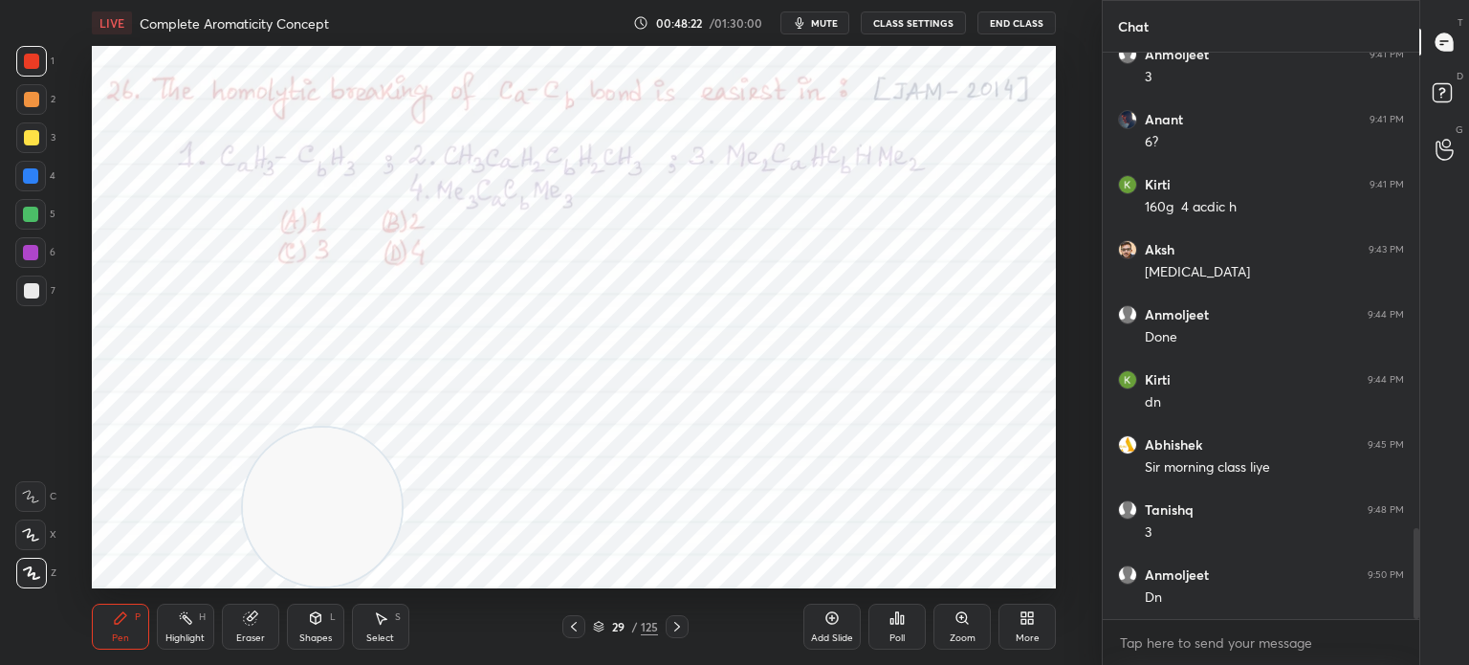
click at [287, 624] on div "Shapes L" at bounding box center [315, 626] width 57 height 46
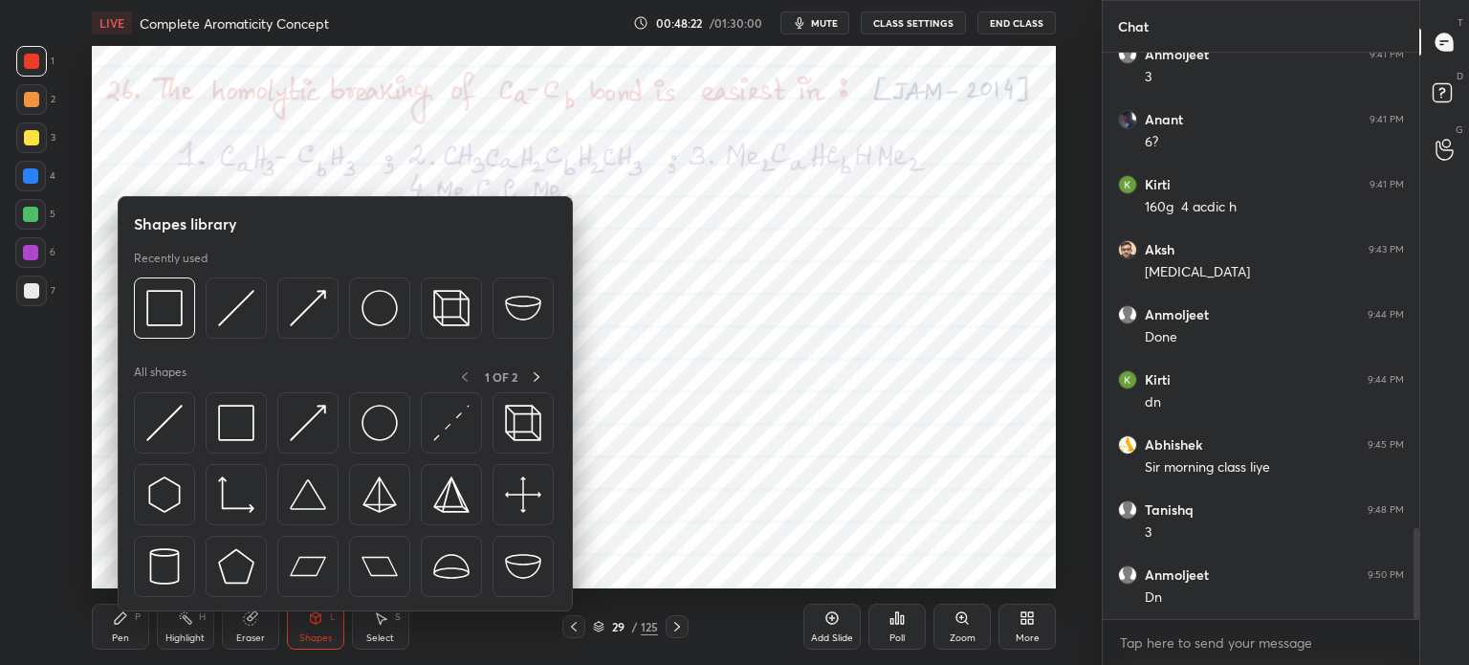
click at [256, 617] on icon at bounding box center [250, 617] width 15 height 15
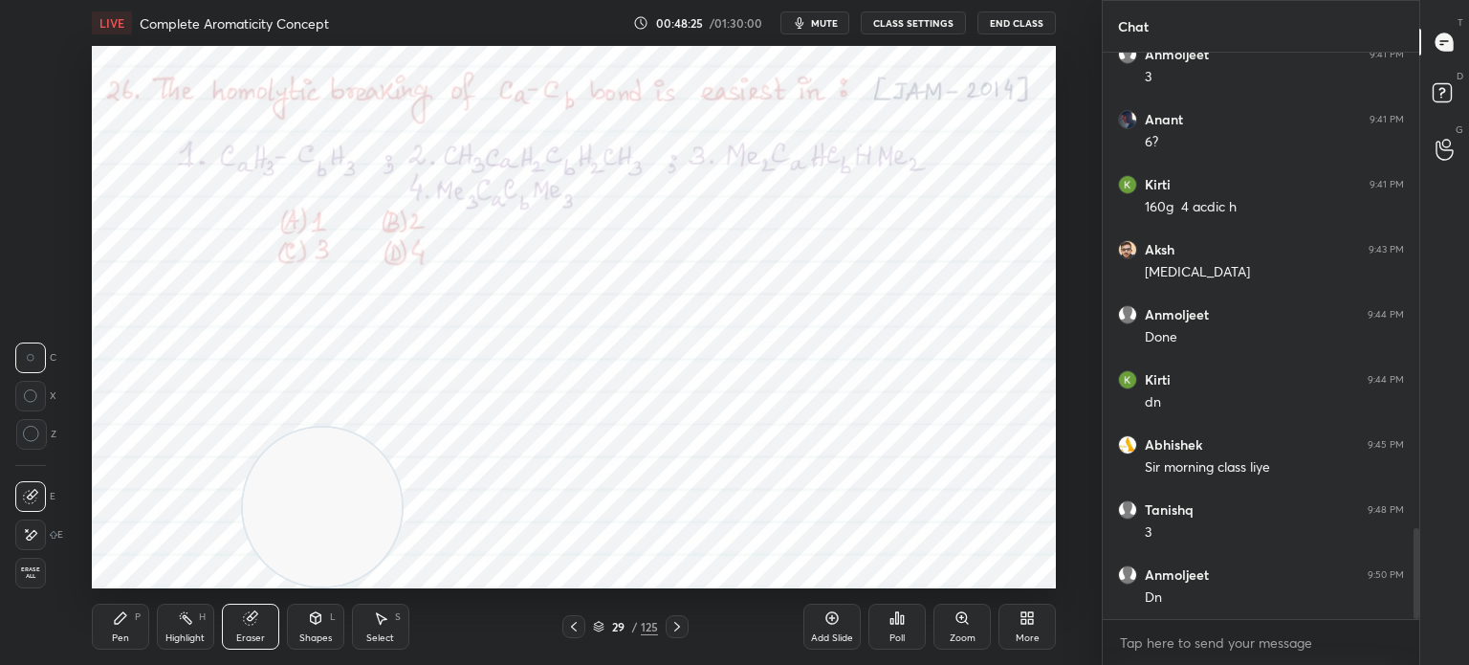
click at [135, 636] on div "Pen P" at bounding box center [120, 626] width 57 height 46
click at [130, 628] on div "Pen P" at bounding box center [120, 626] width 57 height 46
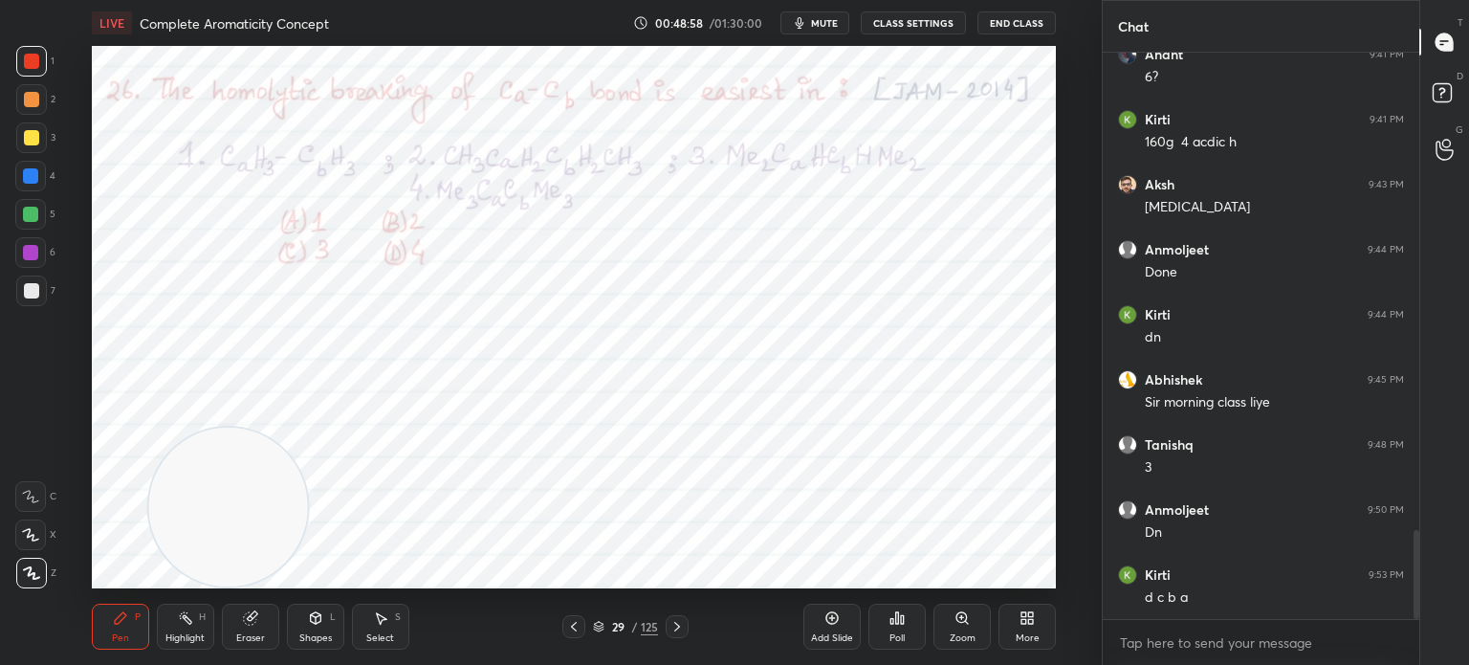
scroll to position [3089, 0]
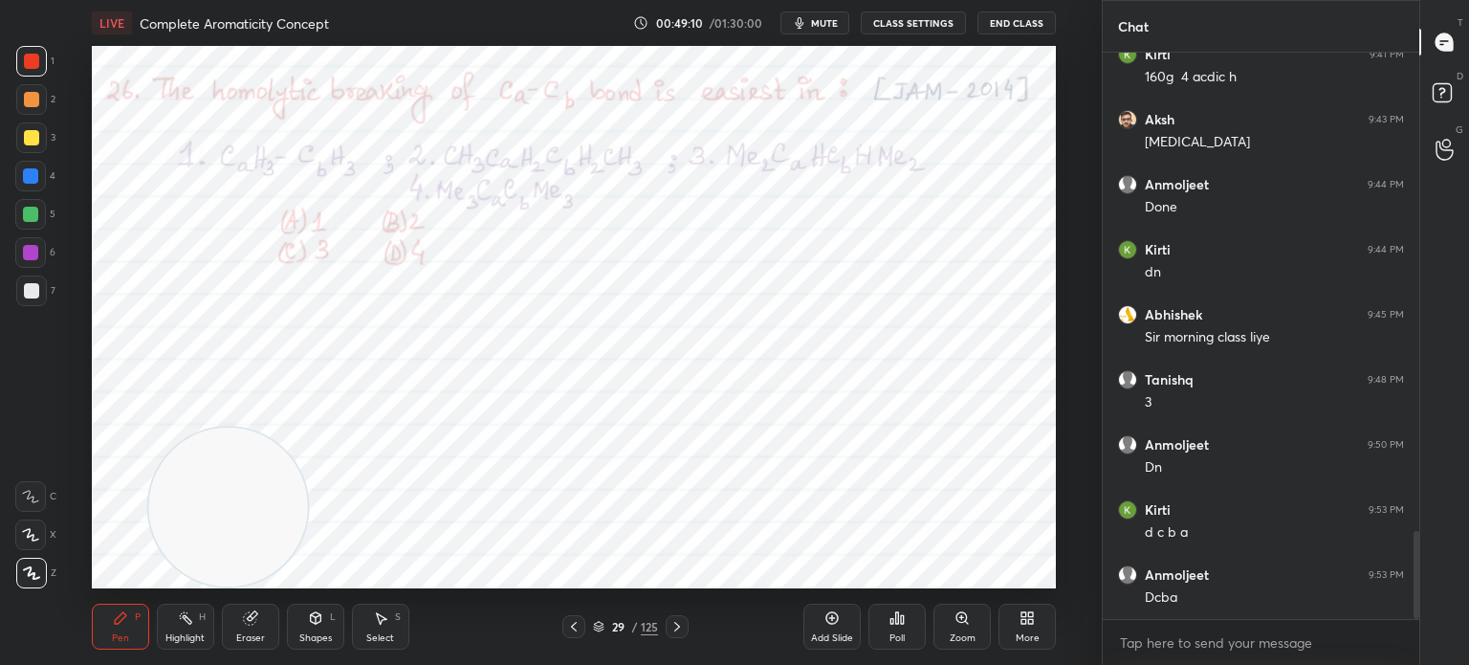
click at [601, 623] on icon at bounding box center [599, 624] width 10 height 5
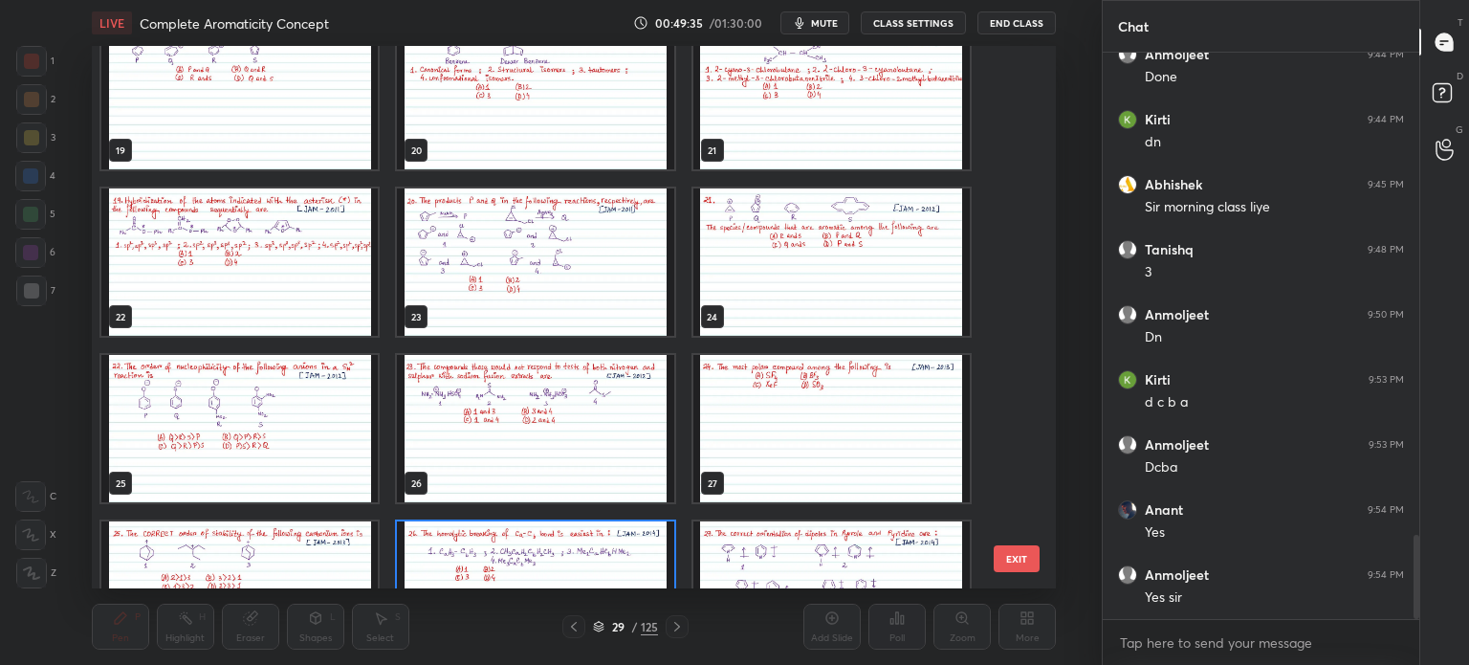
scroll to position [1032, 0]
click at [275, 267] on img "grid" at bounding box center [239, 261] width 276 height 147
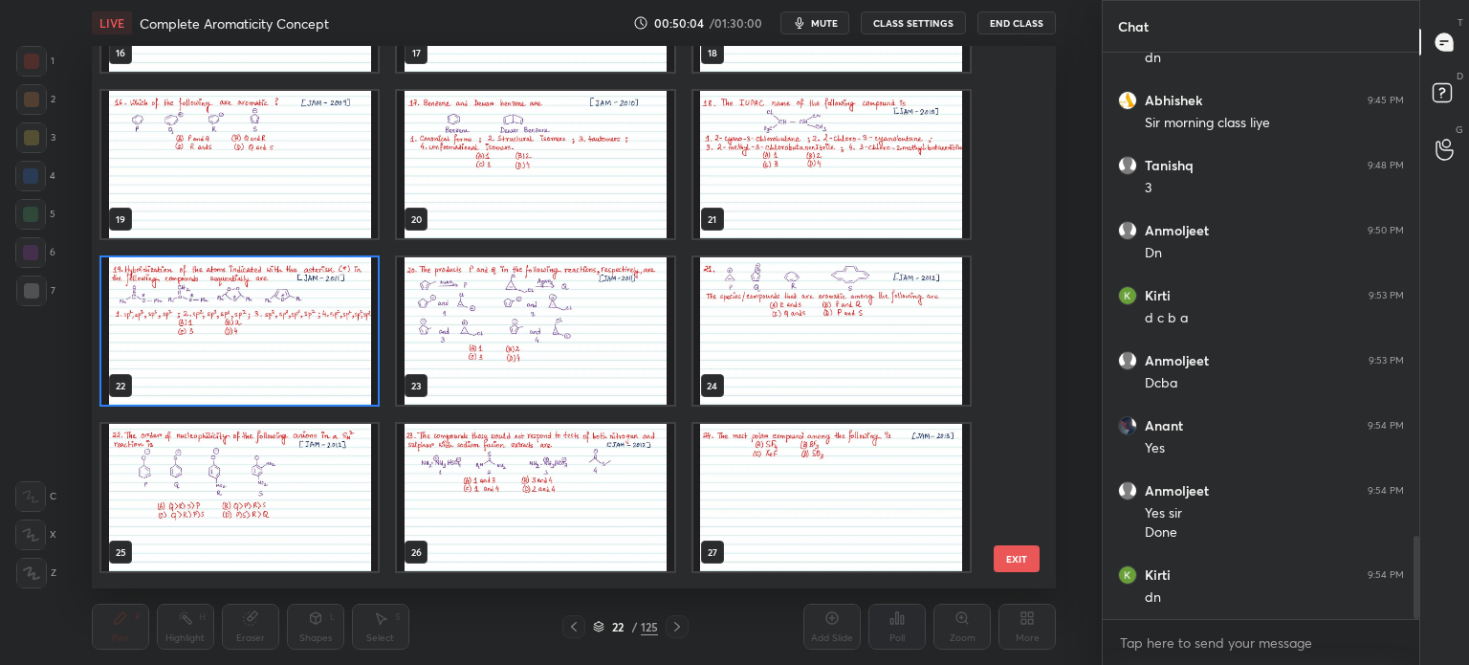
scroll to position [970, 0]
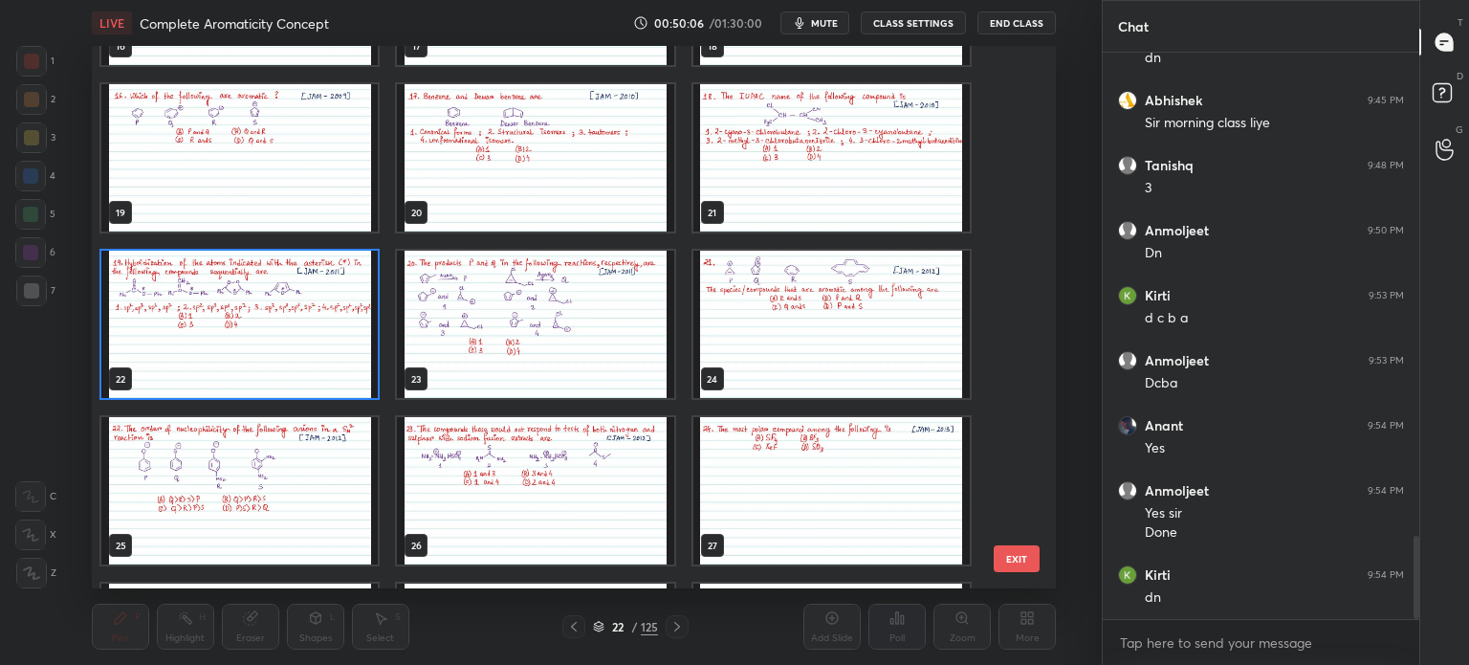
click at [226, 295] on img "grid" at bounding box center [239, 324] width 276 height 147
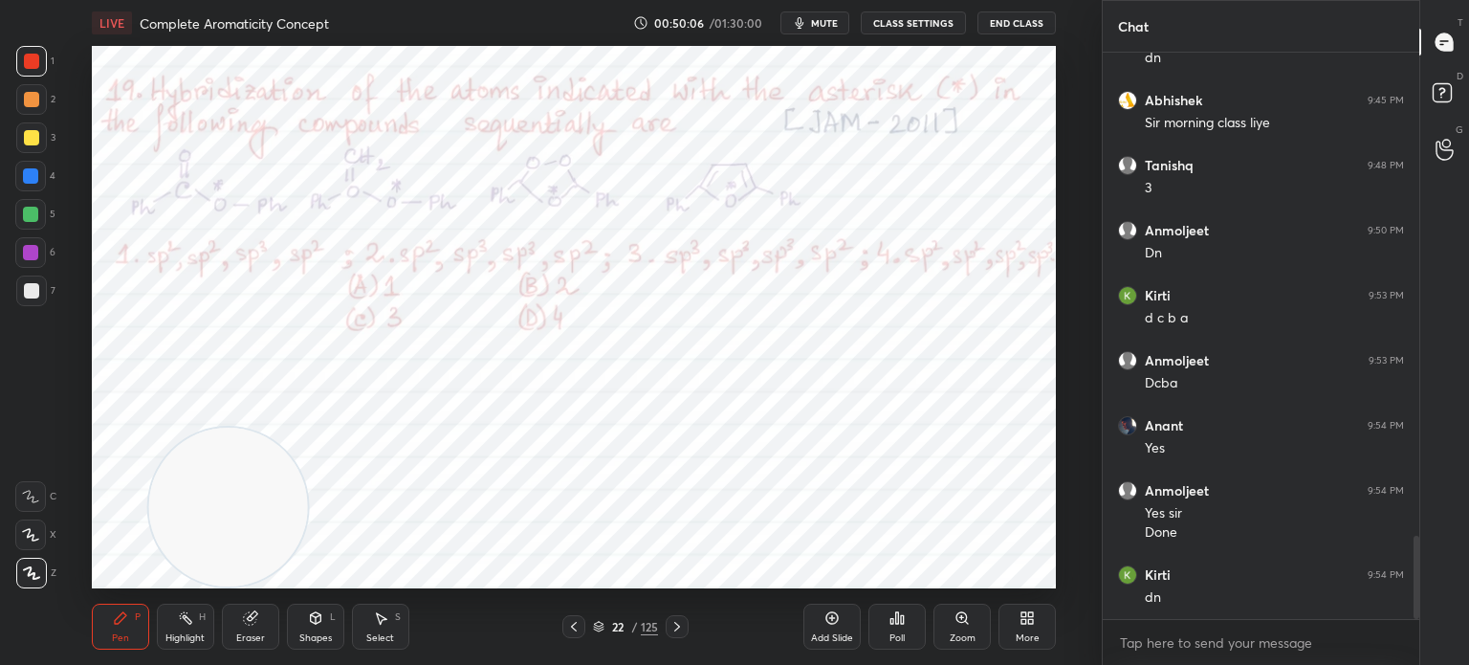
click at [227, 297] on img "grid" at bounding box center [239, 324] width 276 height 147
click at [905, 619] on div "Poll" at bounding box center [896, 626] width 57 height 46
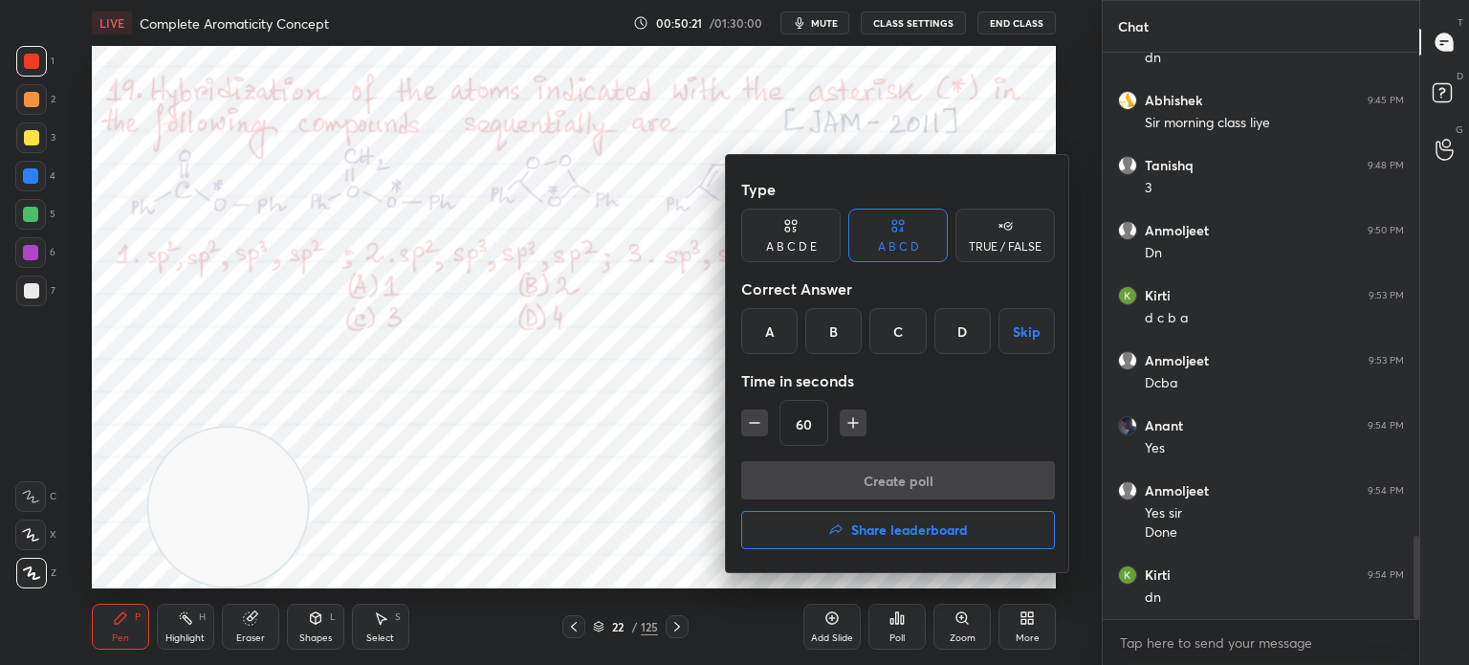
click at [768, 325] on div "A" at bounding box center [769, 331] width 56 height 46
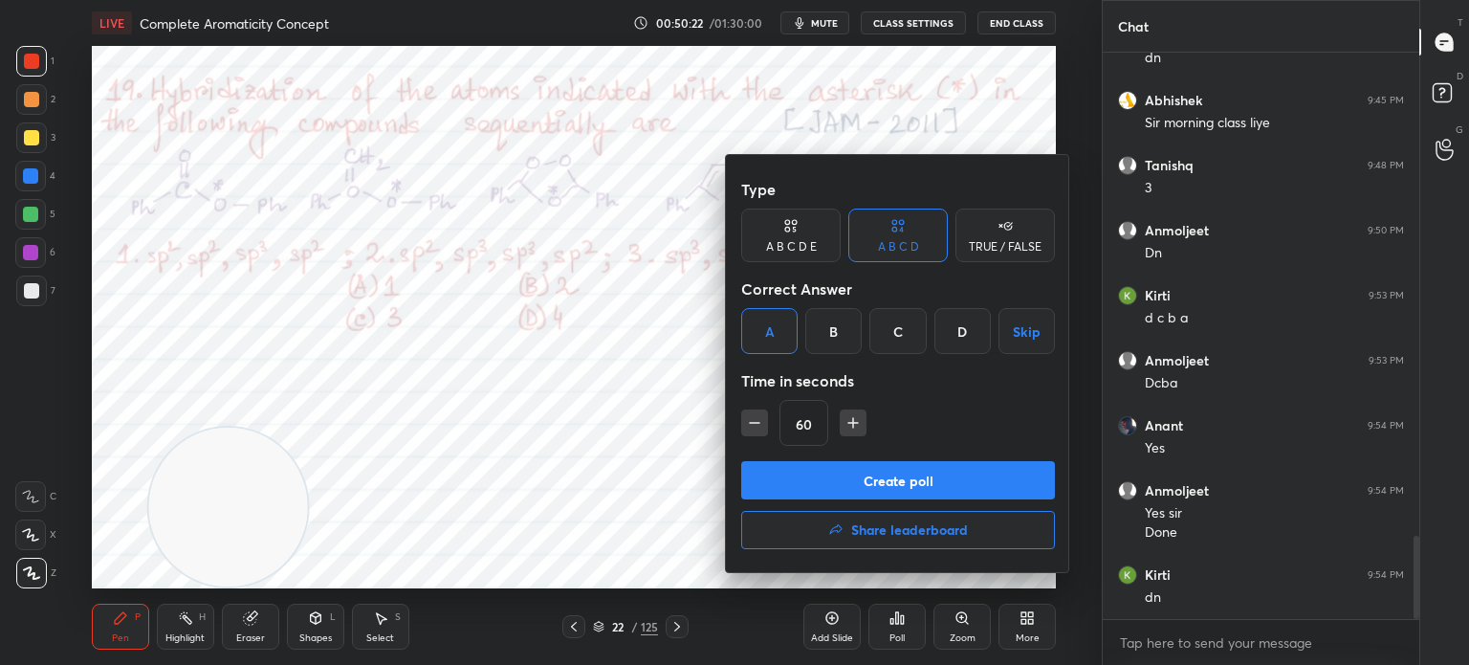
click at [858, 493] on button "Create poll" at bounding box center [898, 480] width 314 height 38
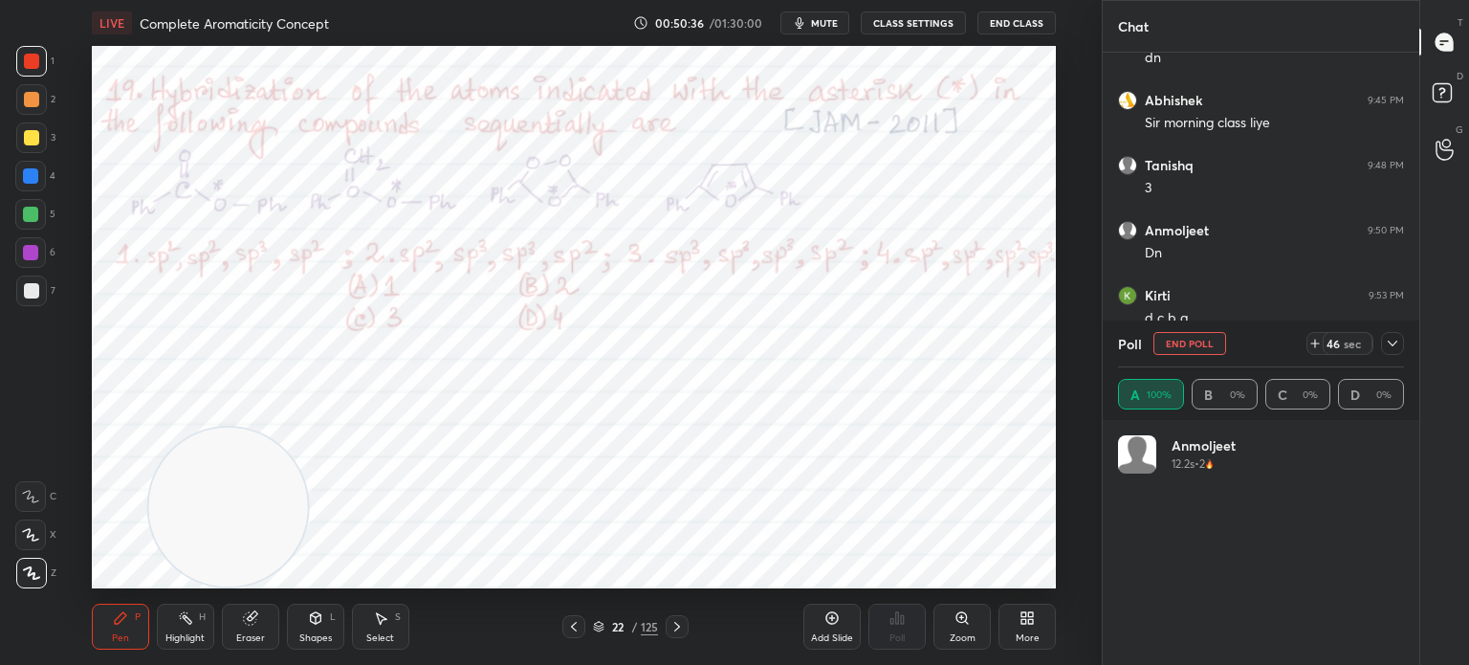
scroll to position [224, 280]
click at [39, 70] on div at bounding box center [31, 61] width 31 height 31
click at [38, 70] on div at bounding box center [31, 61] width 31 height 31
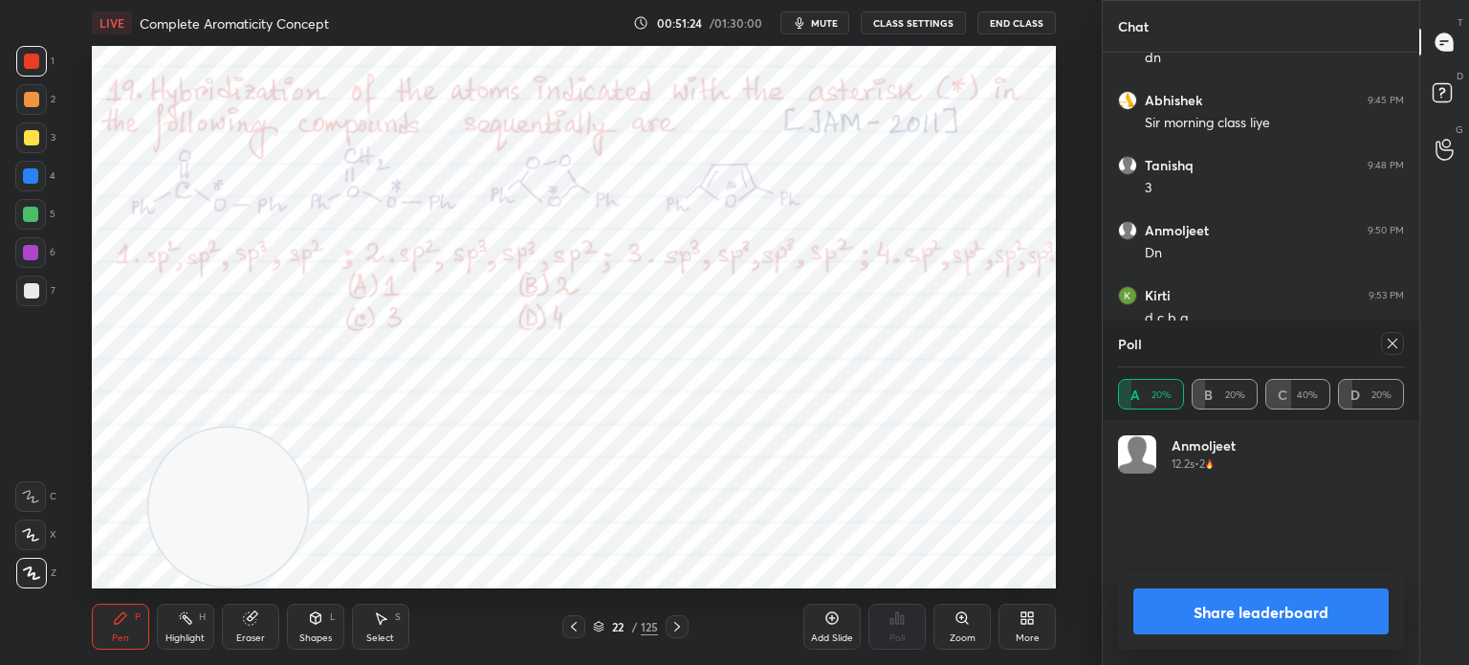
click at [1274, 618] on button "Share leaderboard" at bounding box center [1260, 611] width 255 height 46
type textarea "x"
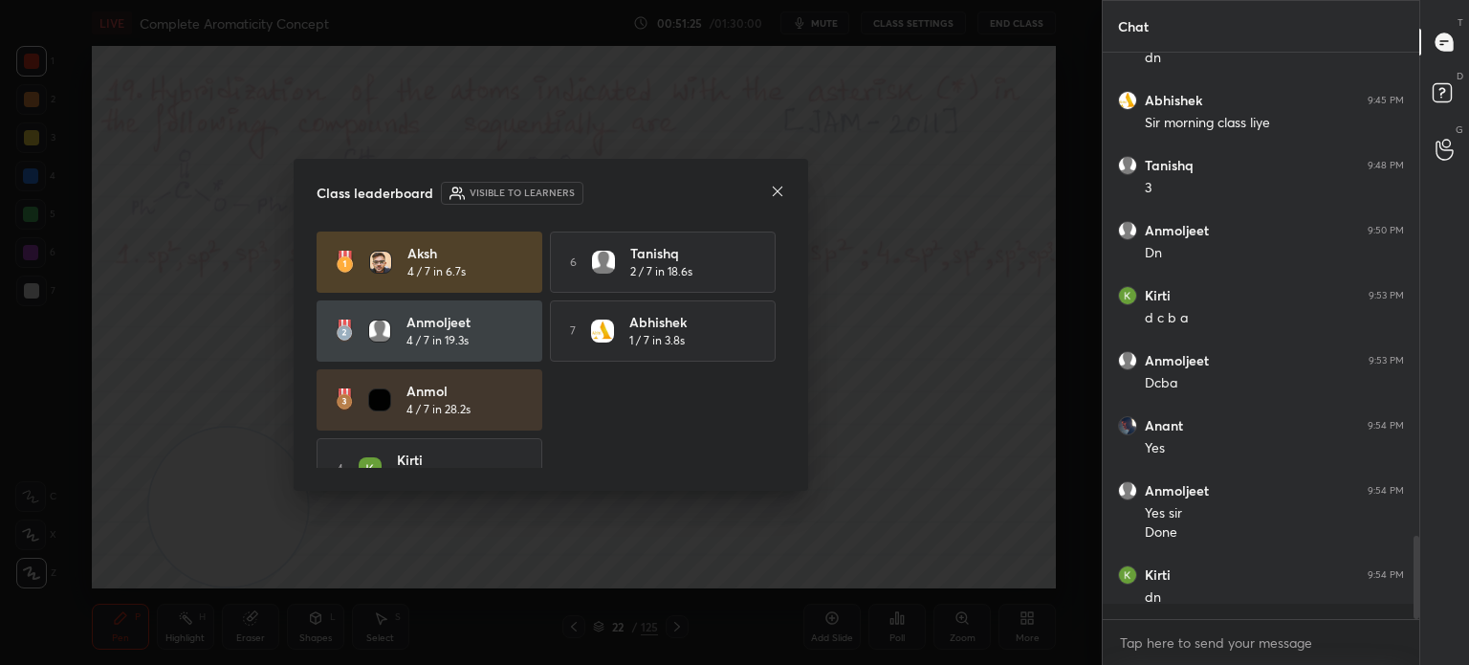
scroll to position [6, 6]
click at [781, 186] on icon at bounding box center [777, 191] width 15 height 15
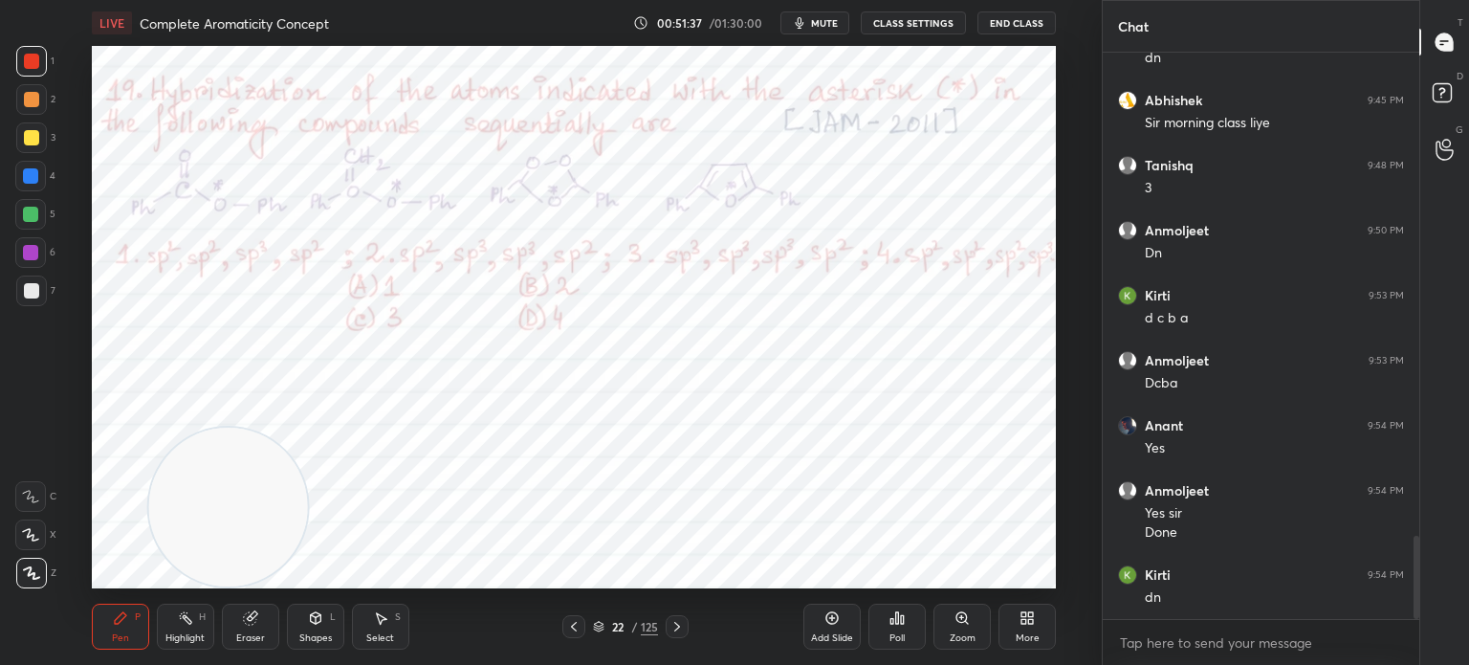
click at [264, 646] on div "Eraser" at bounding box center [250, 626] width 57 height 46
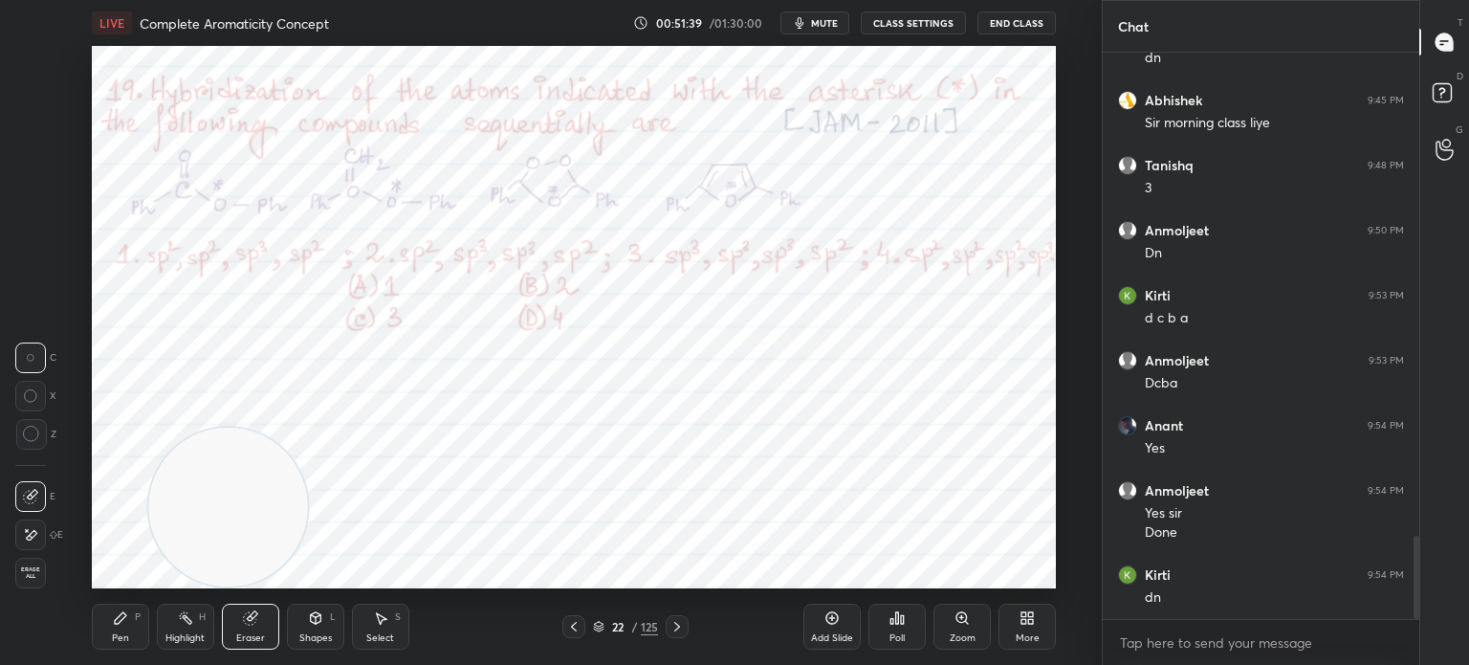
click at [119, 637] on div "Pen" at bounding box center [120, 638] width 17 height 10
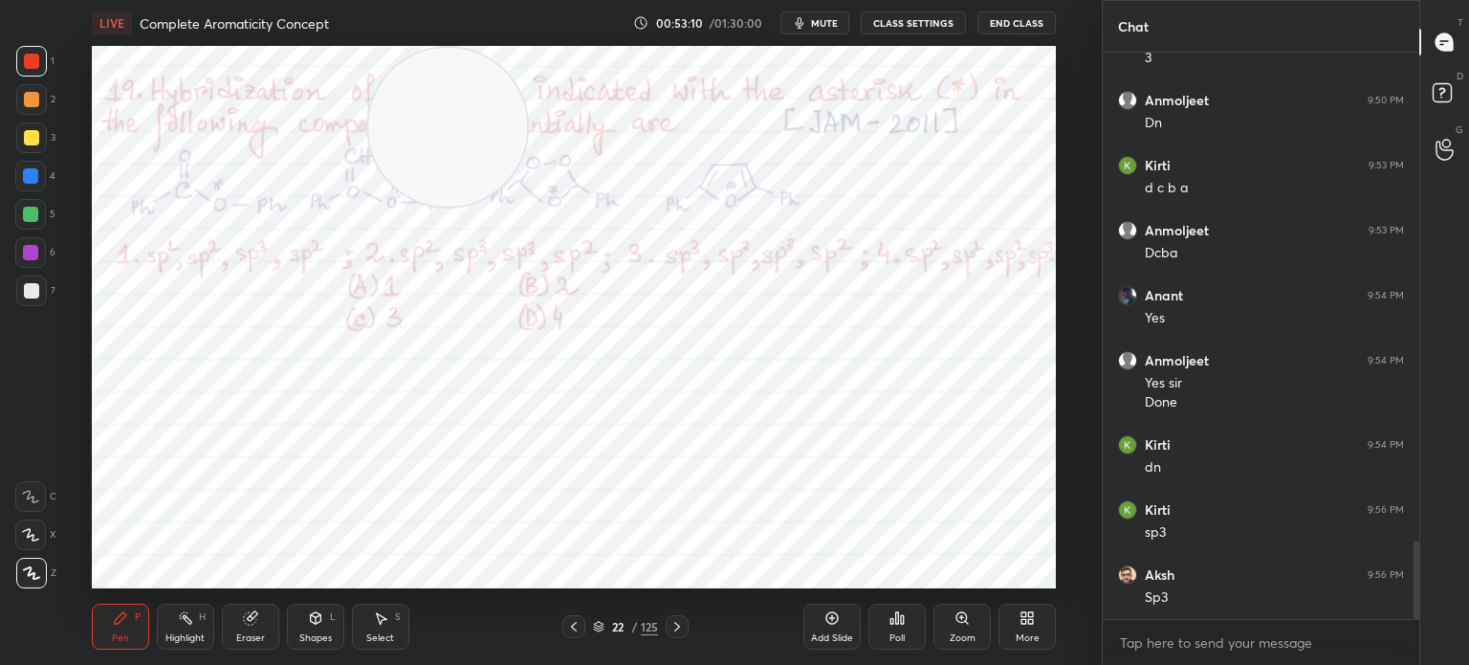
scroll to position [3498, 0]
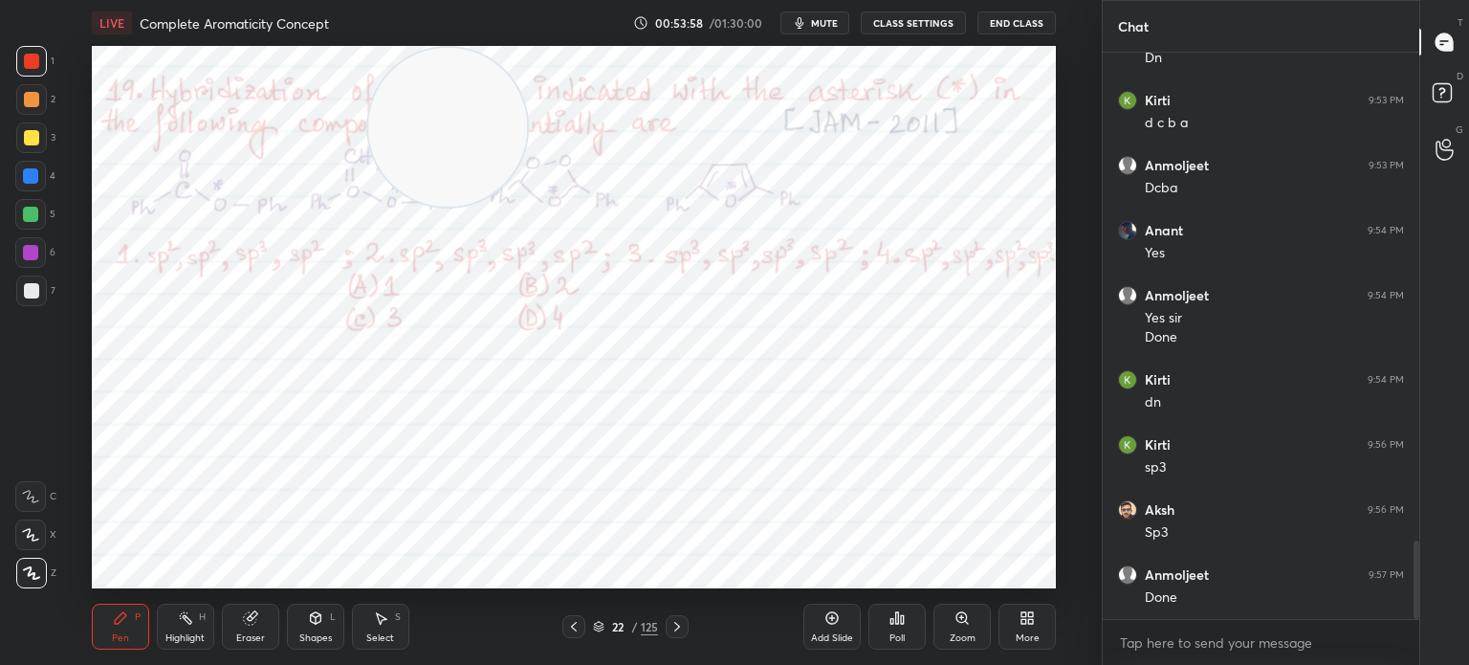
click at [685, 634] on div at bounding box center [677, 626] width 23 height 23
click at [558, 636] on div "23 / 125" at bounding box center [626, 626] width 356 height 23
click at [576, 626] on icon at bounding box center [573, 626] width 15 height 15
click at [578, 630] on icon at bounding box center [573, 626] width 15 height 15
click at [580, 631] on icon at bounding box center [573, 626] width 15 height 15
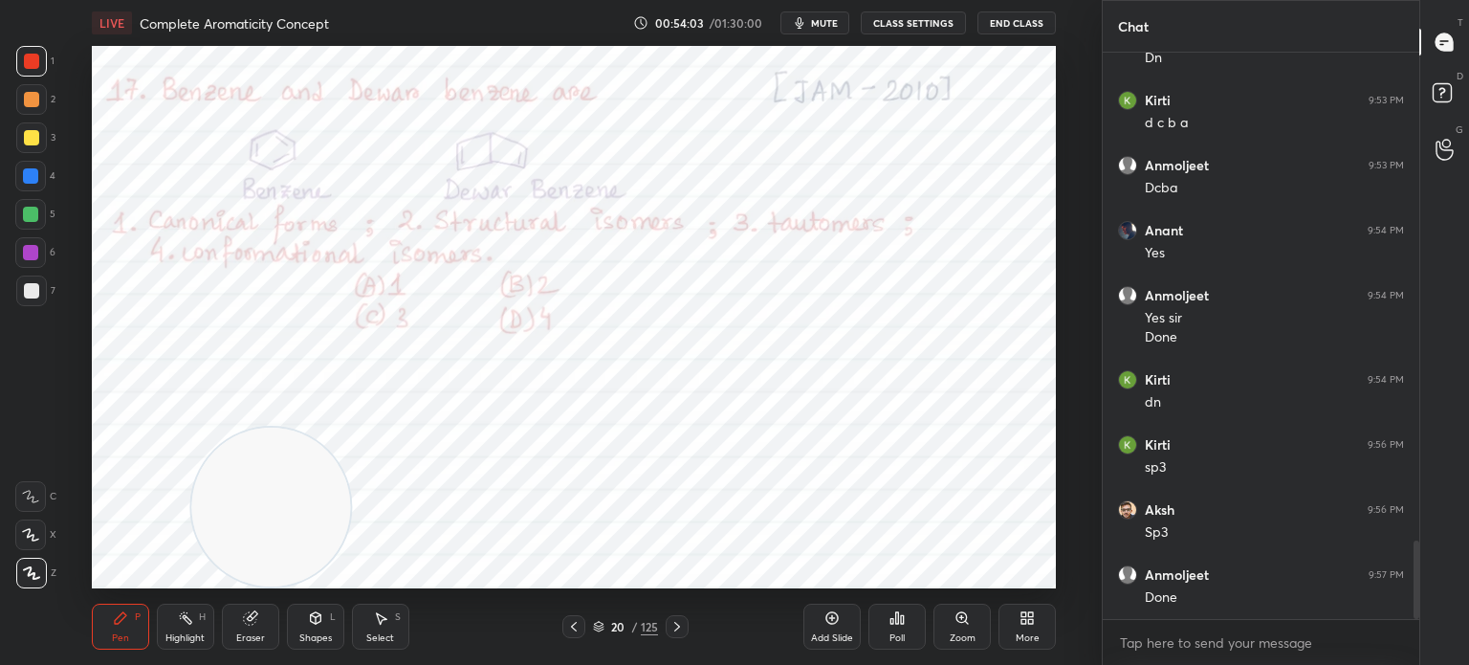
click at [580, 628] on icon at bounding box center [573, 626] width 15 height 15
click at [686, 625] on div at bounding box center [677, 626] width 23 height 23
click at [899, 629] on div "Poll" at bounding box center [896, 626] width 57 height 46
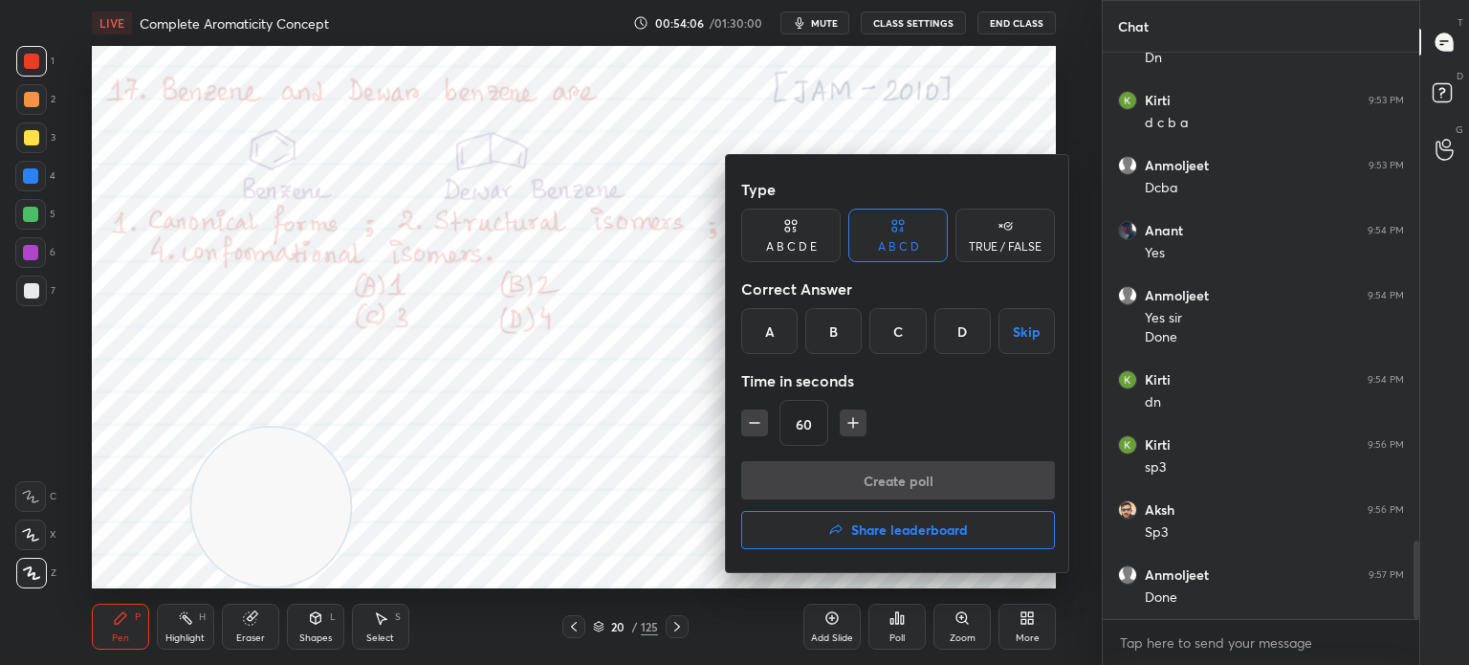
click at [627, 502] on div at bounding box center [734, 332] width 1469 height 665
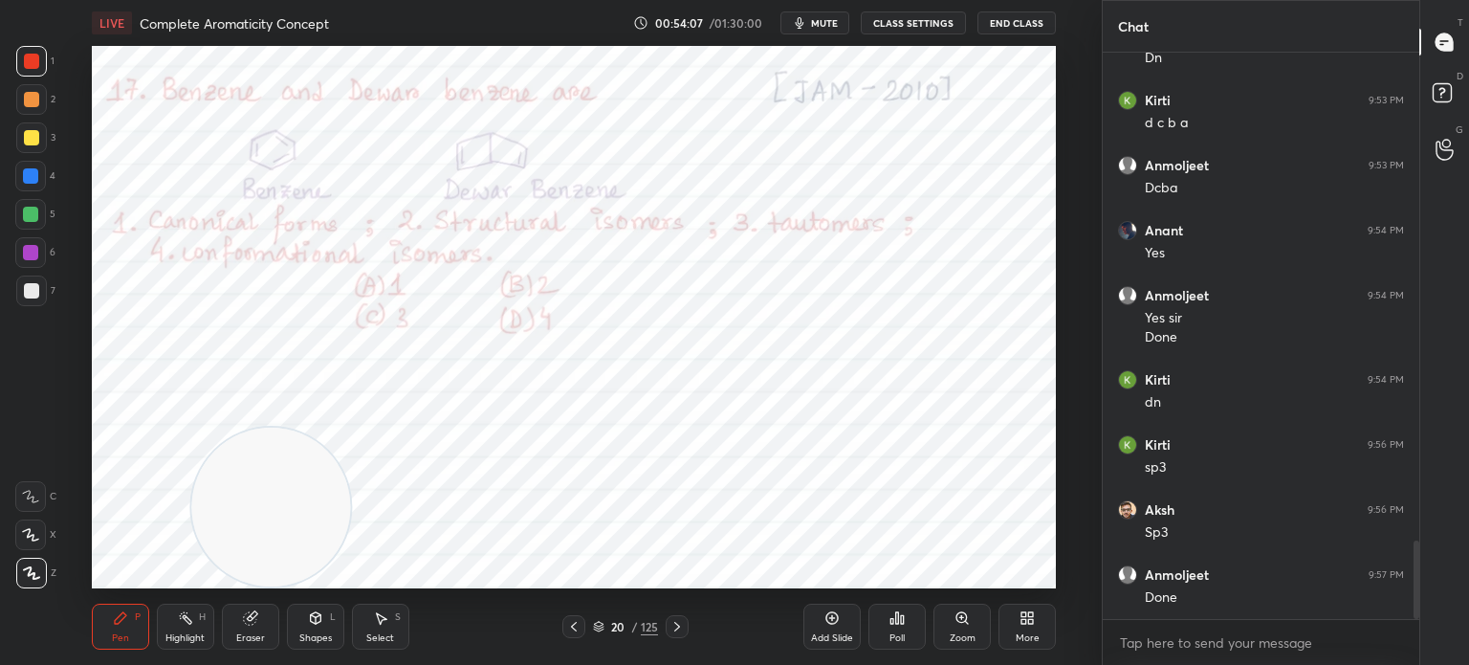
click at [892, 628] on div "Poll" at bounding box center [896, 626] width 57 height 46
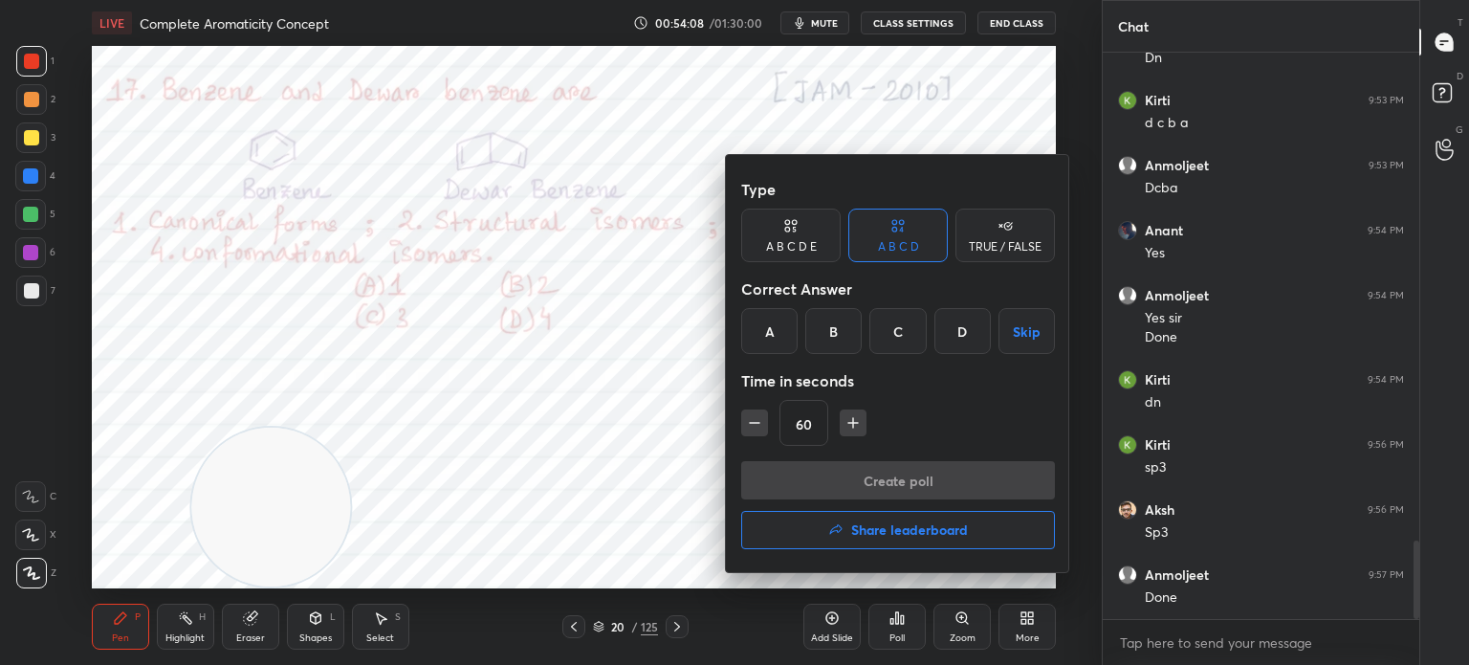
click at [840, 337] on div "B" at bounding box center [833, 331] width 56 height 46
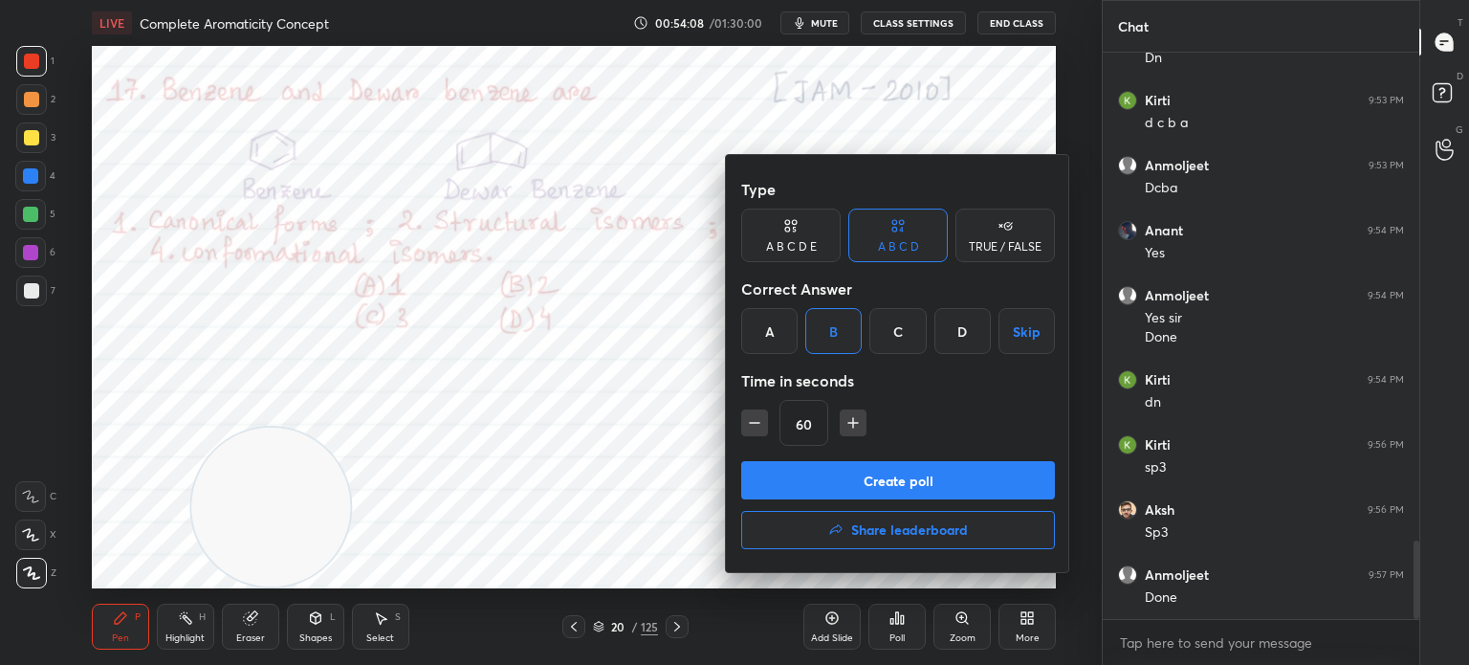
click at [763, 427] on icon "button" at bounding box center [754, 422] width 19 height 19
type input "45"
click at [788, 471] on button "Create poll" at bounding box center [898, 480] width 314 height 38
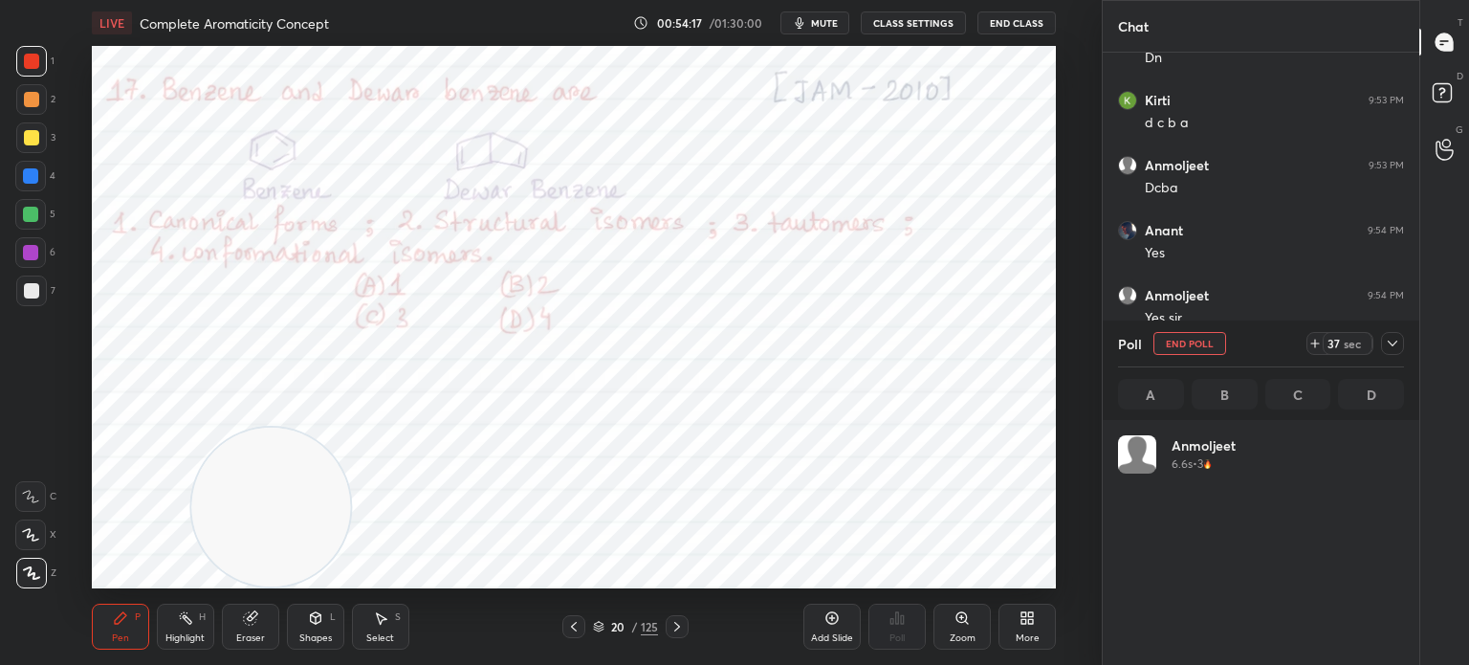
scroll to position [224, 280]
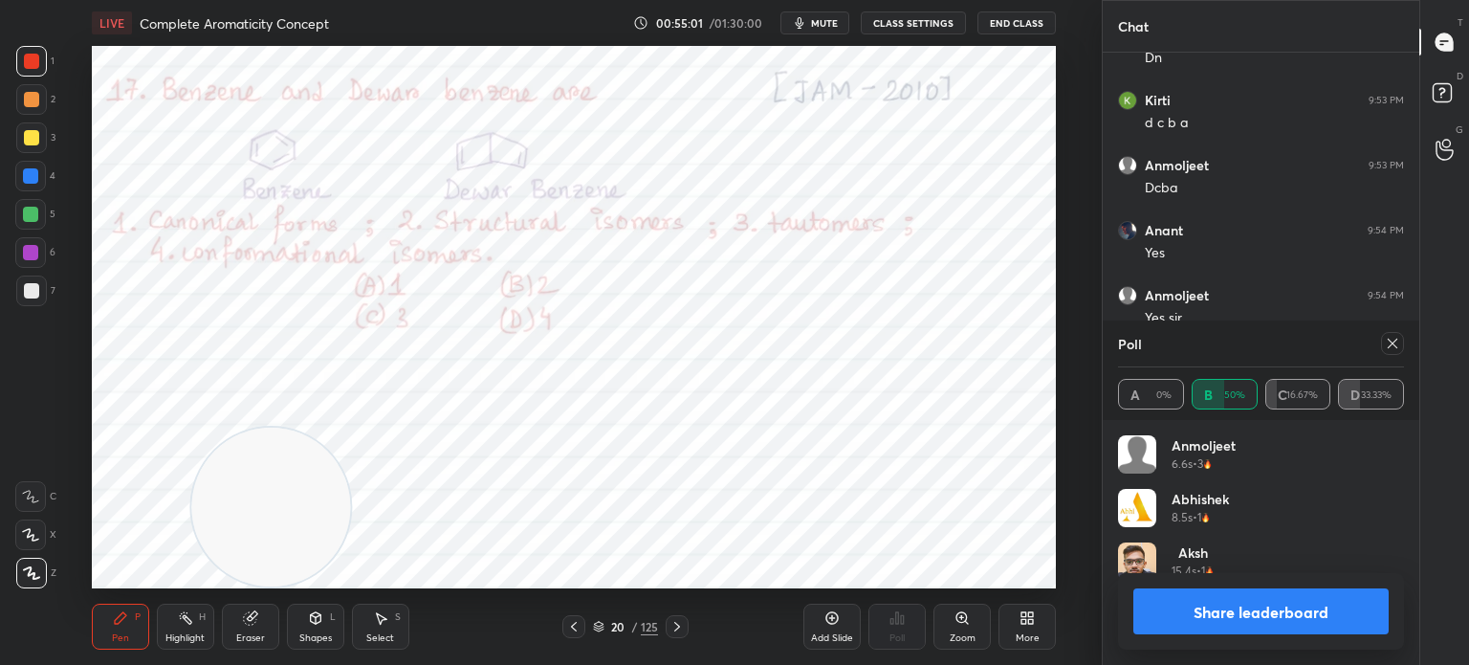
click at [1393, 342] on icon at bounding box center [1393, 344] width 10 height 10
type textarea "x"
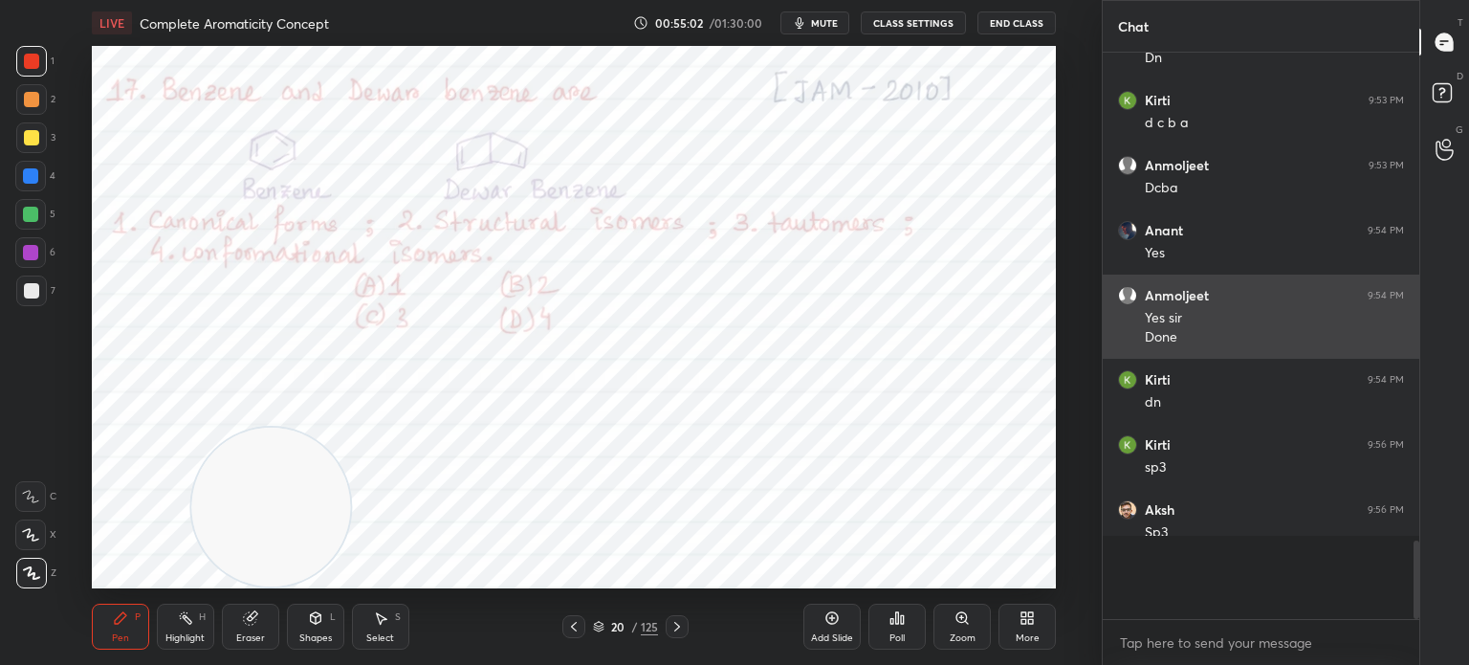
scroll to position [396, 311]
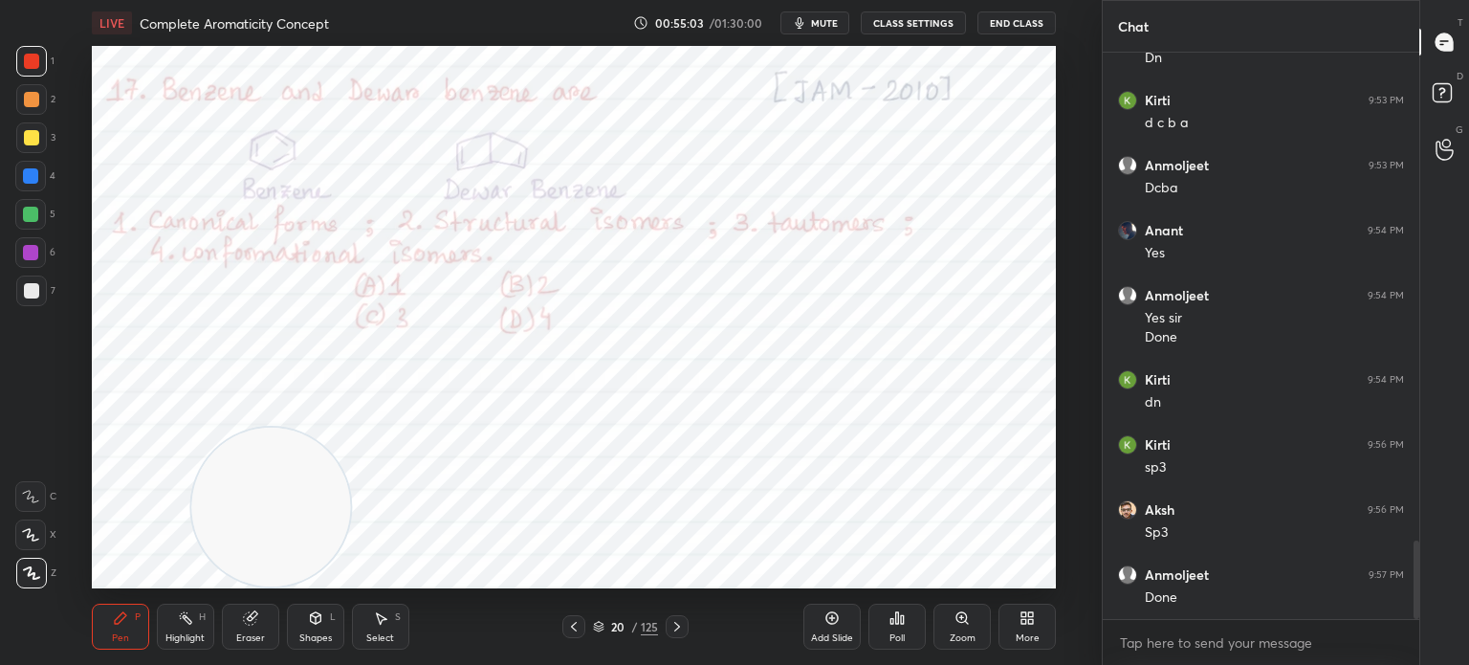
click at [199, 628] on div "Highlight H" at bounding box center [185, 626] width 57 height 46
click at [191, 624] on icon at bounding box center [185, 617] width 15 height 15
click at [601, 631] on icon at bounding box center [598, 626] width 11 height 11
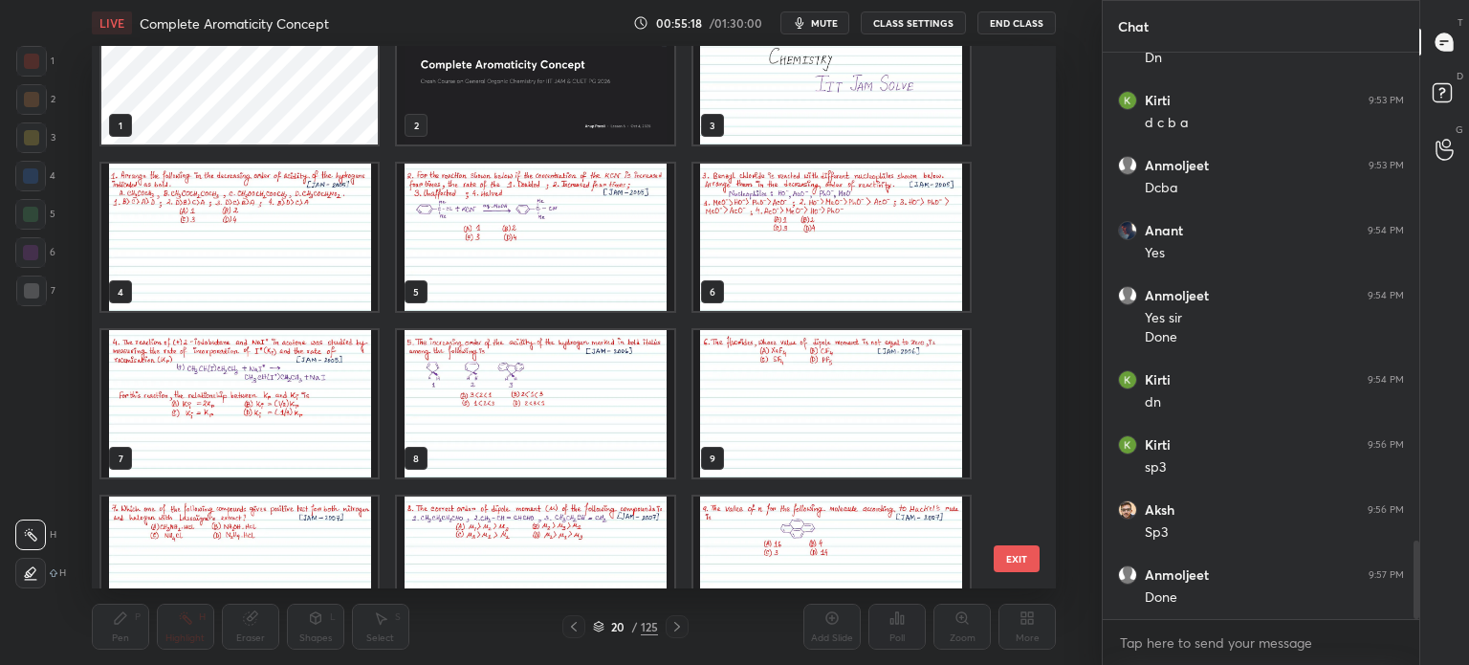
scroll to position [54, 0]
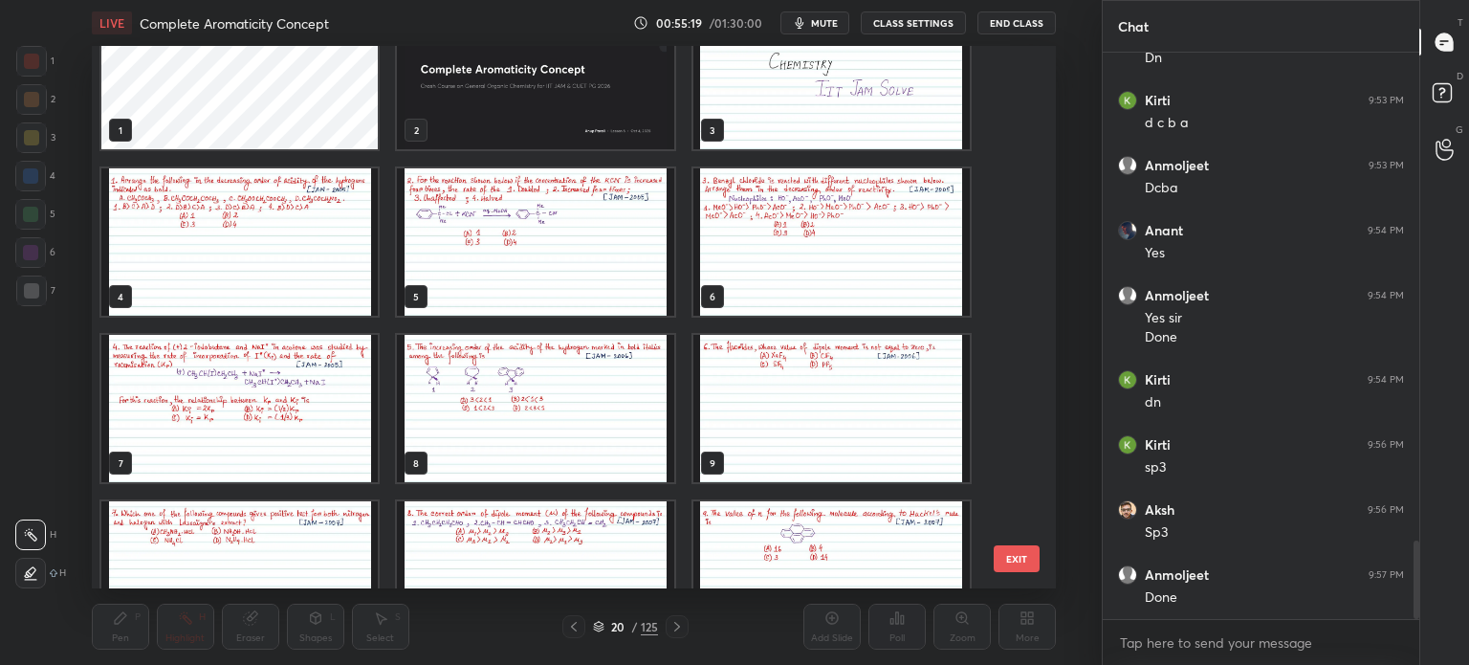
click at [631, 445] on img "grid" at bounding box center [535, 408] width 276 height 147
click at [624, 450] on img "grid" at bounding box center [535, 408] width 276 height 147
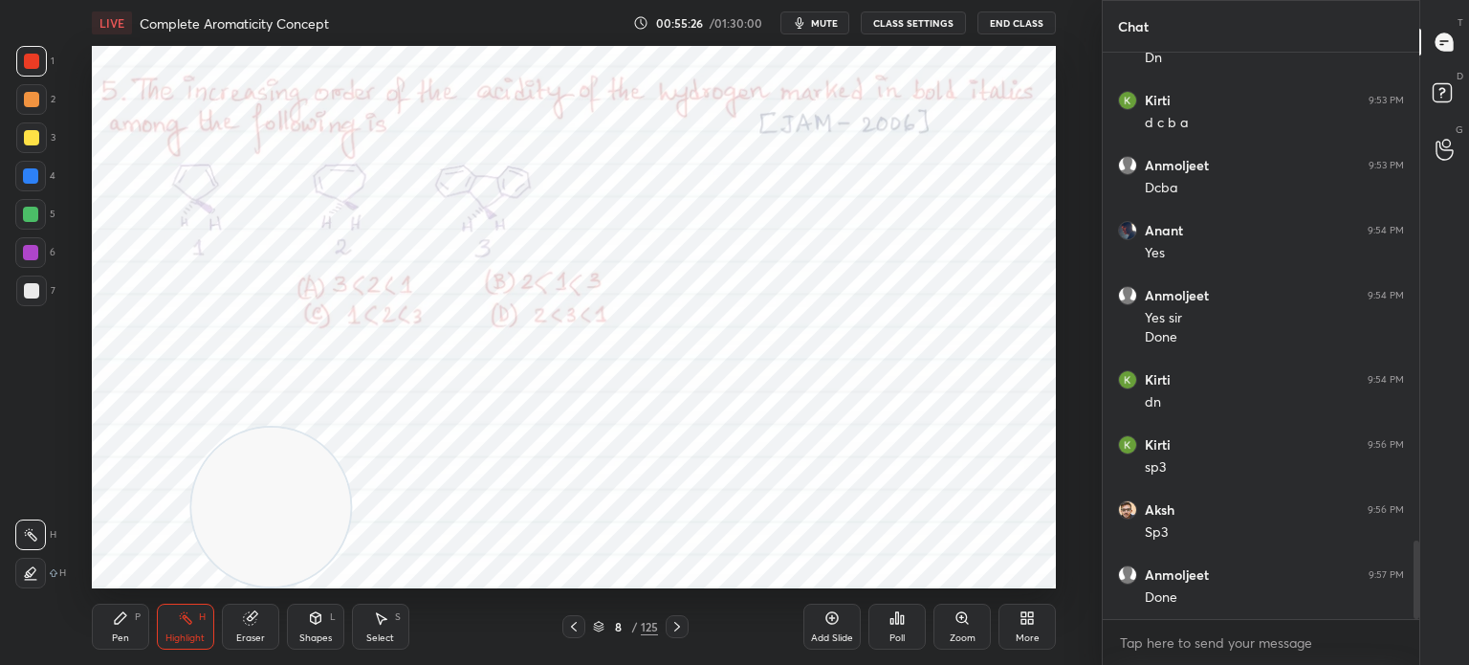
click at [914, 626] on div "Poll" at bounding box center [896, 626] width 57 height 46
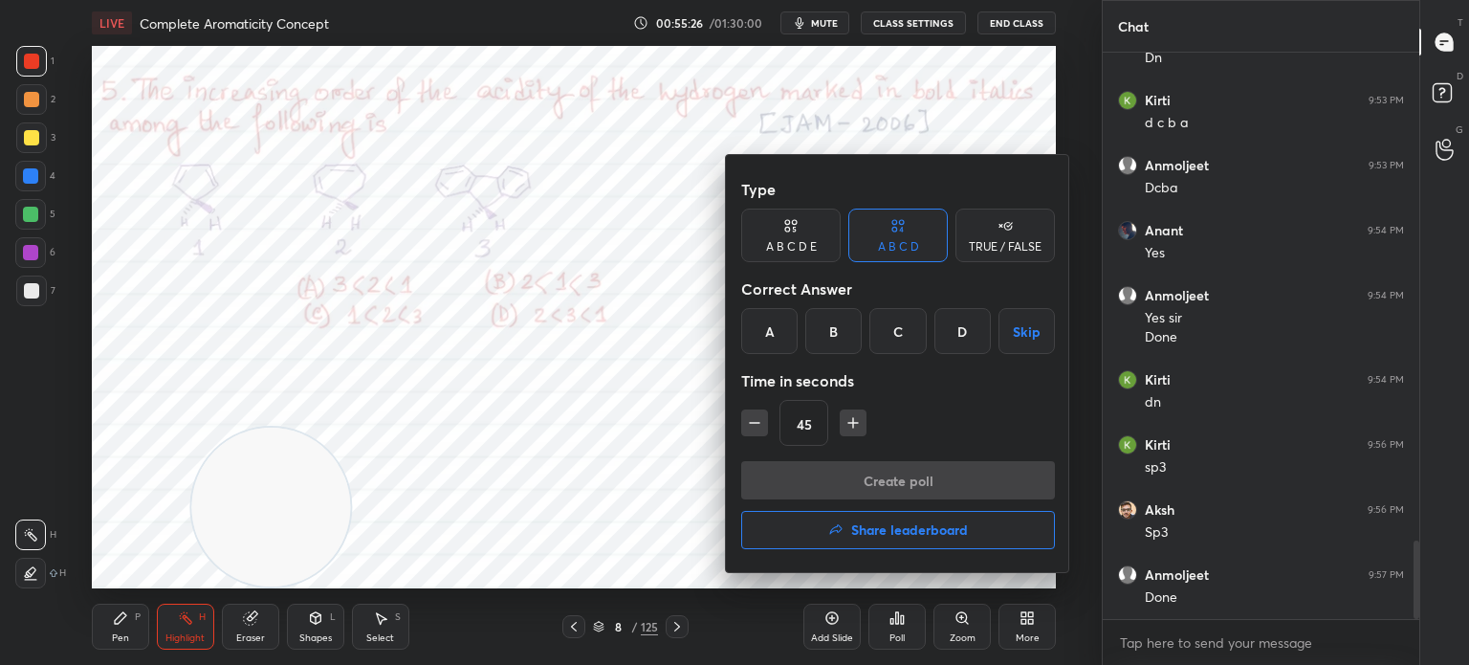
click at [833, 309] on div "B" at bounding box center [833, 331] width 56 height 46
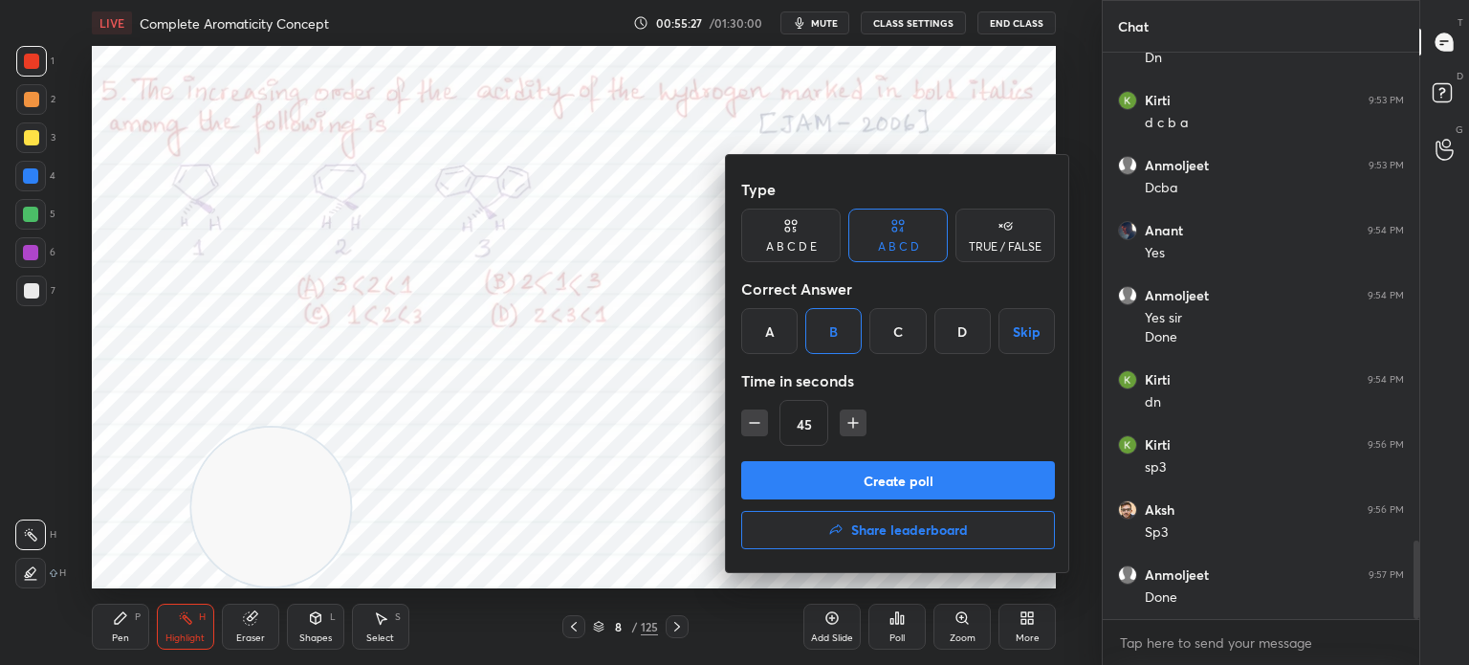
click at [847, 420] on icon "button" at bounding box center [852, 422] width 19 height 19
type input "60"
click at [857, 486] on button "Create poll" at bounding box center [898, 480] width 314 height 38
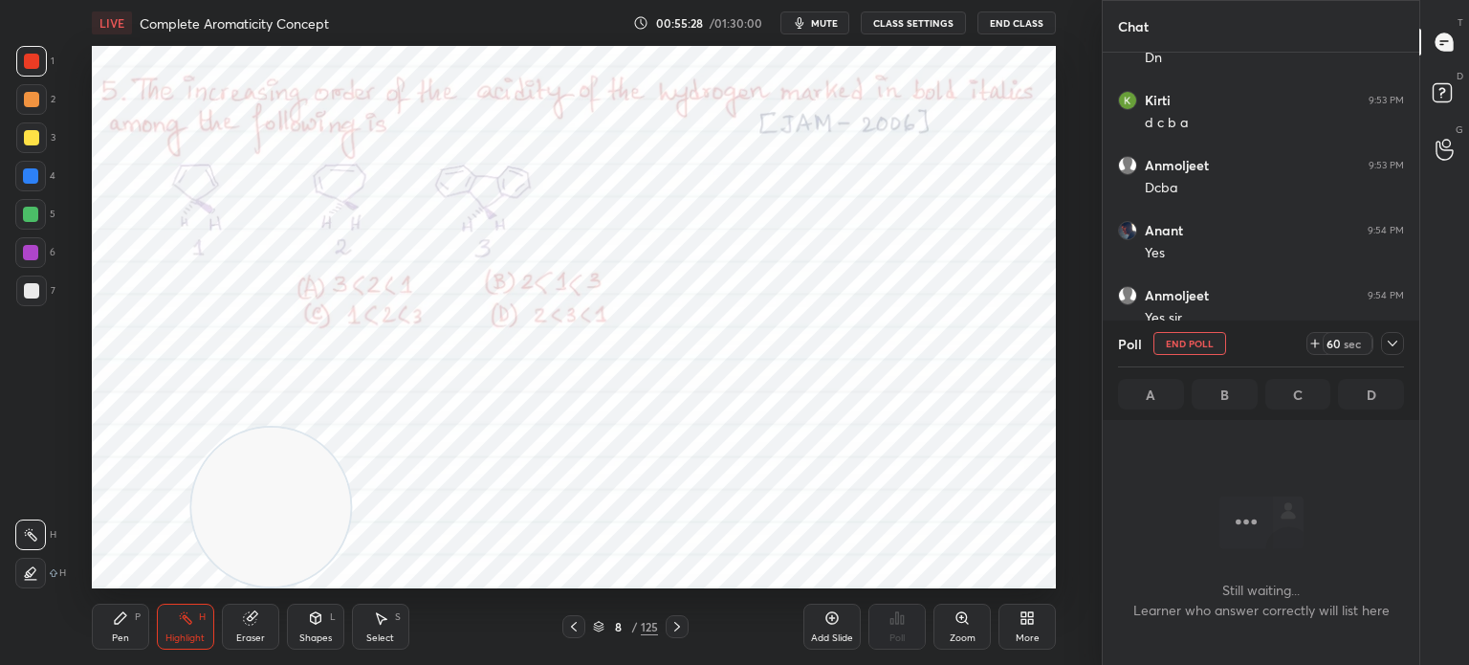
scroll to position [5, 6]
click at [834, 29] on span "mute" at bounding box center [824, 22] width 27 height 13
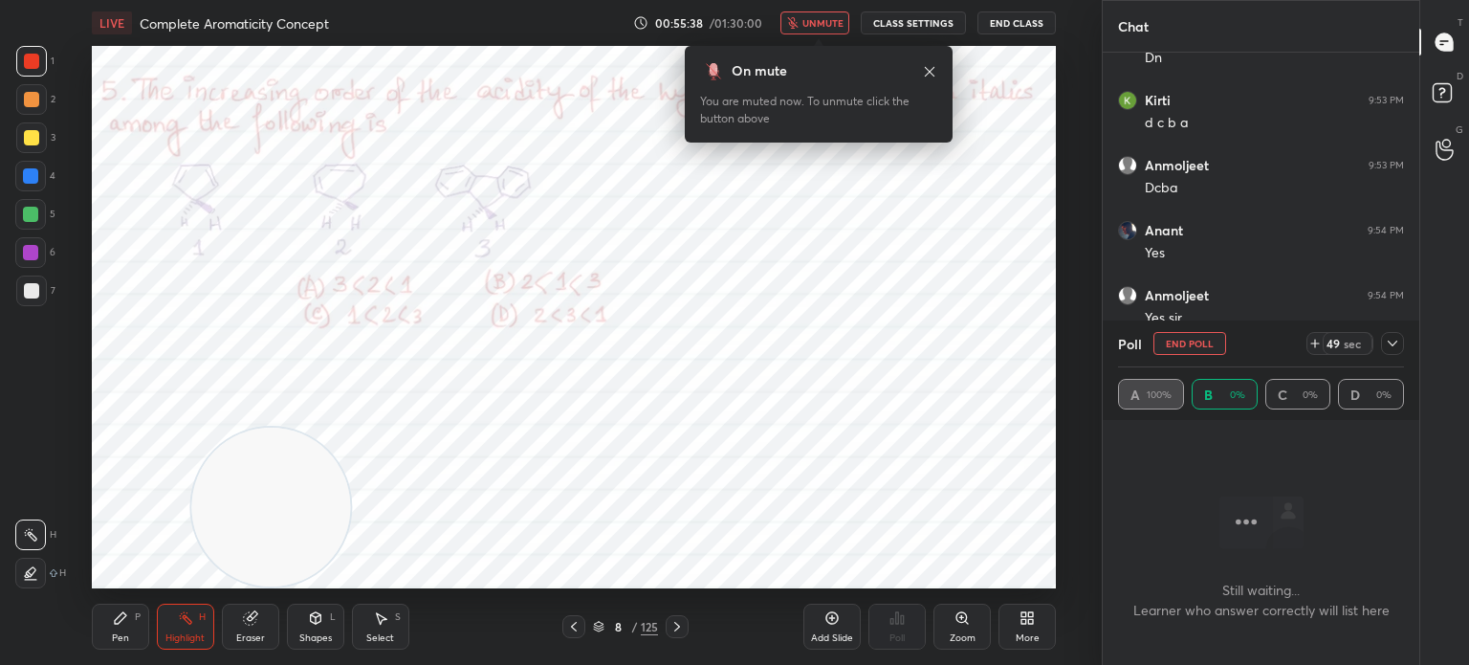
click at [931, 76] on icon at bounding box center [929, 71] width 15 height 15
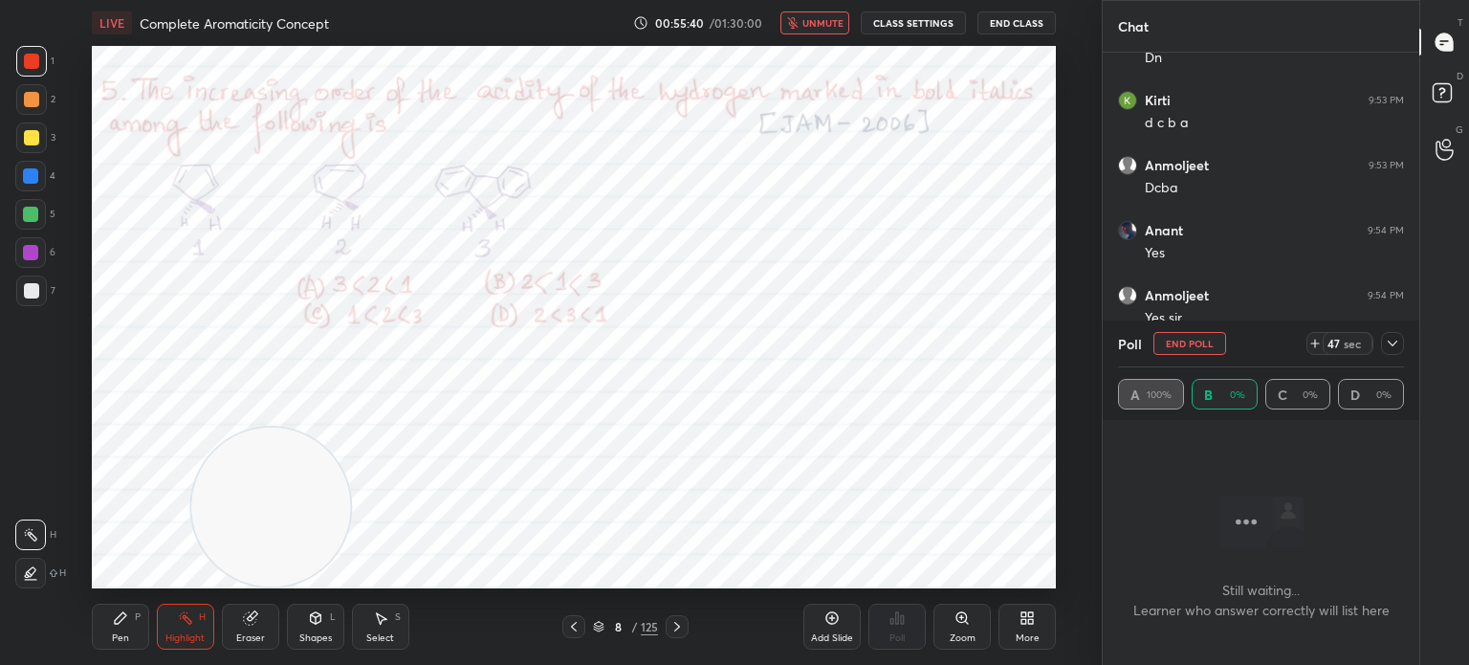
click at [1392, 344] on icon at bounding box center [1393, 343] width 10 height 6
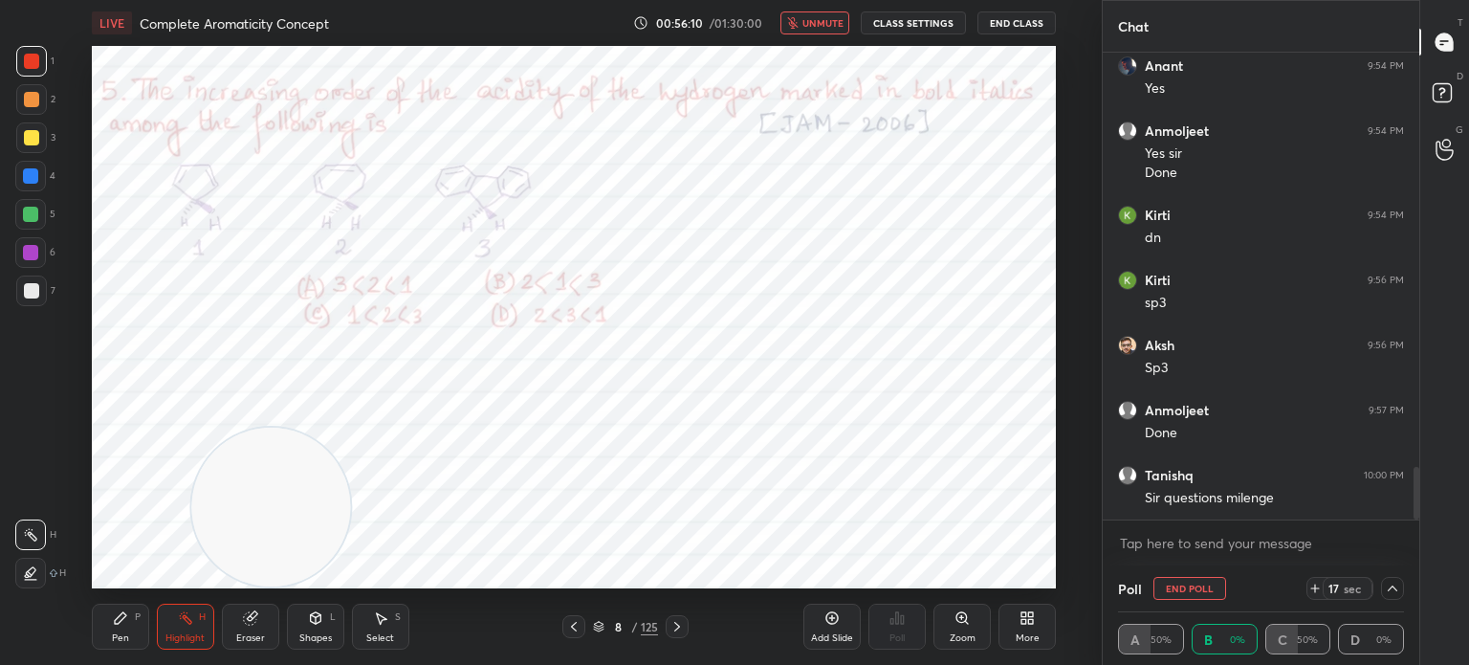
click at [1394, 589] on icon at bounding box center [1393, 588] width 10 height 6
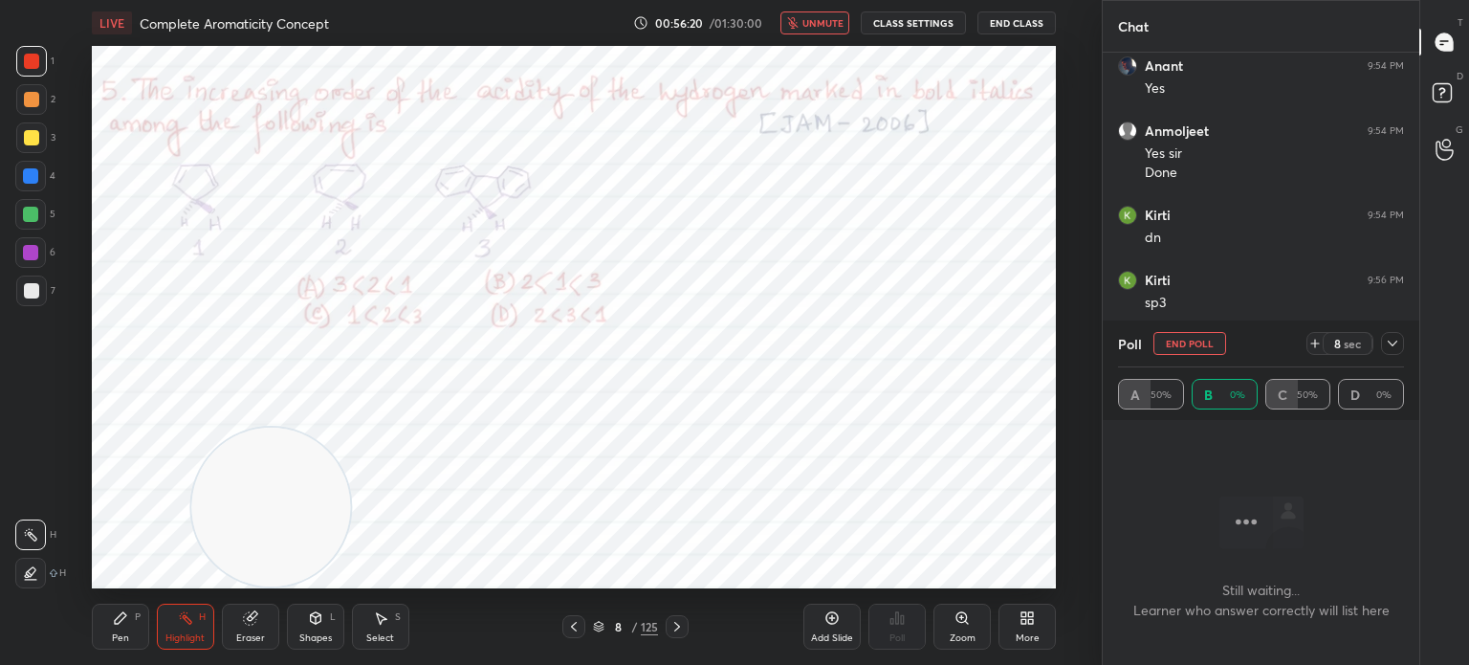
click at [1391, 348] on icon at bounding box center [1392, 343] width 15 height 15
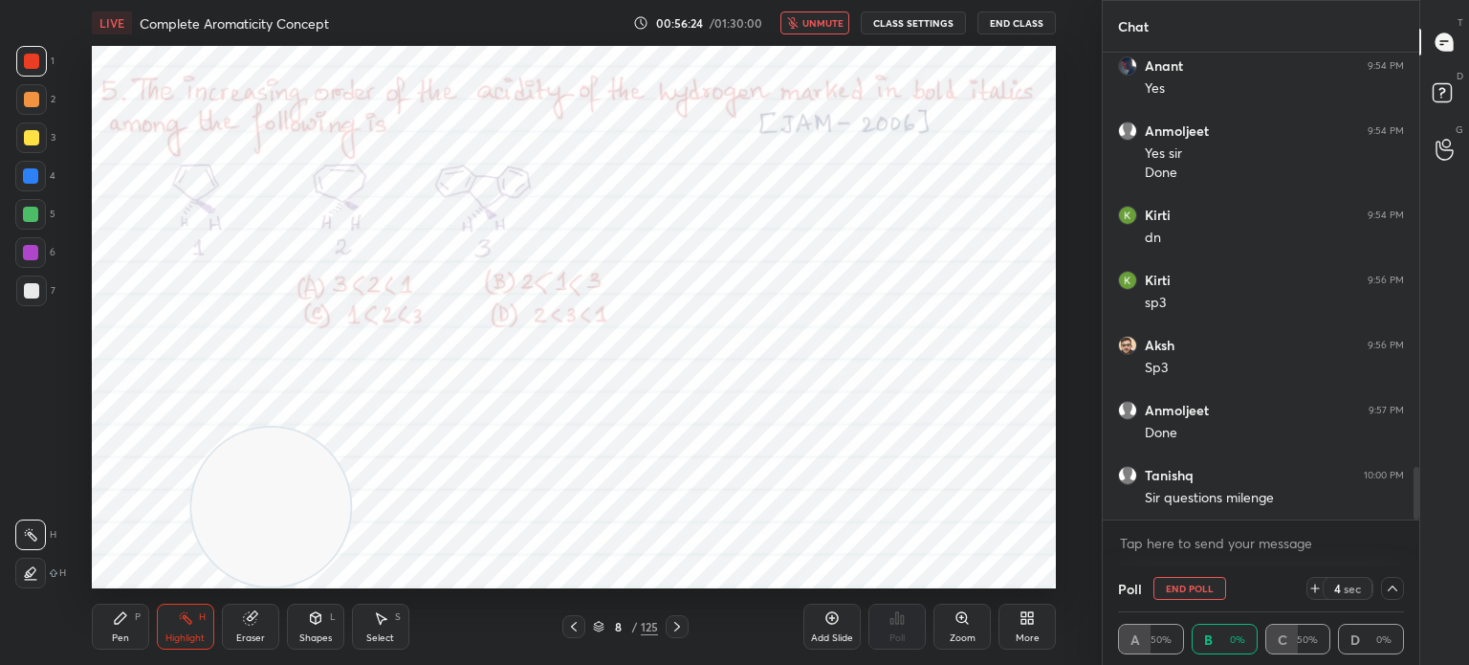
scroll to position [3728, 0]
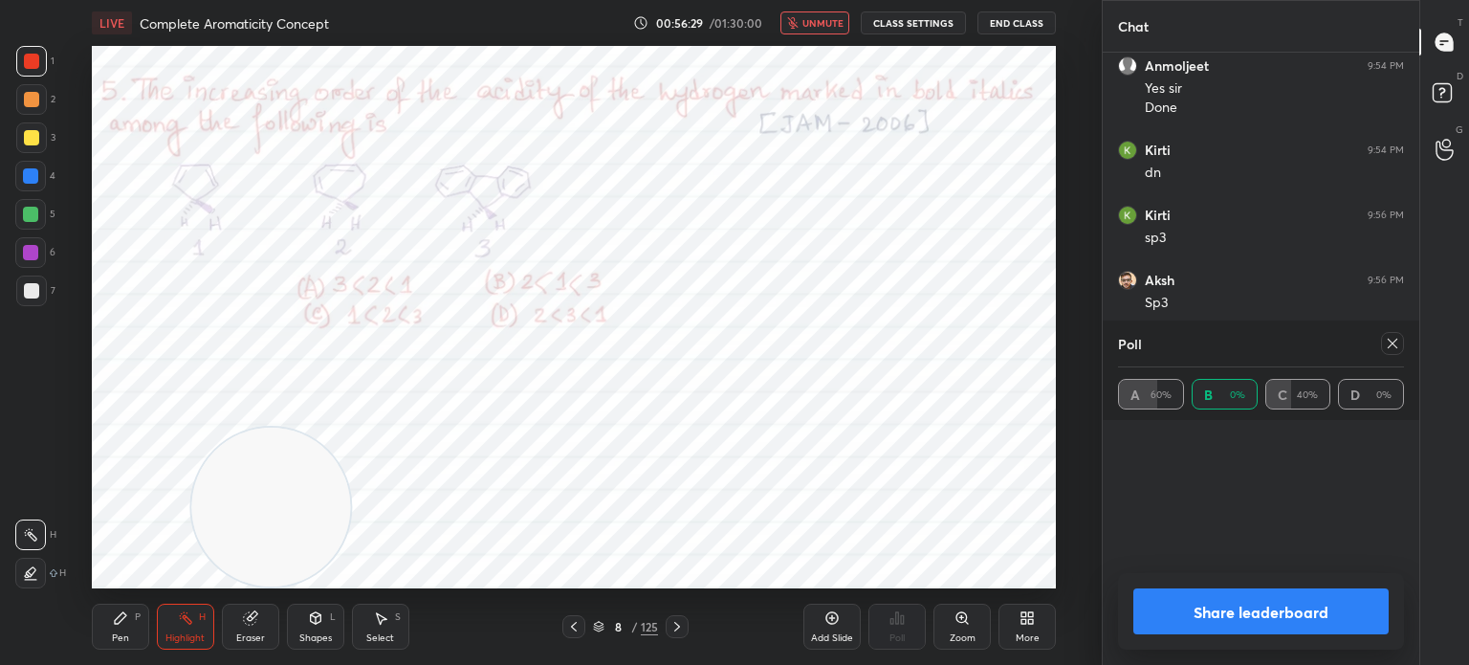
click at [1388, 343] on icon at bounding box center [1392, 343] width 15 height 15
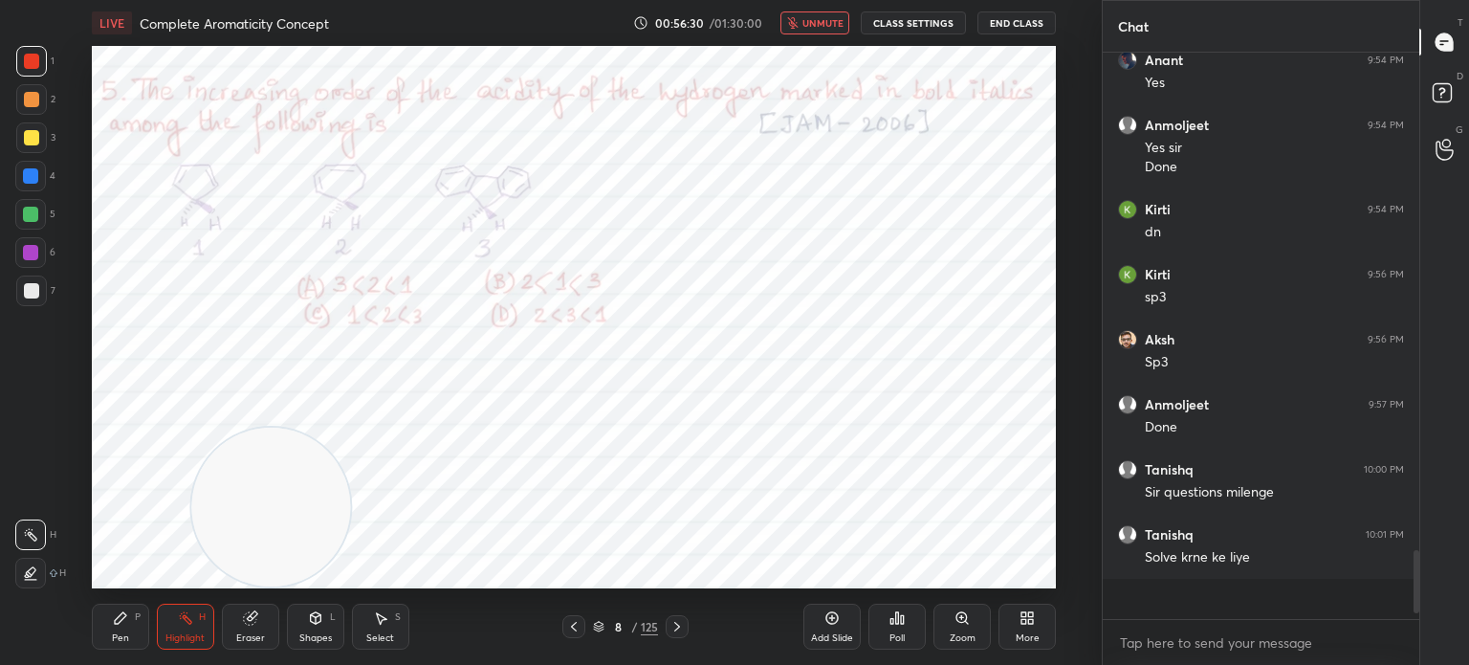
scroll to position [6, 6]
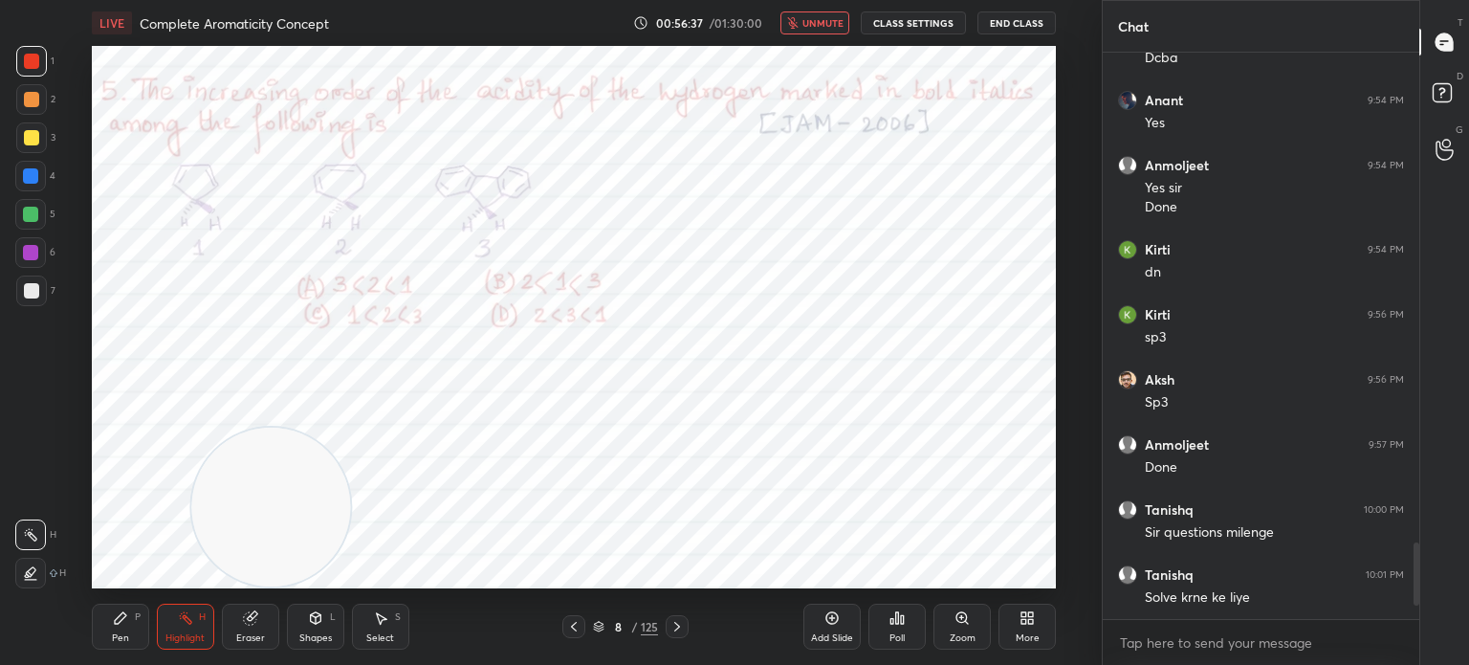
click at [834, 29] on span "unmute" at bounding box center [822, 22] width 41 height 13
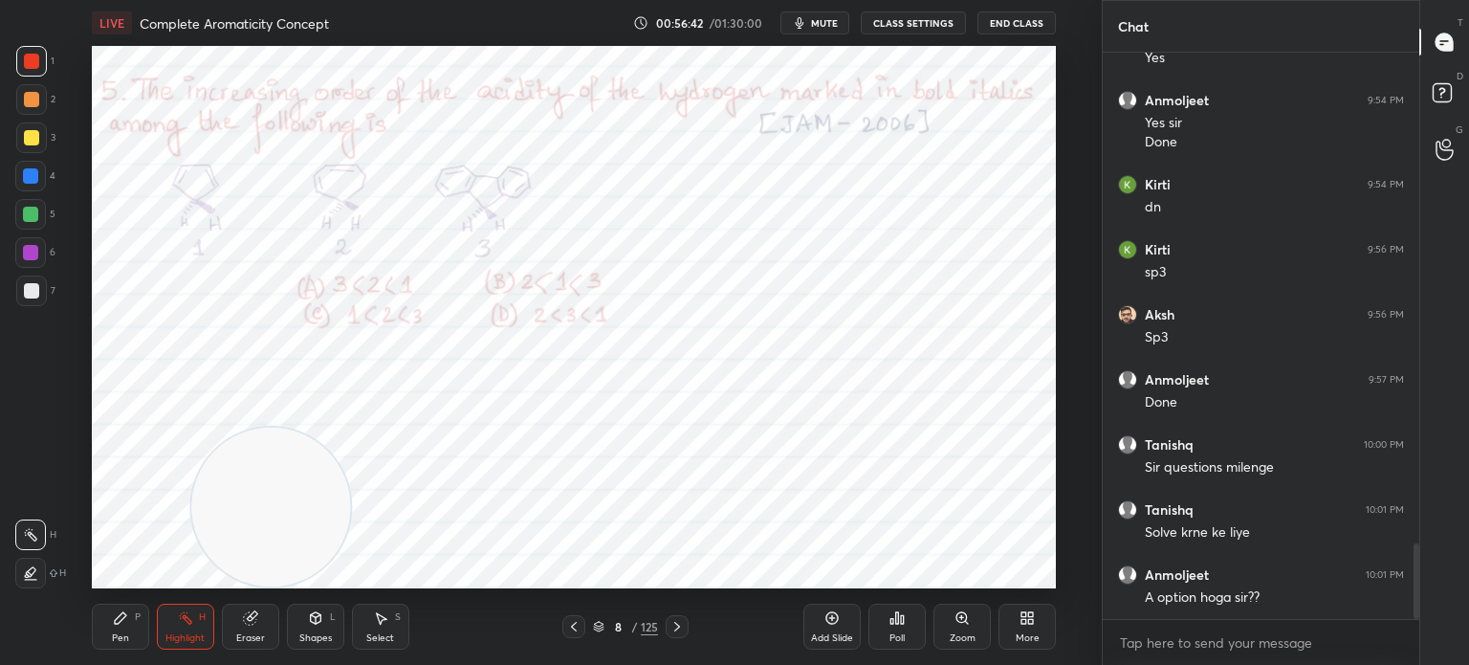
click at [20, 66] on div at bounding box center [31, 61] width 31 height 31
click at [35, 158] on div "3" at bounding box center [35, 141] width 39 height 38
click at [42, 167] on div at bounding box center [30, 176] width 31 height 31
click at [30, 213] on div at bounding box center [30, 214] width 15 height 15
click at [27, 176] on div at bounding box center [30, 175] width 15 height 15
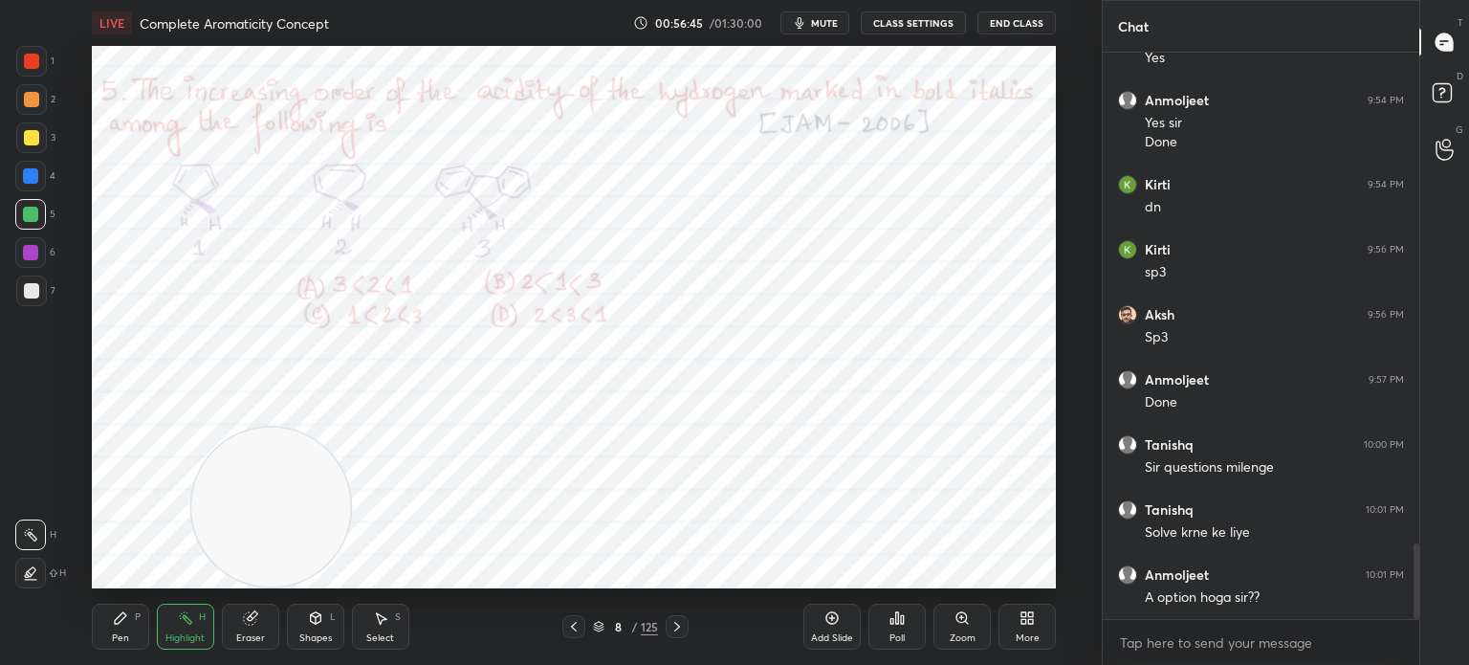
click at [27, 169] on div at bounding box center [30, 175] width 15 height 15
click at [38, 60] on div at bounding box center [31, 61] width 15 height 15
click at [31, 70] on div at bounding box center [31, 61] width 31 height 31
click at [107, 637] on div "Pen P" at bounding box center [120, 626] width 57 height 46
click at [107, 629] on div "Pen P" at bounding box center [120, 626] width 57 height 46
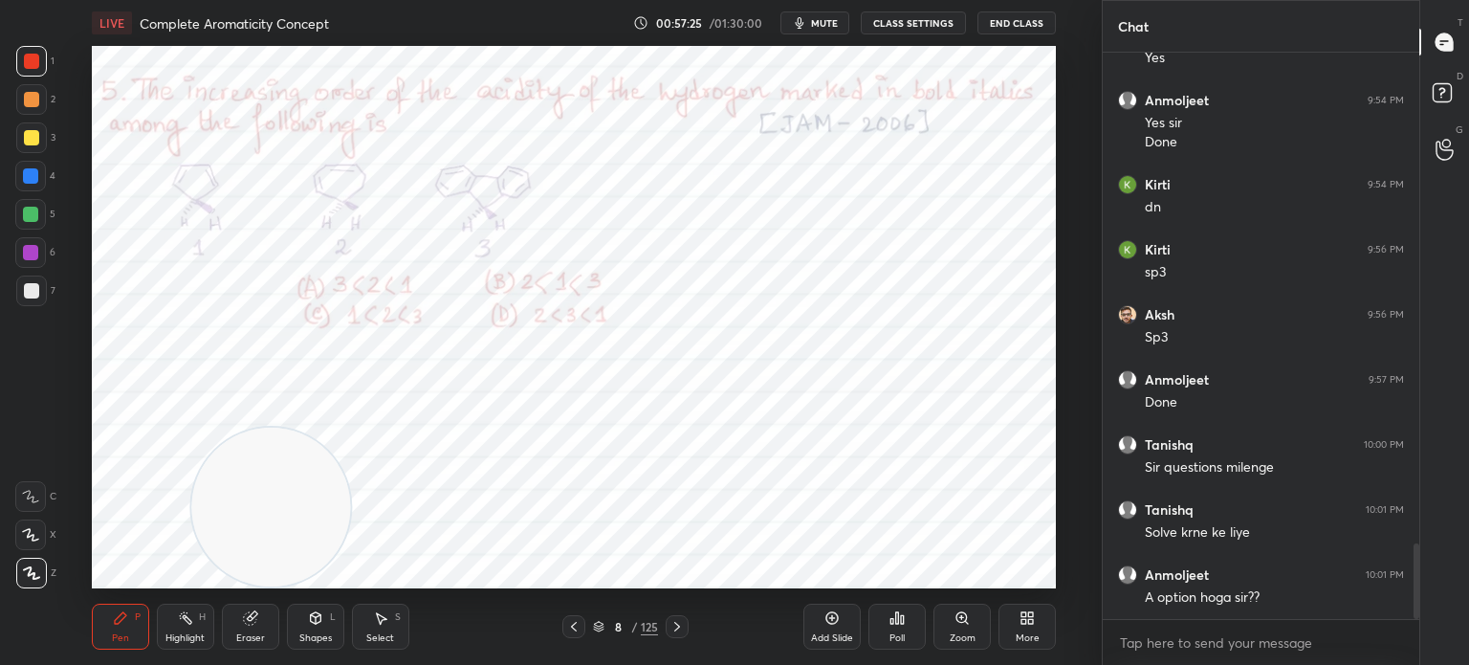
click at [173, 612] on div "Highlight H" at bounding box center [185, 626] width 57 height 46
click at [195, 623] on div "Highlight H" at bounding box center [185, 626] width 57 height 46
click at [22, 174] on div at bounding box center [30, 176] width 31 height 31
click at [33, 179] on div at bounding box center [30, 175] width 15 height 15
click at [101, 646] on div "Pen P" at bounding box center [120, 626] width 57 height 46
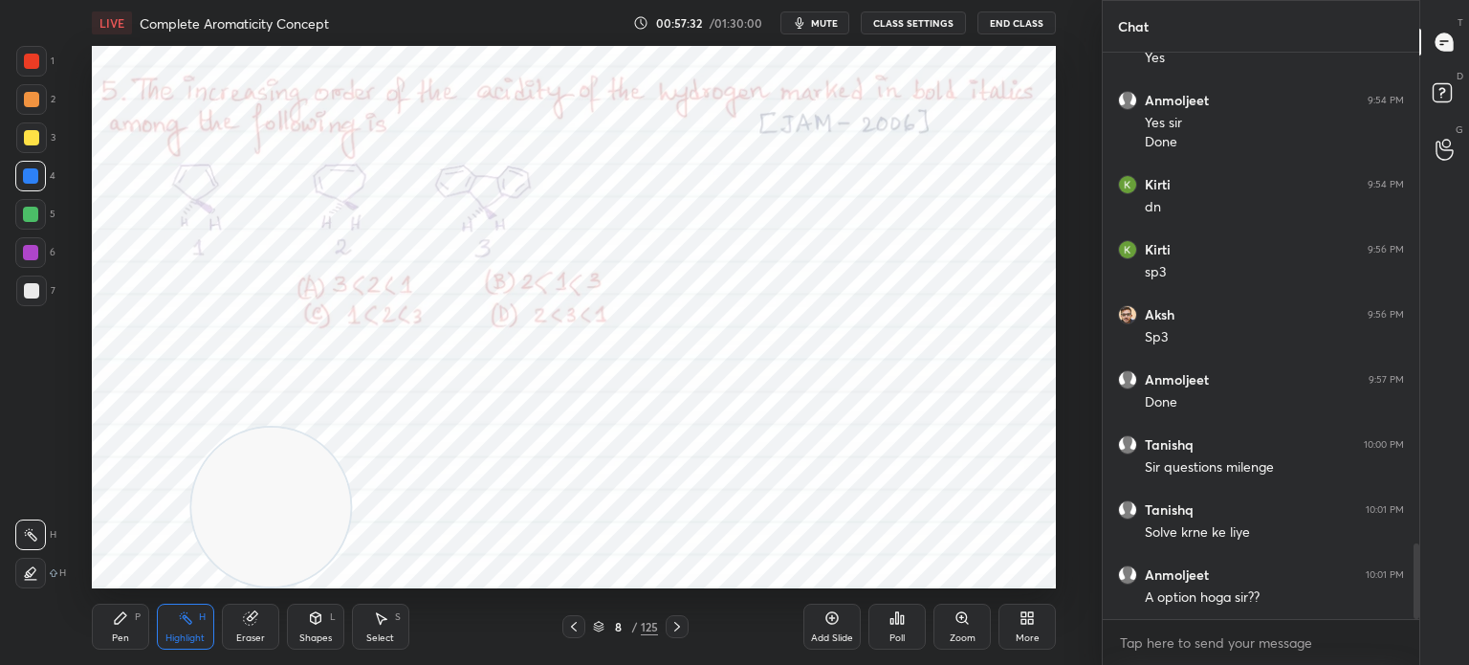
click at [110, 629] on div "Pen P" at bounding box center [120, 626] width 57 height 46
click at [191, 633] on div "Highlight" at bounding box center [184, 638] width 39 height 10
click at [103, 634] on div "Pen P" at bounding box center [120, 626] width 57 height 46
click at [117, 623] on icon at bounding box center [120, 617] width 11 height 11
click at [184, 638] on div "Highlight" at bounding box center [184, 638] width 39 height 10
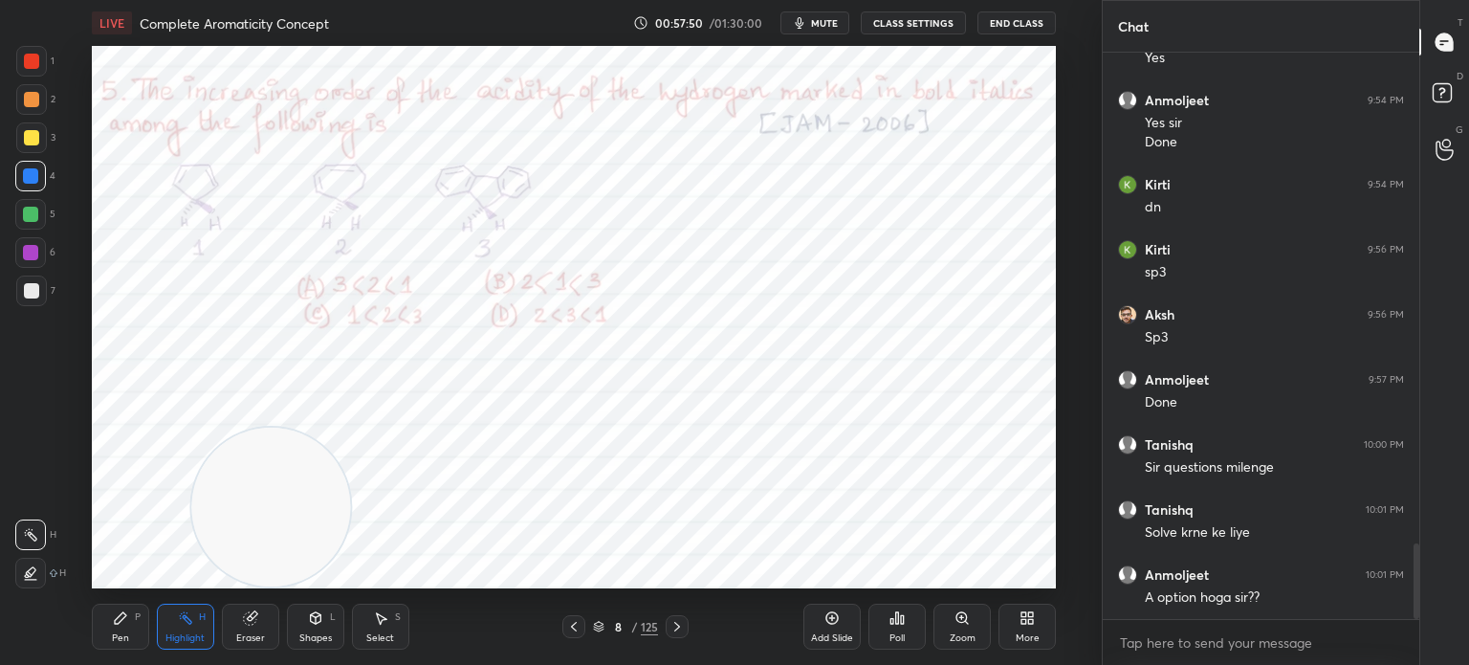
click at [193, 628] on div "Highlight H" at bounding box center [185, 626] width 57 height 46
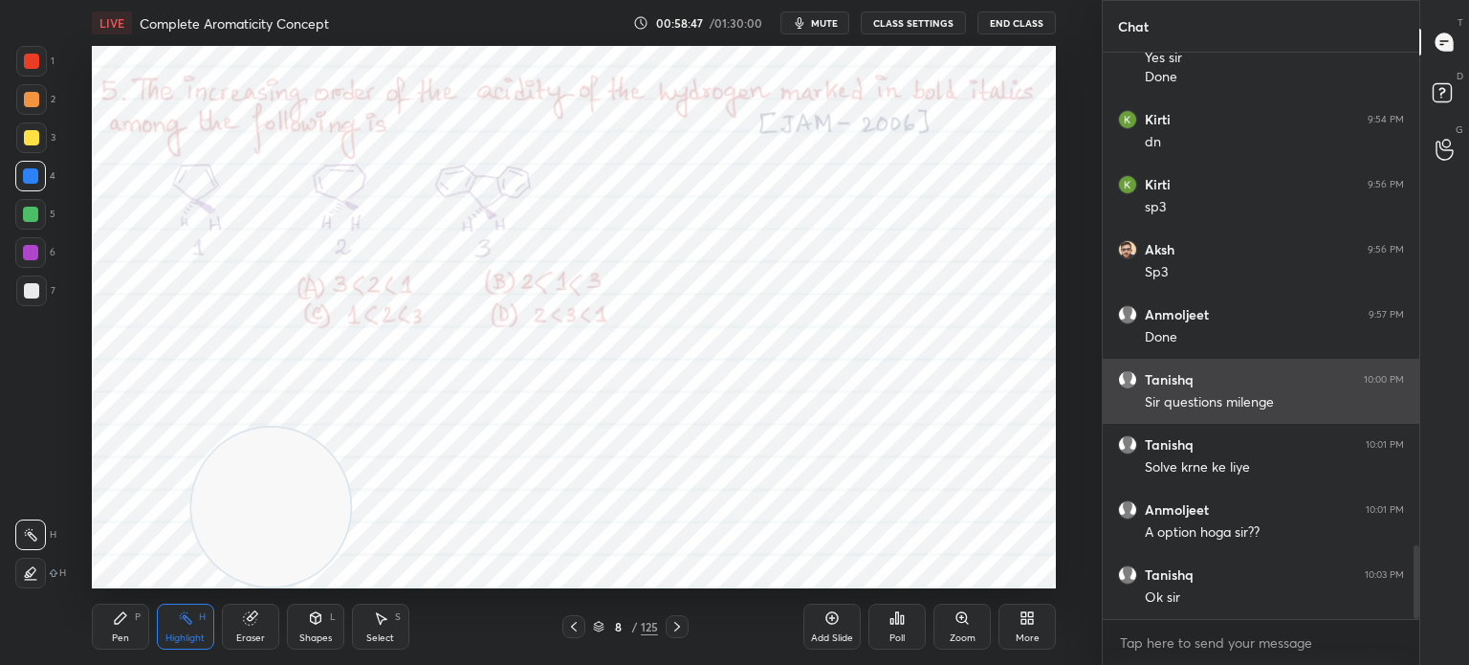
click at [1020, 23] on button "End Class" at bounding box center [1016, 22] width 78 height 23
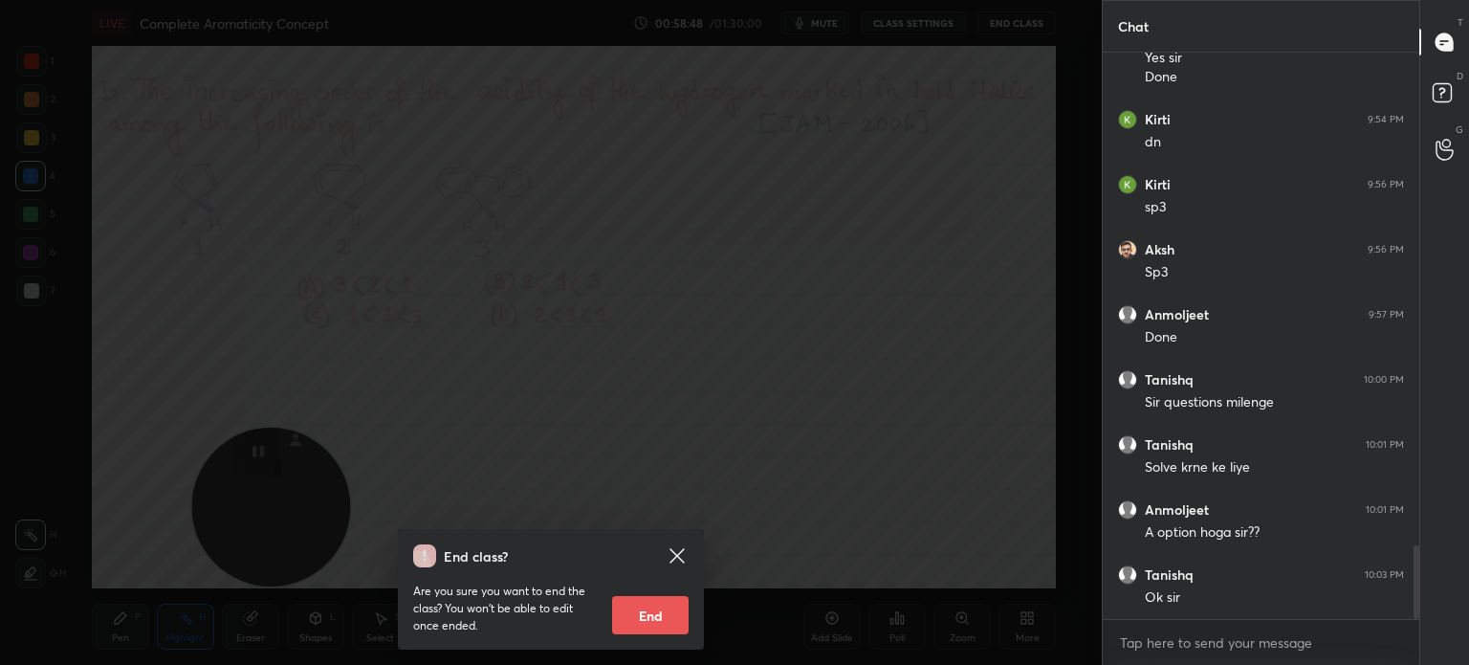
click at [661, 612] on button "End" at bounding box center [650, 615] width 77 height 38
type textarea "x"
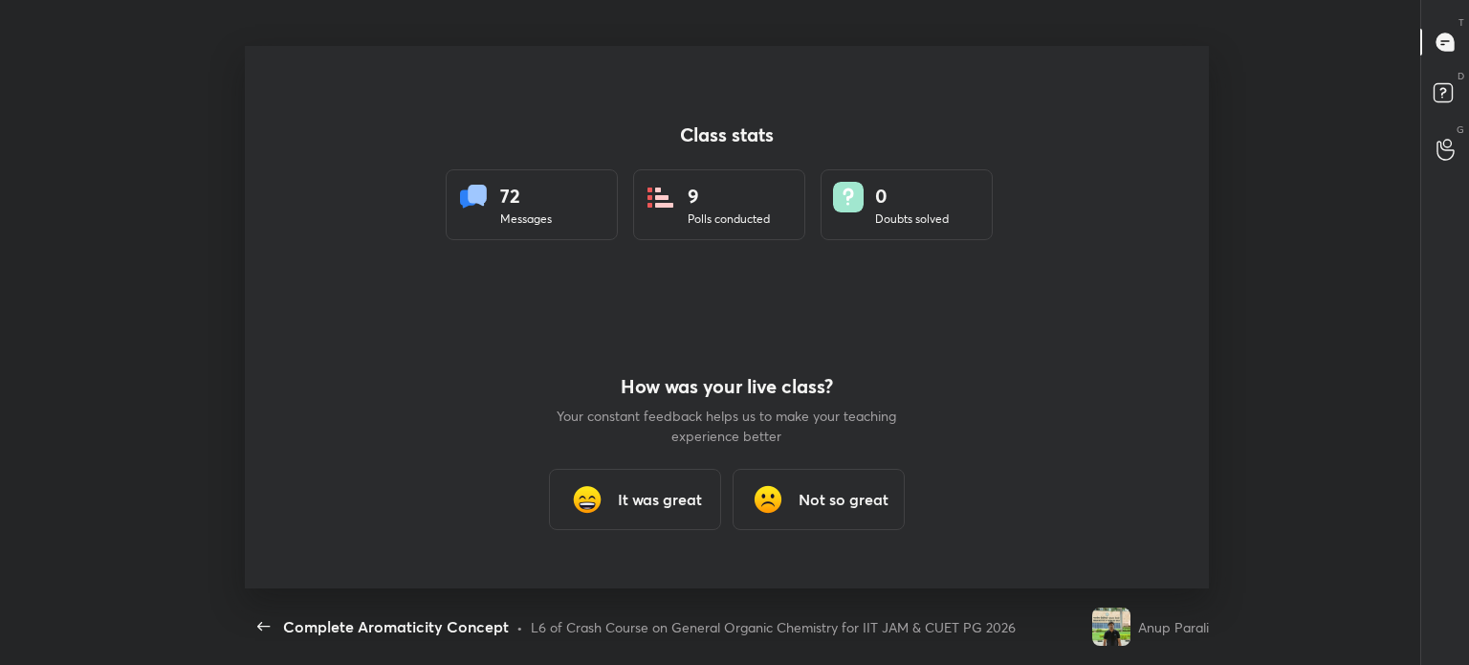
scroll to position [95091, 94180]
